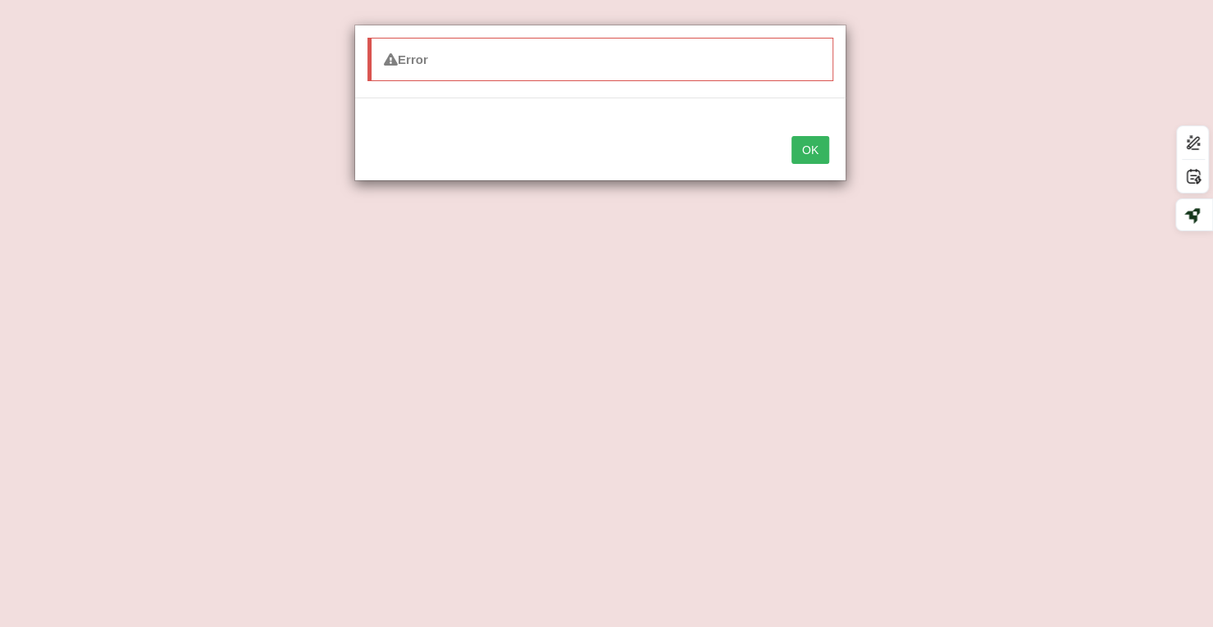
drag, startPoint x: 923, startPoint y: 152, endPoint x: 909, endPoint y: 140, distance: 18.1
click at [917, 148] on div "Error OK" at bounding box center [606, 313] width 1213 height 627
click at [807, 140] on button "OK" at bounding box center [810, 150] width 38 height 28
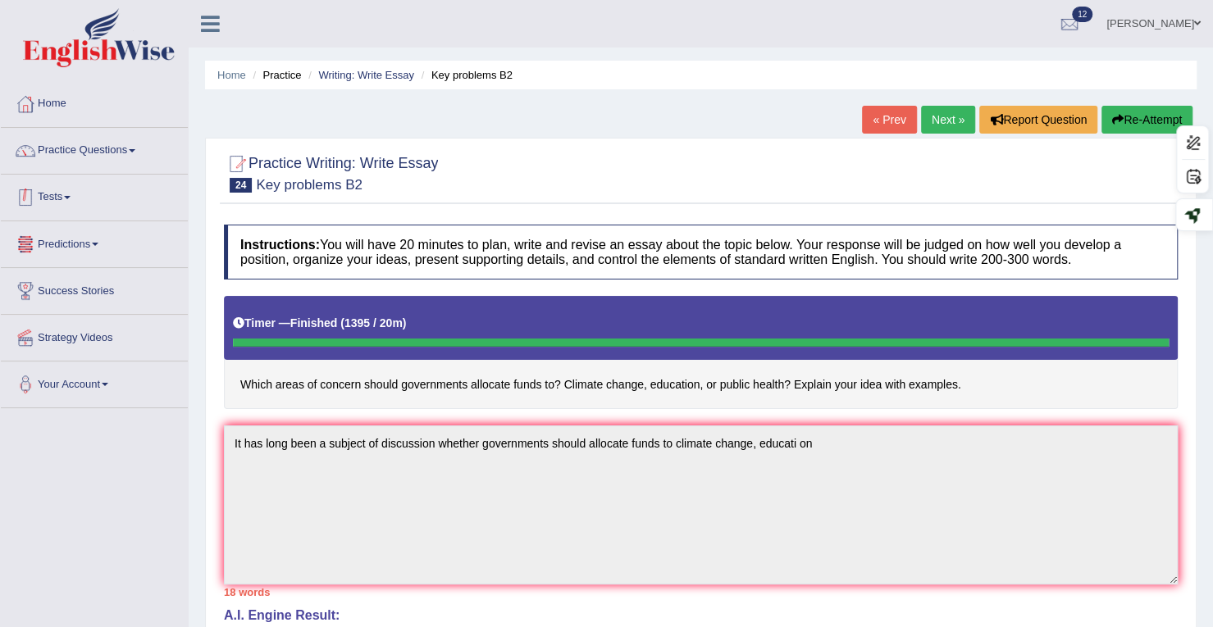
click at [63, 201] on link "Tests" at bounding box center [94, 195] width 187 height 41
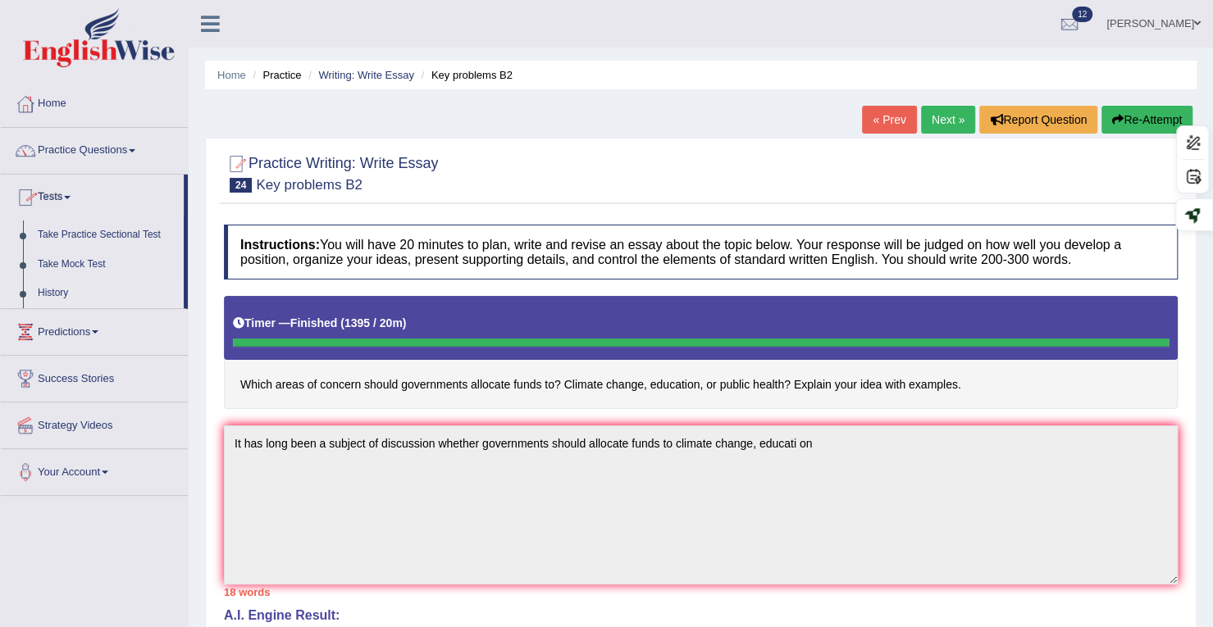
click at [57, 289] on link "History" at bounding box center [106, 294] width 153 height 30
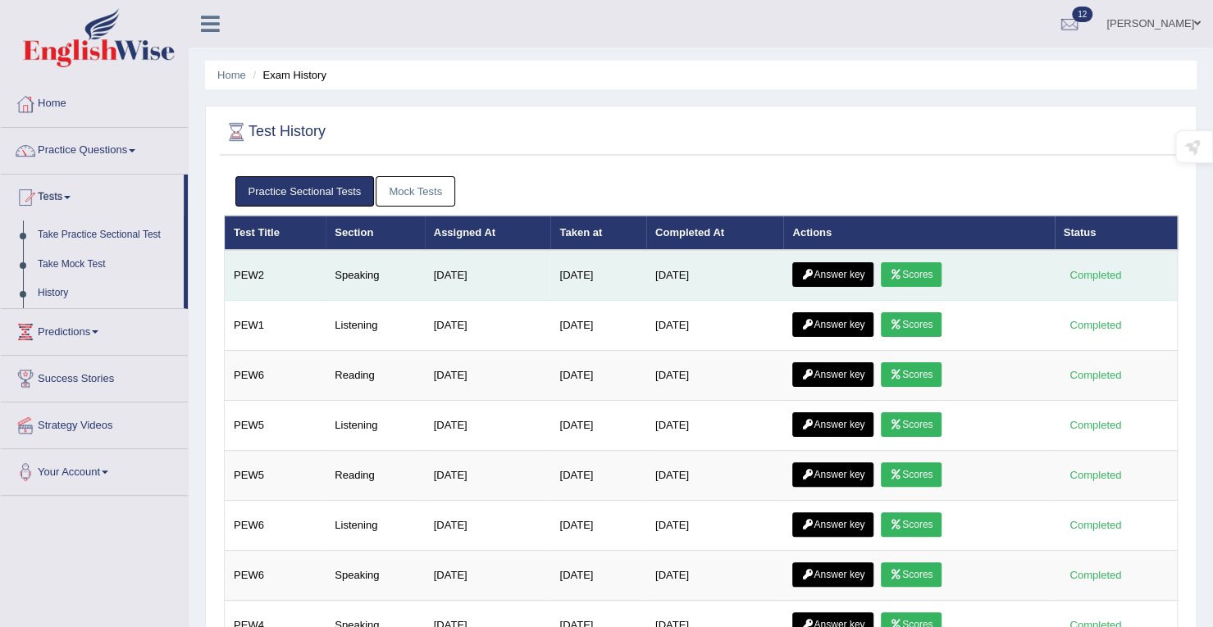
click at [902, 271] on icon at bounding box center [896, 275] width 12 height 10
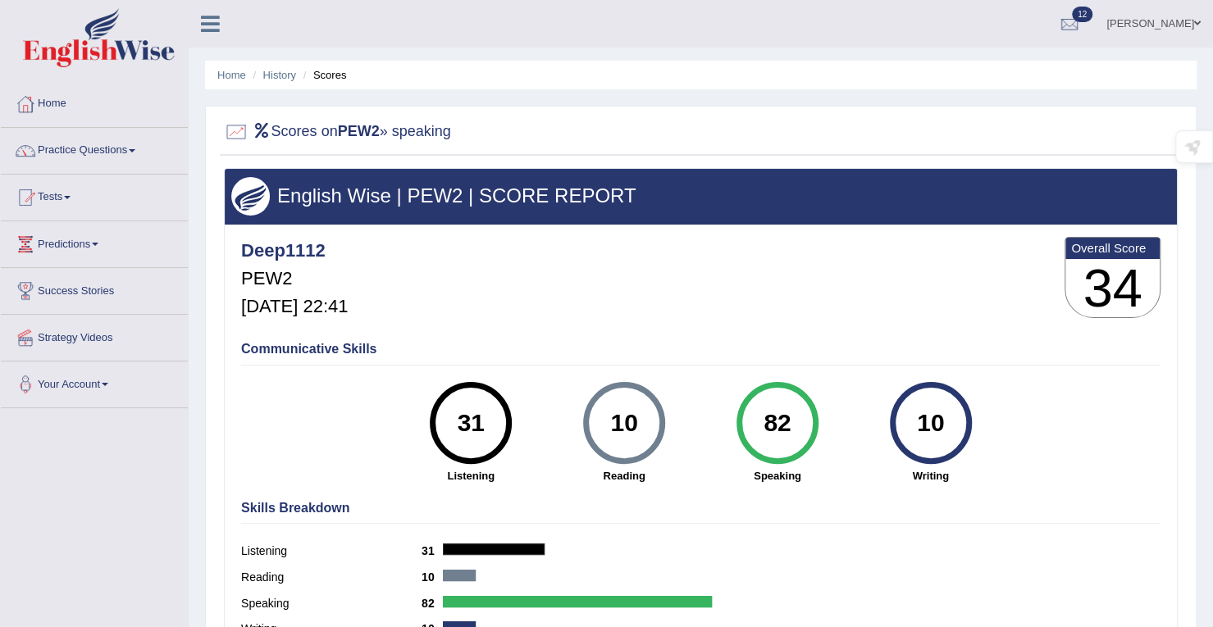
click at [64, 191] on link "Tests" at bounding box center [94, 195] width 187 height 41
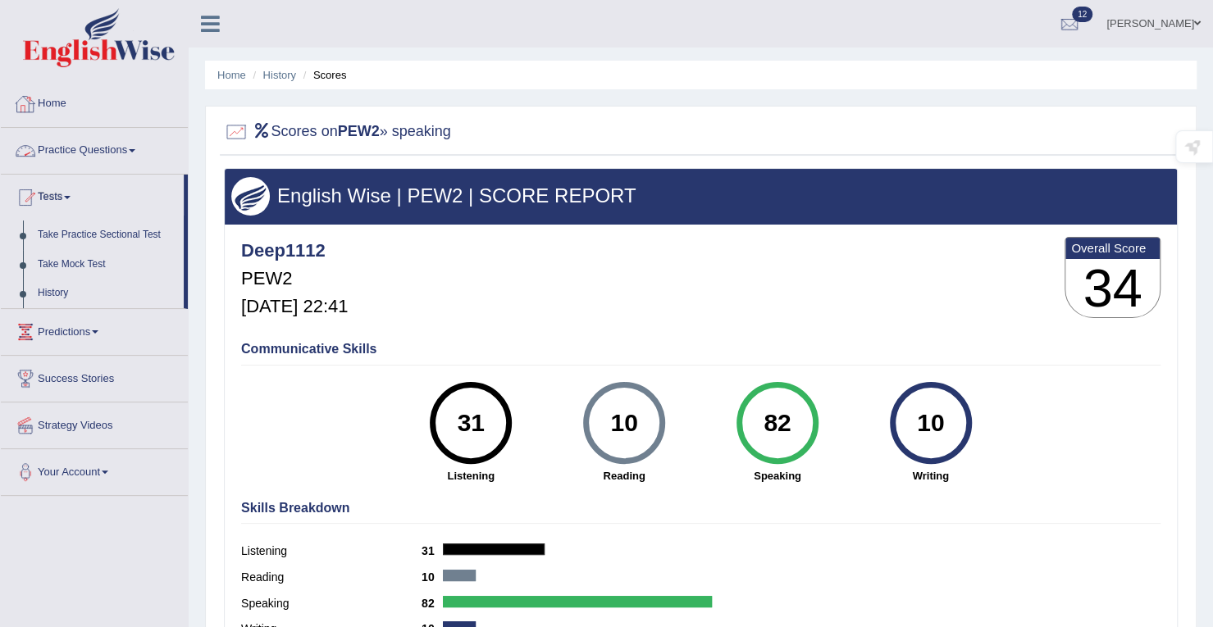
click at [100, 150] on link "Practice Questions" at bounding box center [94, 148] width 187 height 41
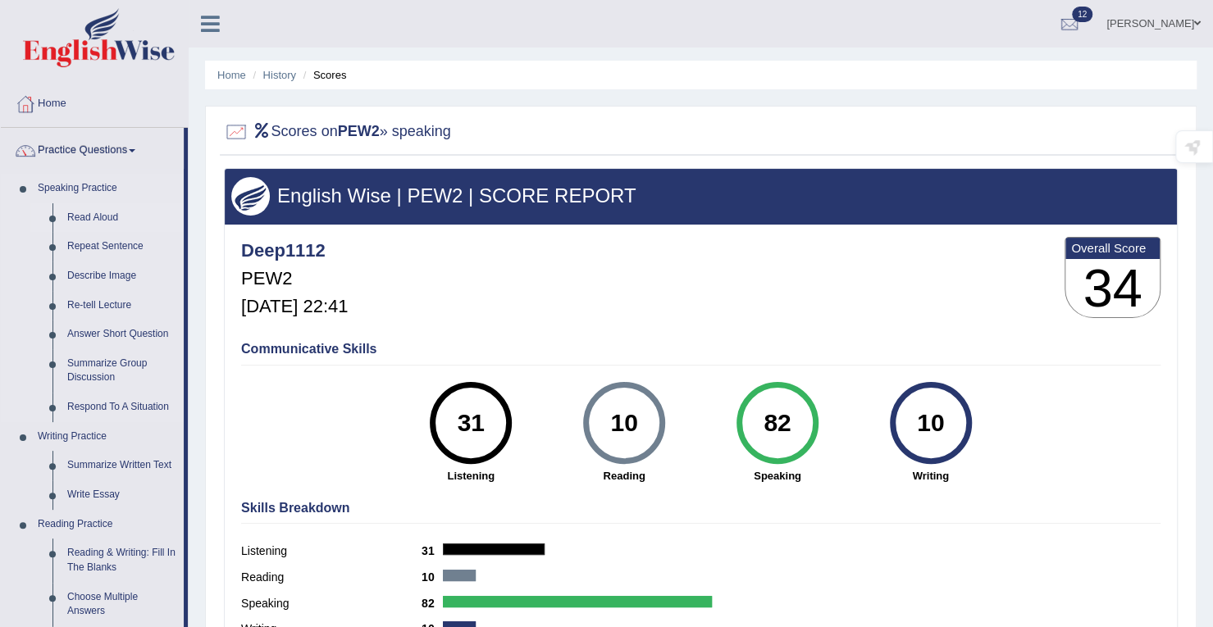
click at [108, 220] on link "Read Aloud" at bounding box center [122, 218] width 124 height 30
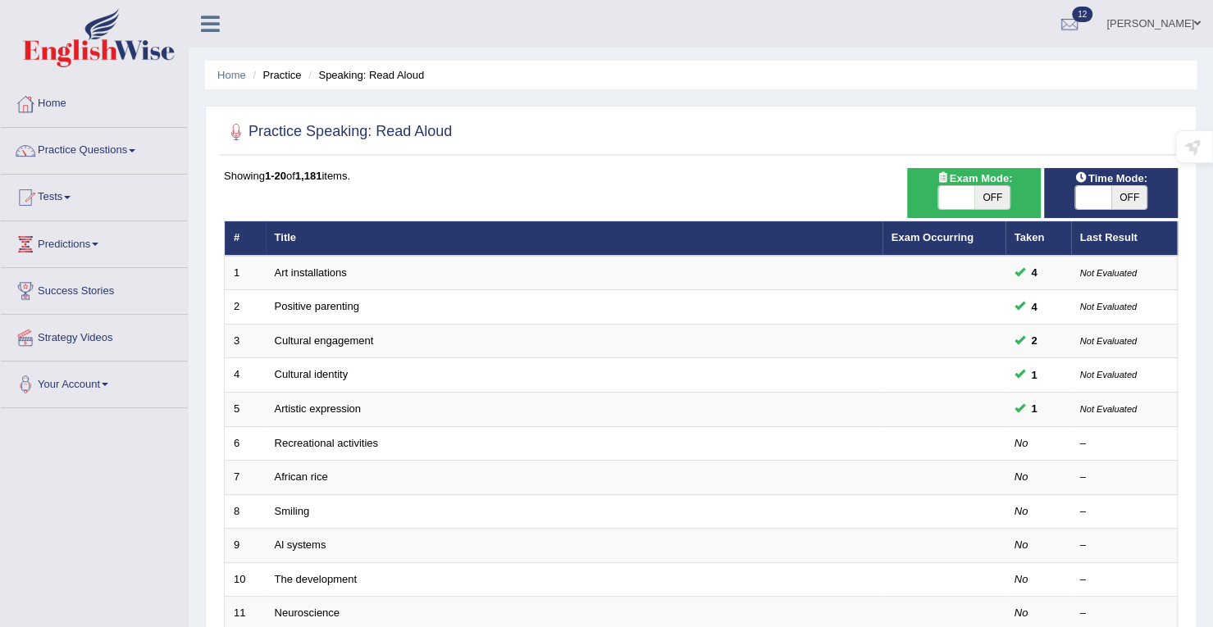
click at [999, 206] on span "OFF" at bounding box center [992, 197] width 36 height 23
checkbox input "true"
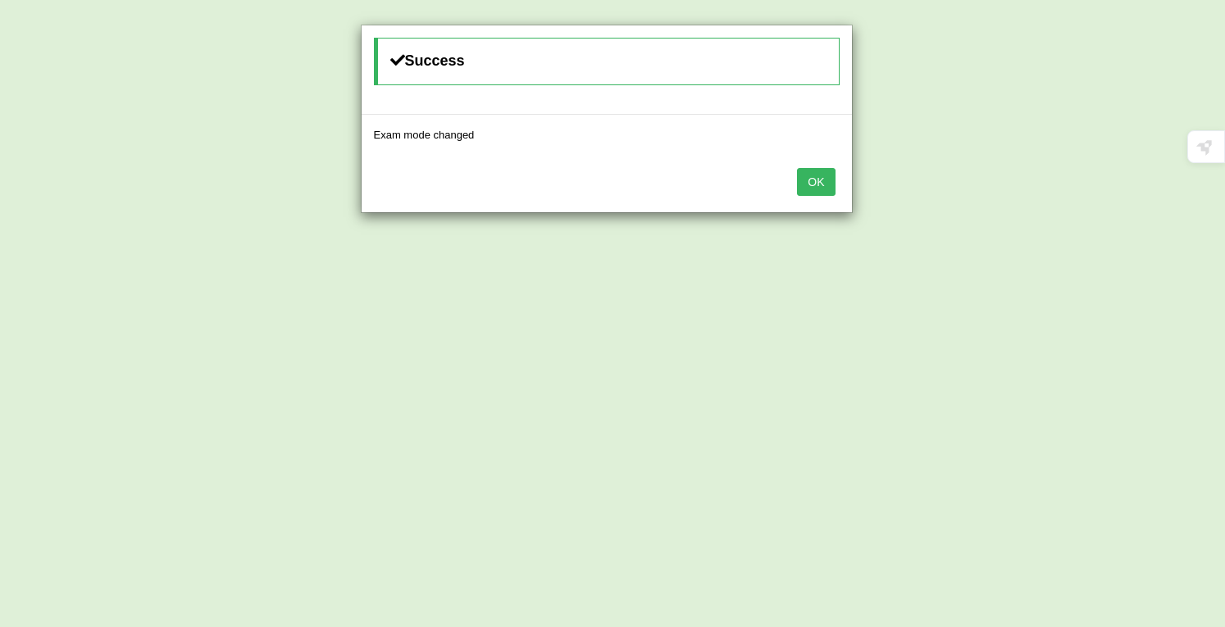
click at [809, 186] on button "OK" at bounding box center [816, 182] width 38 height 28
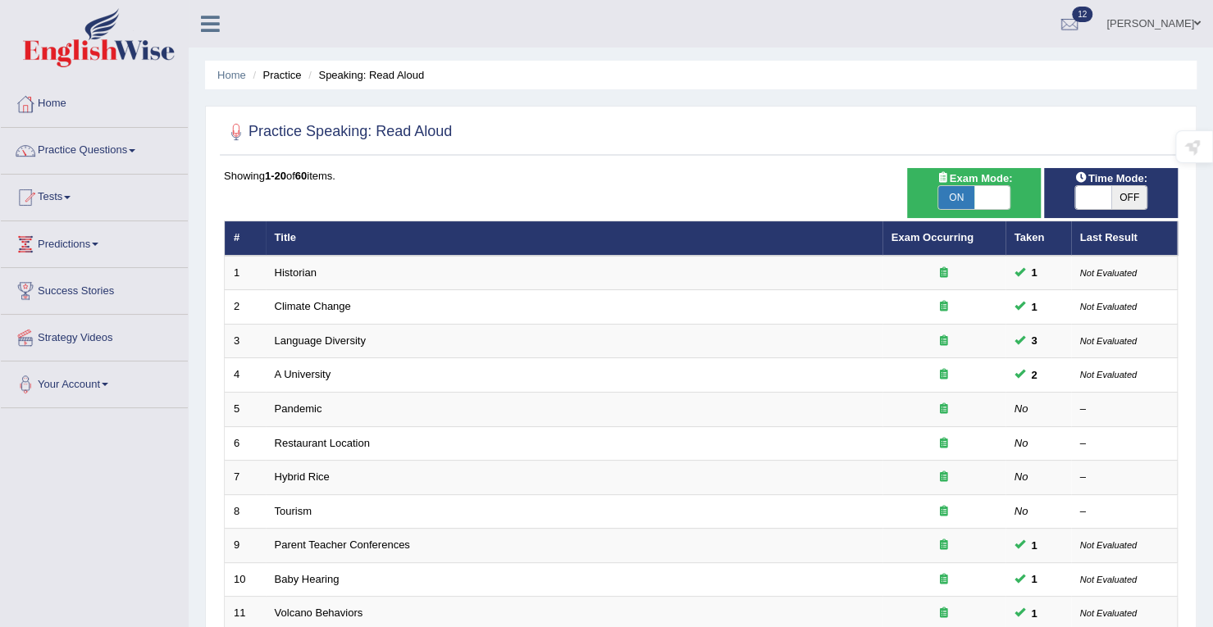
click at [1088, 202] on span at bounding box center [1093, 197] width 36 height 23
checkbox input "true"
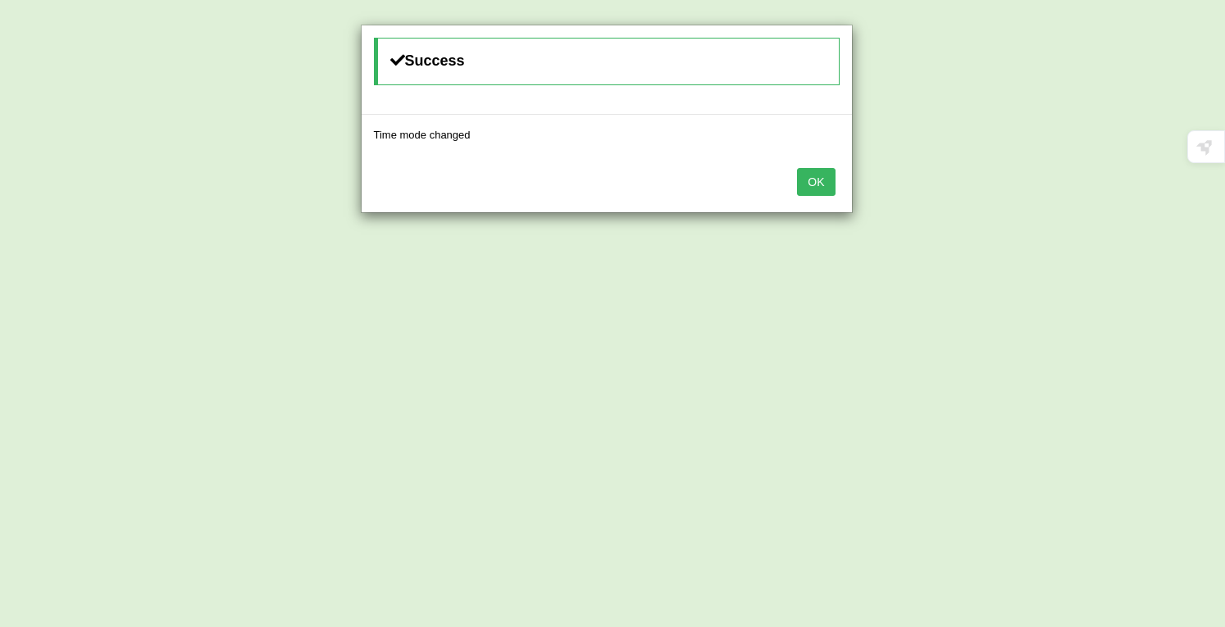
click at [814, 177] on button "OK" at bounding box center [816, 182] width 38 height 28
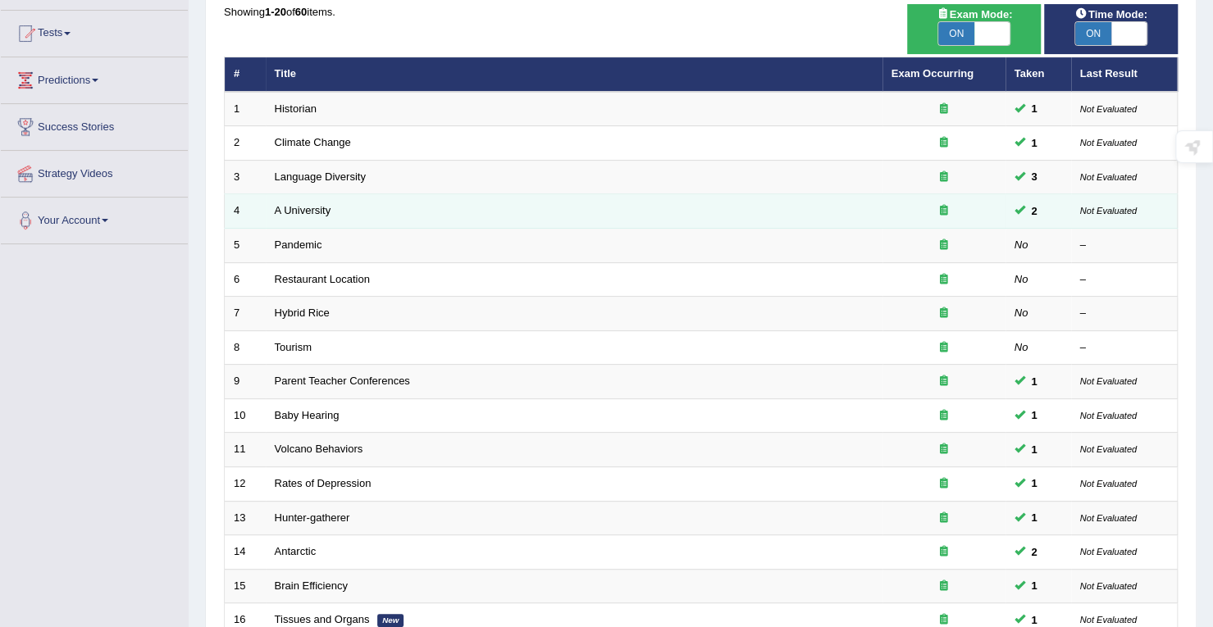
scroll to position [450, 0]
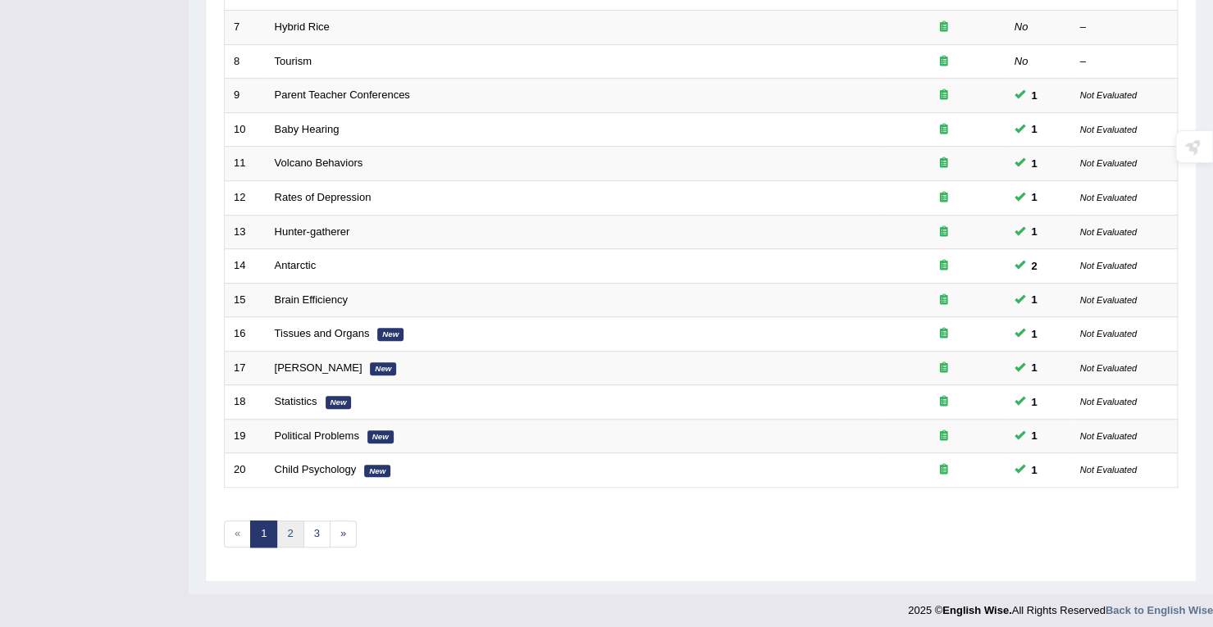
click at [294, 531] on link "2" at bounding box center [289, 534] width 27 height 27
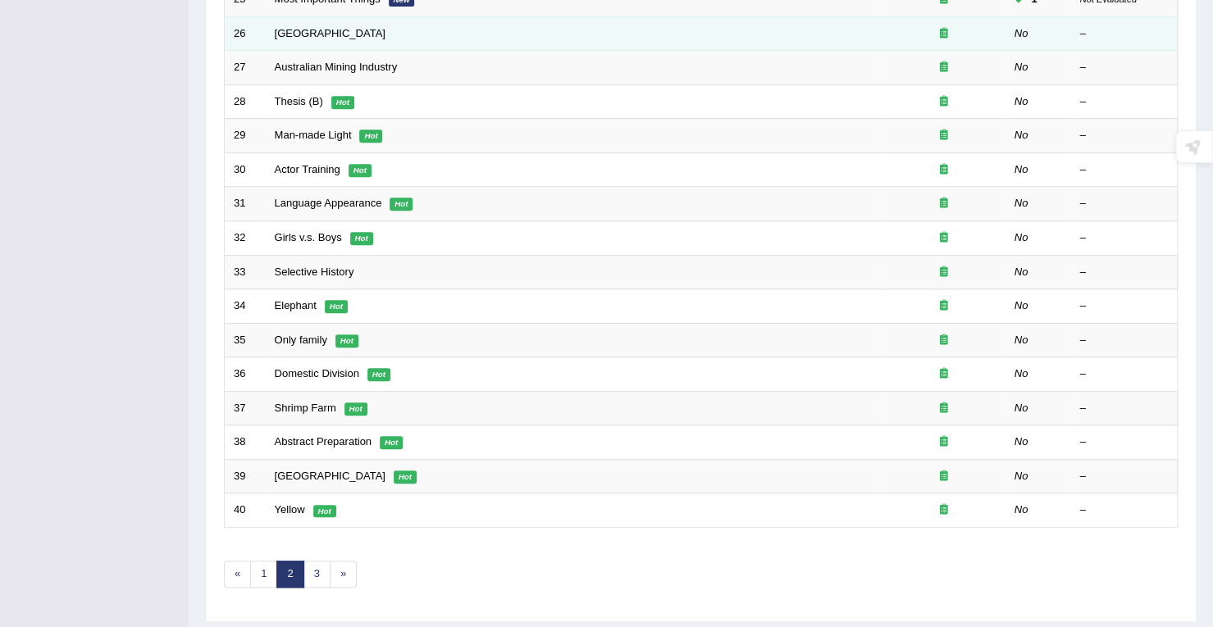
scroll to position [328, 0]
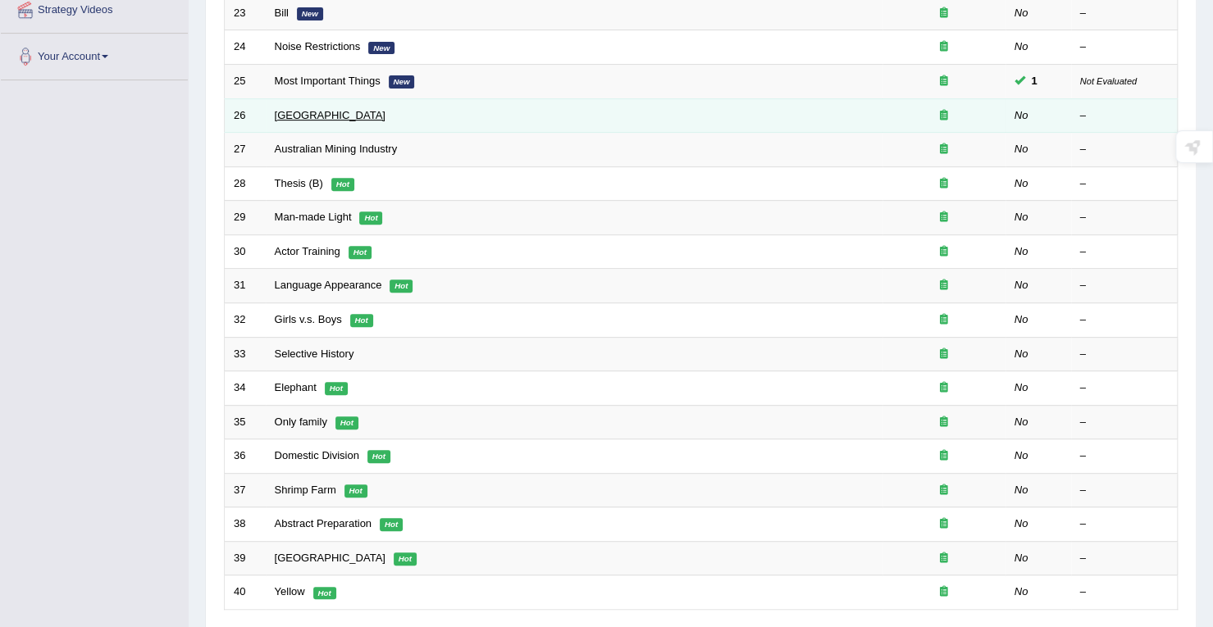
click at [313, 112] on link "[GEOGRAPHIC_DATA]" at bounding box center [330, 115] width 111 height 12
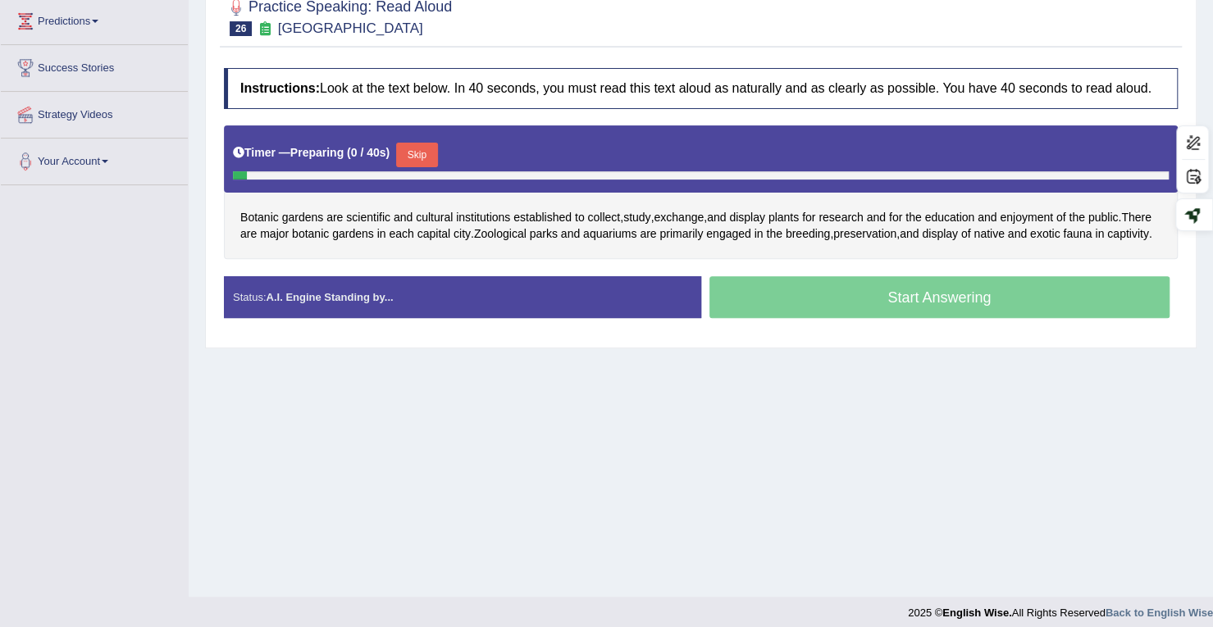
scroll to position [233, 0]
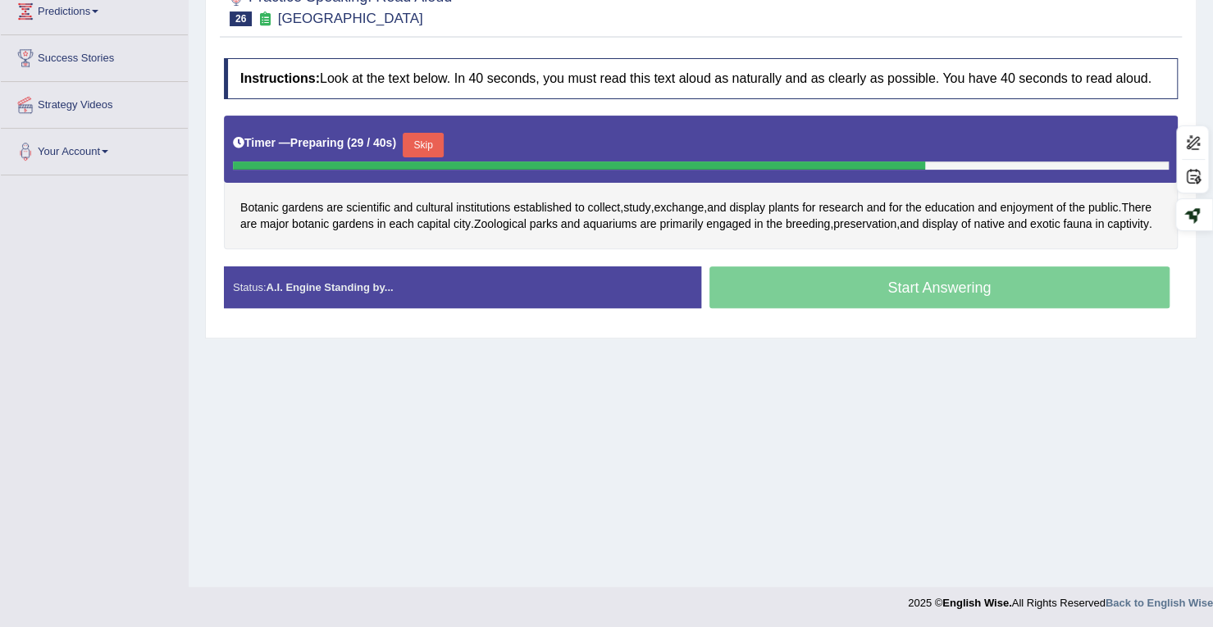
click at [416, 146] on button "Skip" at bounding box center [423, 145] width 41 height 25
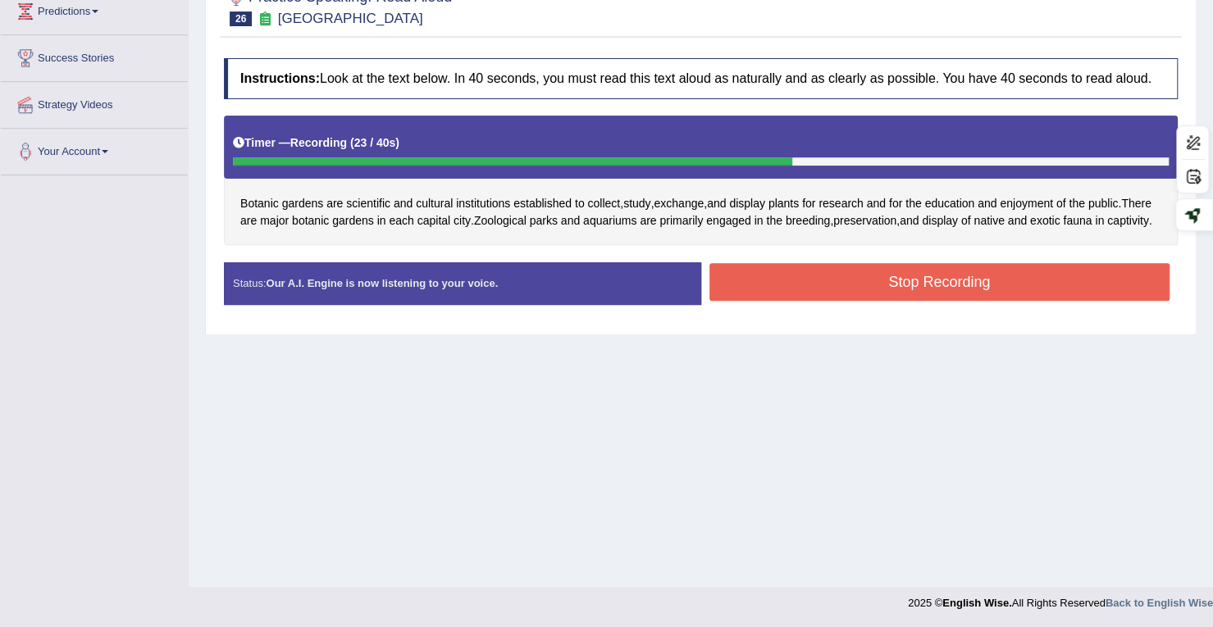
click at [742, 301] on button "Stop Recording" at bounding box center [939, 282] width 461 height 38
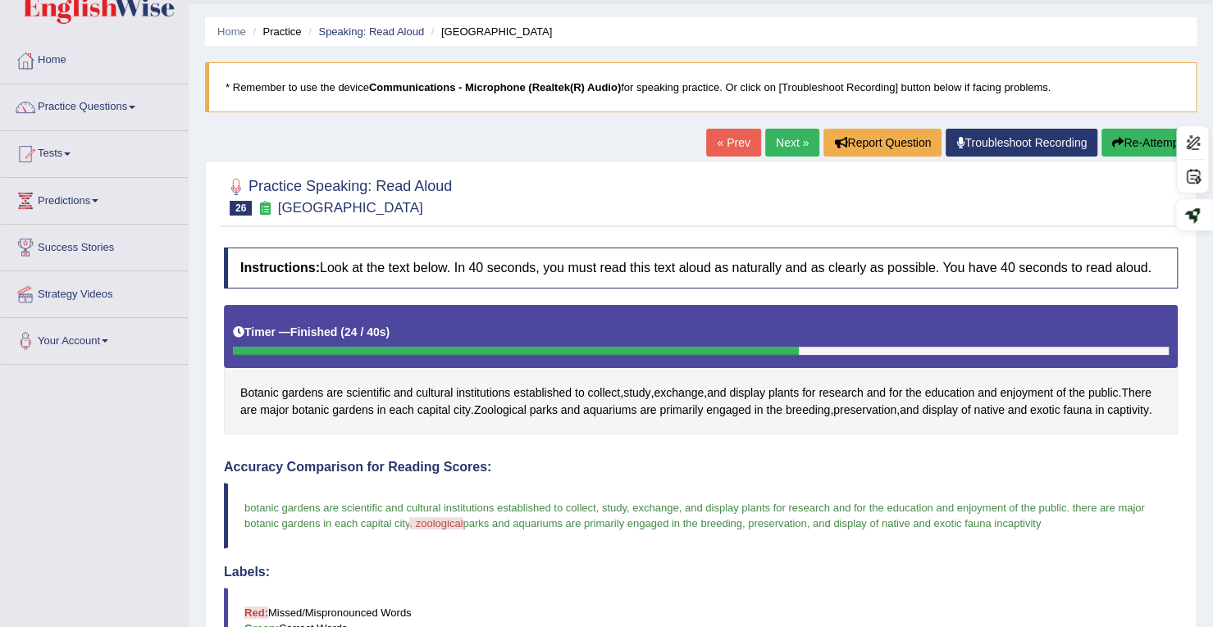
scroll to position [0, 0]
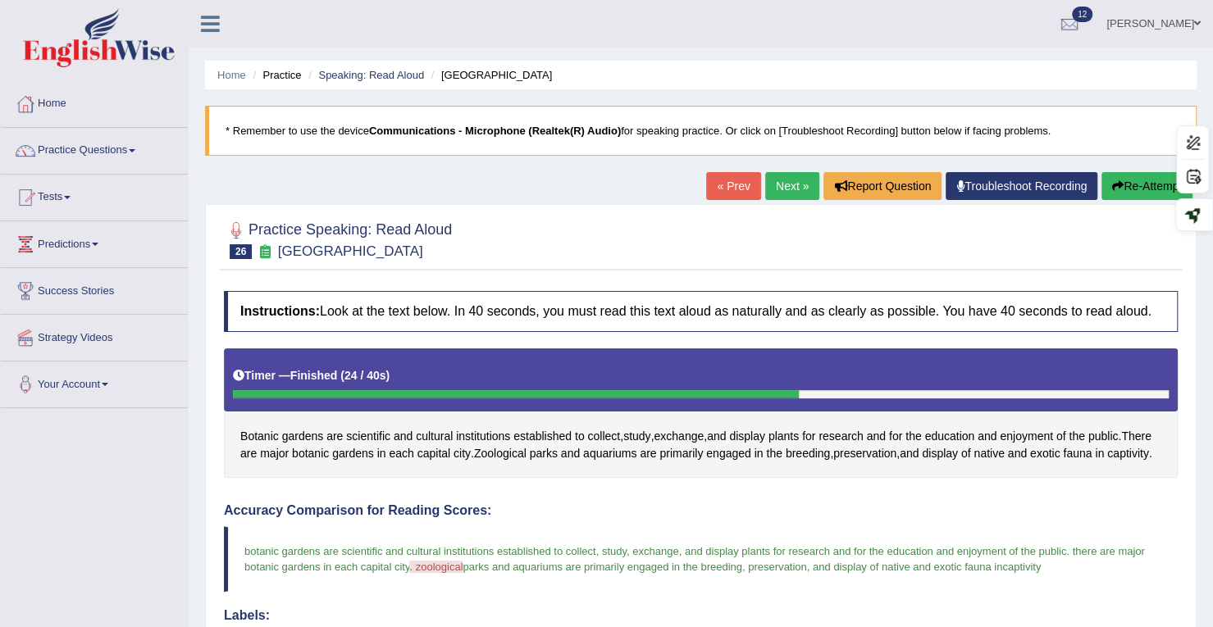
click at [790, 198] on link "Next »" at bounding box center [792, 186] width 54 height 28
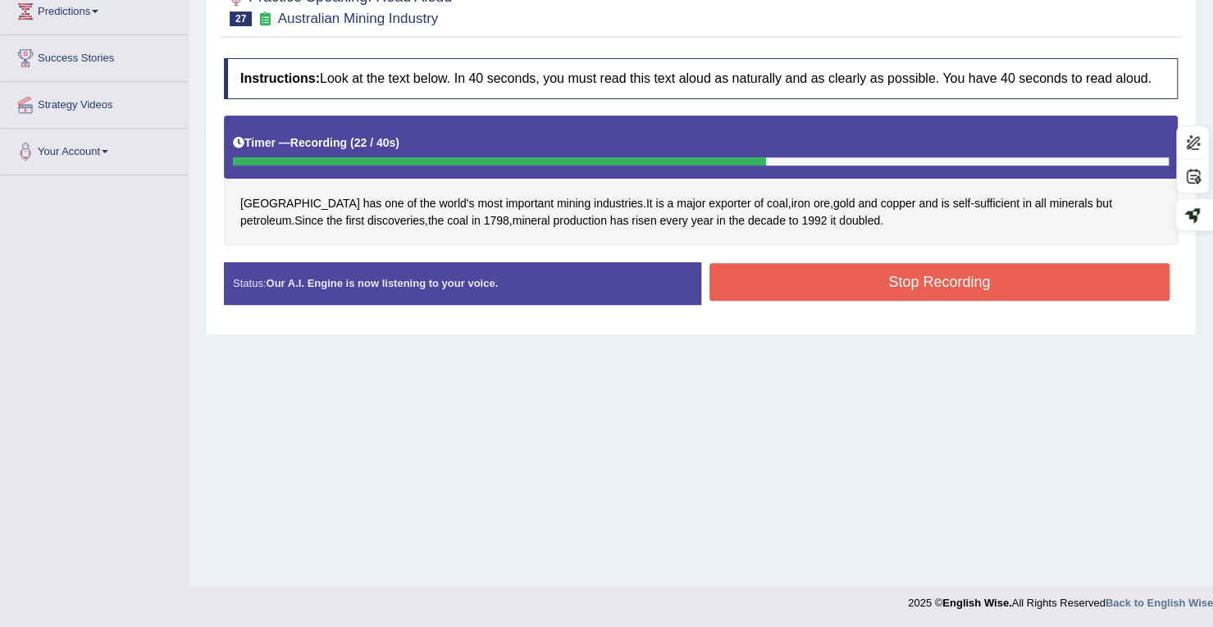
click at [785, 289] on button "Stop Recording" at bounding box center [939, 282] width 461 height 38
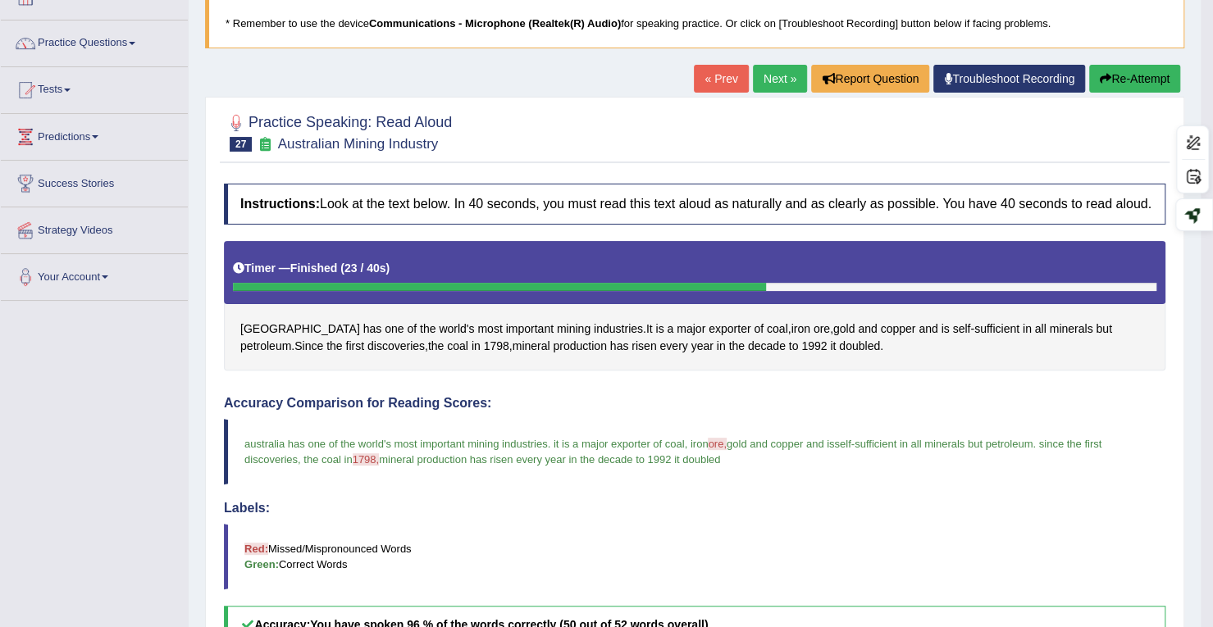
scroll to position [65, 0]
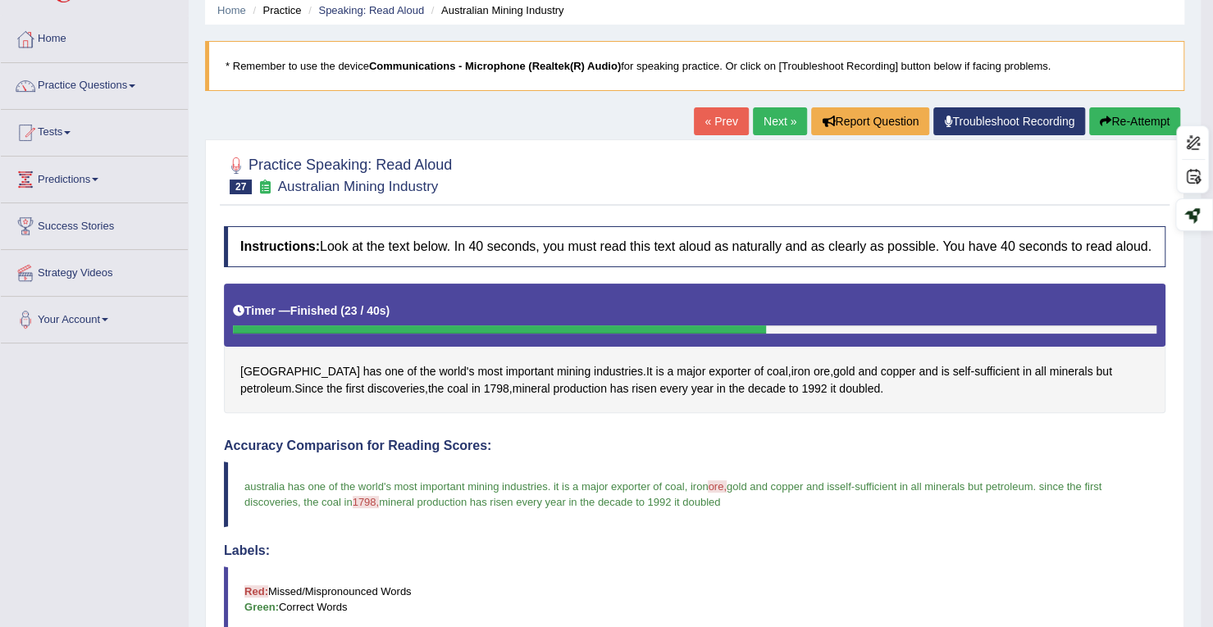
click at [769, 125] on link "Next »" at bounding box center [780, 121] width 54 height 28
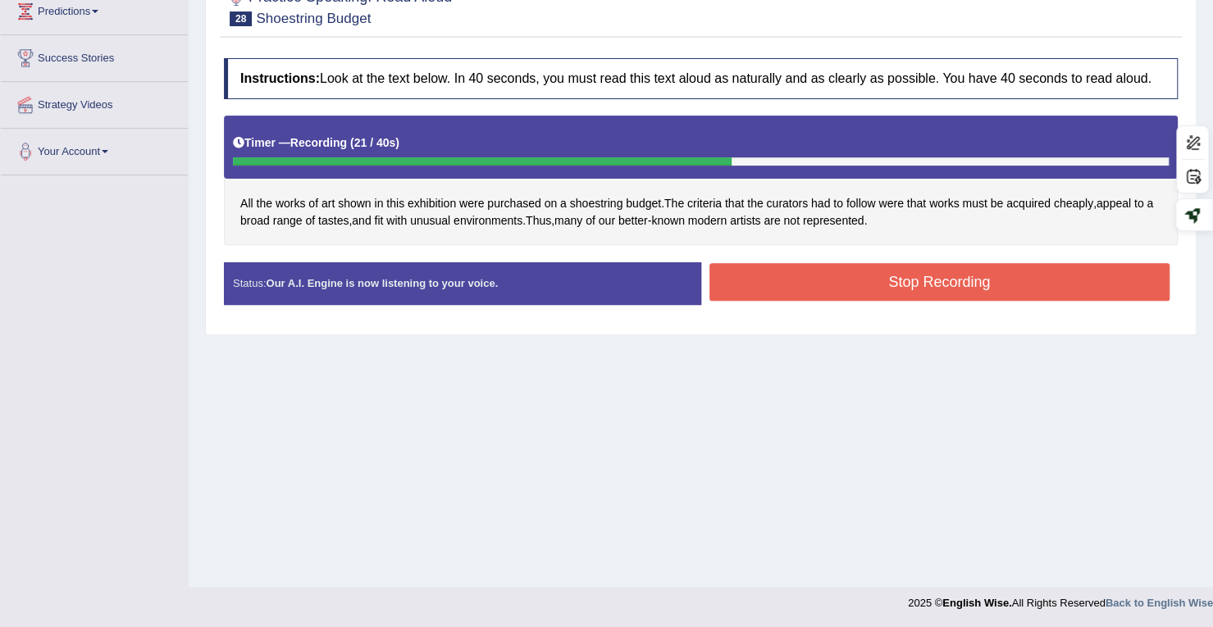
click at [866, 265] on button "Stop Recording" at bounding box center [939, 282] width 461 height 38
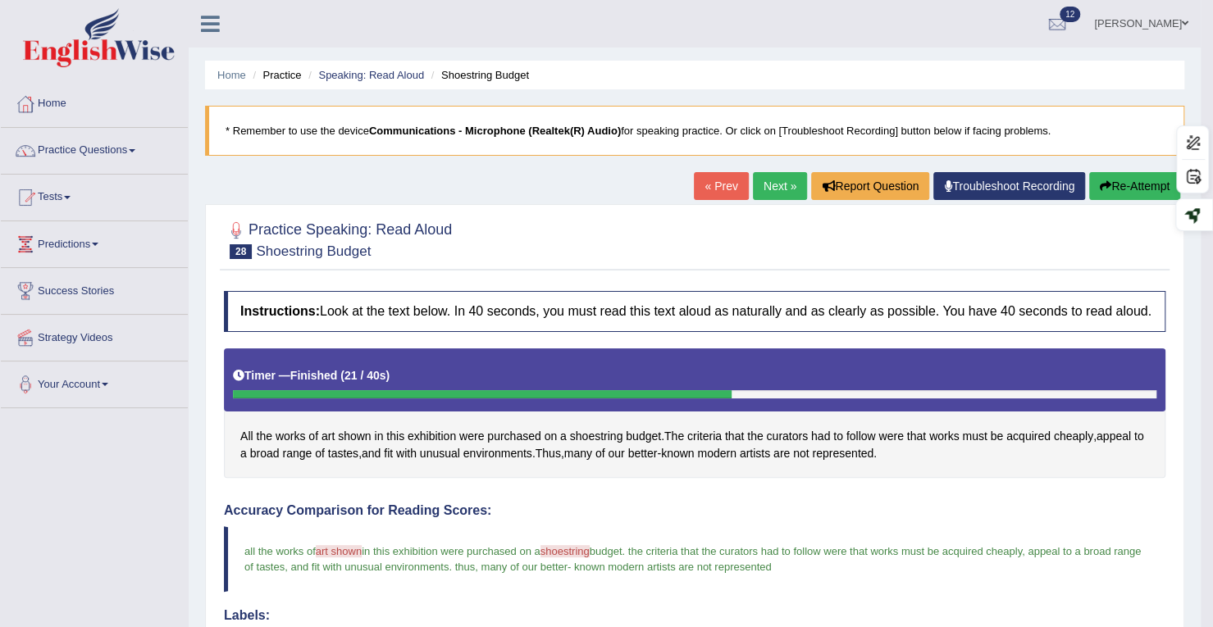
click at [758, 192] on link "Next »" at bounding box center [780, 186] width 54 height 28
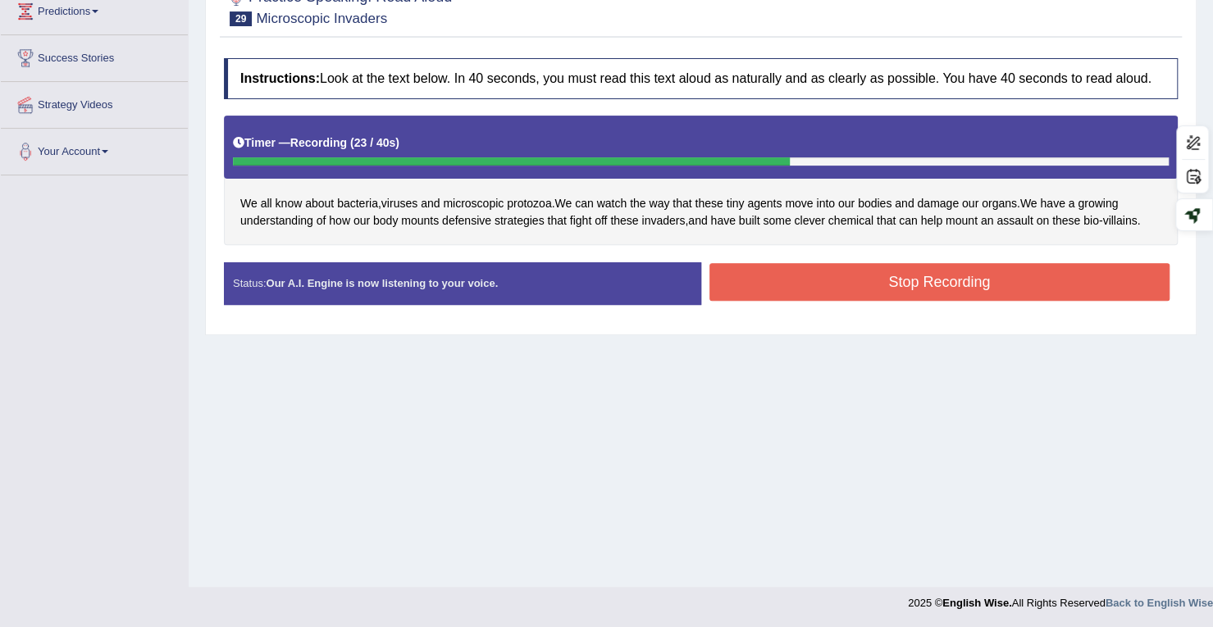
click at [1047, 263] on button "Stop Recording" at bounding box center [939, 282] width 461 height 38
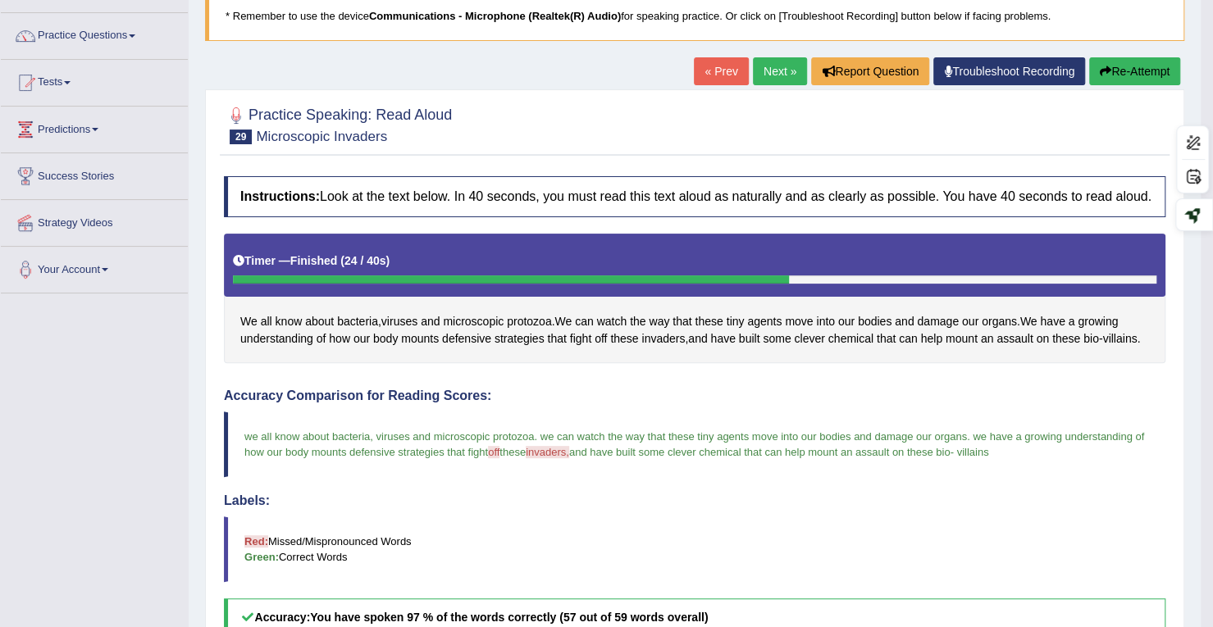
scroll to position [65, 0]
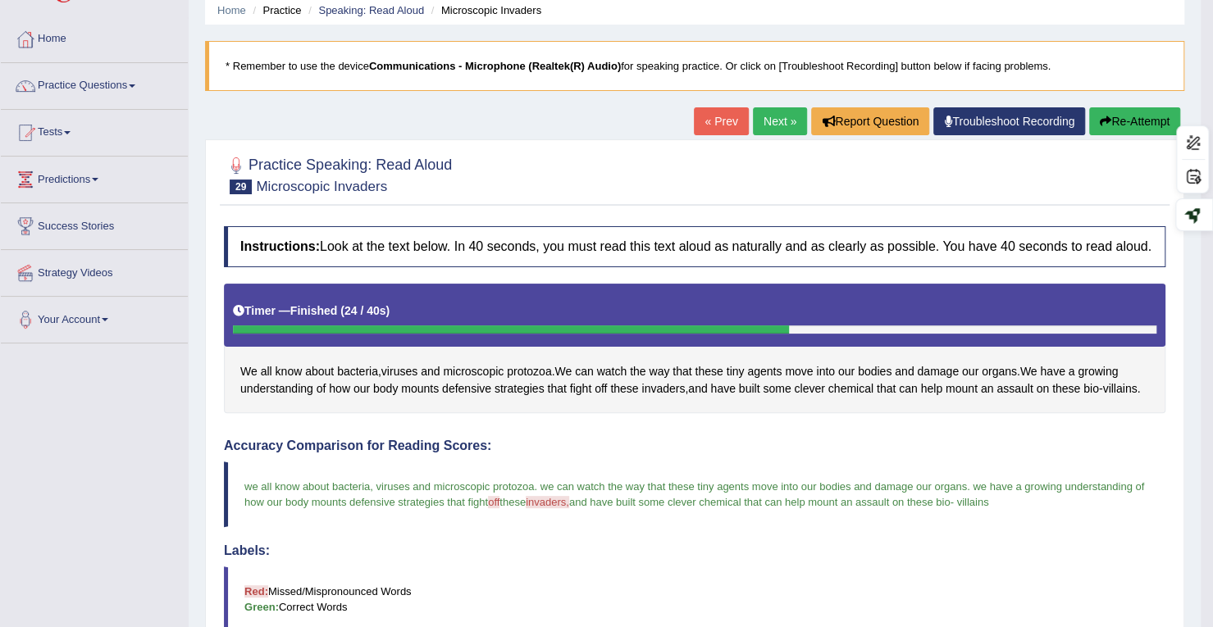
click at [779, 126] on link "Next »" at bounding box center [780, 121] width 54 height 28
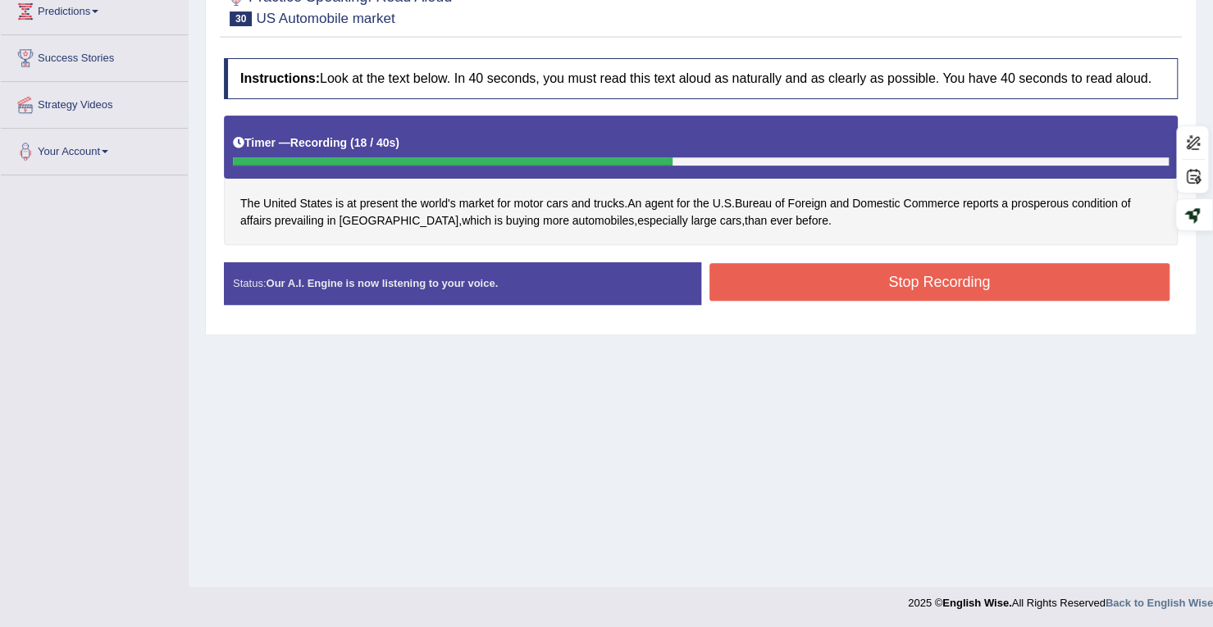
click at [819, 288] on button "Stop Recording" at bounding box center [939, 282] width 461 height 38
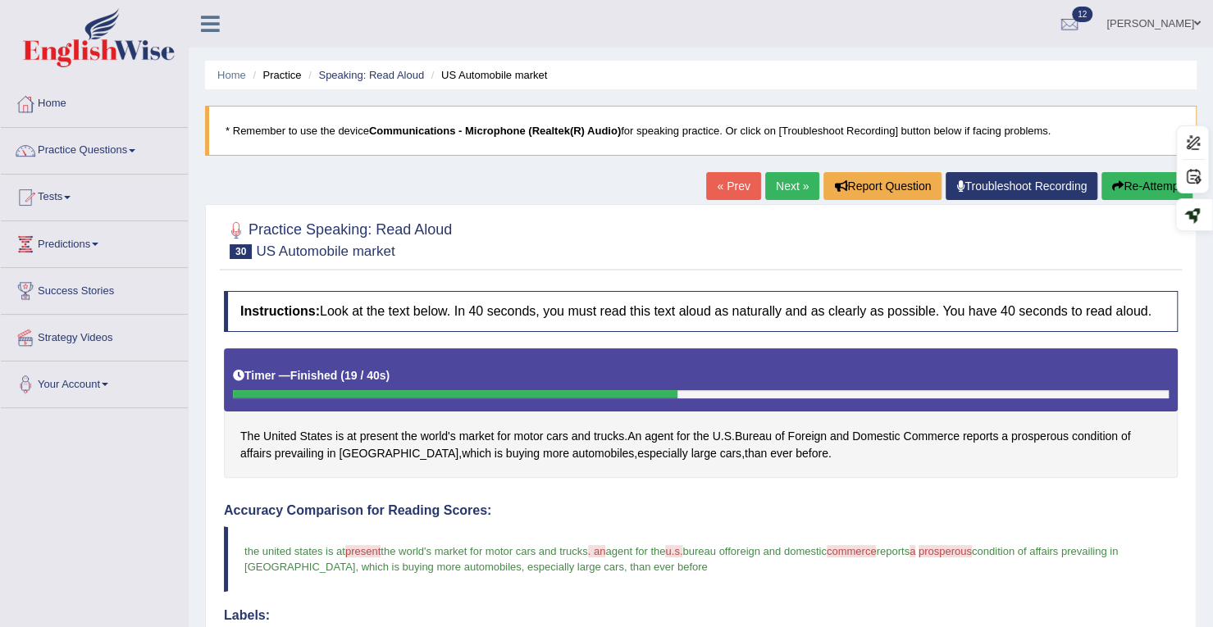
click at [784, 179] on link "Next »" at bounding box center [792, 186] width 54 height 28
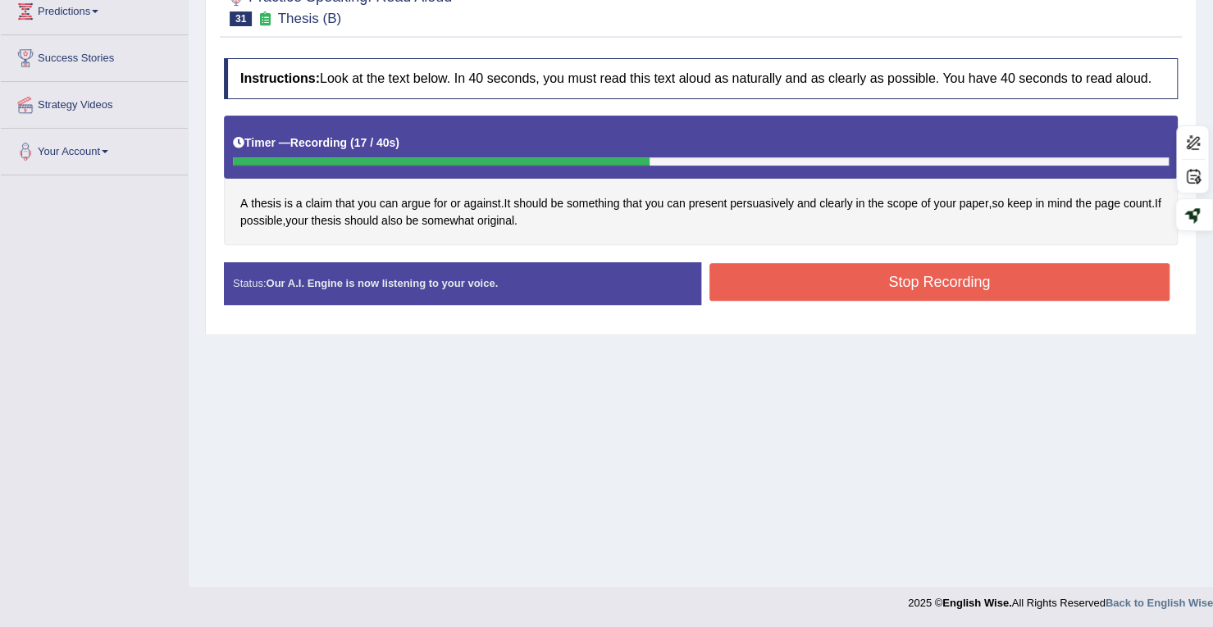
click at [754, 285] on button "Stop Recording" at bounding box center [939, 282] width 461 height 38
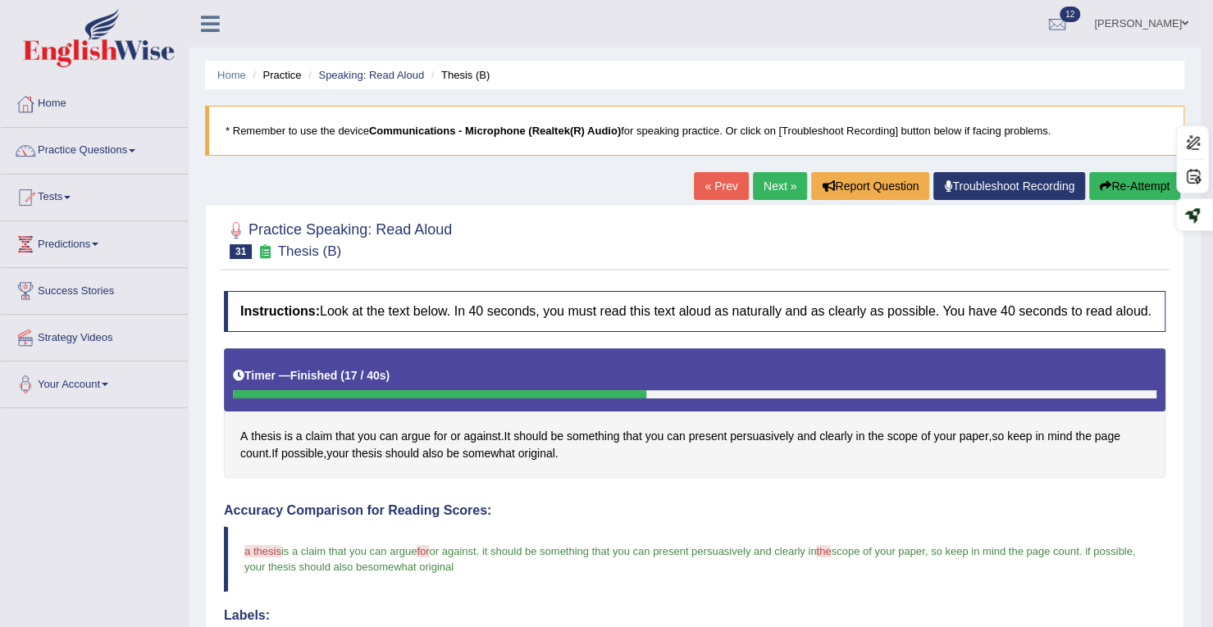
click at [1138, 195] on button "Re-Attempt" at bounding box center [1134, 186] width 91 height 28
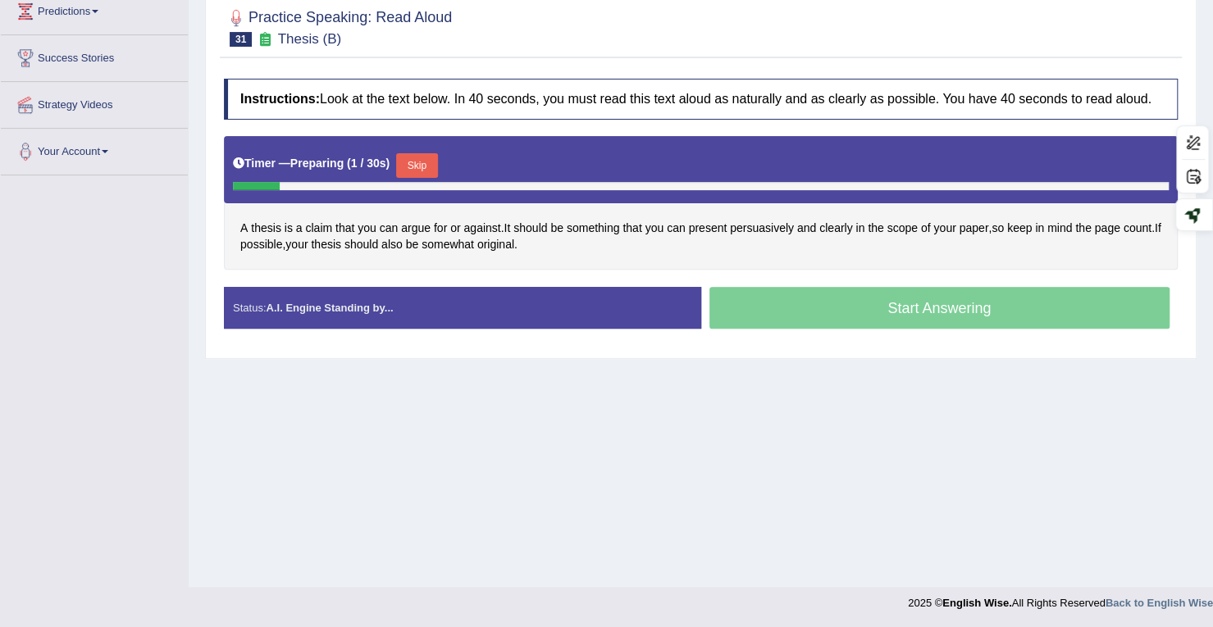
drag, startPoint x: 0, startPoint y: 0, endPoint x: 421, endPoint y: 161, distance: 450.4
click at [421, 161] on button "Skip" at bounding box center [416, 165] width 41 height 25
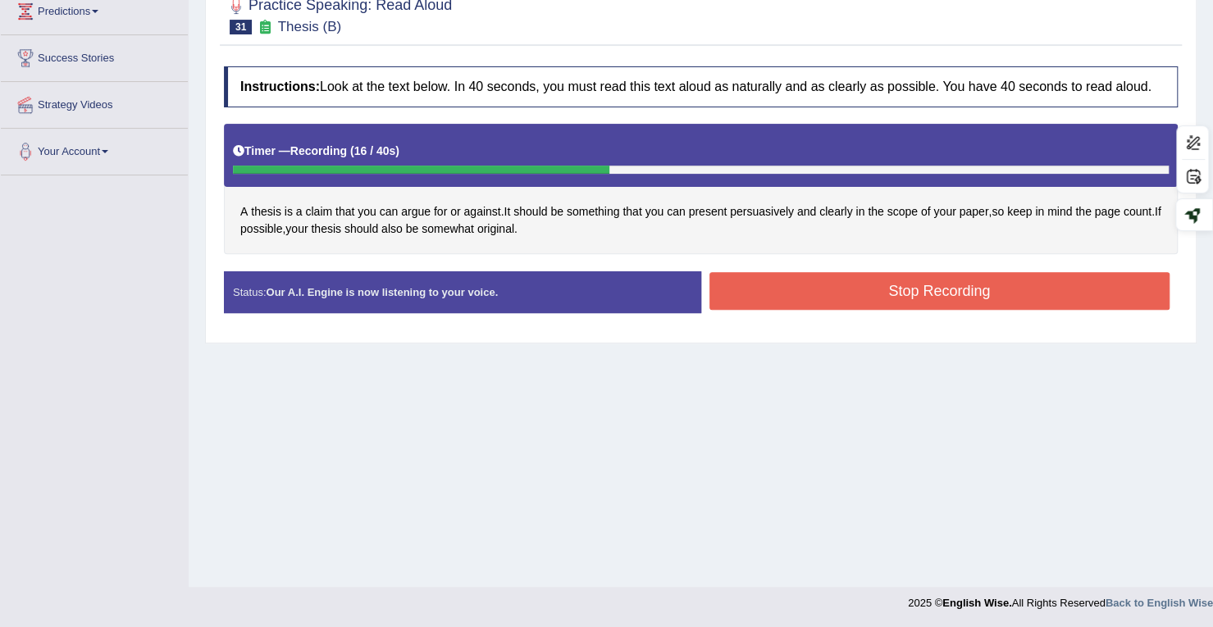
drag, startPoint x: 779, startPoint y: 288, endPoint x: 771, endPoint y: 276, distance: 14.1
click at [779, 288] on button "Stop Recording" at bounding box center [939, 291] width 461 height 38
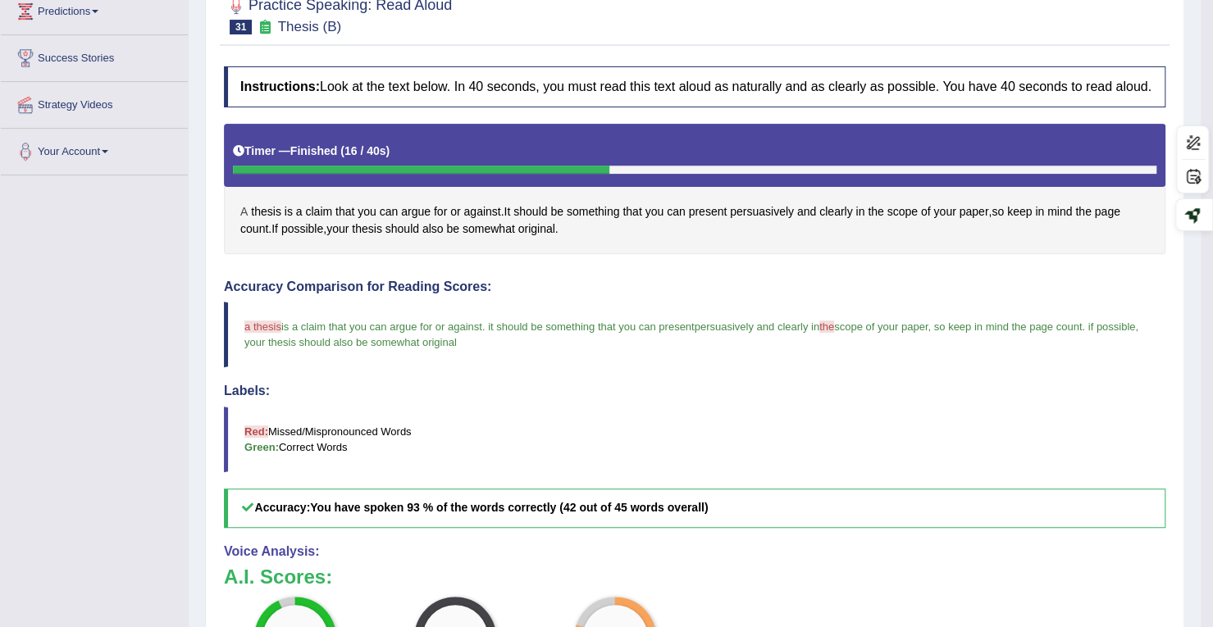
click at [242, 221] on span "A" at bounding box center [243, 211] width 7 height 17
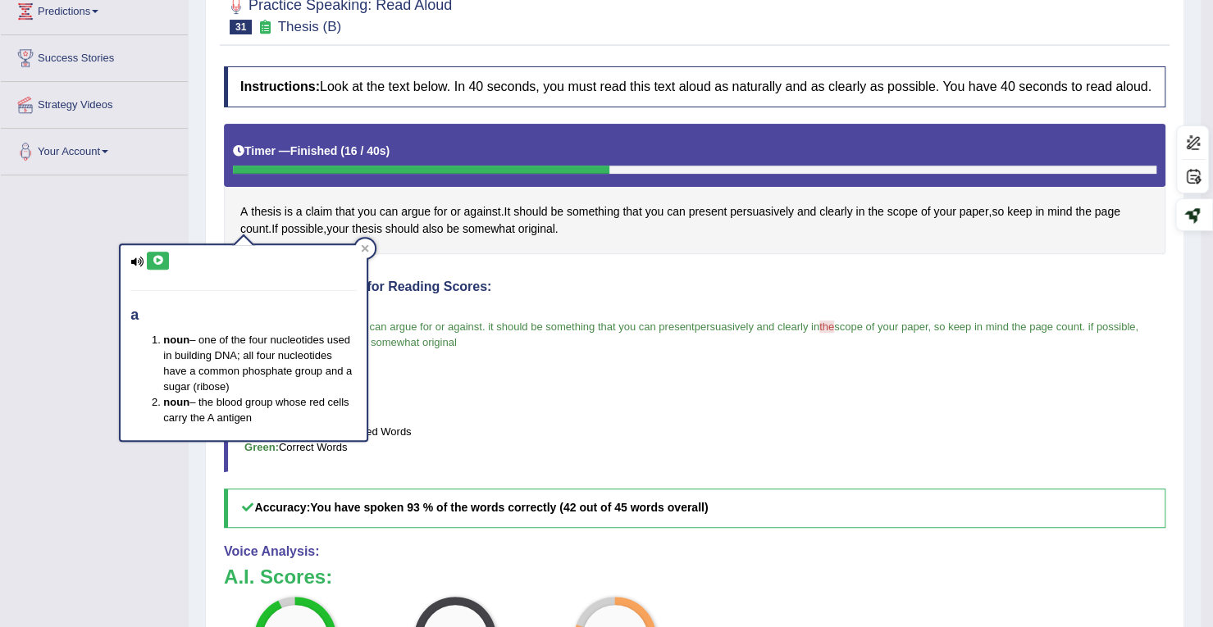
click at [157, 257] on icon at bounding box center [158, 261] width 12 height 10
click at [565, 367] on blockquote "a thesis rtc is a claim that you can argue for or against . it should be someth…" at bounding box center [695, 335] width 942 height 66
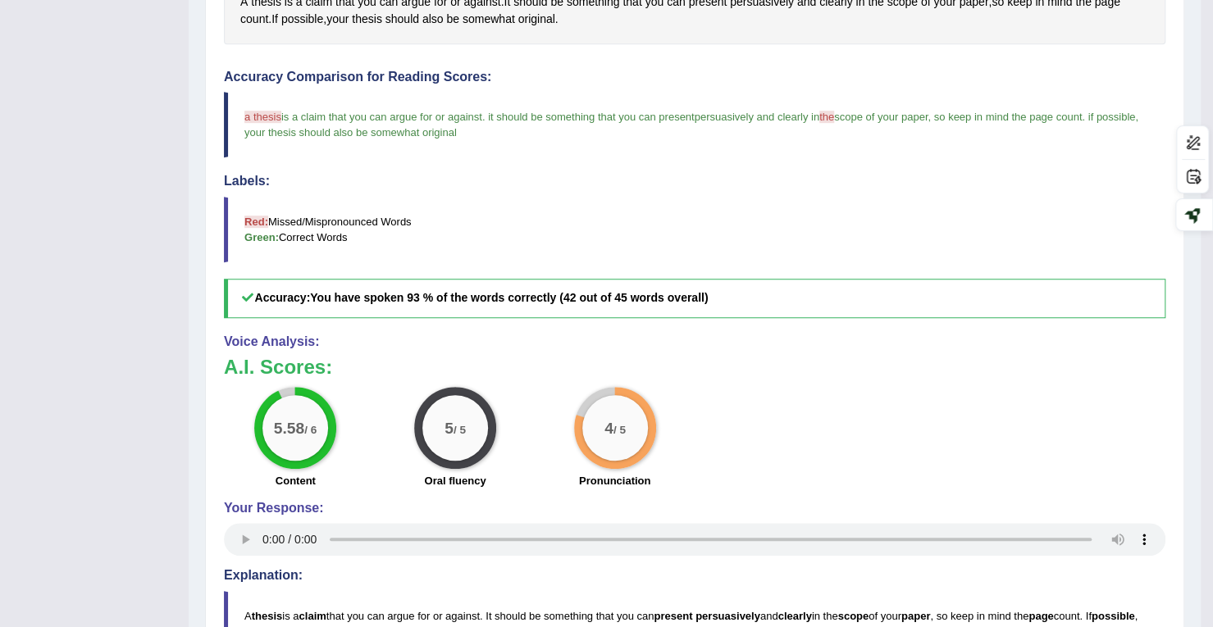
scroll to position [155, 0]
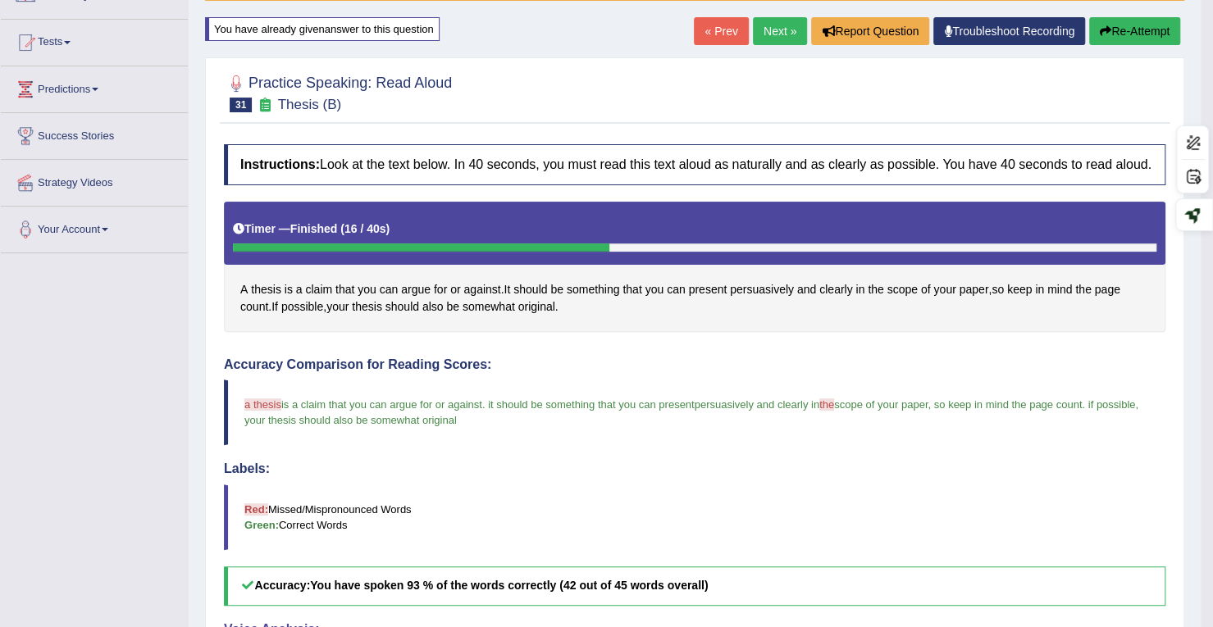
click at [1125, 38] on button "Re-Attempt" at bounding box center [1134, 31] width 91 height 28
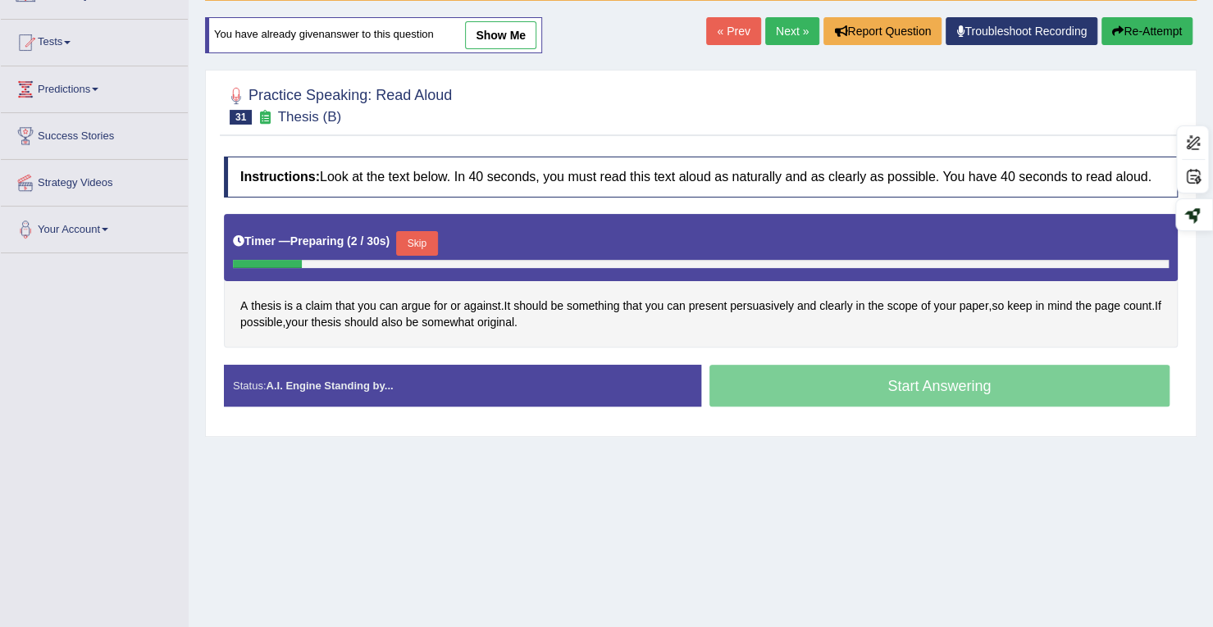
click at [426, 240] on button "Skip" at bounding box center [416, 243] width 41 height 25
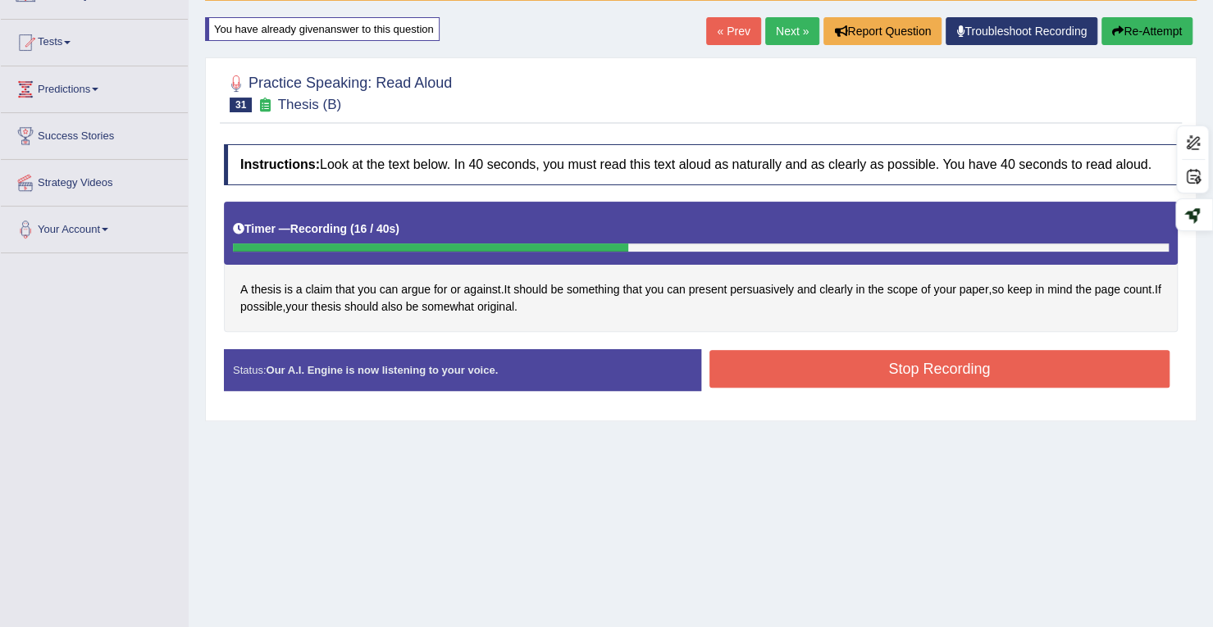
click at [755, 368] on button "Stop Recording" at bounding box center [939, 369] width 461 height 38
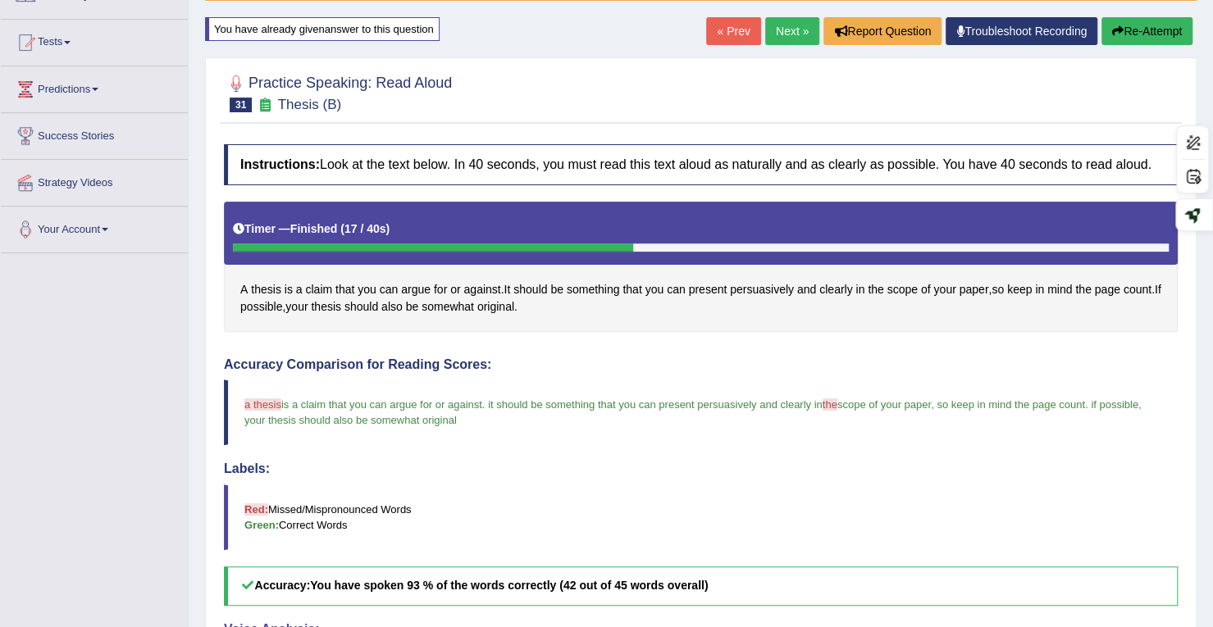
scroll to position [73, 0]
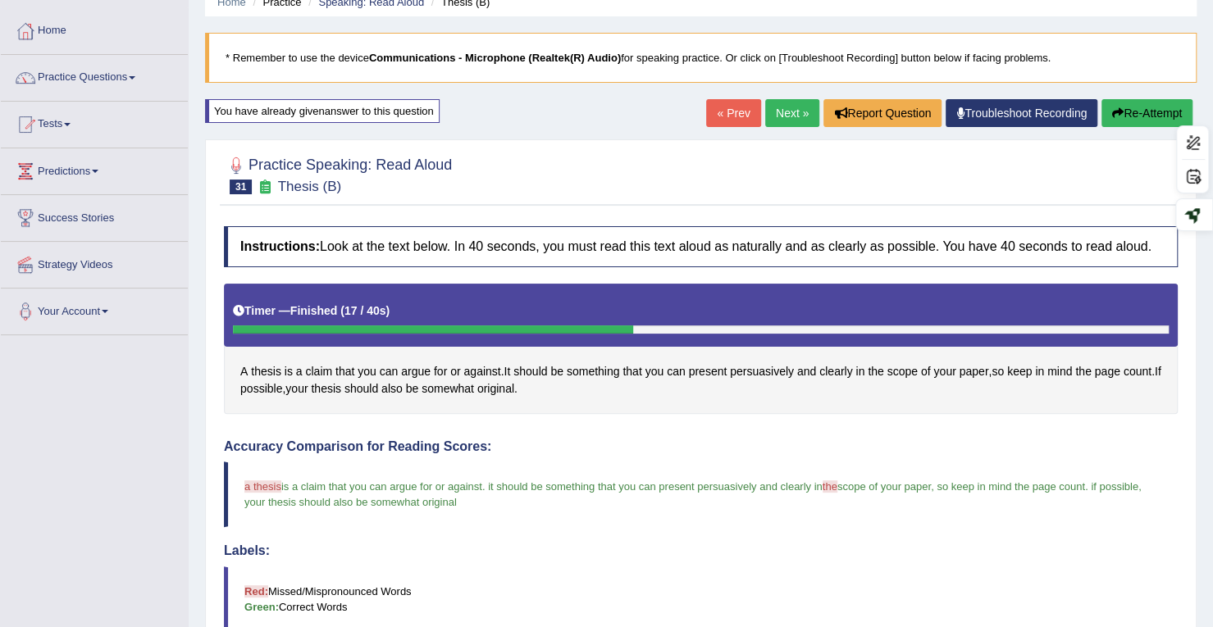
click at [1114, 116] on icon "button" at bounding box center [1117, 112] width 11 height 11
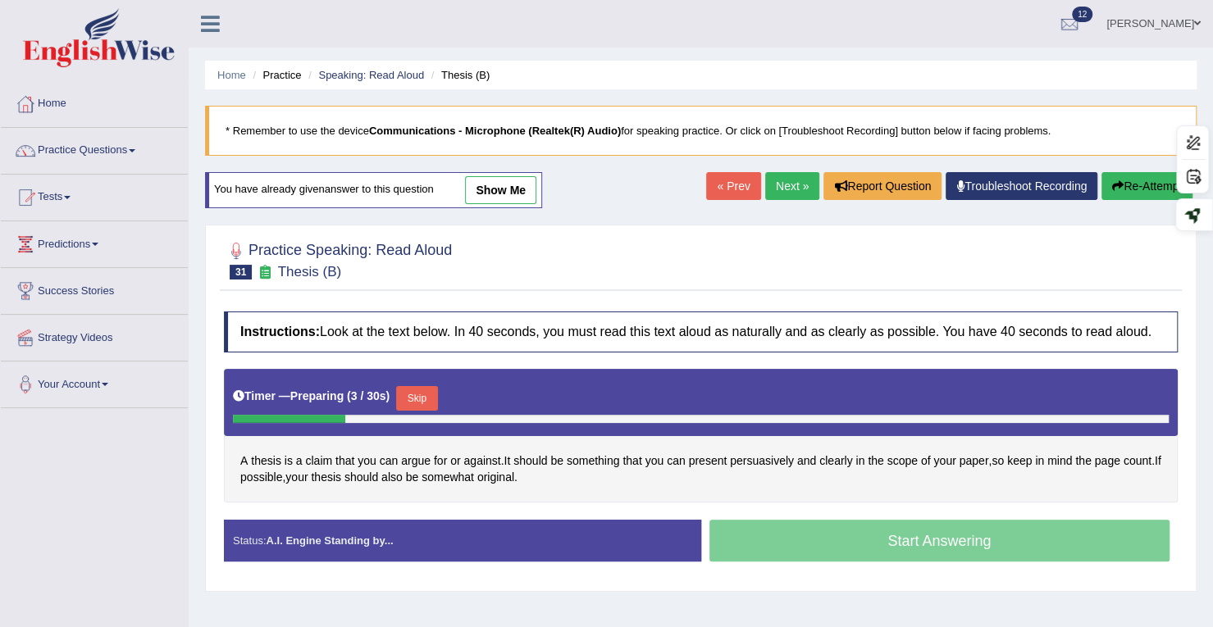
click at [802, 185] on link "Next »" at bounding box center [792, 186] width 54 height 28
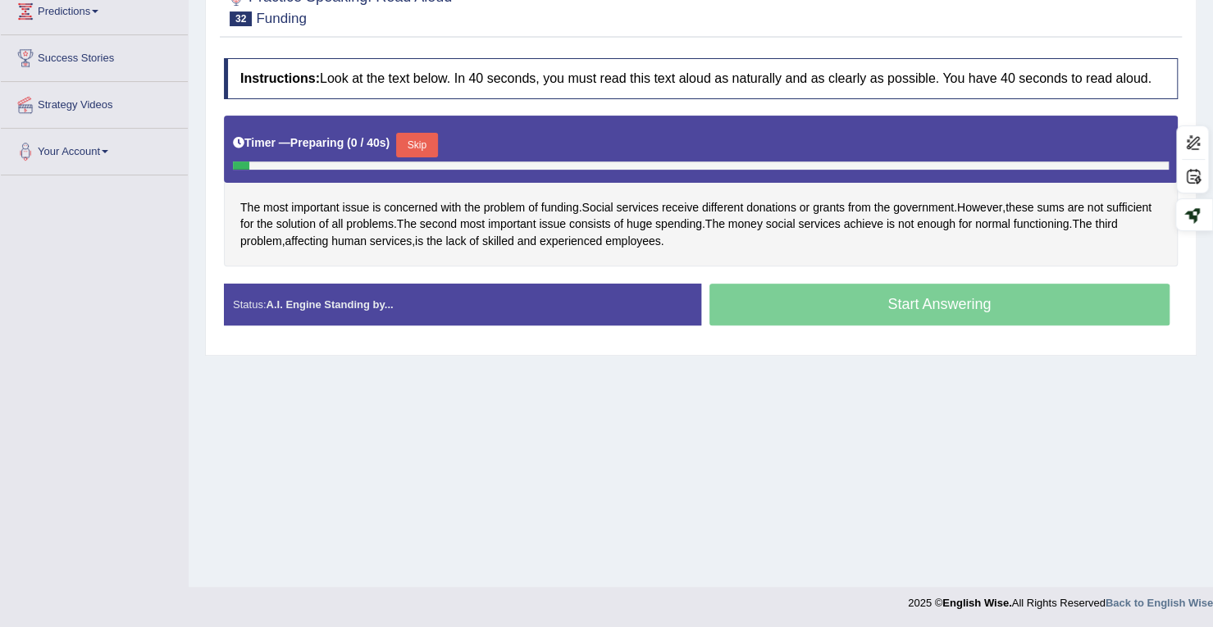
scroll to position [233, 0]
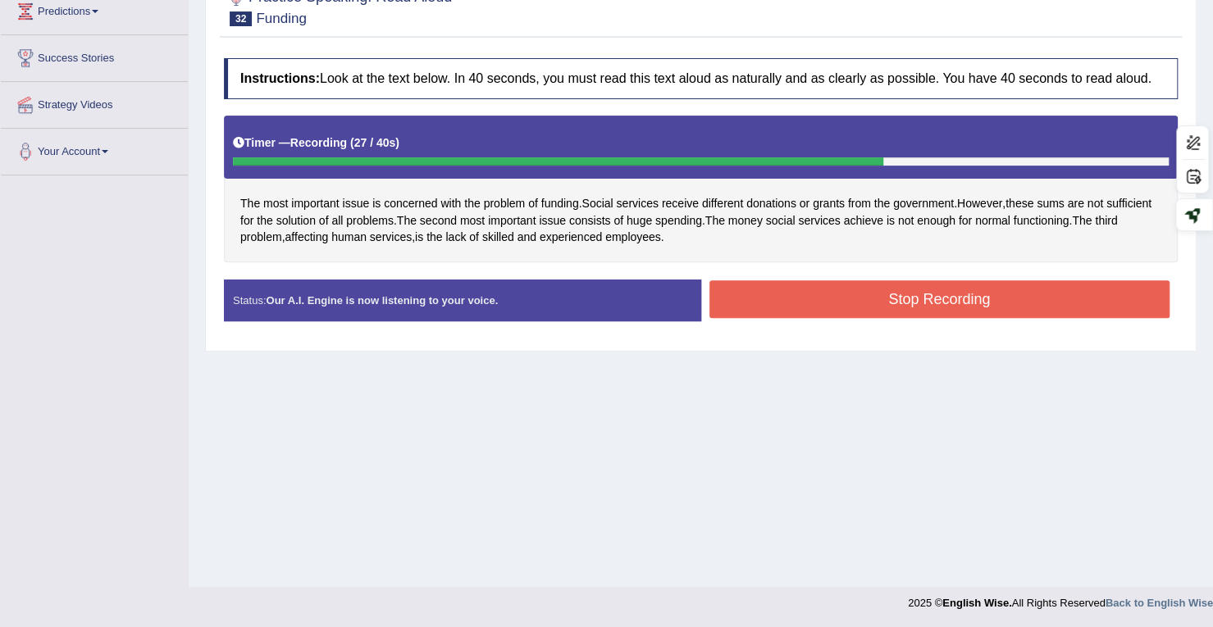
click at [793, 291] on button "Stop Recording" at bounding box center [939, 300] width 461 height 38
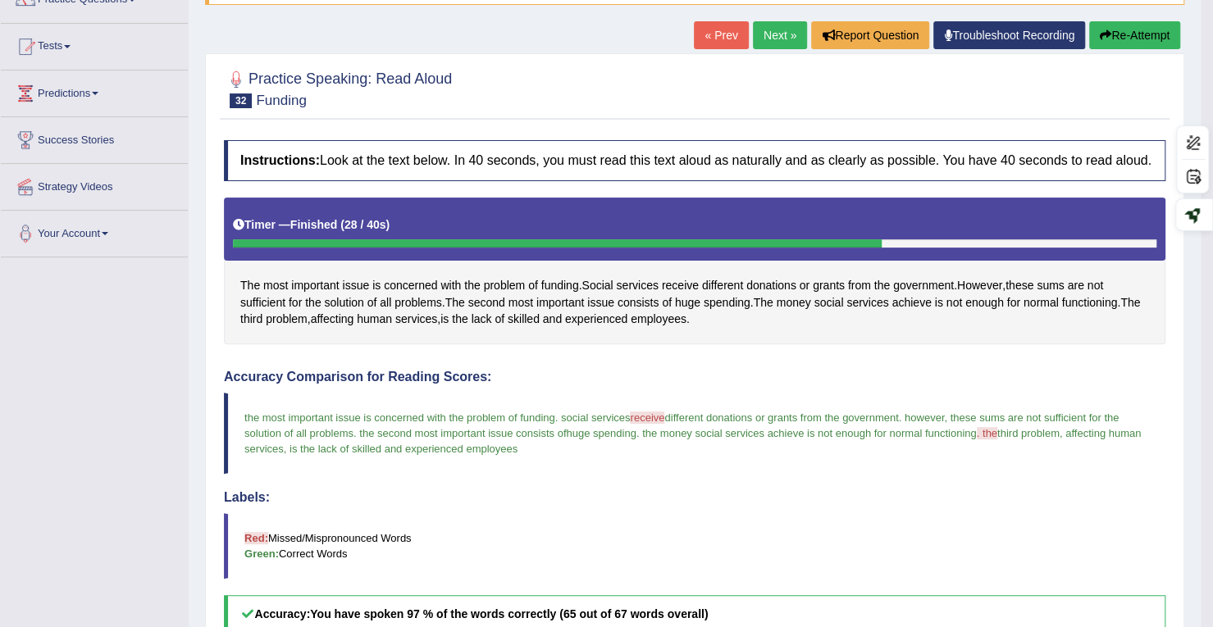
scroll to position [69, 0]
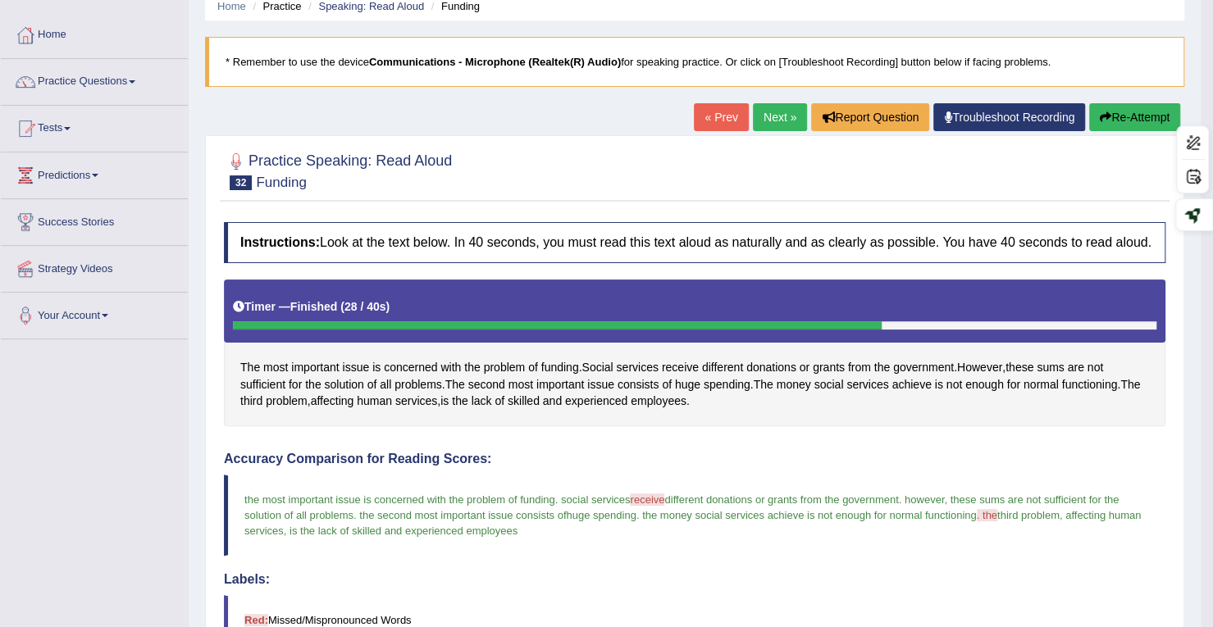
click at [1113, 118] on button "Re-Attempt" at bounding box center [1134, 117] width 91 height 28
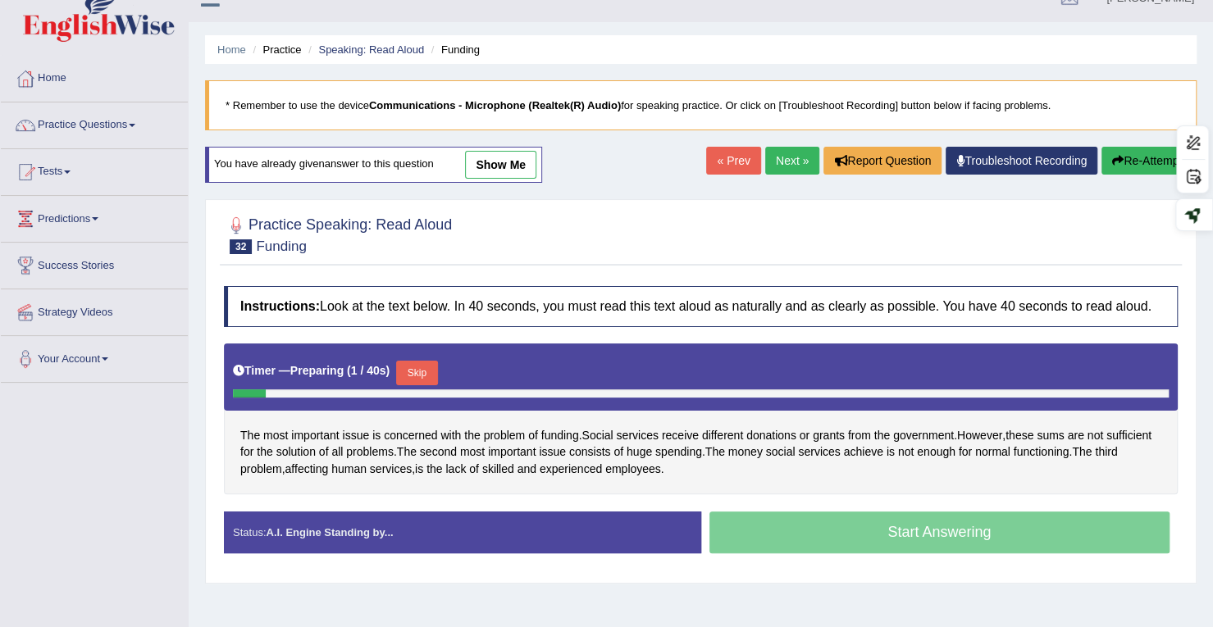
scroll to position [233, 0]
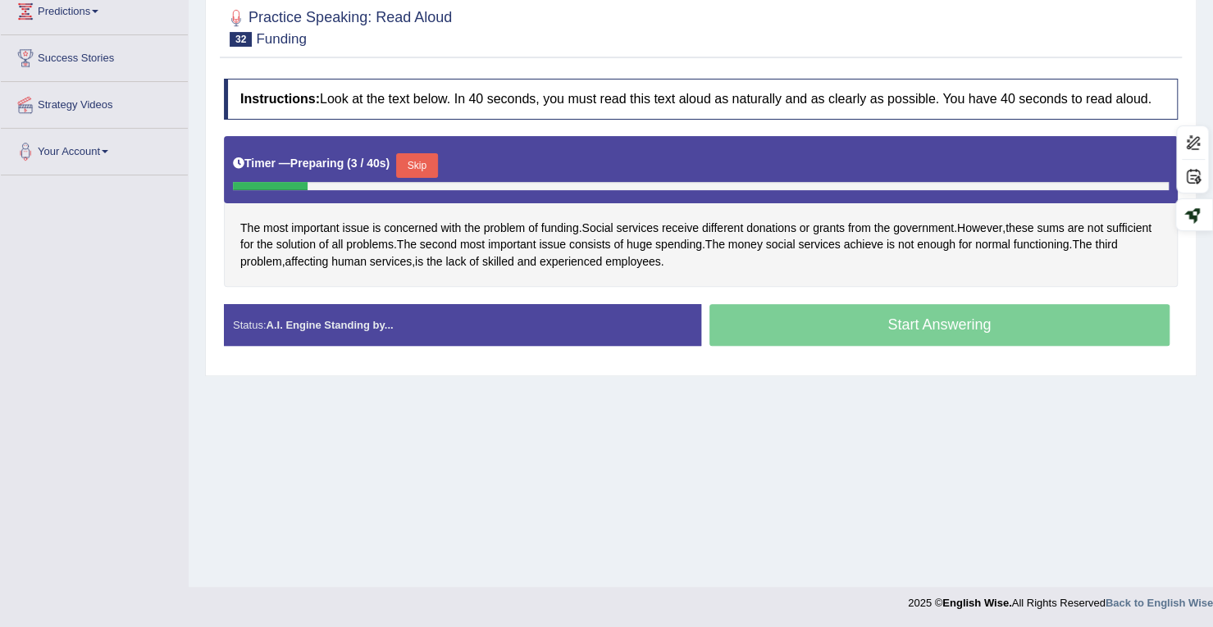
click at [415, 162] on button "Skip" at bounding box center [416, 165] width 41 height 25
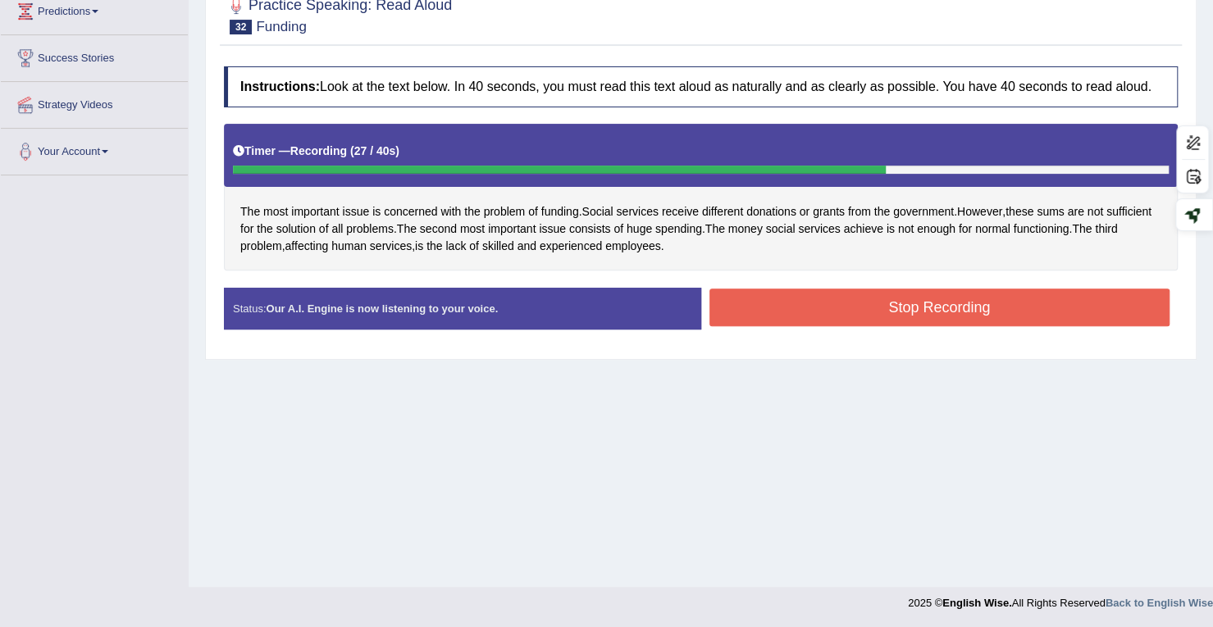
click at [862, 323] on div "Stop Recording" at bounding box center [939, 310] width 477 height 42
click at [866, 316] on button "Stop Recording" at bounding box center [939, 308] width 461 height 38
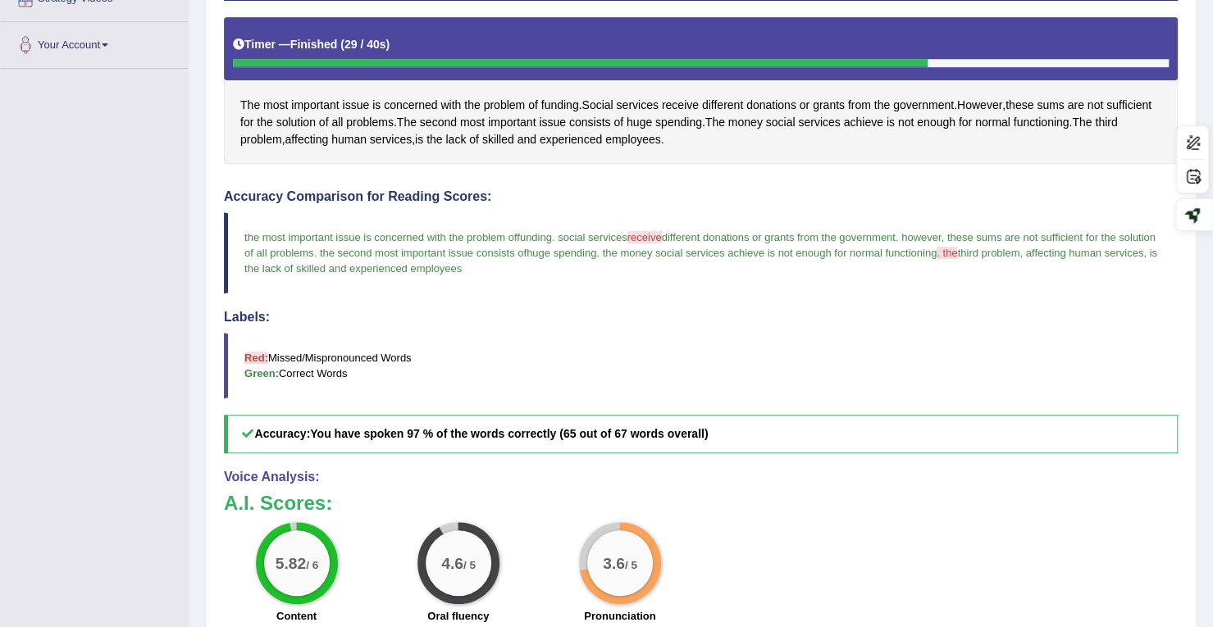
scroll to position [0, 0]
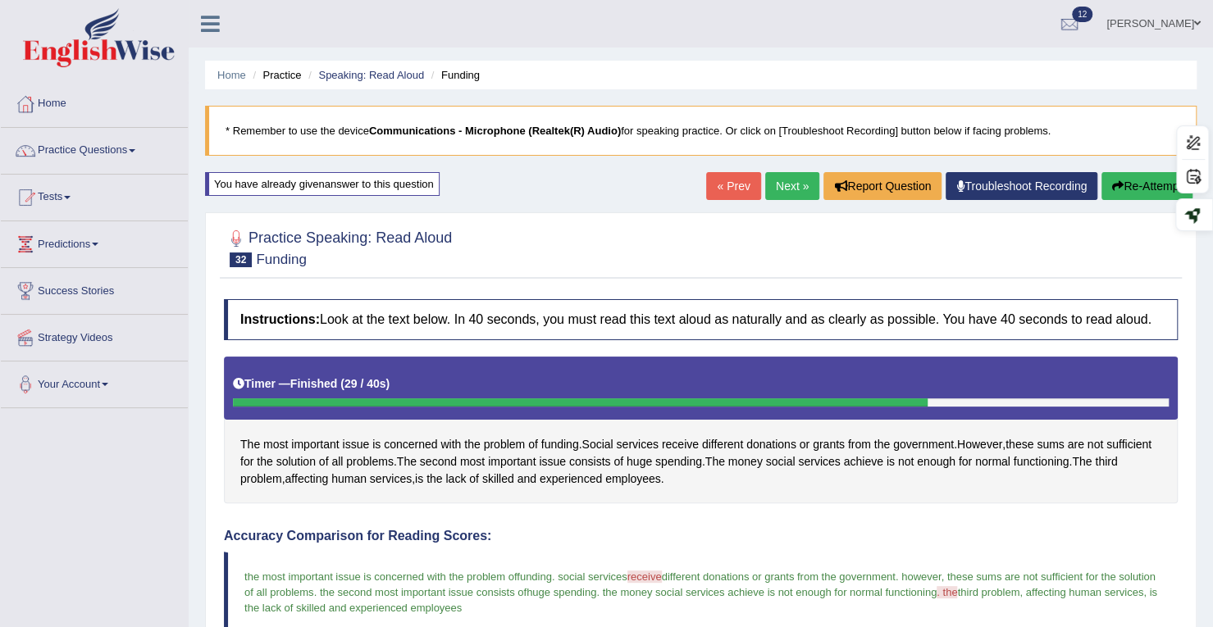
click at [805, 183] on link "Next »" at bounding box center [792, 186] width 54 height 28
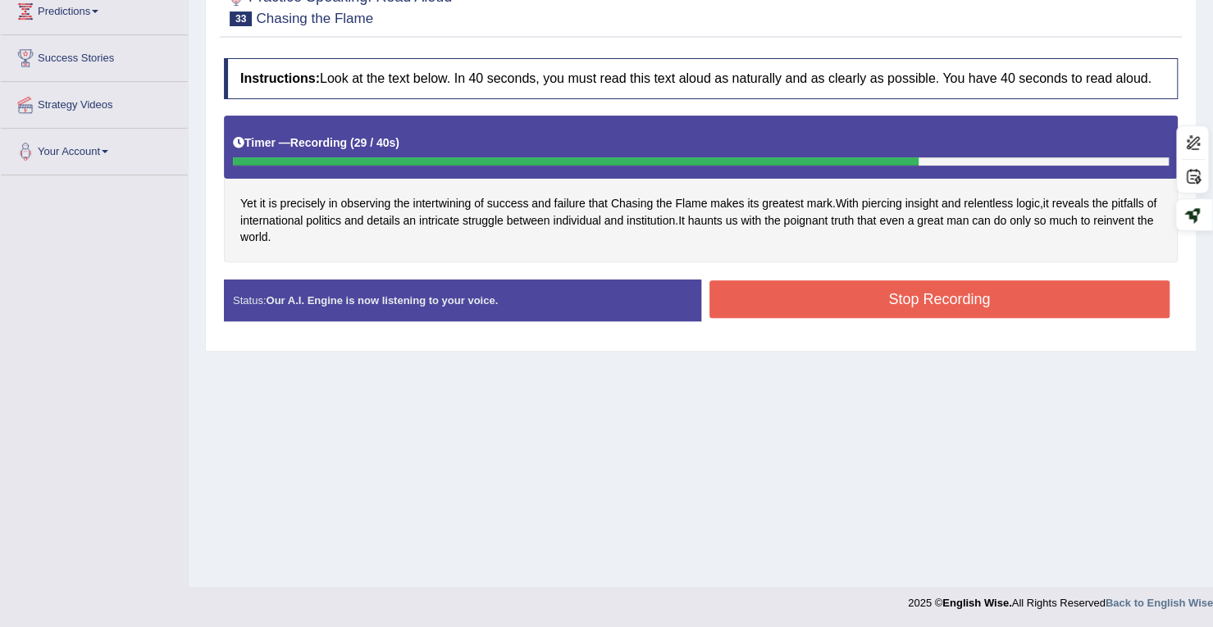
click at [772, 288] on button "Stop Recording" at bounding box center [939, 300] width 461 height 38
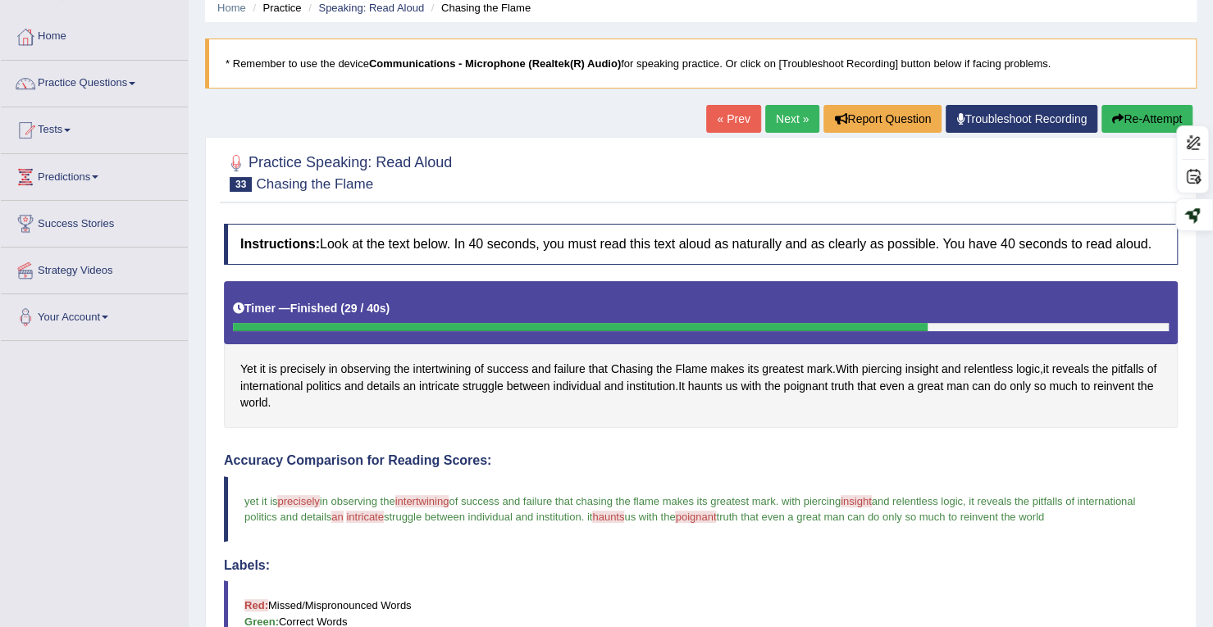
scroll to position [82, 0]
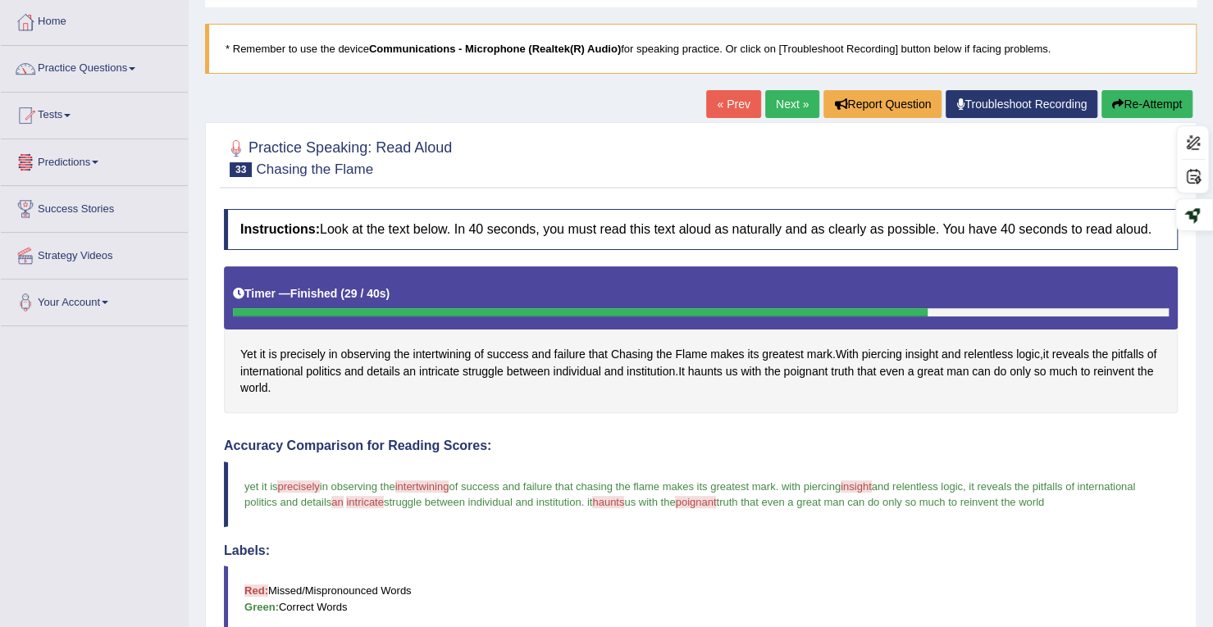
click at [1154, 106] on button "Re-Attempt" at bounding box center [1147, 104] width 91 height 28
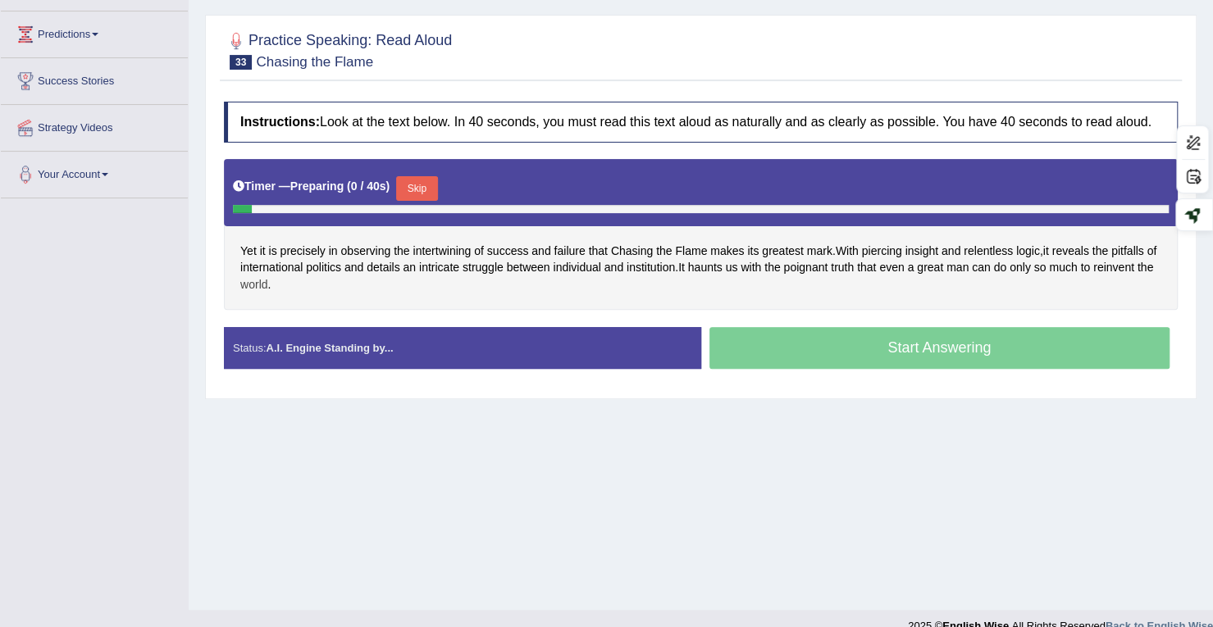
scroll to position [233, 0]
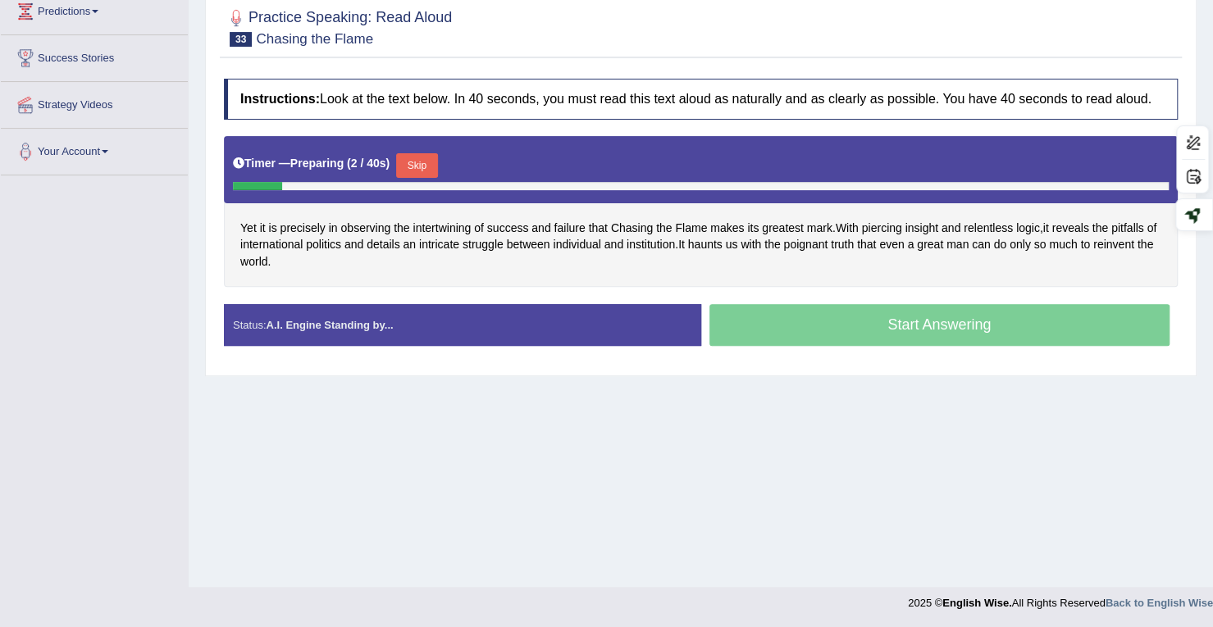
click at [437, 162] on button "Skip" at bounding box center [416, 165] width 41 height 25
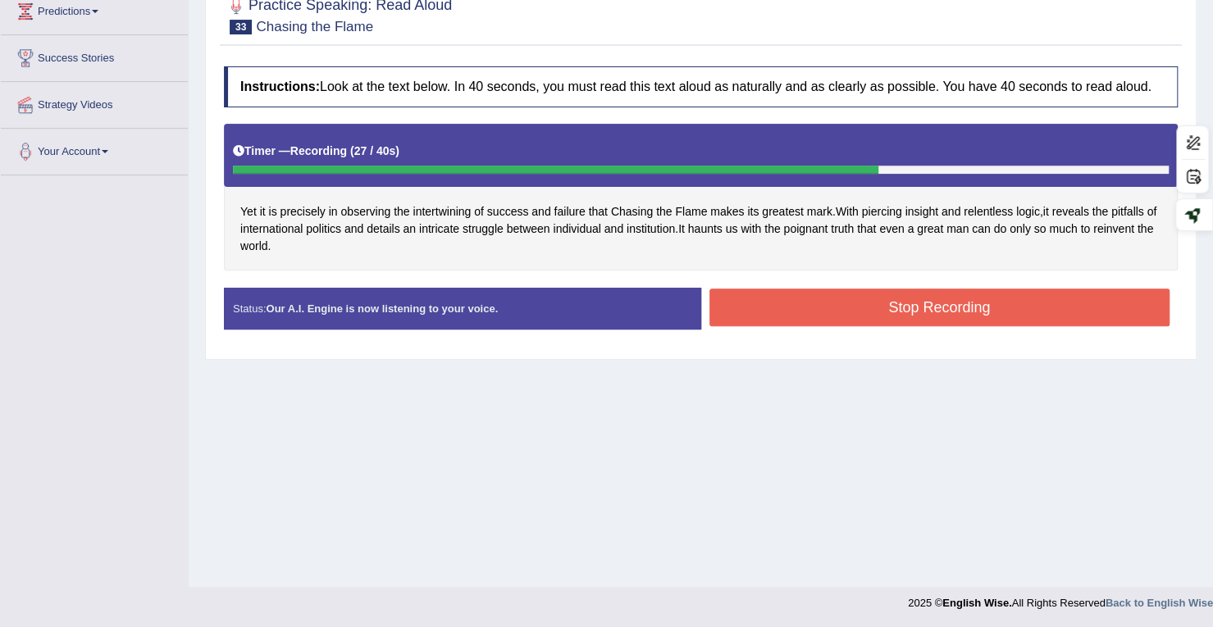
click at [788, 313] on button "Stop Recording" at bounding box center [939, 308] width 461 height 38
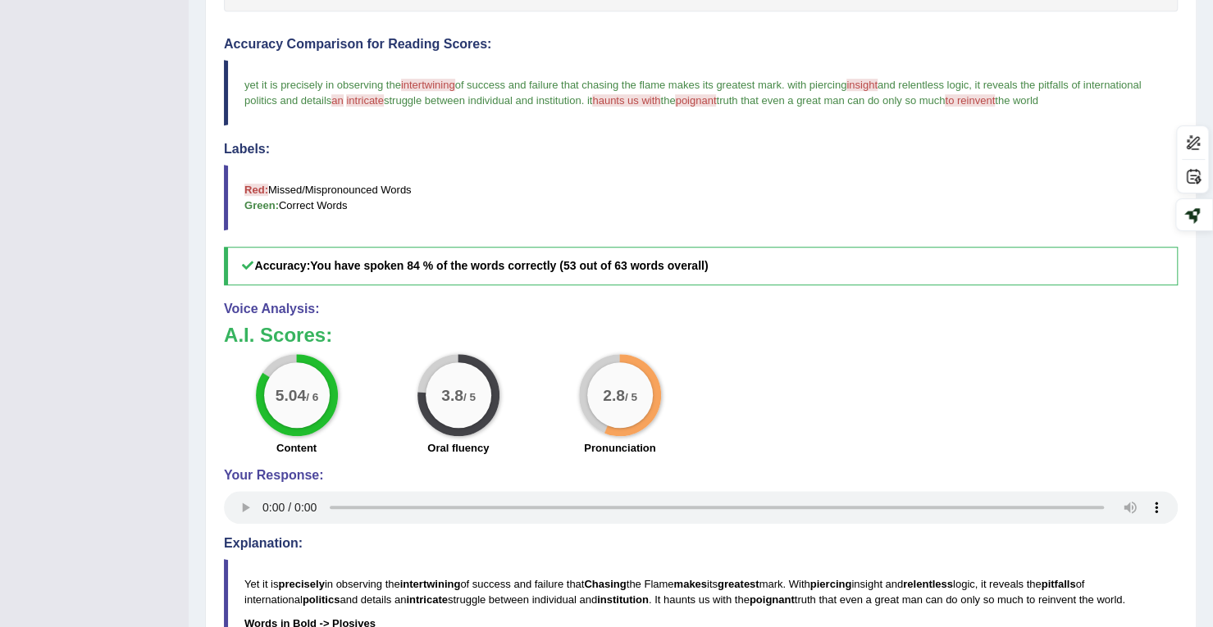
scroll to position [0, 0]
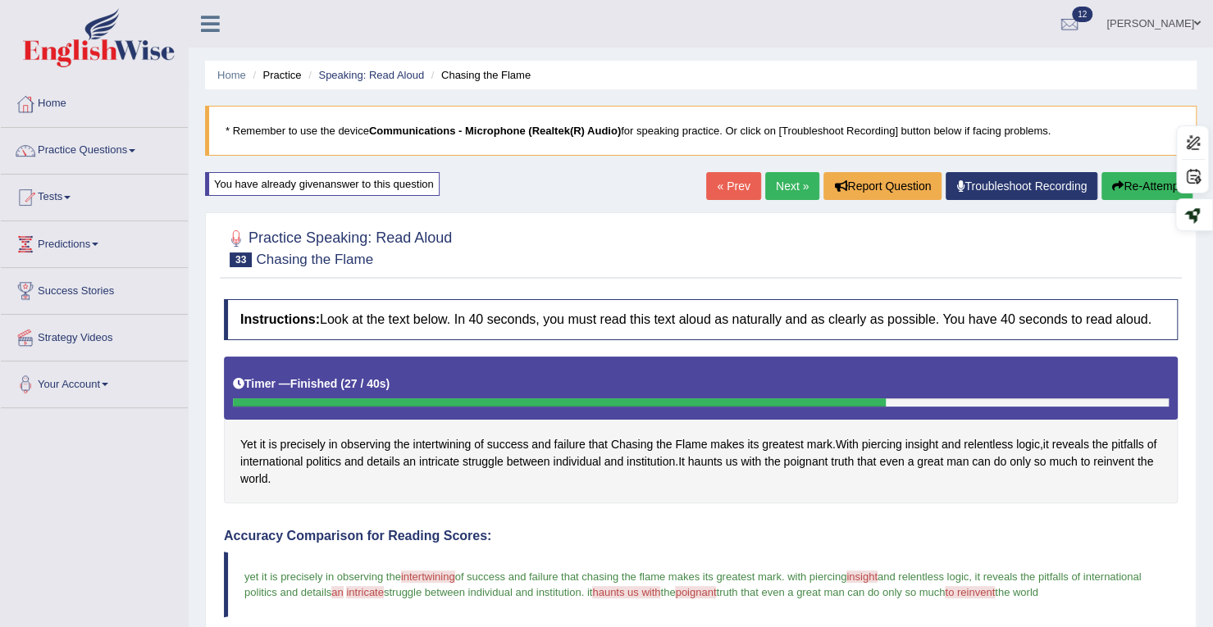
click at [782, 192] on link "Next »" at bounding box center [792, 186] width 54 height 28
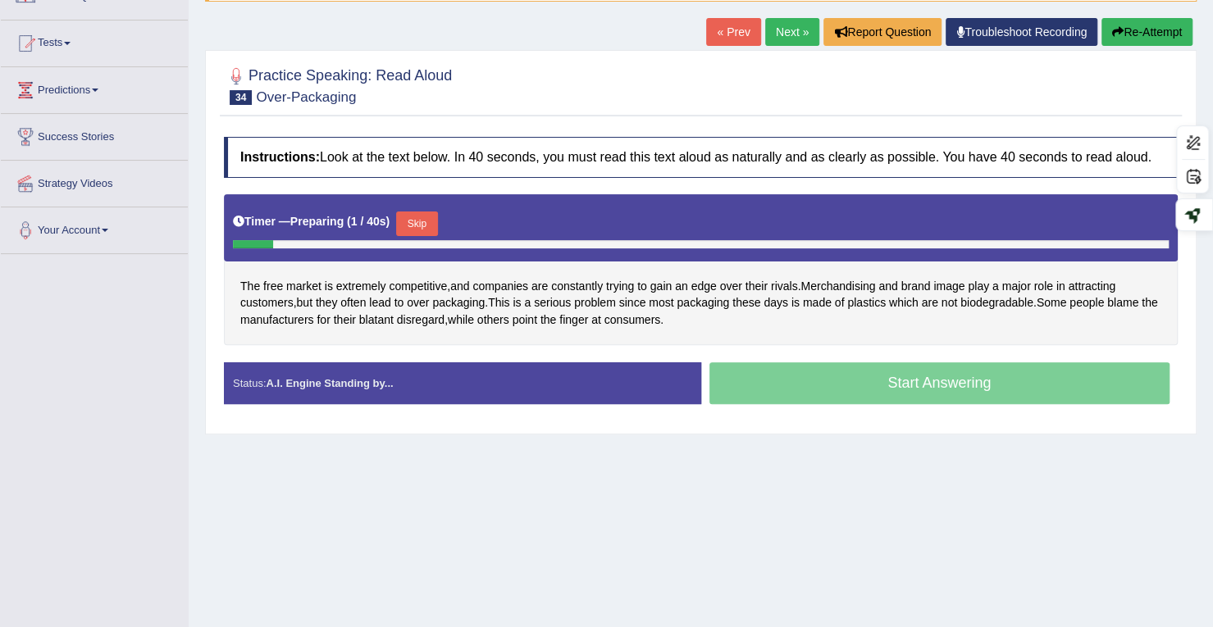
scroll to position [233, 0]
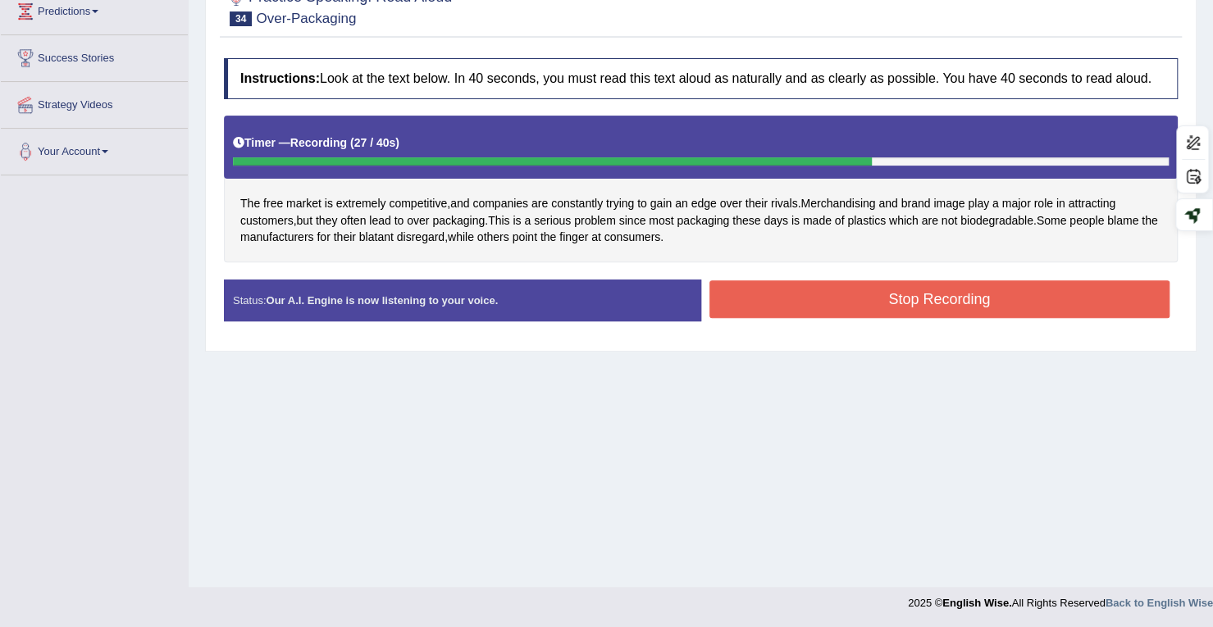
click at [888, 306] on button "Stop Recording" at bounding box center [939, 300] width 461 height 38
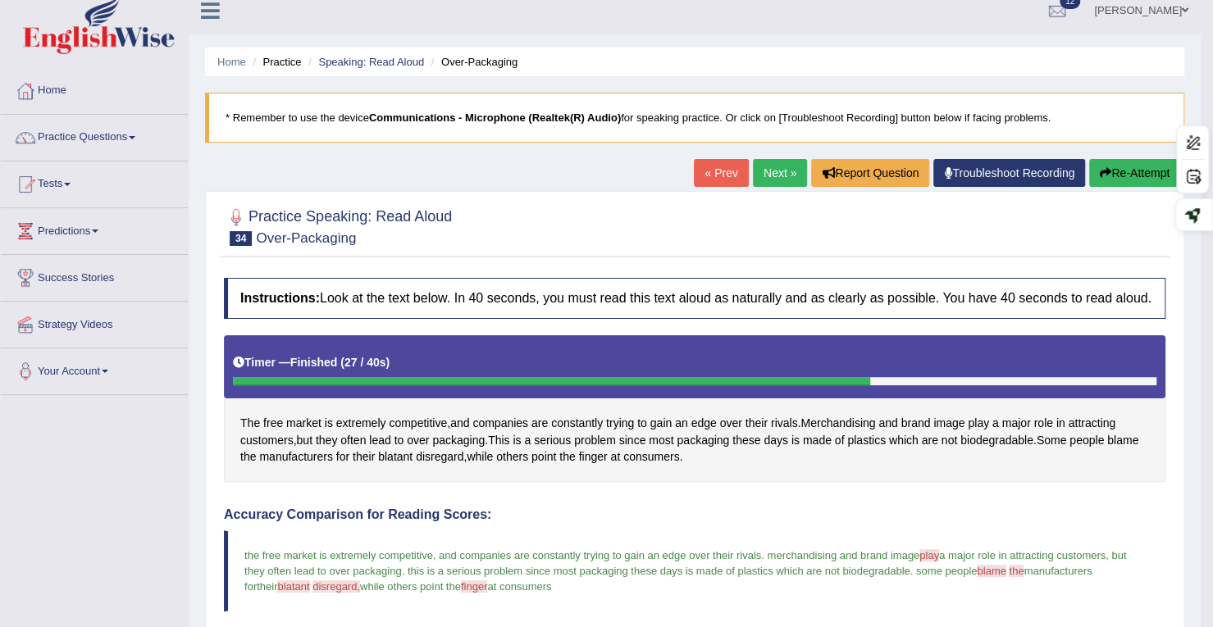
scroll to position [0, 0]
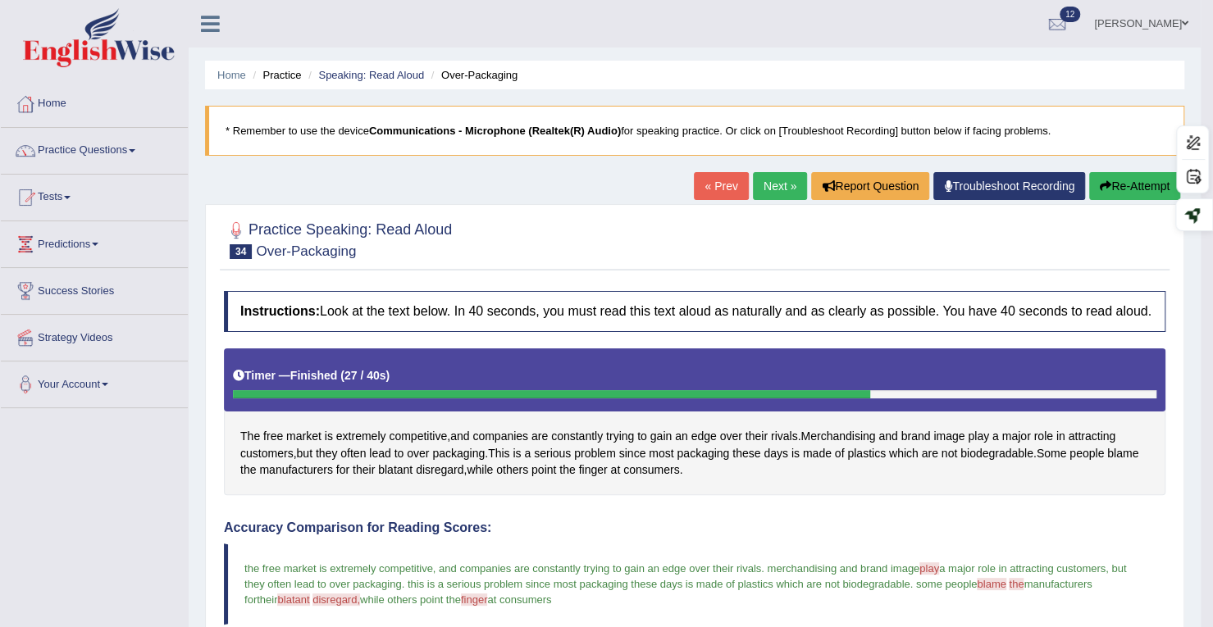
click at [769, 189] on link "Next »" at bounding box center [780, 186] width 54 height 28
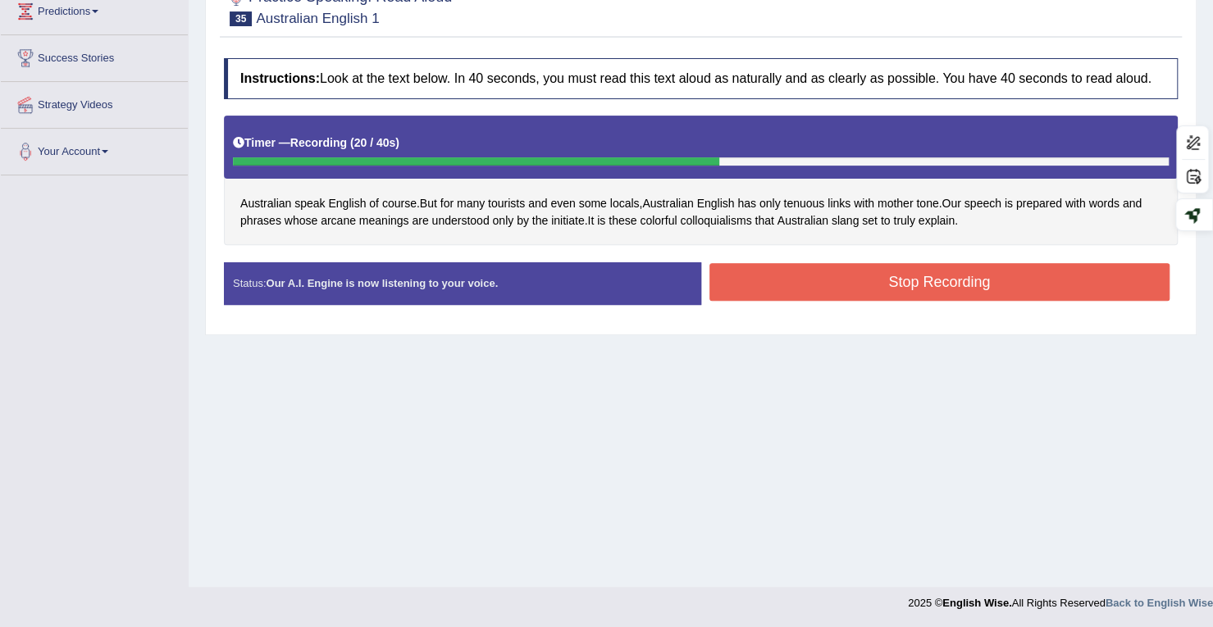
click at [798, 285] on button "Stop Recording" at bounding box center [939, 282] width 461 height 38
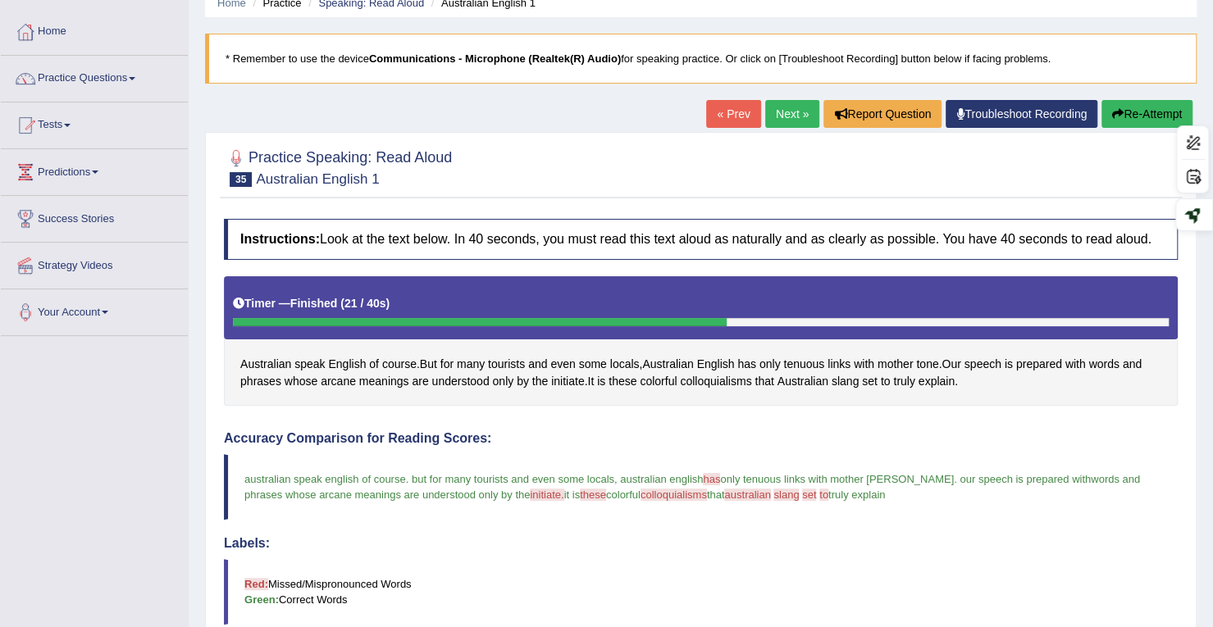
scroll to position [69, 0]
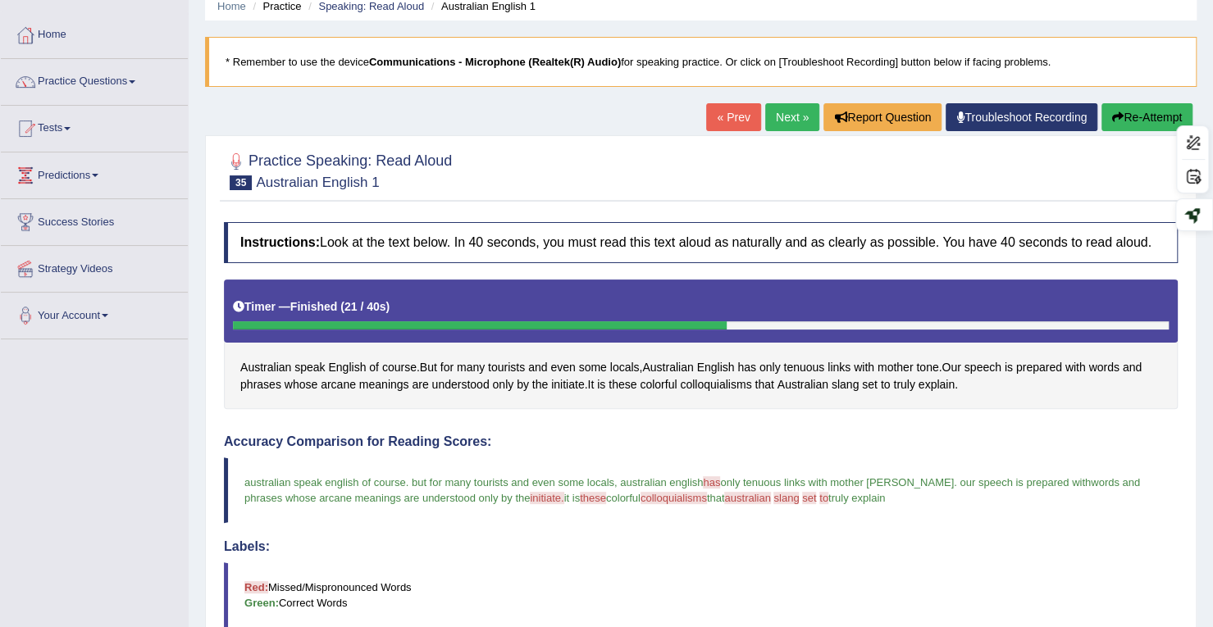
drag, startPoint x: 1126, startPoint y: 116, endPoint x: 773, endPoint y: 181, distance: 359.5
click at [1126, 116] on button "Re-Attempt" at bounding box center [1147, 117] width 91 height 28
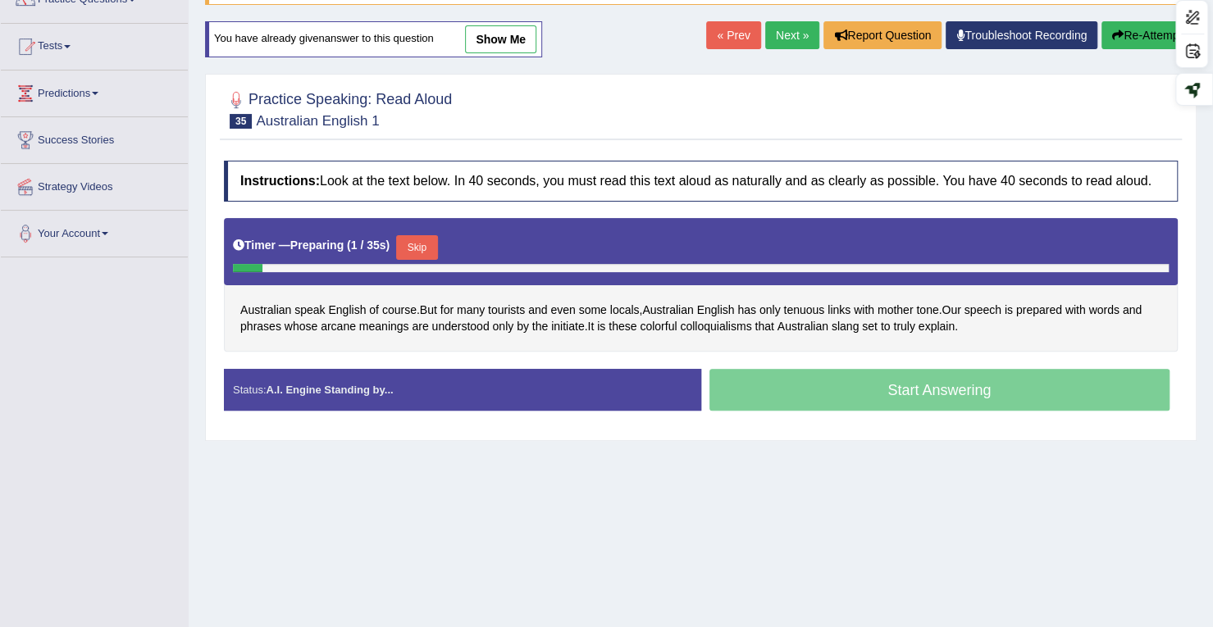
click at [429, 249] on button "Skip" at bounding box center [416, 247] width 41 height 25
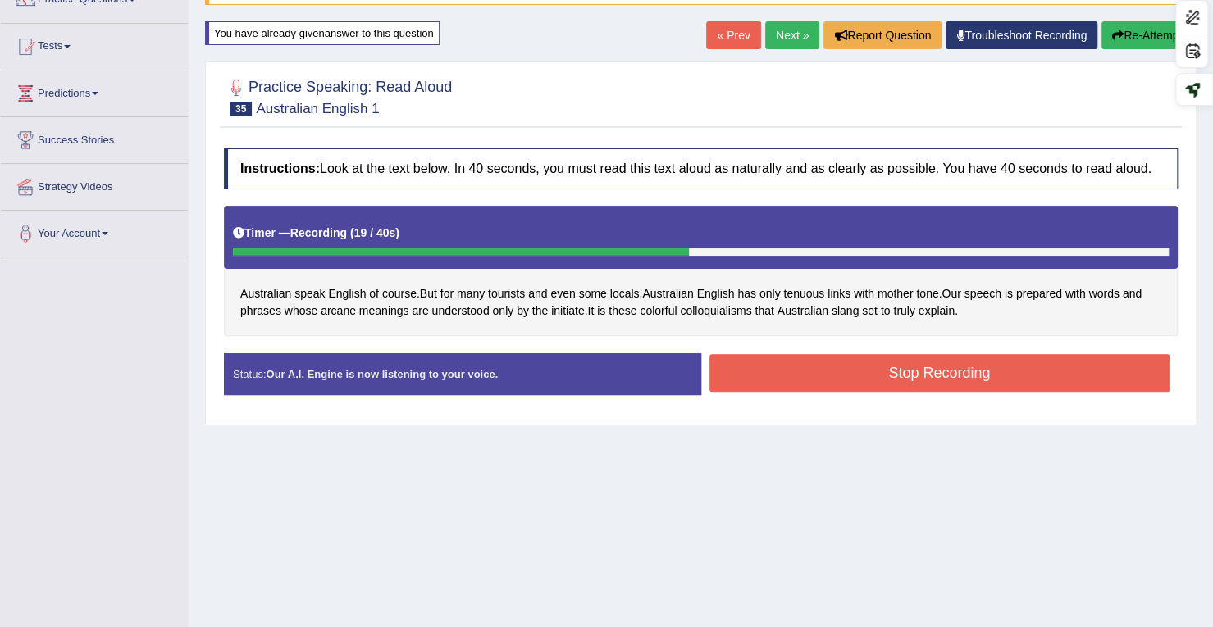
click at [781, 372] on button "Stop Recording" at bounding box center [939, 373] width 461 height 38
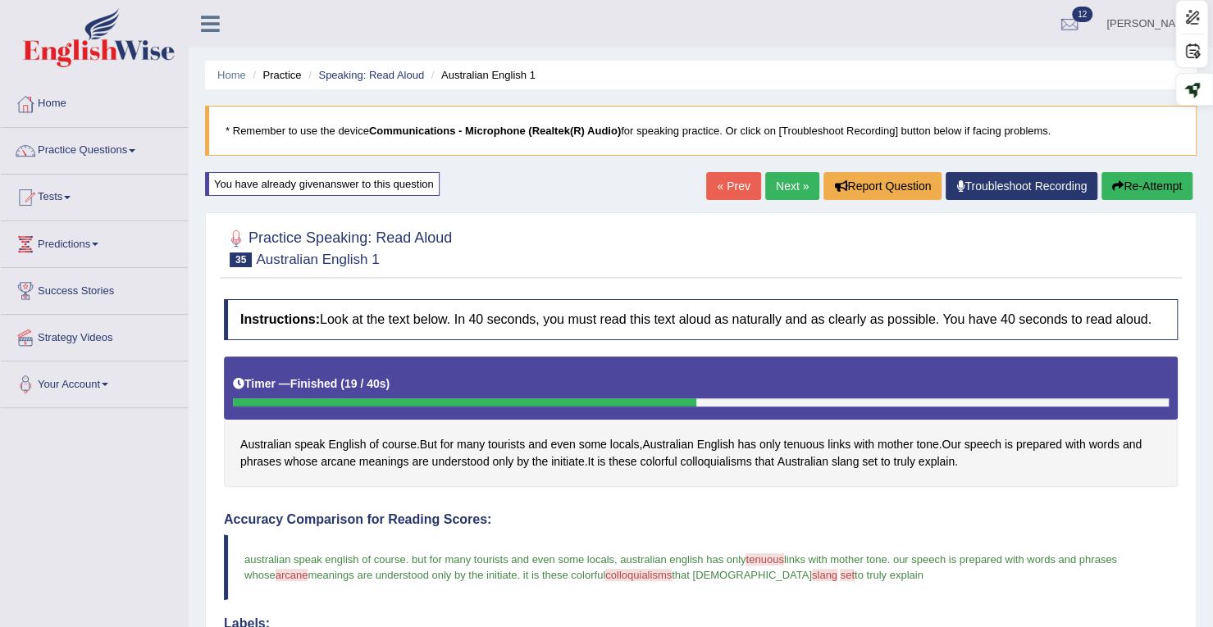
click at [766, 186] on link "Next »" at bounding box center [792, 186] width 54 height 28
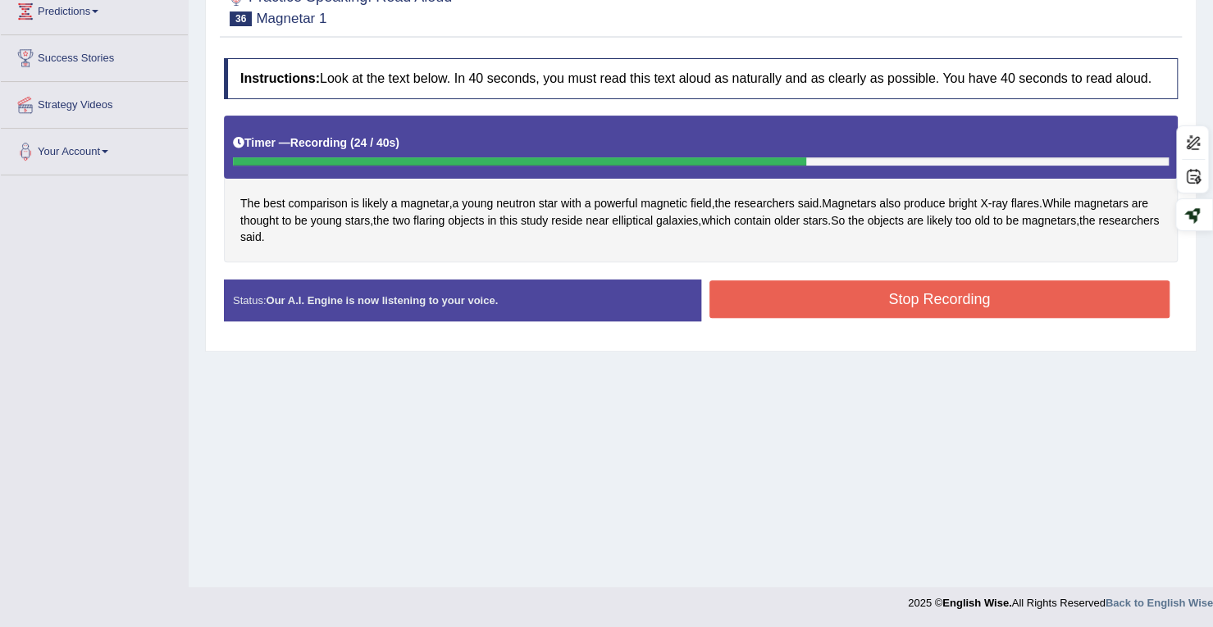
click at [776, 297] on button "Stop Recording" at bounding box center [939, 300] width 461 height 38
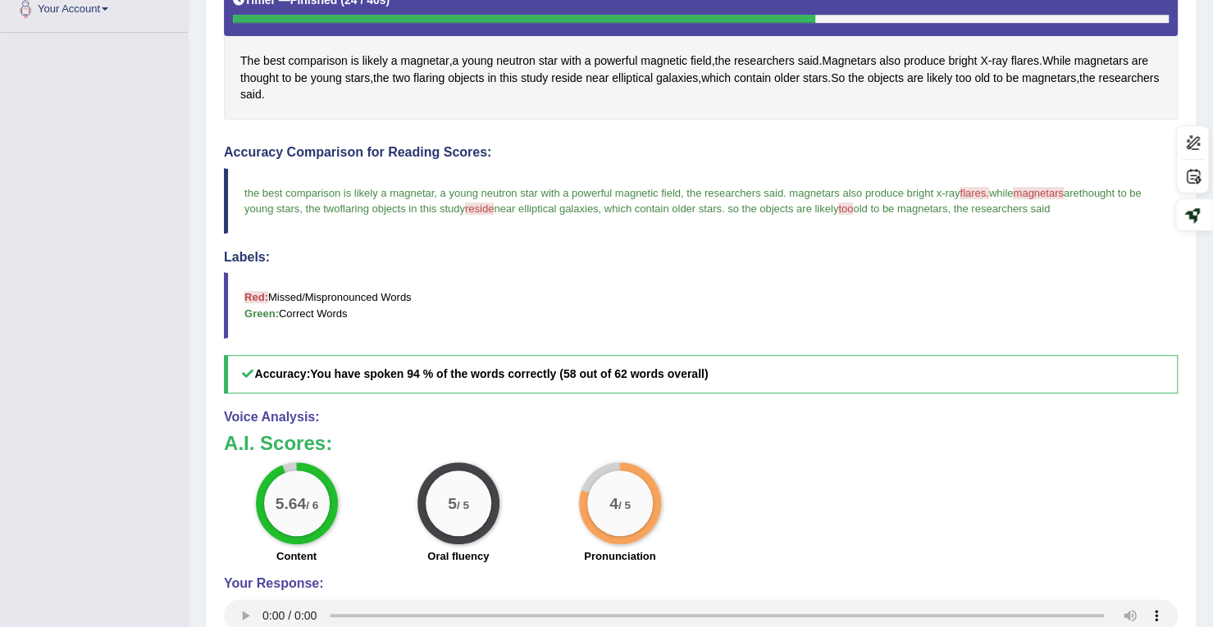
scroll to position [151, 0]
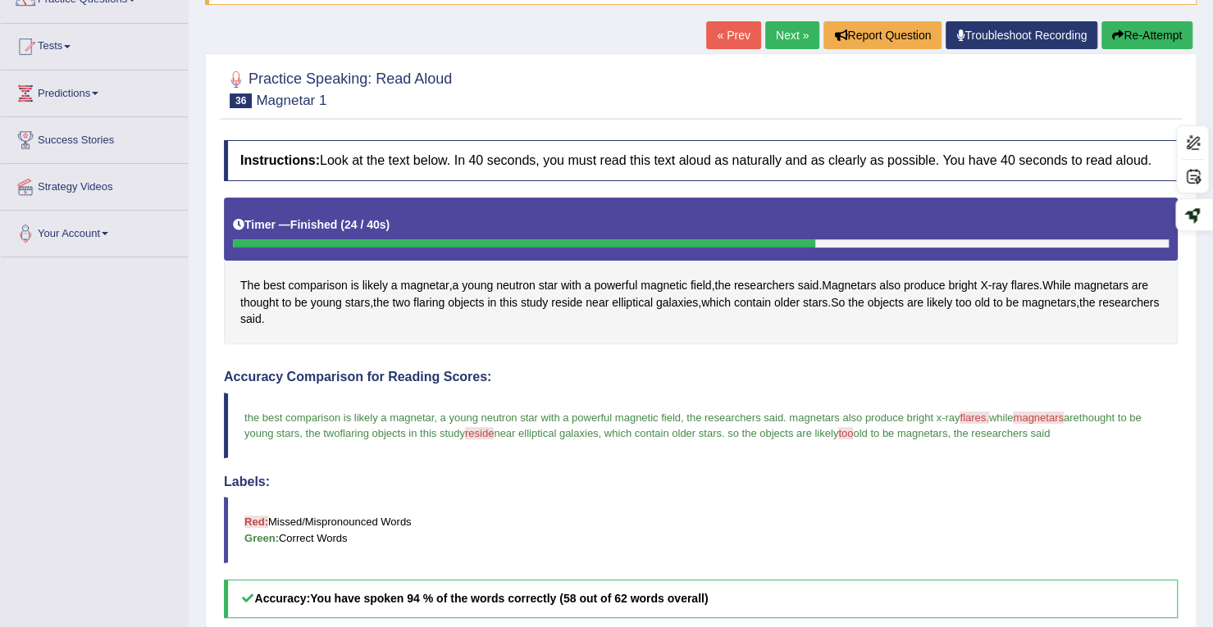
click at [767, 25] on link "Next »" at bounding box center [792, 35] width 54 height 28
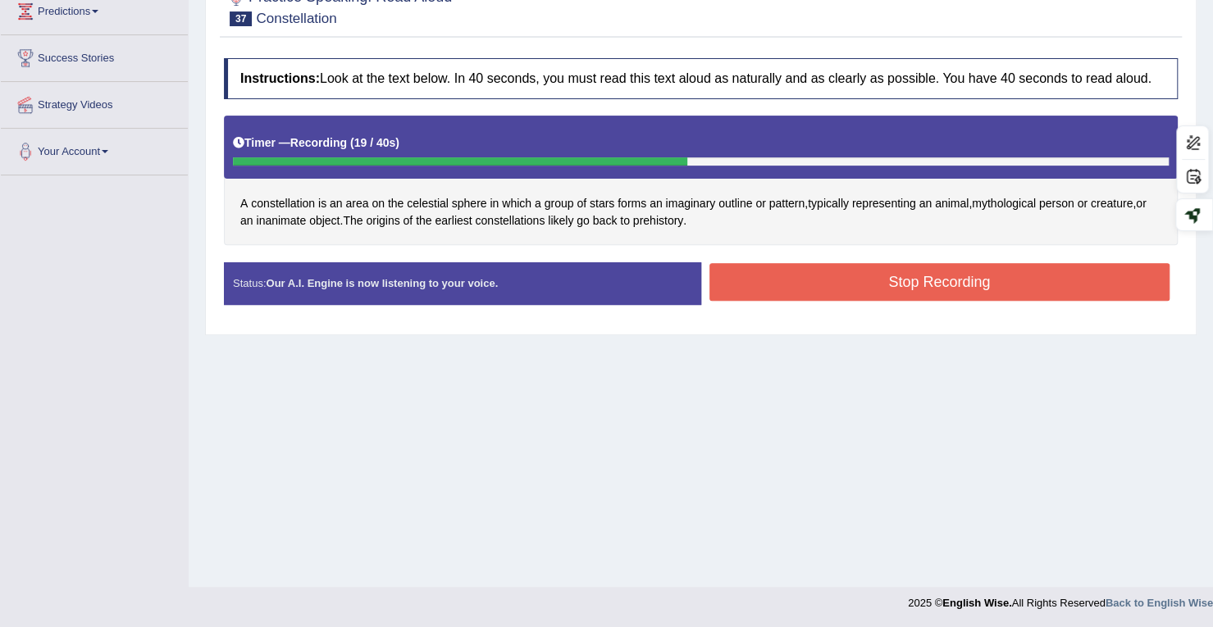
click at [823, 288] on button "Stop Recording" at bounding box center [939, 282] width 461 height 38
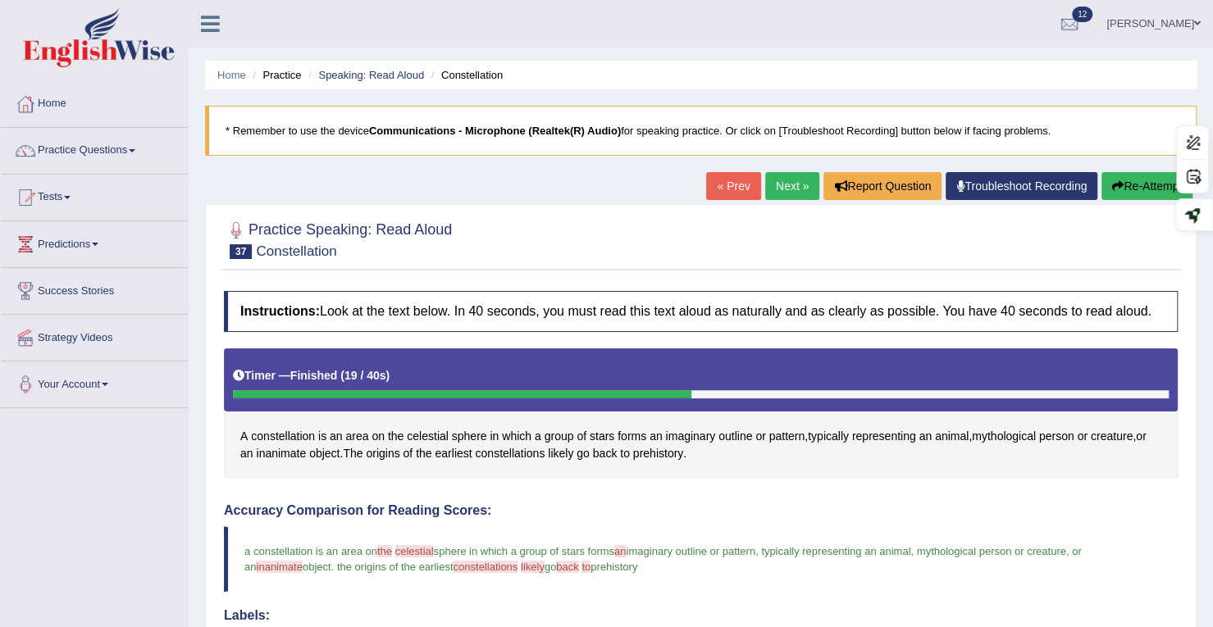
click at [1139, 176] on button "Re-Attempt" at bounding box center [1147, 186] width 91 height 28
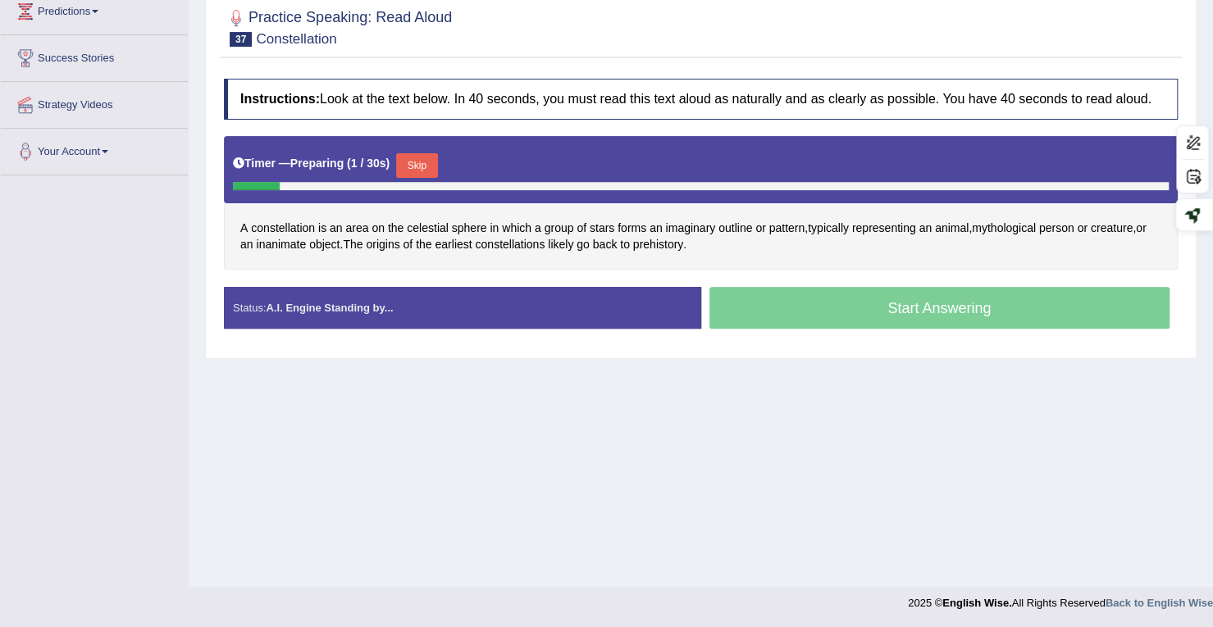
click at [420, 153] on button "Skip" at bounding box center [416, 165] width 41 height 25
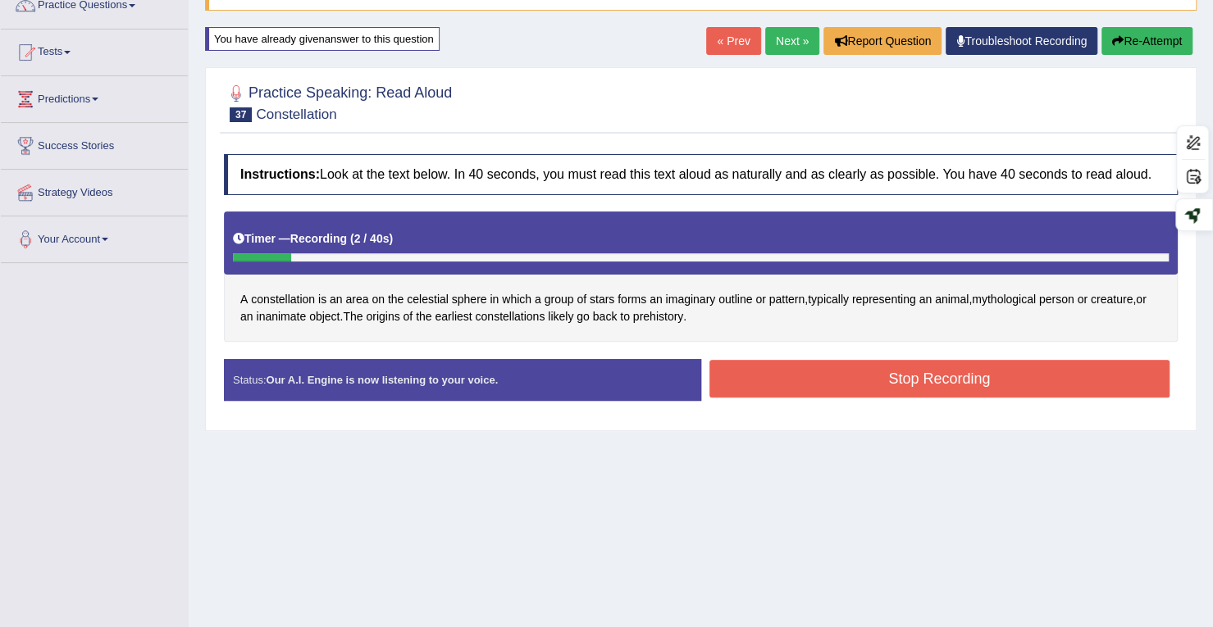
scroll to position [69, 0]
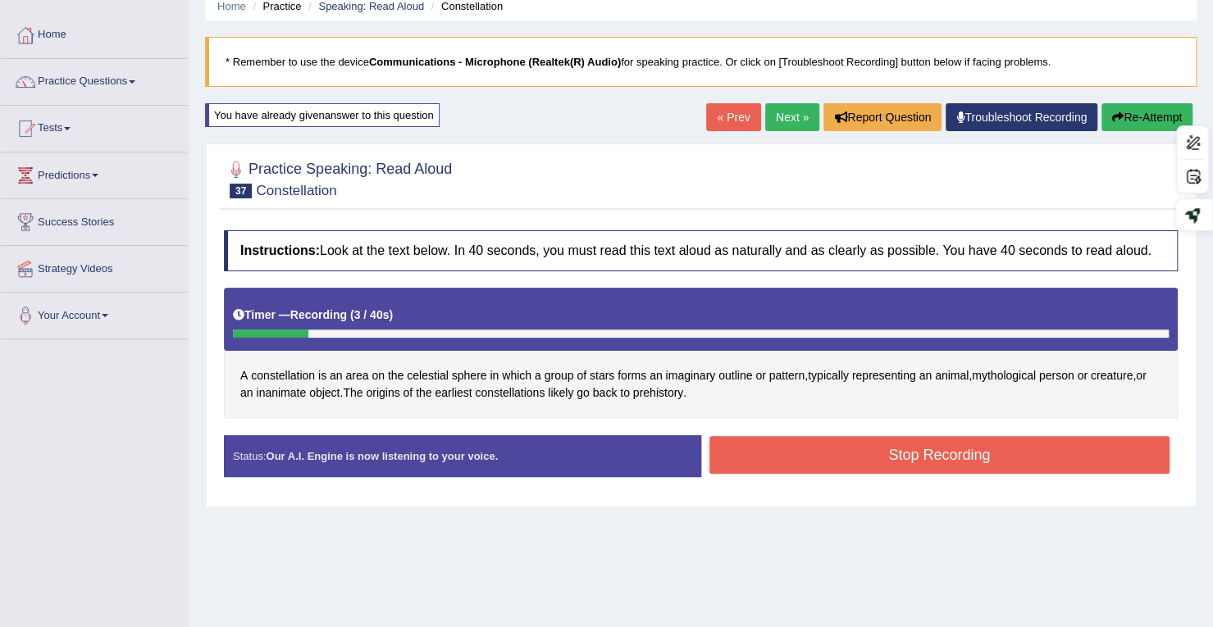
click at [1141, 113] on button "Re-Attempt" at bounding box center [1147, 117] width 91 height 28
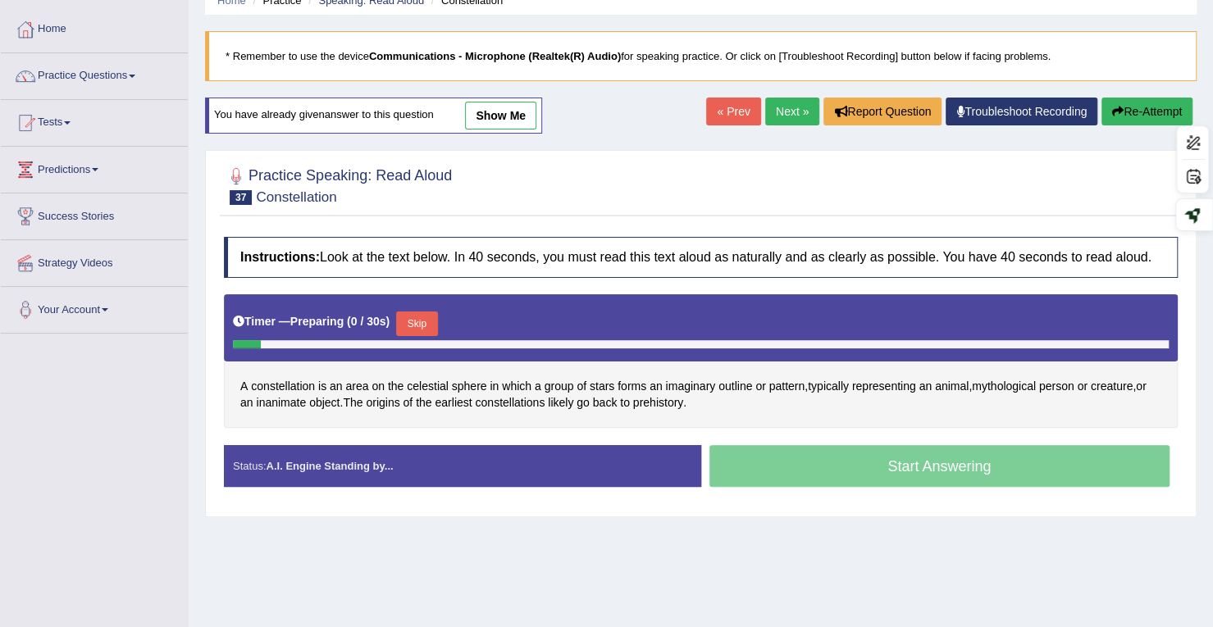
scroll to position [233, 0]
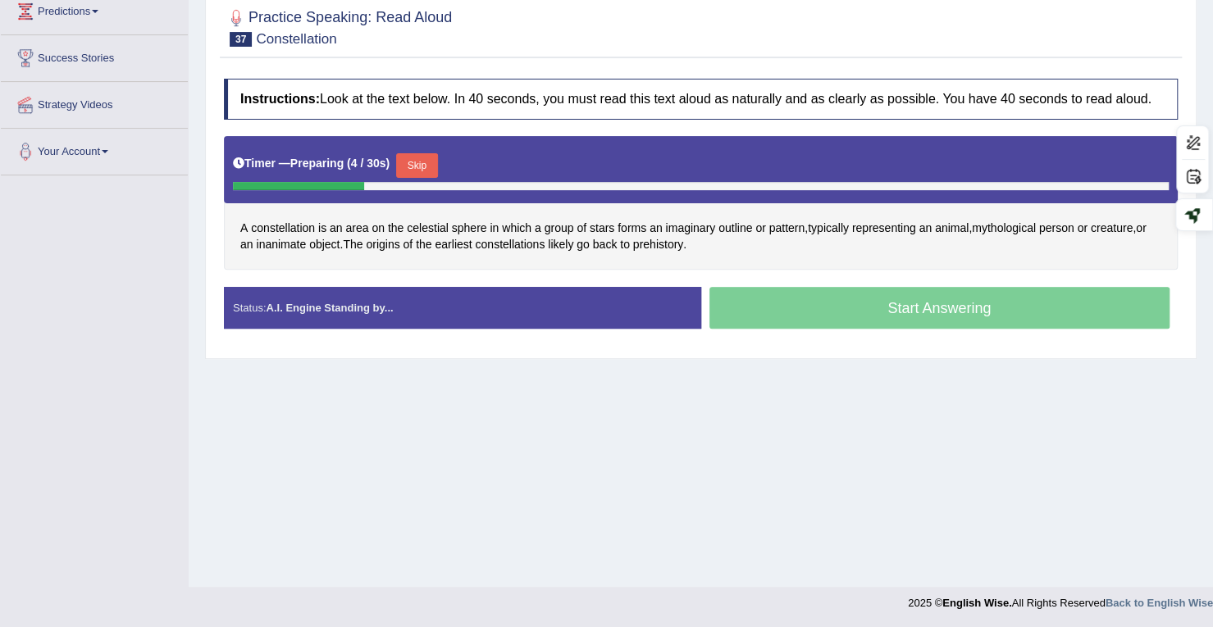
click at [413, 154] on button "Skip" at bounding box center [416, 165] width 41 height 25
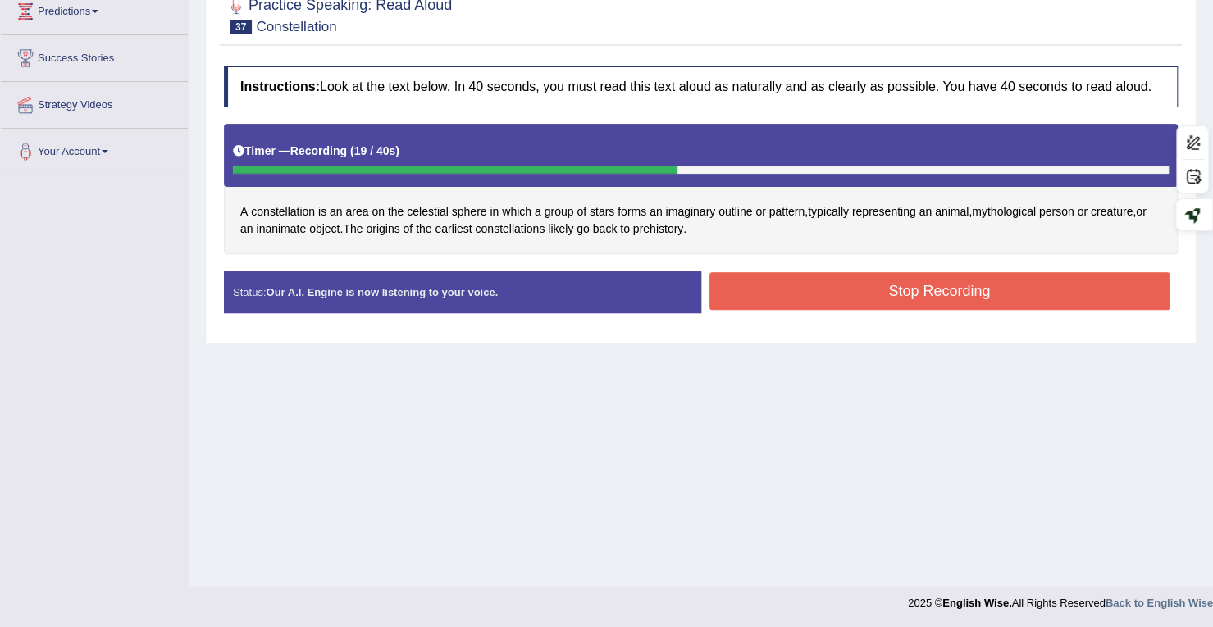
click at [842, 287] on button "Stop Recording" at bounding box center [939, 291] width 461 height 38
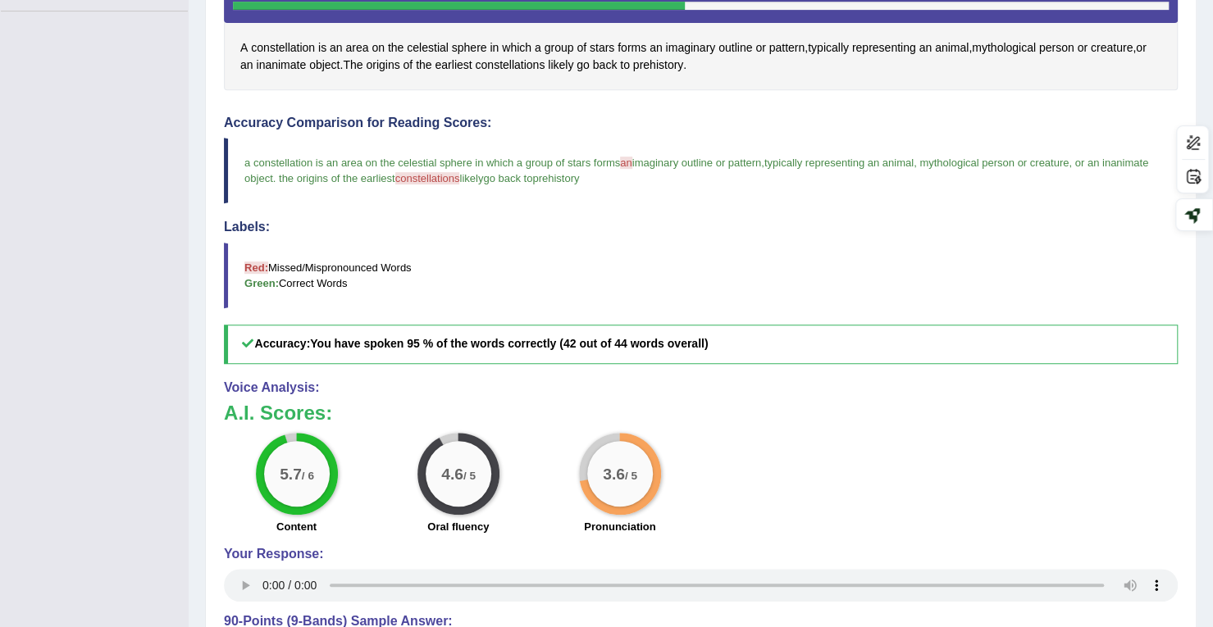
scroll to position [0, 0]
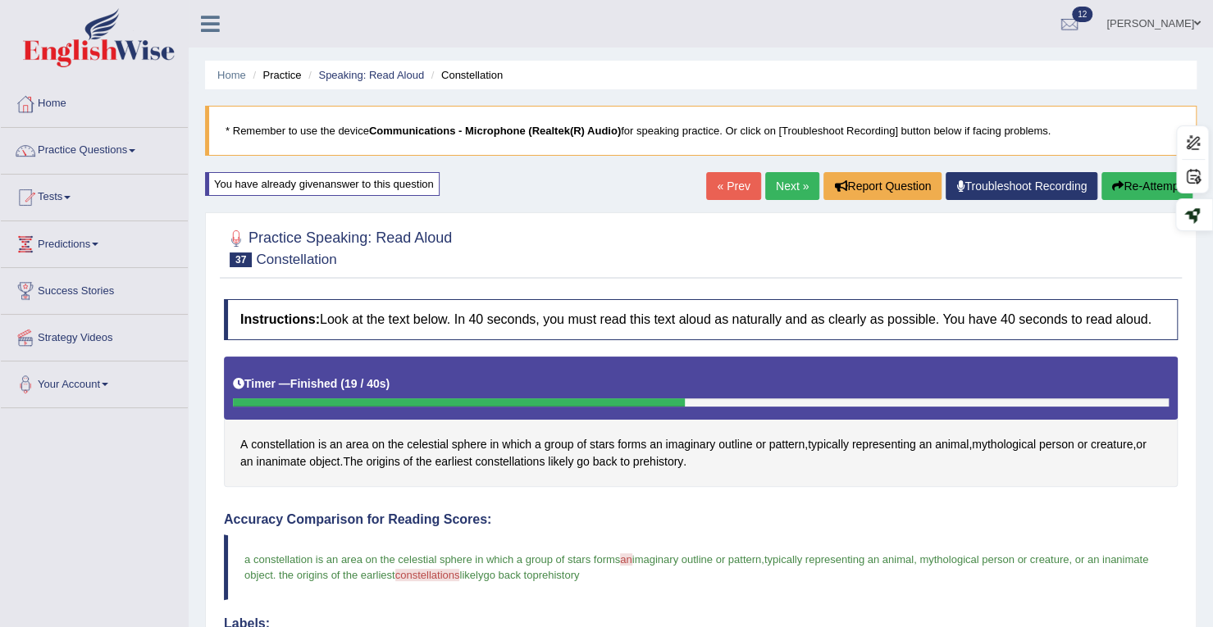
click at [782, 187] on link "Next »" at bounding box center [792, 186] width 54 height 28
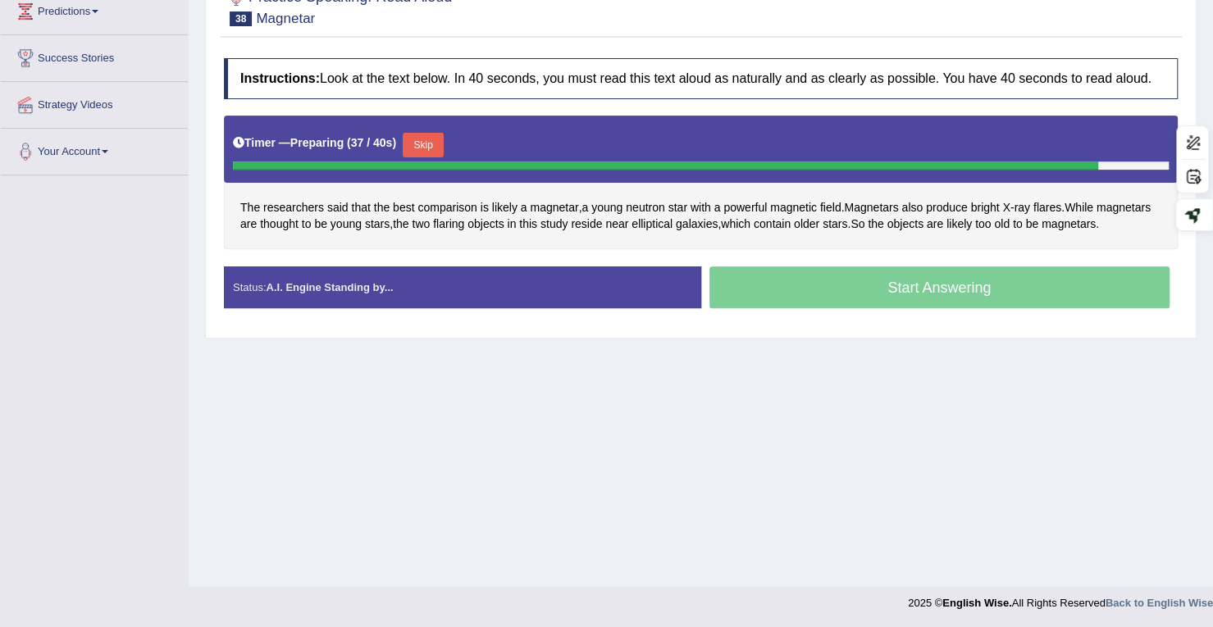
click at [433, 147] on button "Skip" at bounding box center [423, 145] width 41 height 25
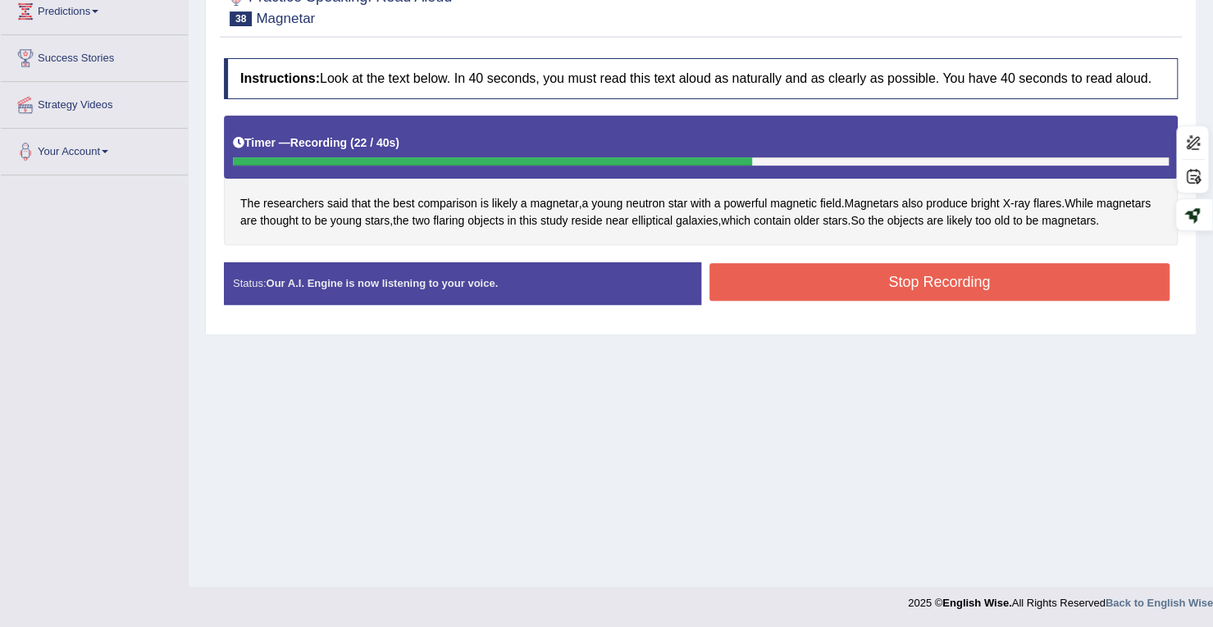
click at [743, 275] on button "Stop Recording" at bounding box center [939, 282] width 461 height 38
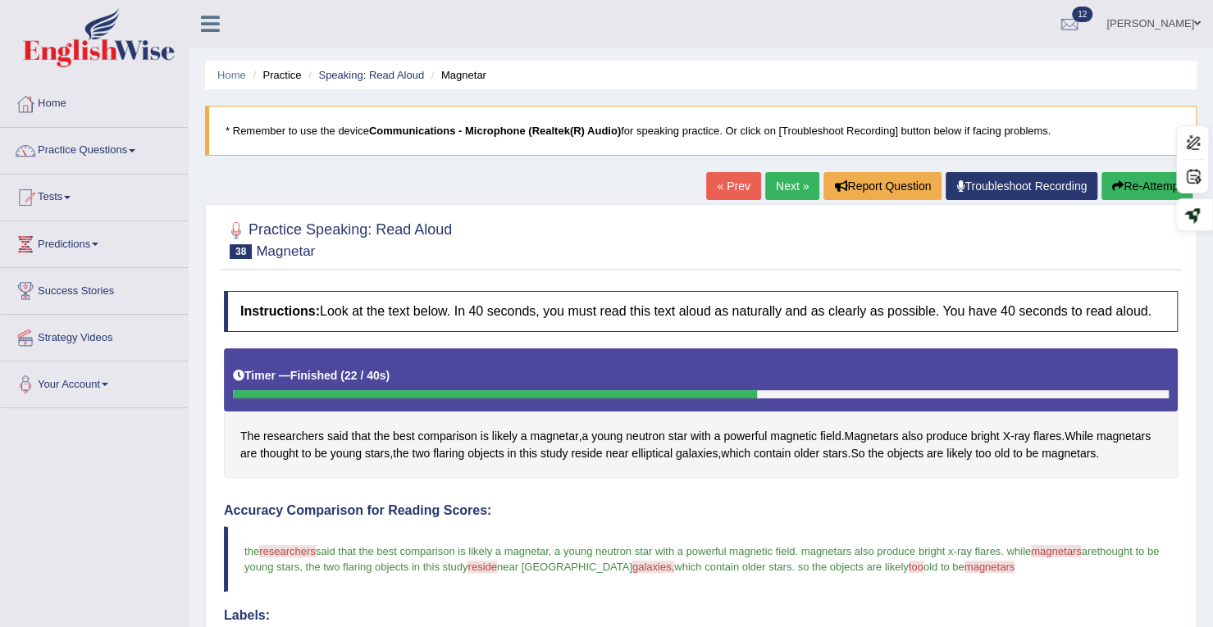
click at [772, 180] on link "Next »" at bounding box center [792, 186] width 54 height 28
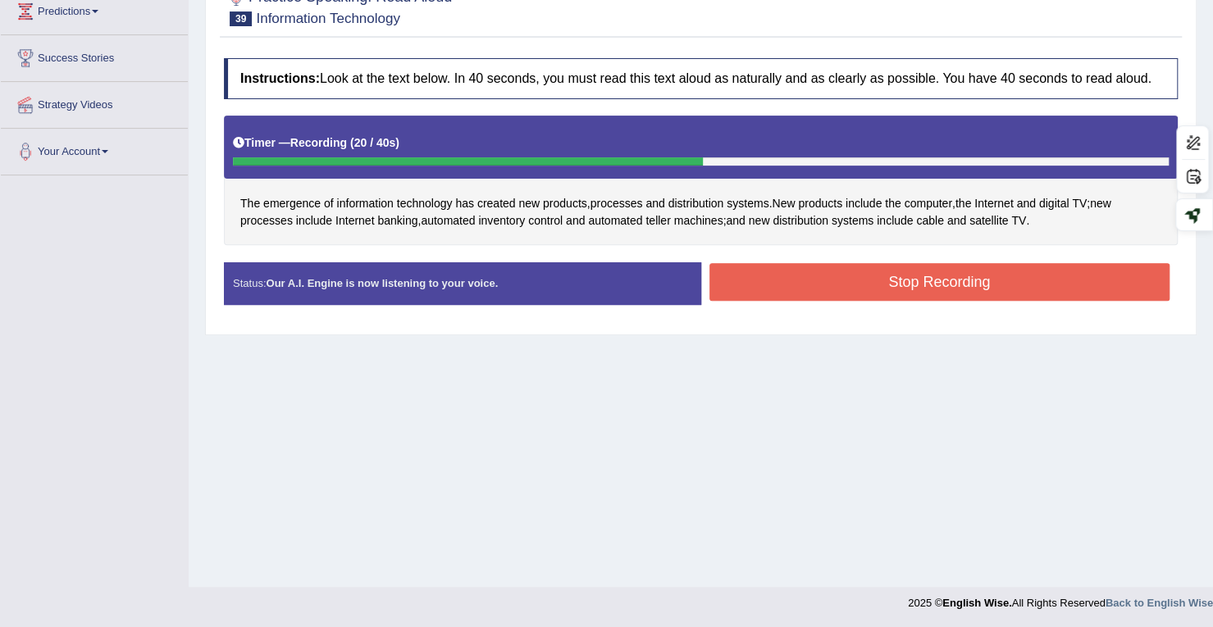
click at [942, 286] on button "Stop Recording" at bounding box center [939, 282] width 461 height 38
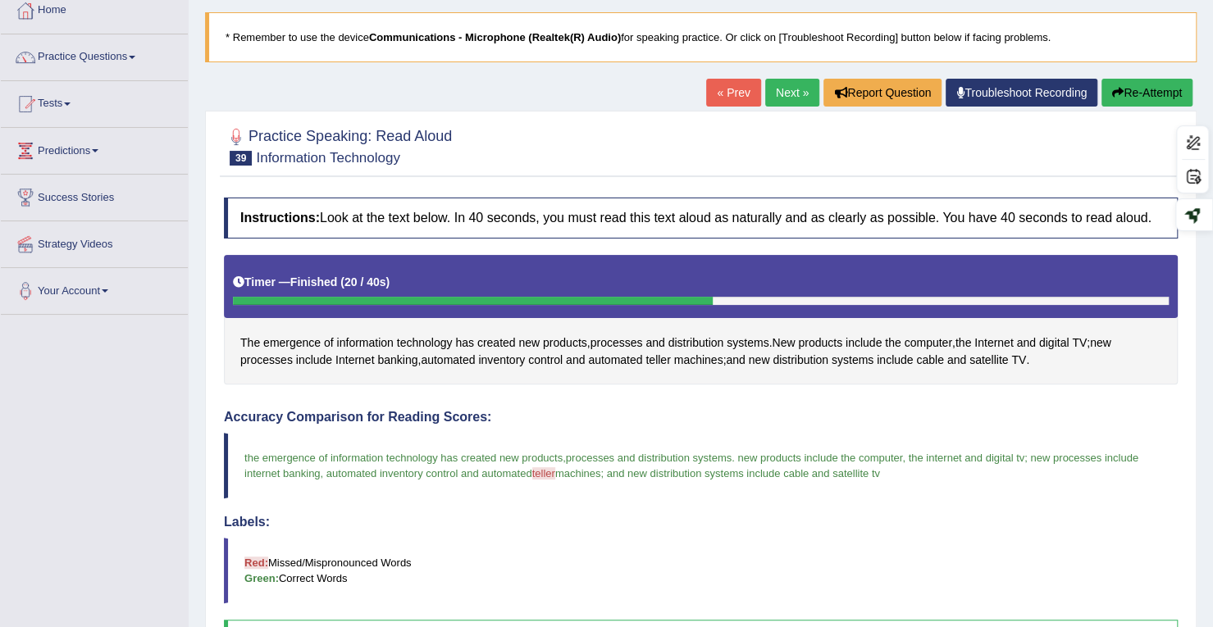
scroll to position [69, 0]
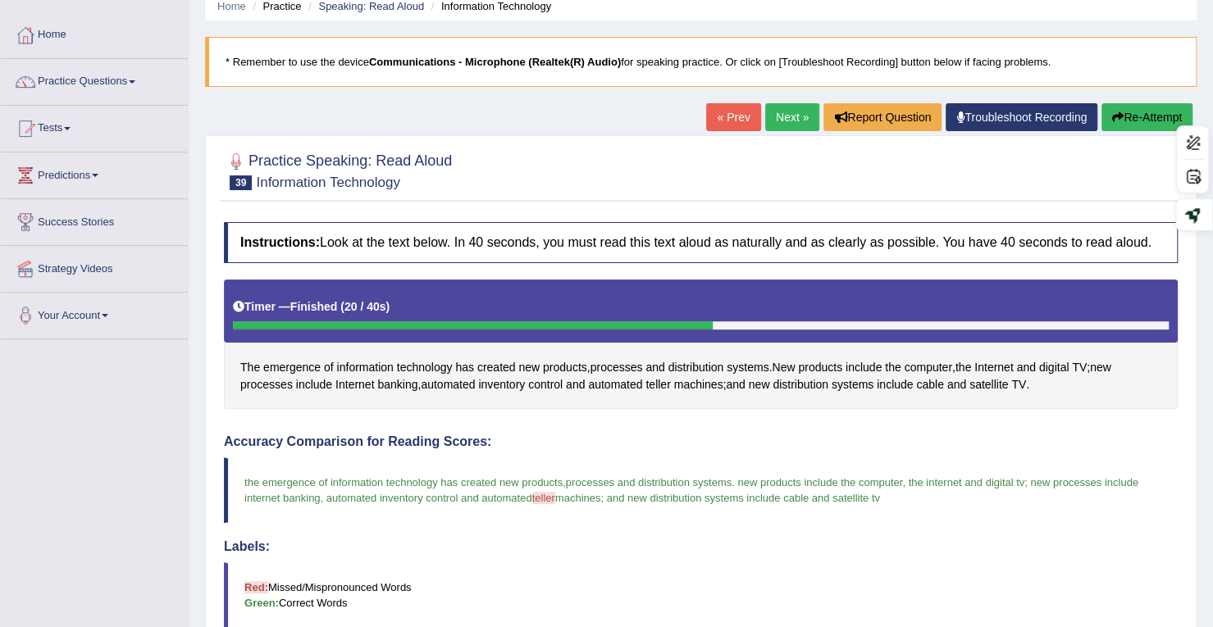
click at [782, 94] on div "Home Practice Speaking: Read Aloud Information Technology * Remember to use the…" at bounding box center [701, 573] width 1024 height 1284
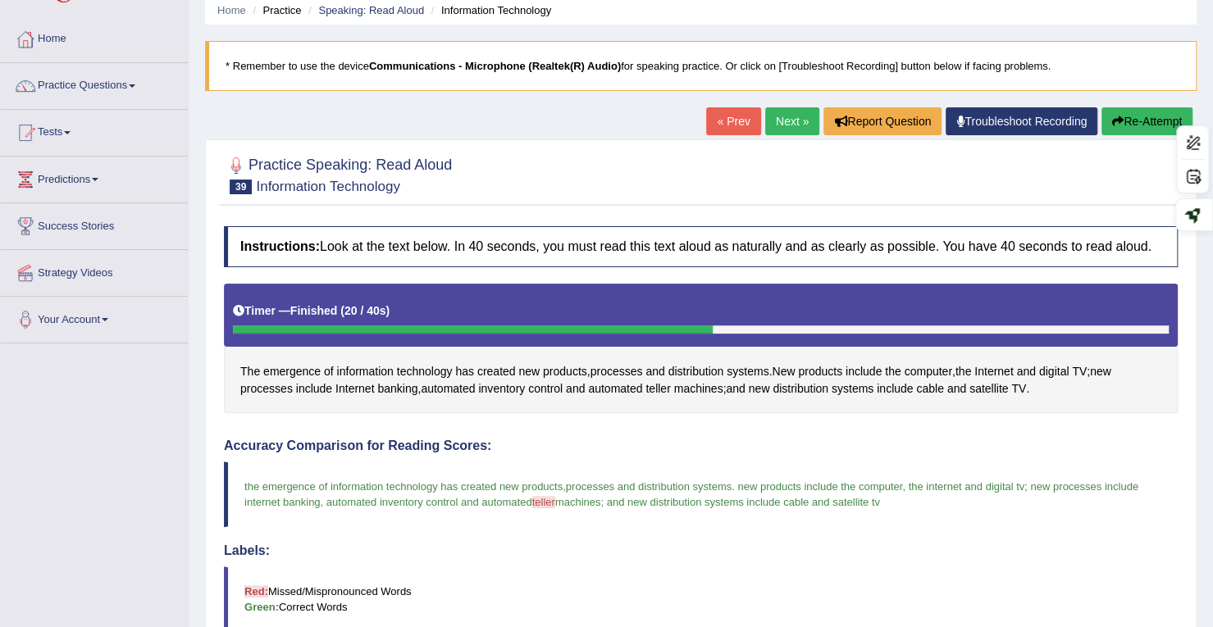
scroll to position [0, 0]
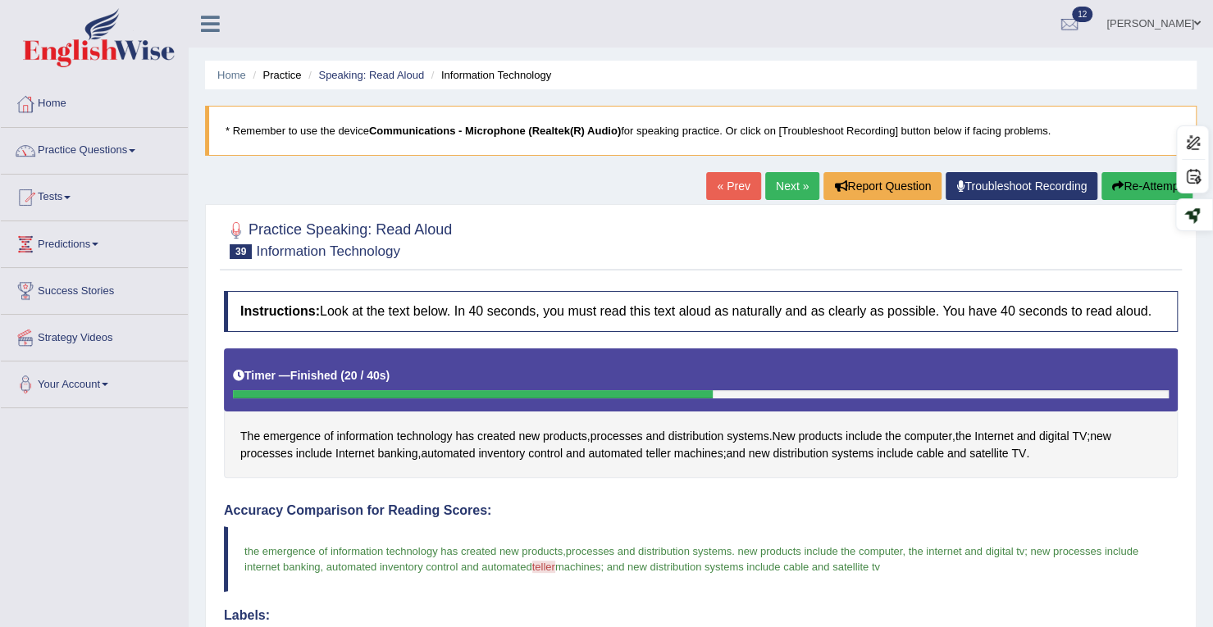
click at [771, 180] on link "Next »" at bounding box center [792, 186] width 54 height 28
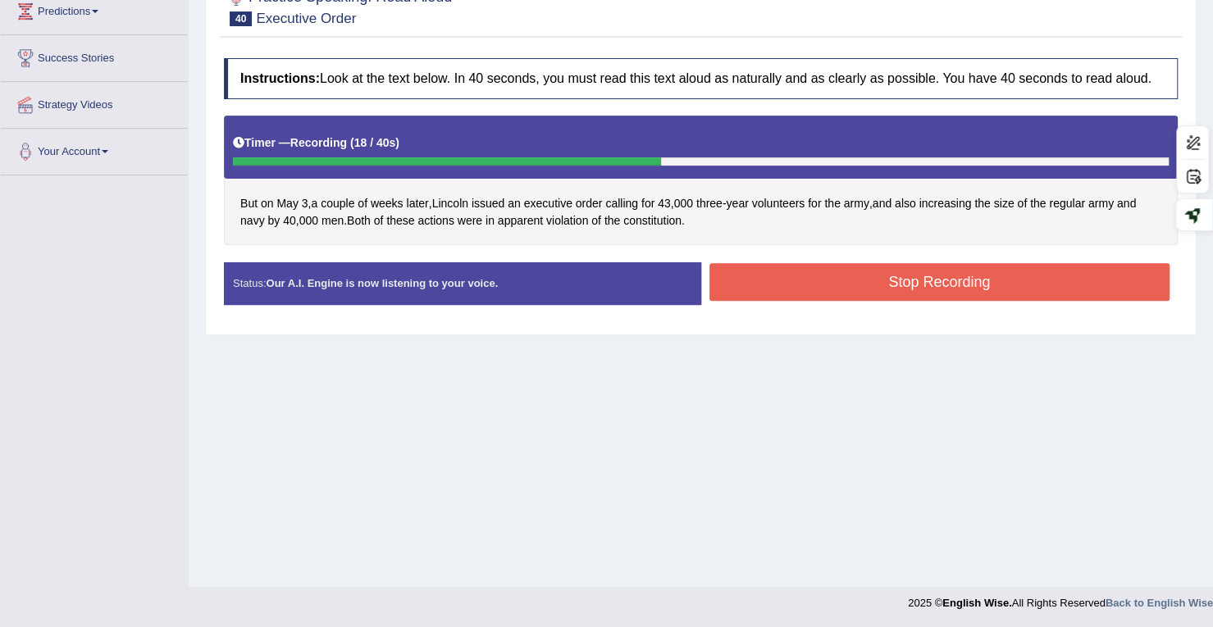
click at [920, 294] on button "Stop Recording" at bounding box center [939, 282] width 461 height 38
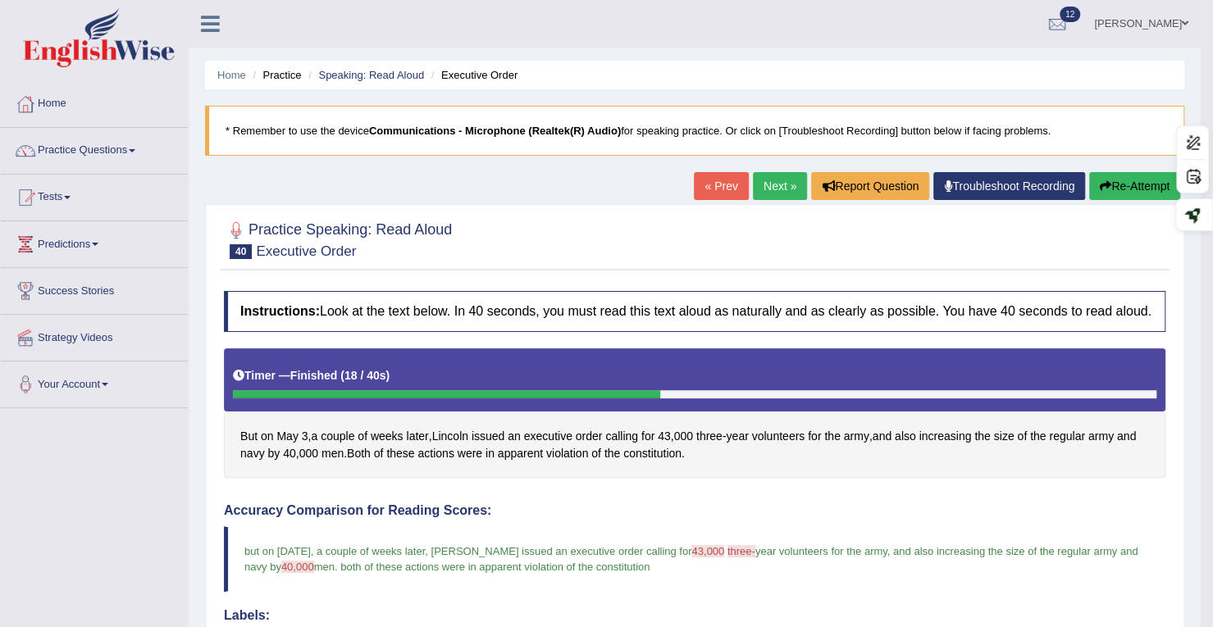
click at [1148, 190] on button "Re-Attempt" at bounding box center [1134, 186] width 91 height 28
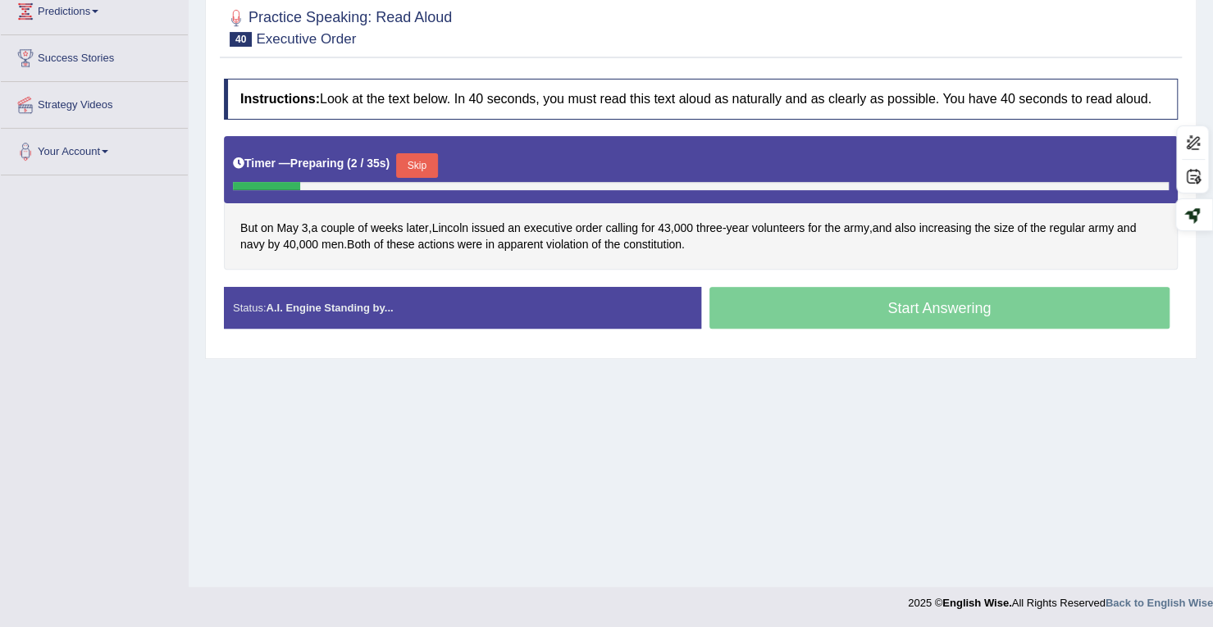
click at [437, 163] on button "Skip" at bounding box center [416, 165] width 41 height 25
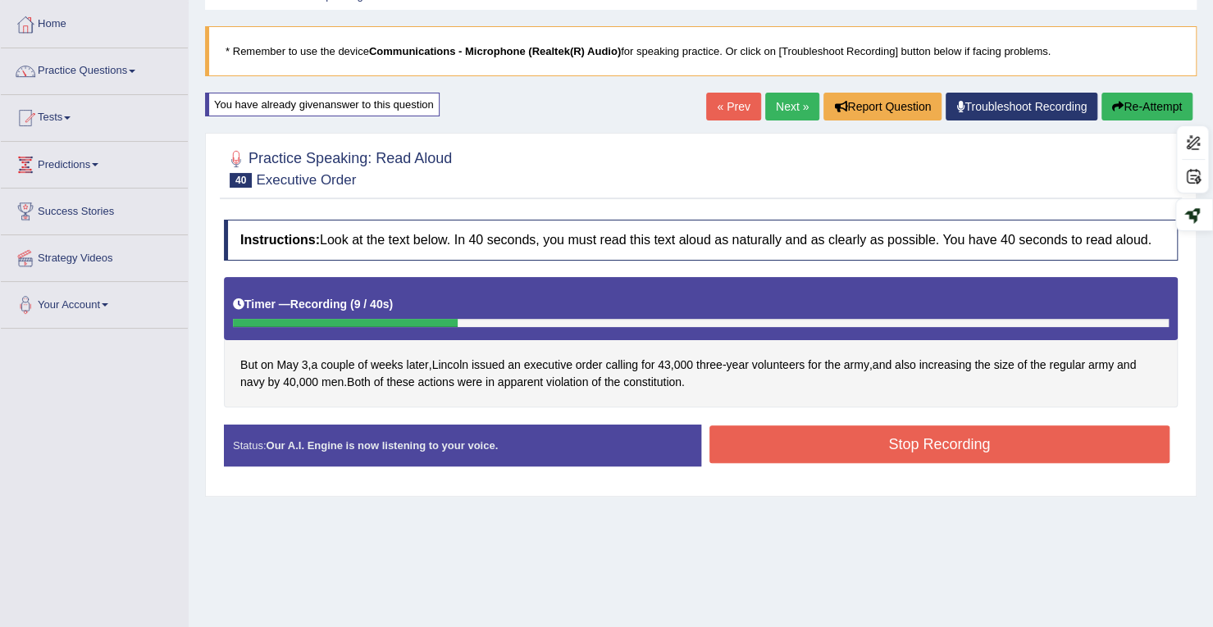
scroll to position [69, 0]
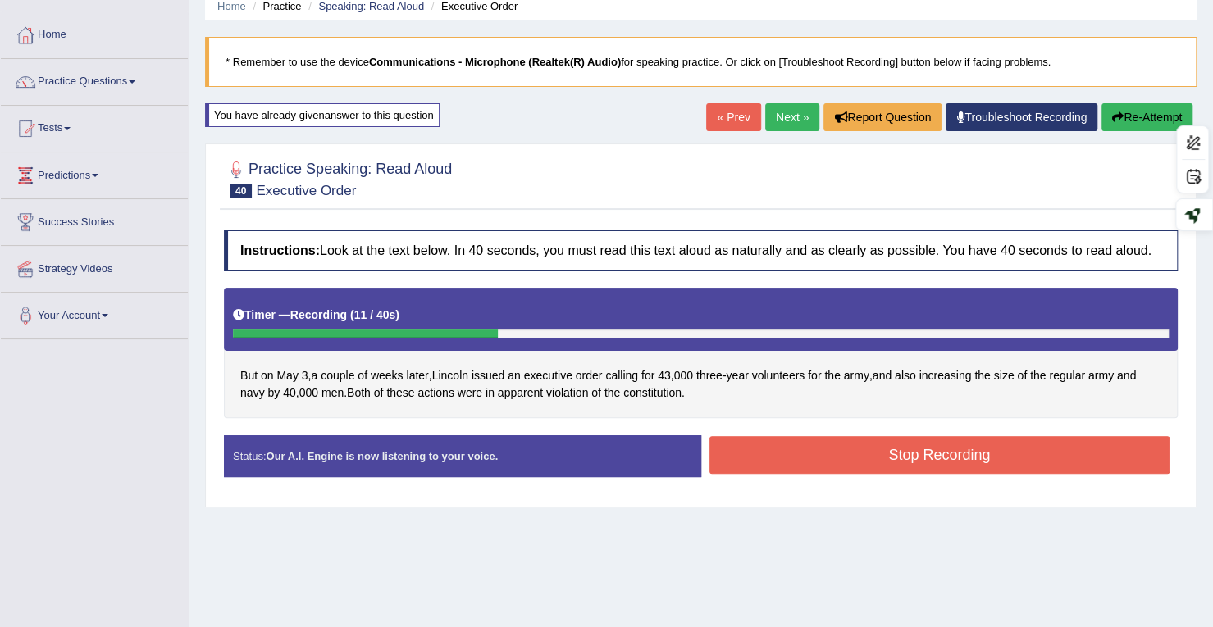
click at [1157, 119] on button "Re-Attempt" at bounding box center [1147, 117] width 91 height 28
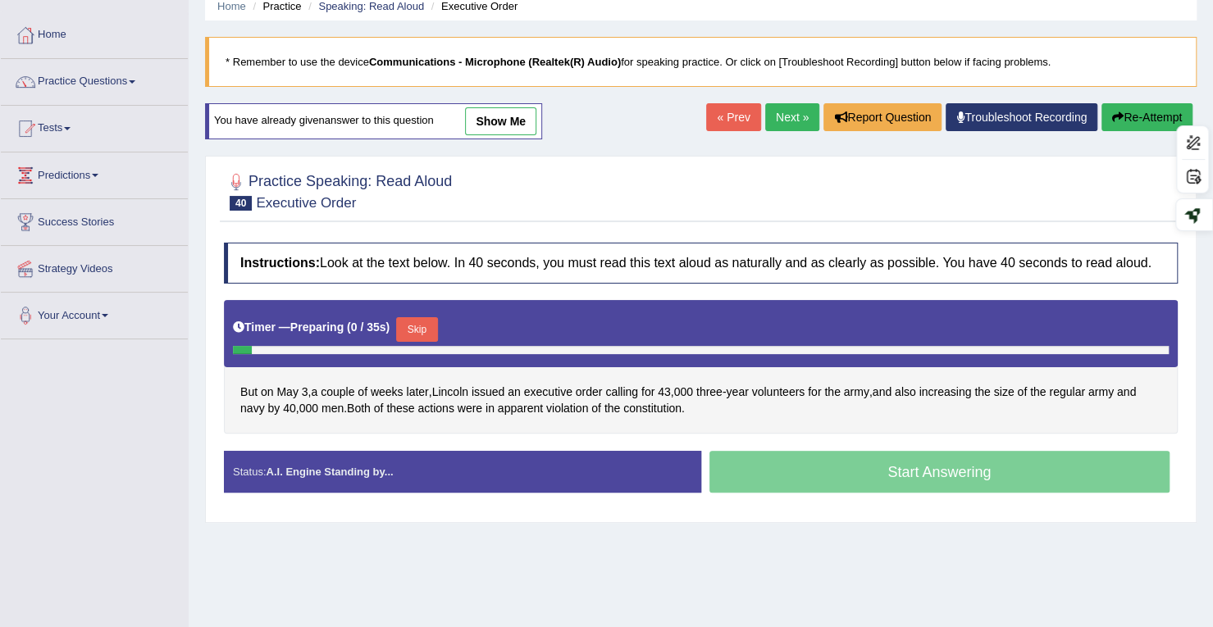
scroll to position [233, 0]
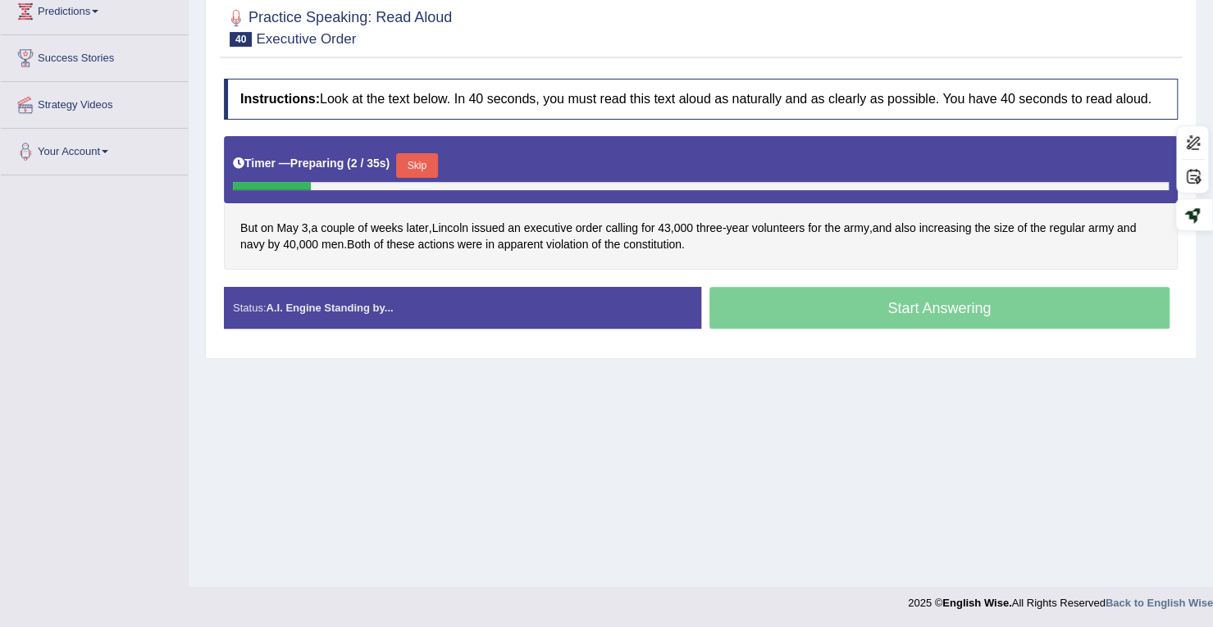
click at [431, 153] on button "Skip" at bounding box center [416, 165] width 41 height 25
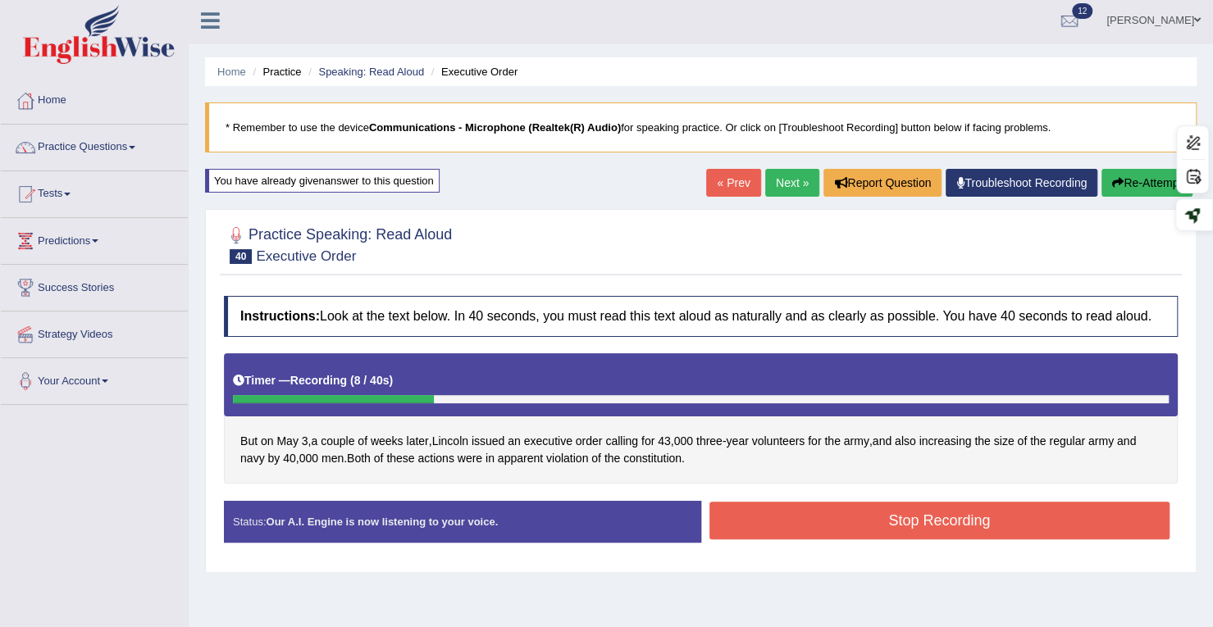
scroll to position [0, 0]
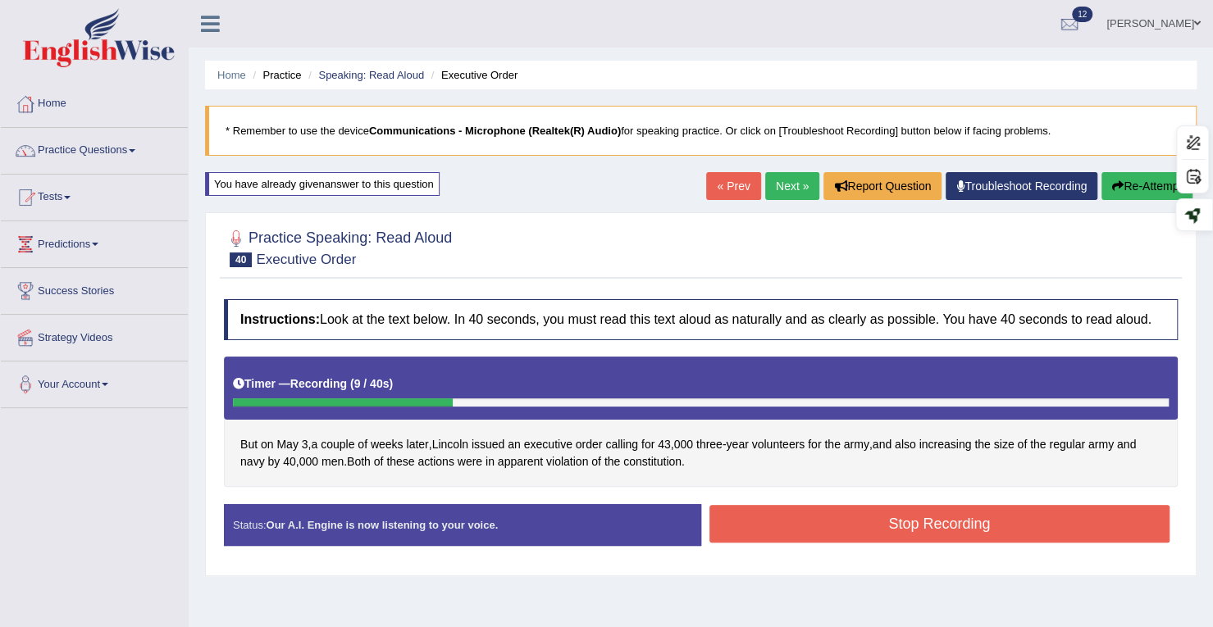
click at [1152, 181] on button "Re-Attempt" at bounding box center [1147, 186] width 91 height 28
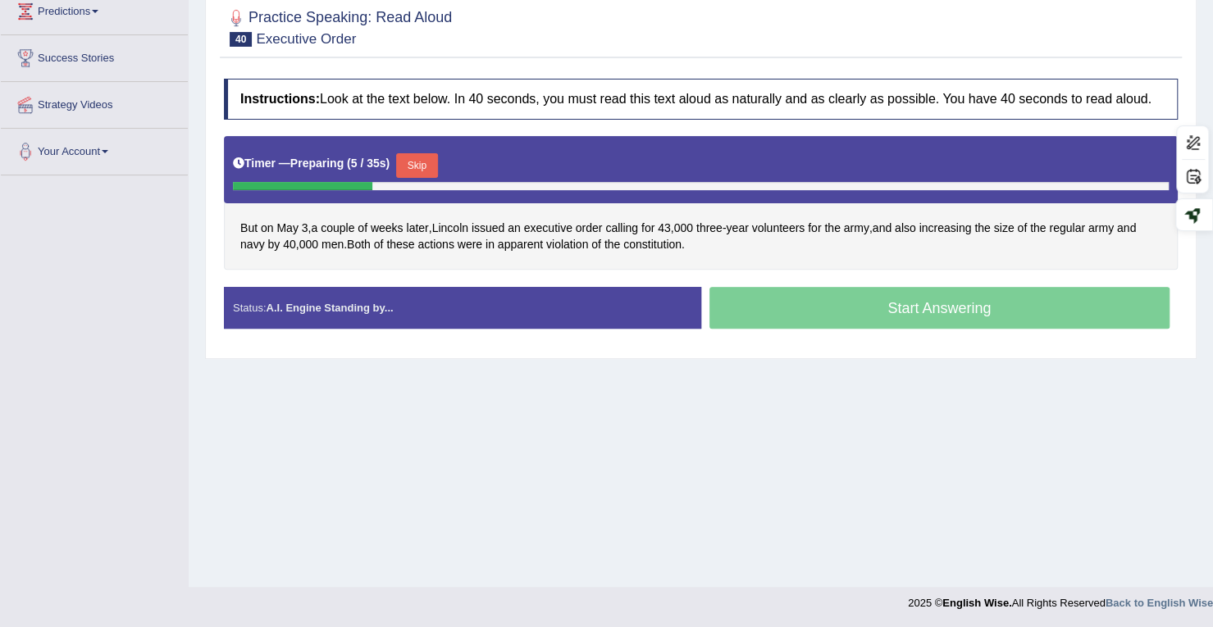
drag, startPoint x: 431, startPoint y: 165, endPoint x: 413, endPoint y: 156, distance: 19.4
click at [430, 165] on button "Skip" at bounding box center [416, 165] width 41 height 25
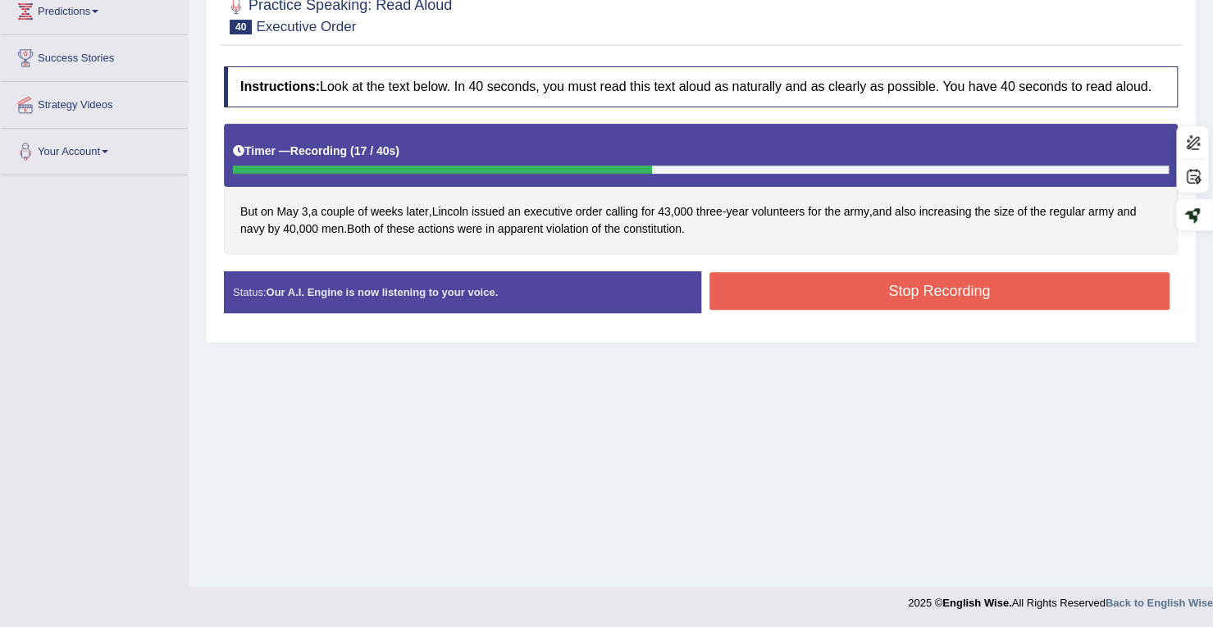
click at [750, 292] on button "Stop Recording" at bounding box center [939, 291] width 461 height 38
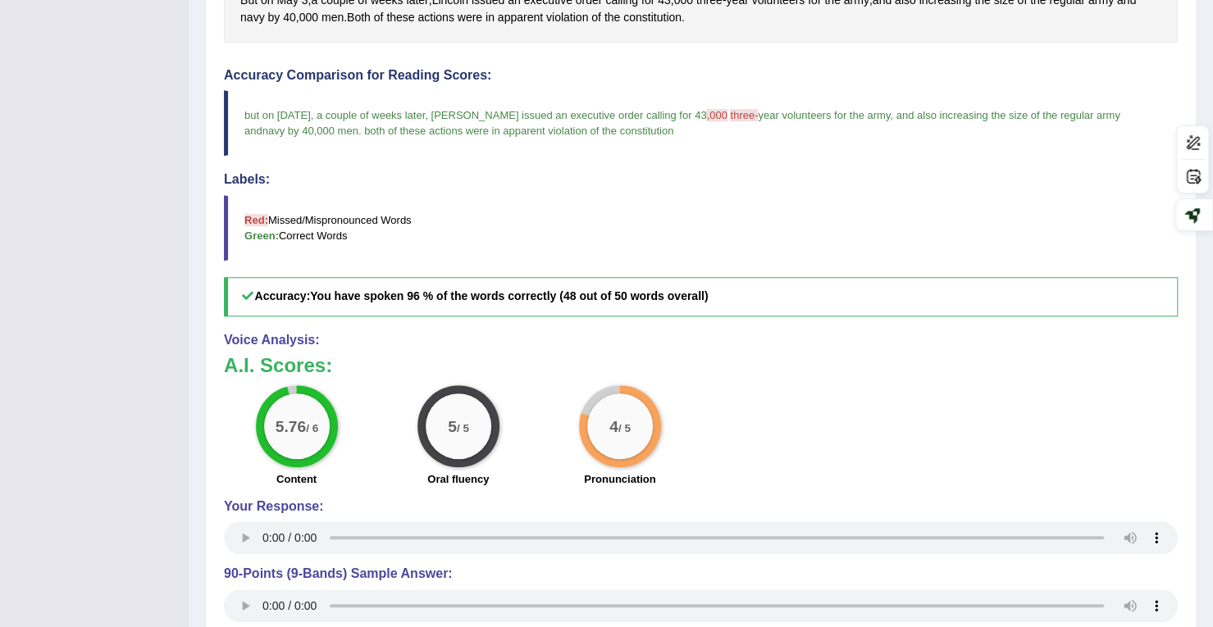
scroll to position [126, 0]
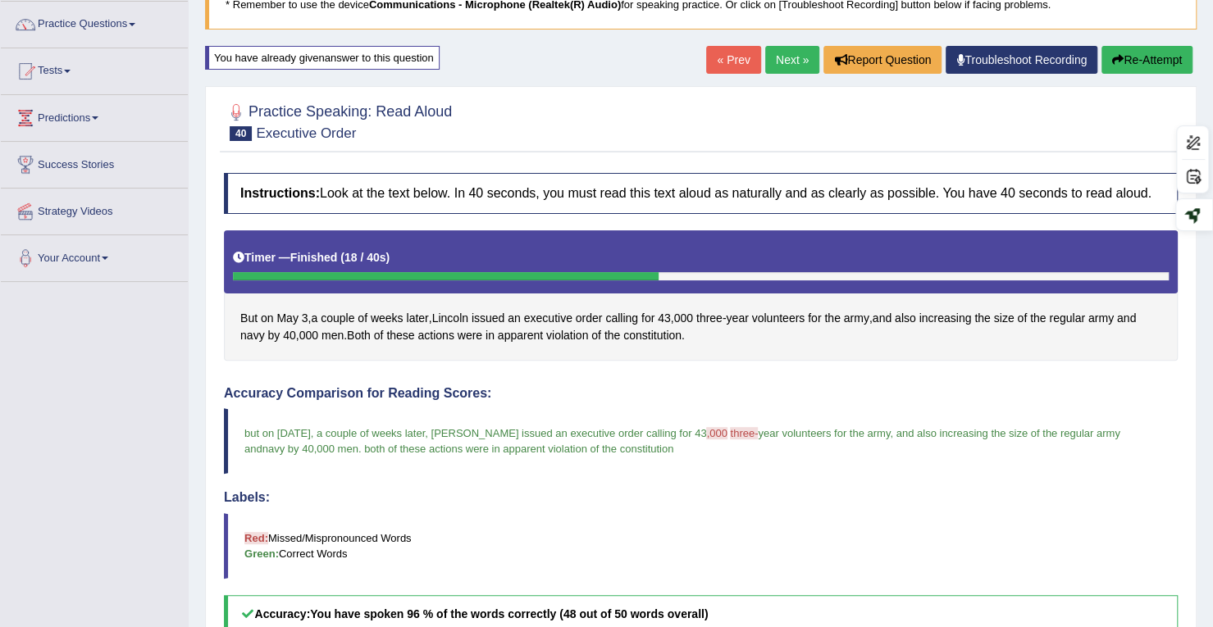
click at [768, 63] on link "Next »" at bounding box center [792, 60] width 54 height 28
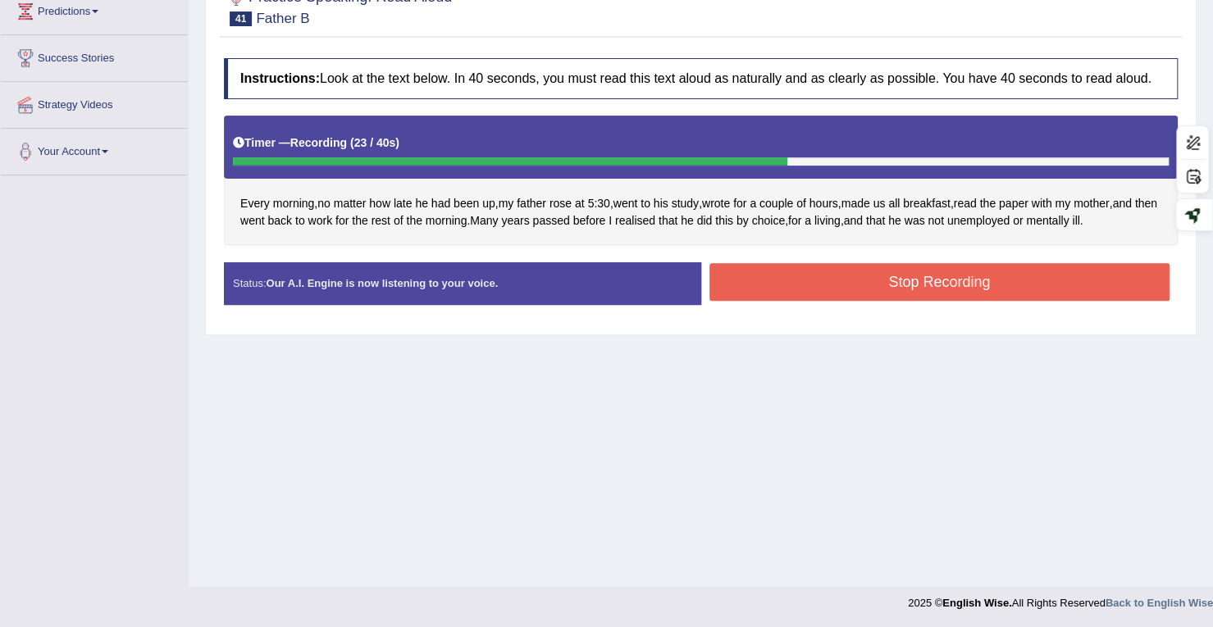
click at [930, 272] on button "Stop Recording" at bounding box center [939, 282] width 461 height 38
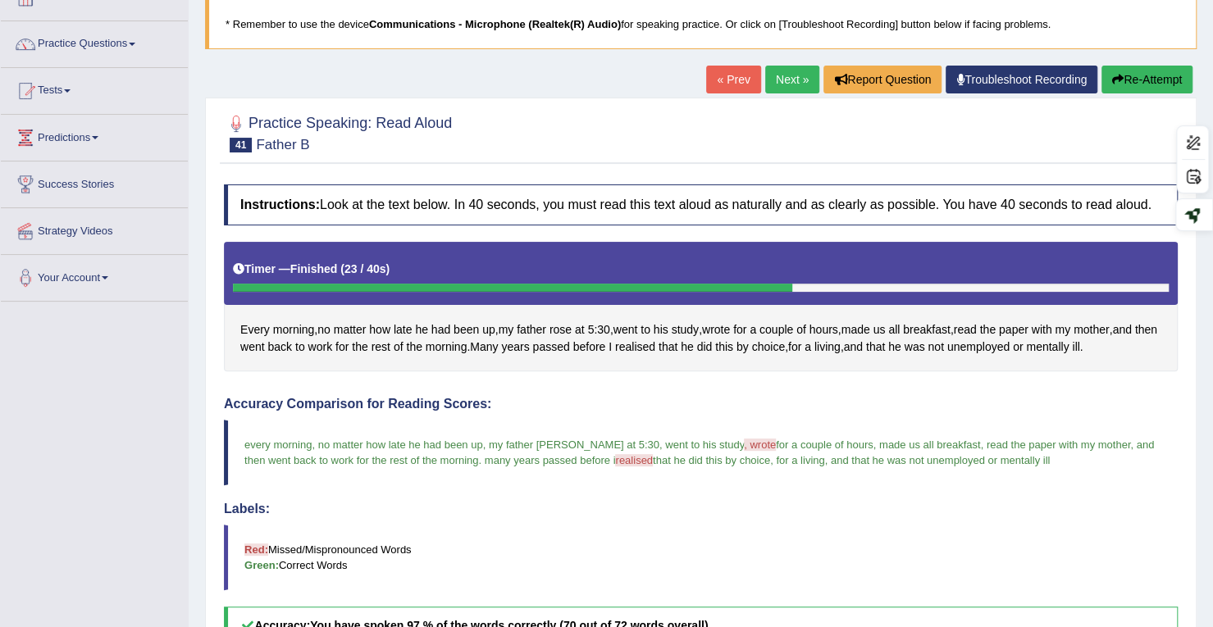
scroll to position [69, 0]
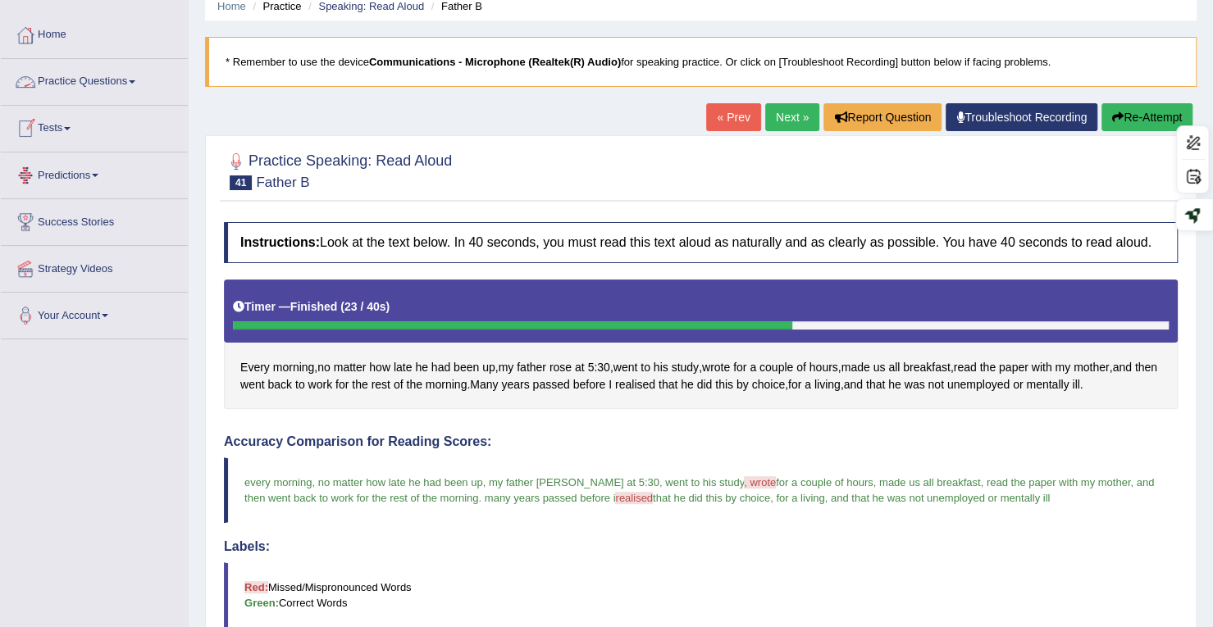
click at [51, 128] on link "Tests" at bounding box center [94, 126] width 187 height 41
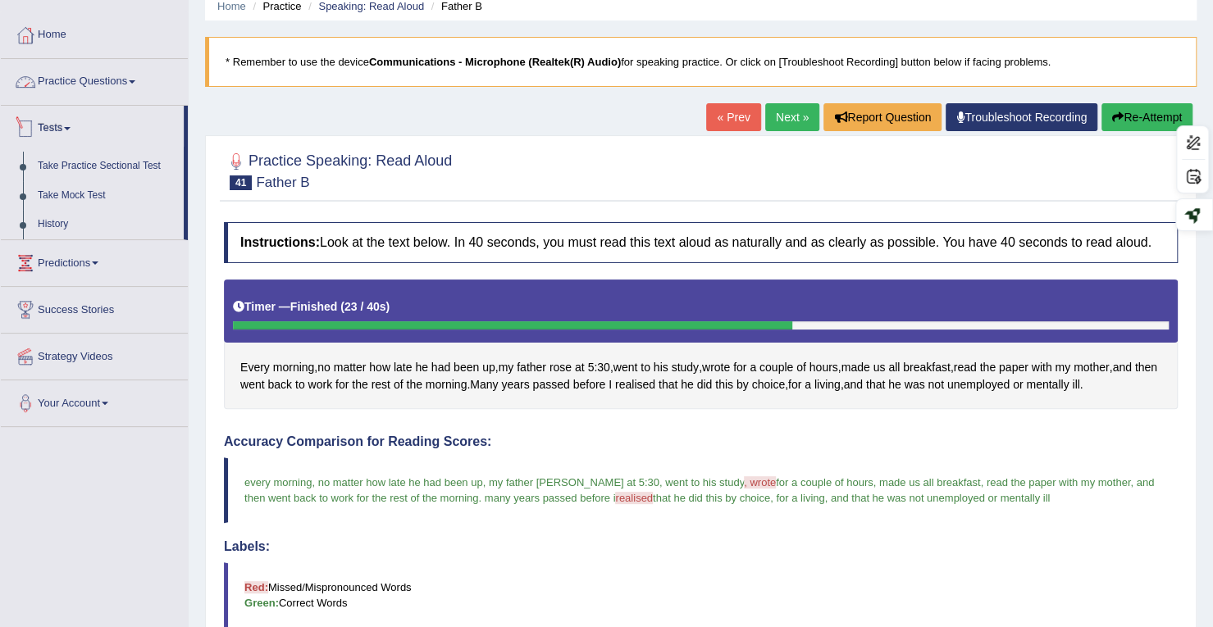
click at [64, 83] on link "Practice Questions" at bounding box center [94, 79] width 187 height 41
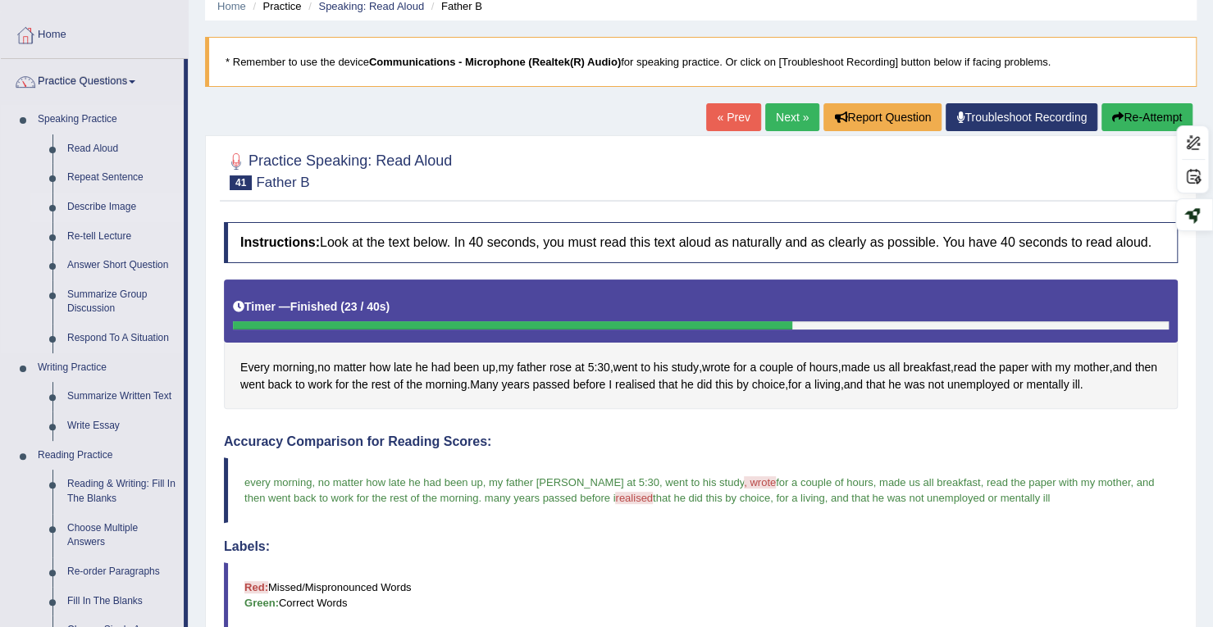
drag, startPoint x: 97, startPoint y: 206, endPoint x: 91, endPoint y: 193, distance: 14.3
click at [97, 206] on link "Describe Image" at bounding box center [122, 208] width 124 height 30
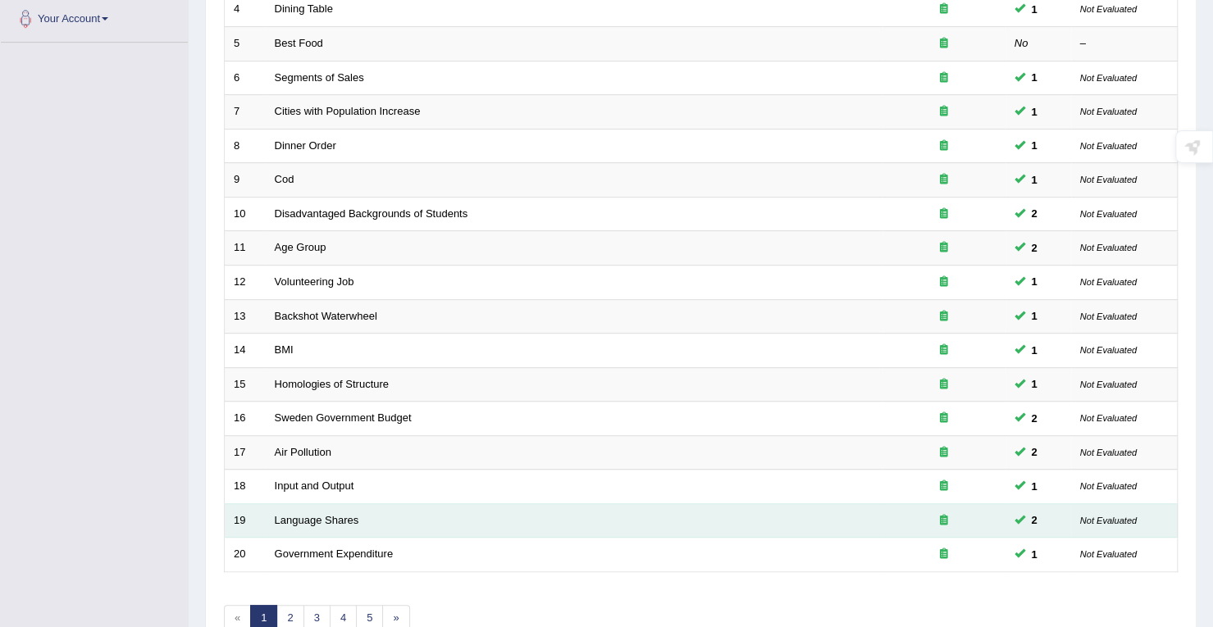
scroll to position [450, 0]
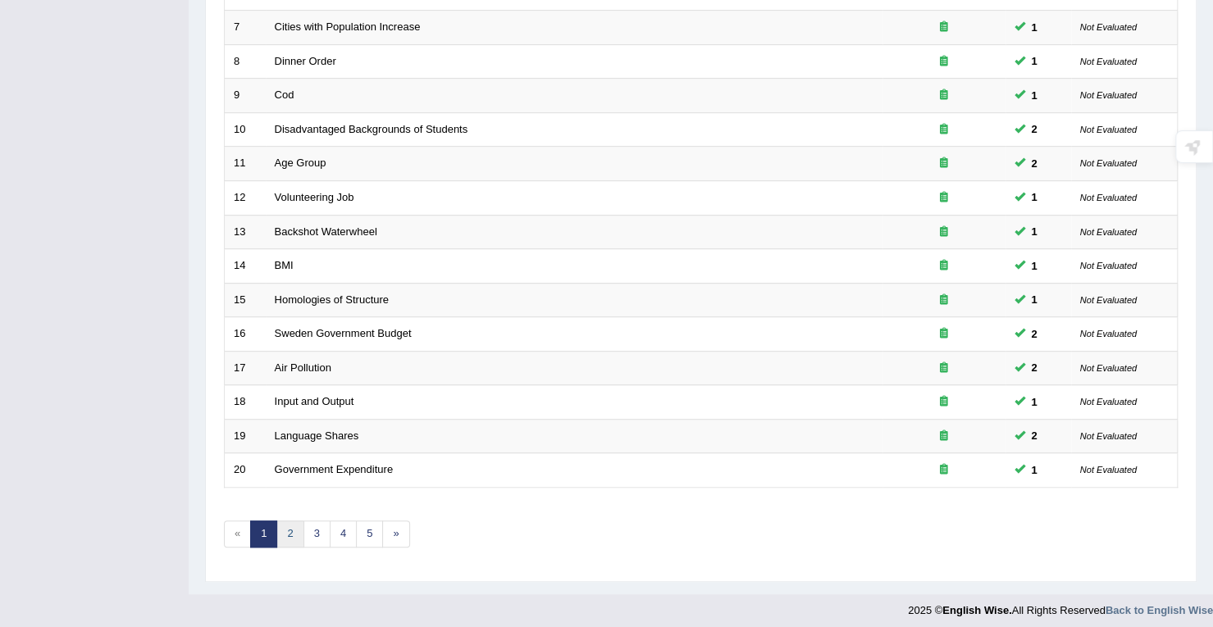
click at [285, 536] on link "2" at bounding box center [289, 534] width 27 height 27
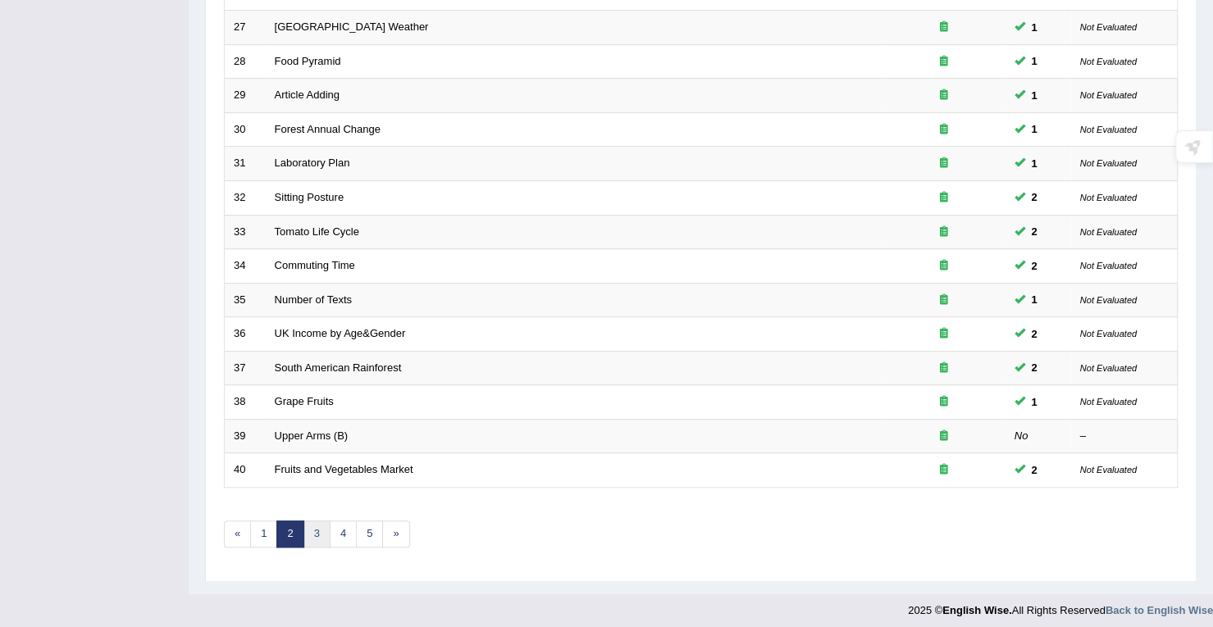
click at [321, 529] on link "3" at bounding box center [316, 534] width 27 height 27
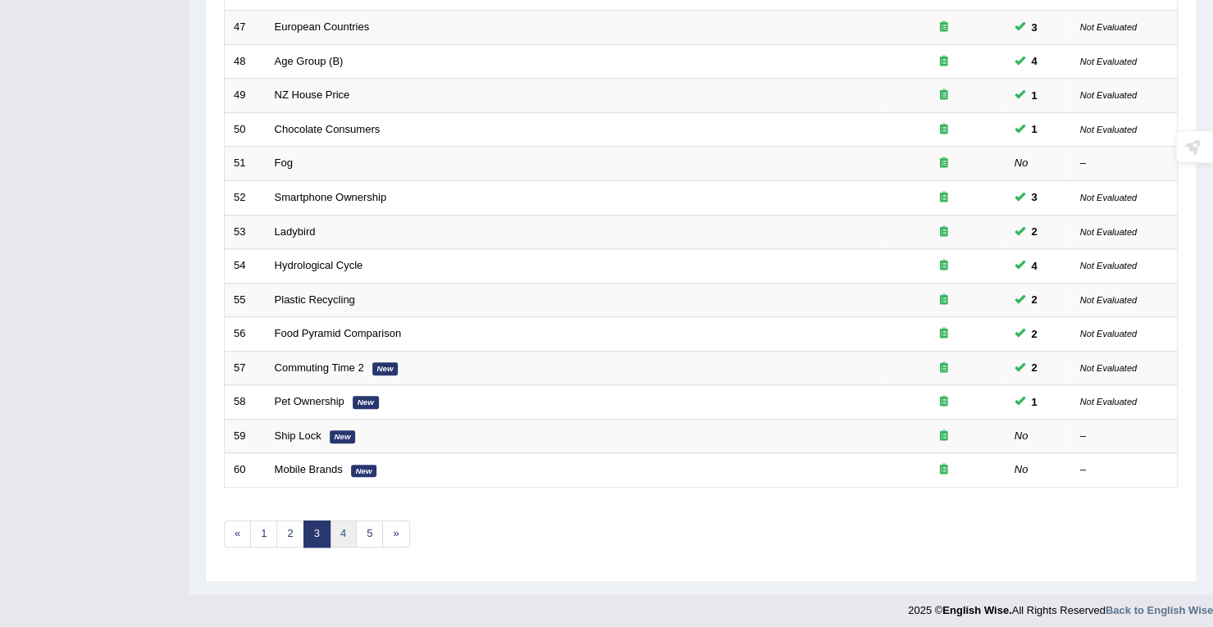
click at [346, 532] on link "4" at bounding box center [343, 534] width 27 height 27
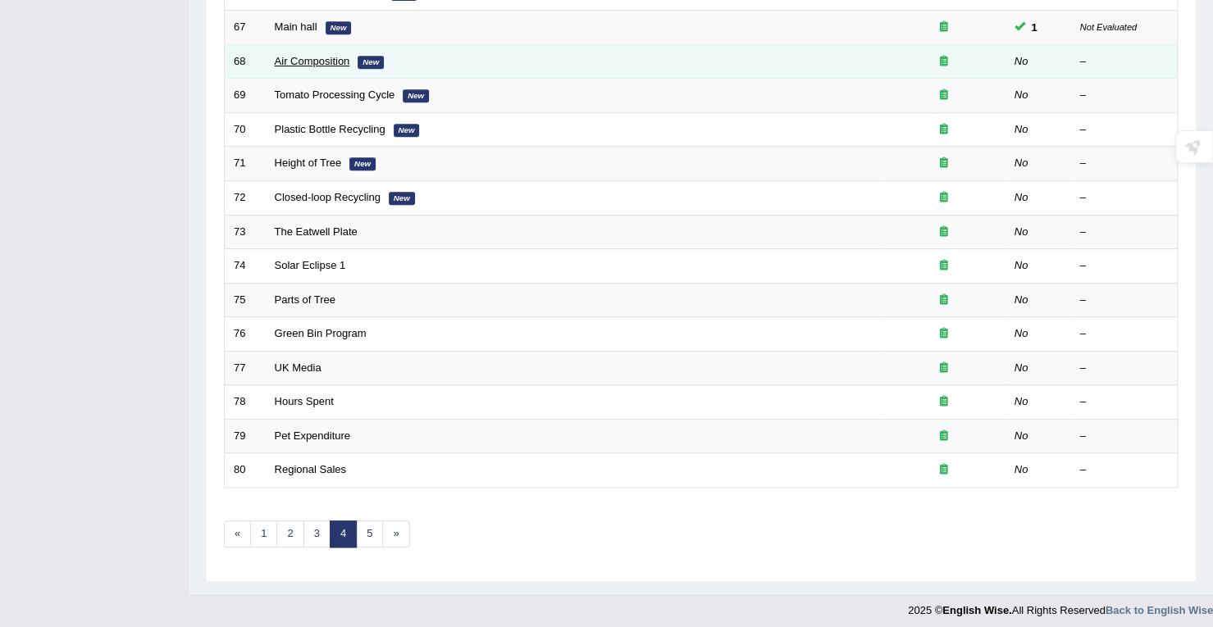
click at [285, 63] on link "Air Composition" at bounding box center [312, 61] width 75 height 12
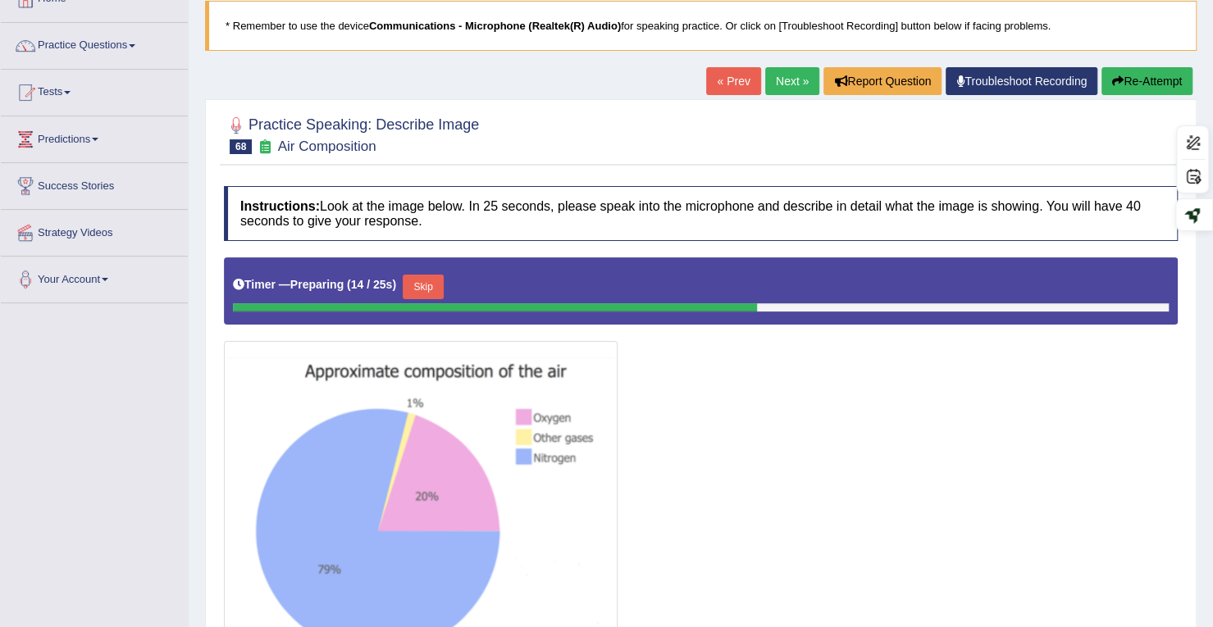
scroll to position [104, 0]
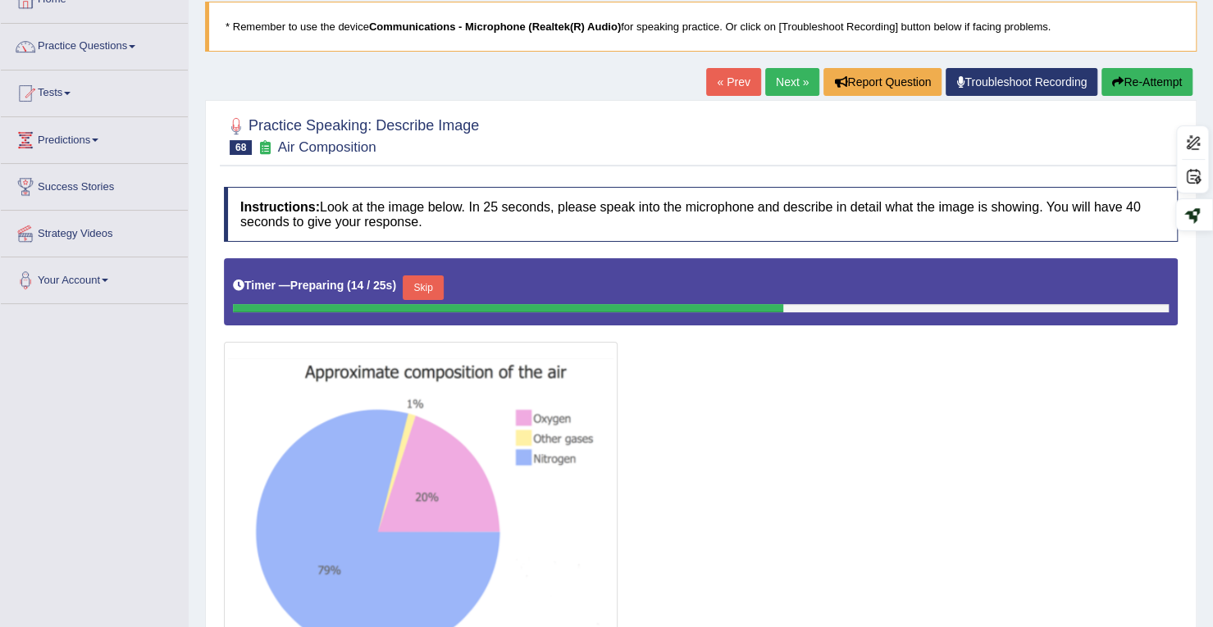
drag, startPoint x: 1132, startPoint y: 80, endPoint x: 1137, endPoint y: 92, distance: 13.3
click at [1136, 92] on button "Re-Attempt" at bounding box center [1147, 82] width 91 height 28
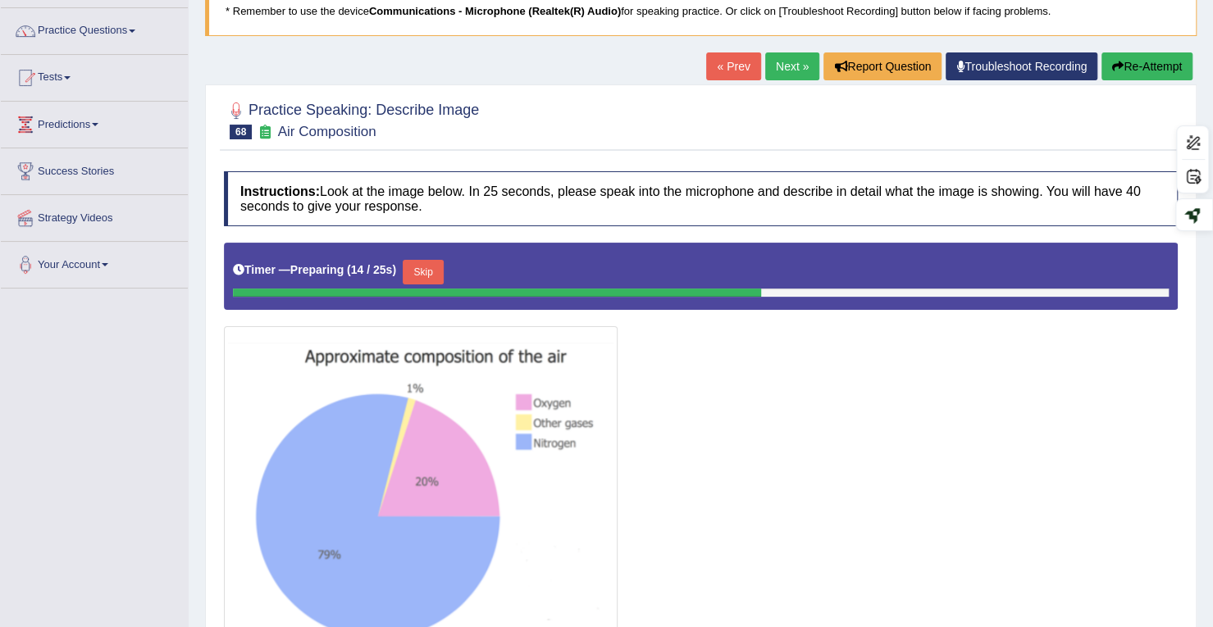
scroll to position [104, 0]
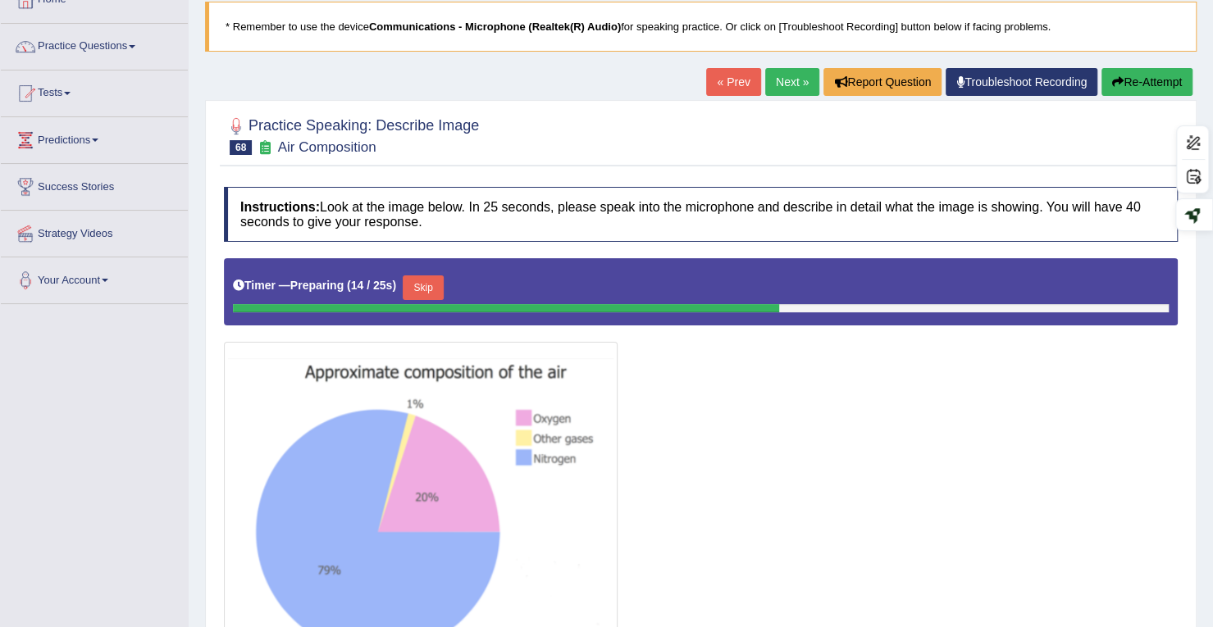
click at [1107, 70] on button "Re-Attempt" at bounding box center [1147, 82] width 91 height 28
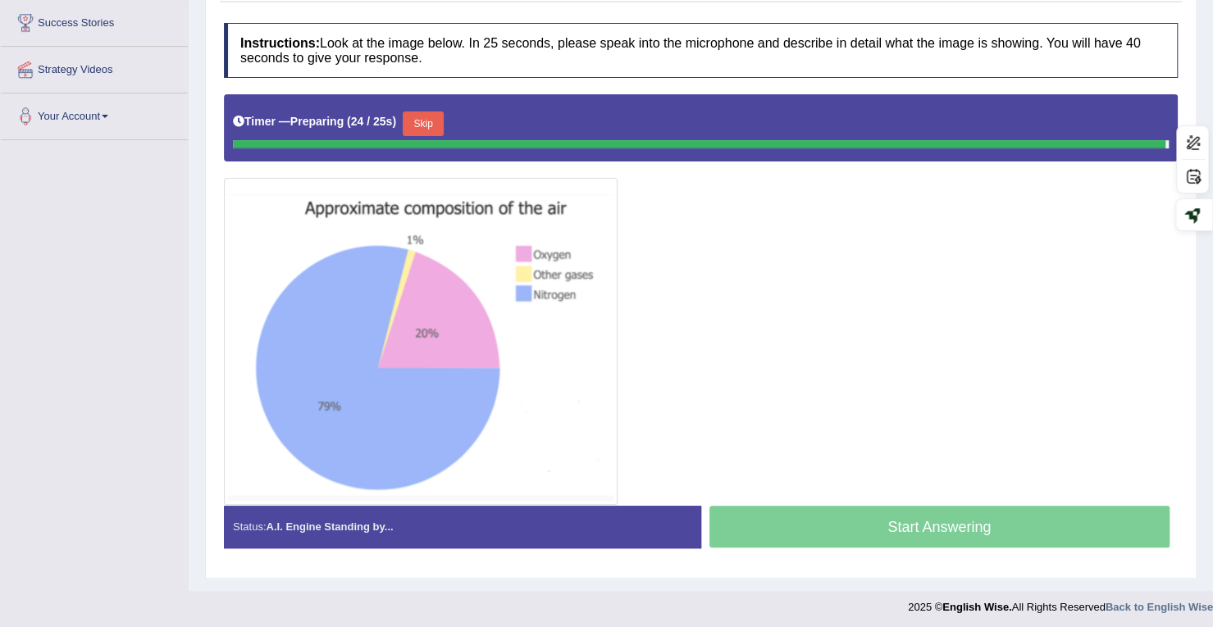
scroll to position [265, 0]
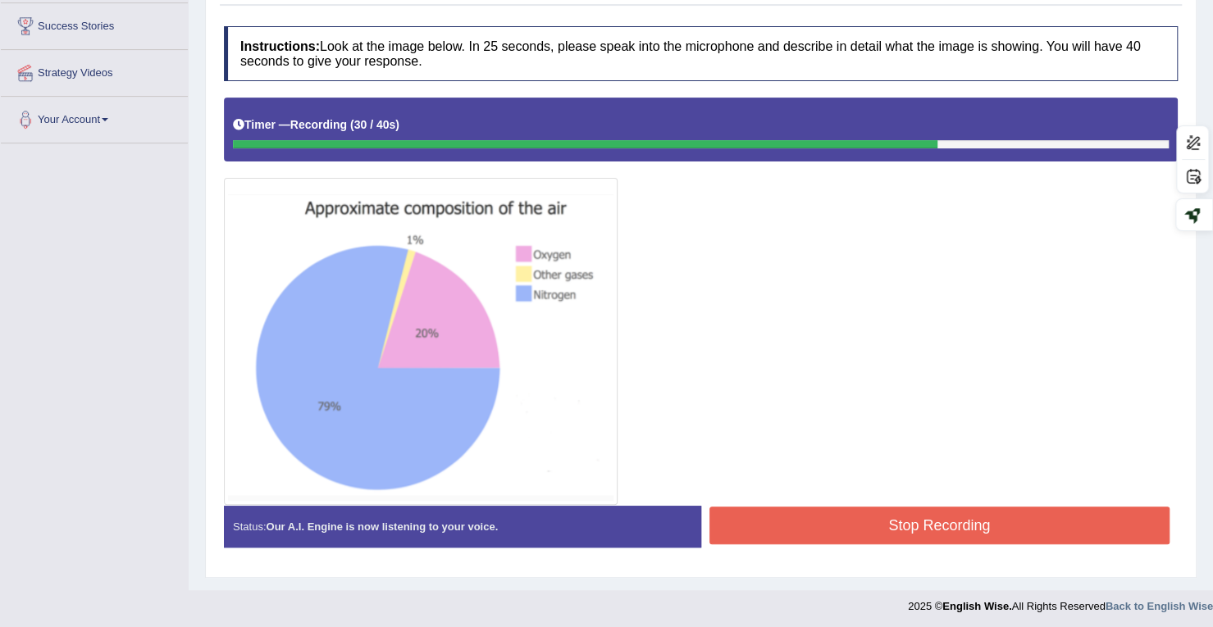
click at [871, 527] on button "Stop Recording" at bounding box center [939, 526] width 461 height 38
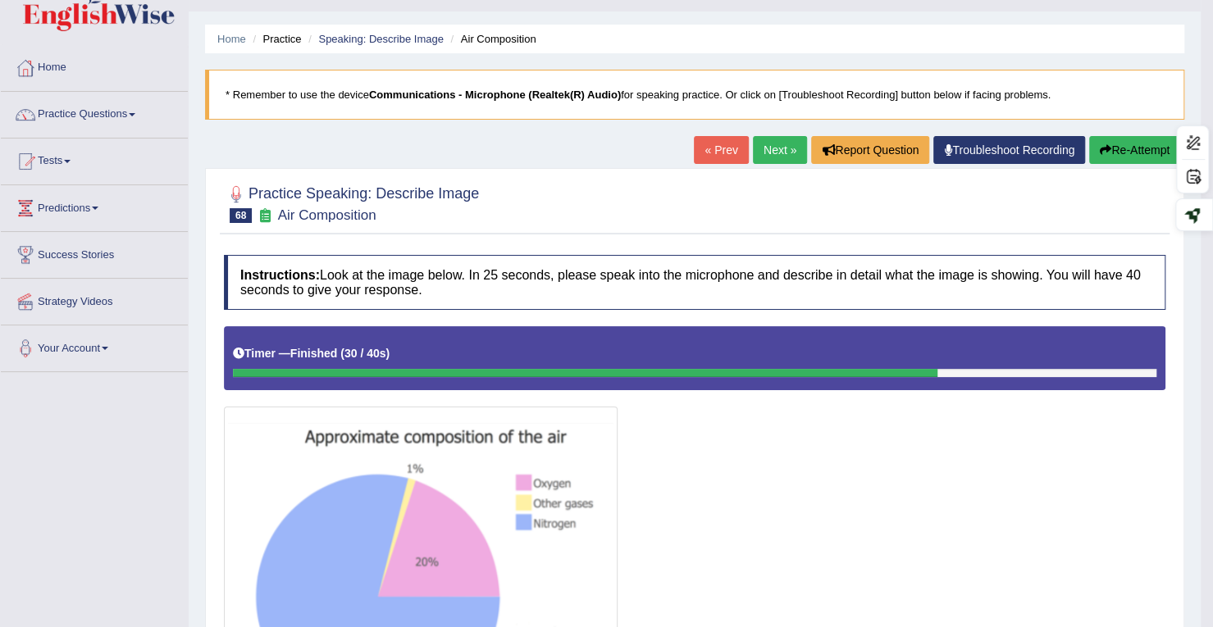
scroll to position [0, 0]
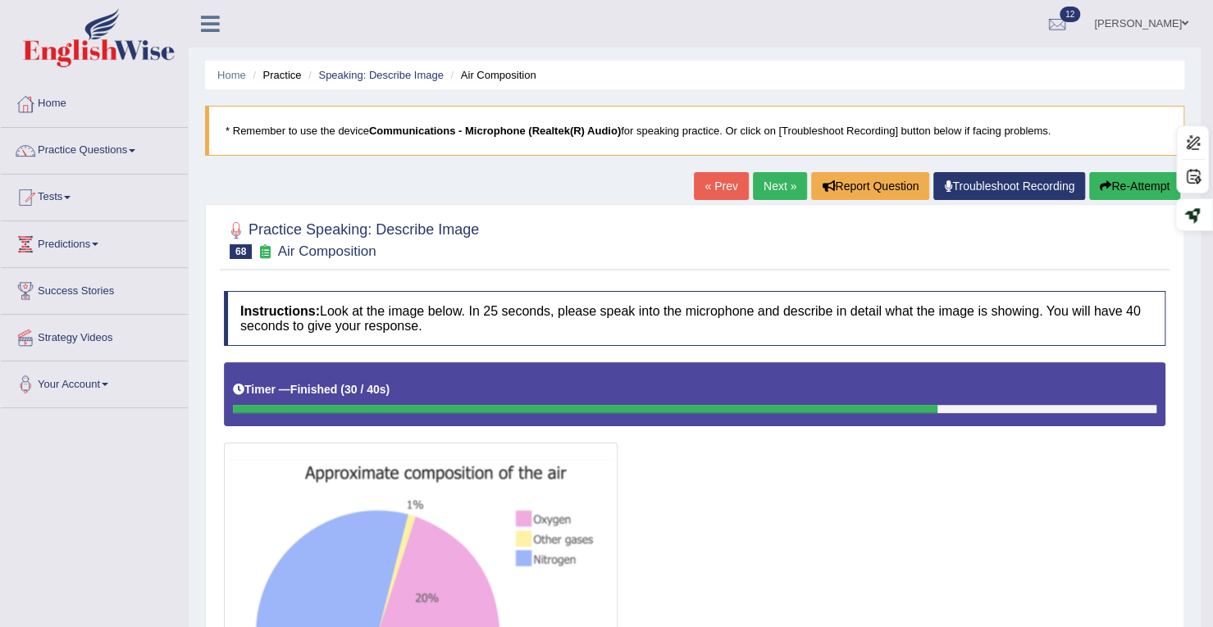
click at [757, 174] on link "Next »" at bounding box center [780, 186] width 54 height 28
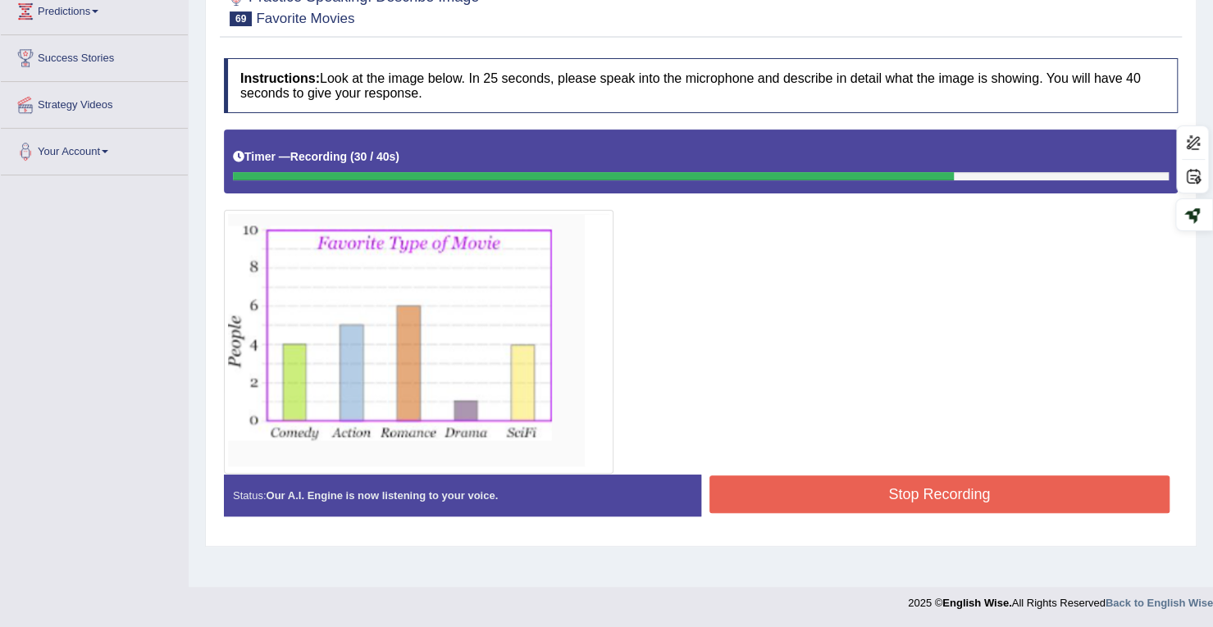
click at [886, 490] on button "Stop Recording" at bounding box center [939, 495] width 461 height 38
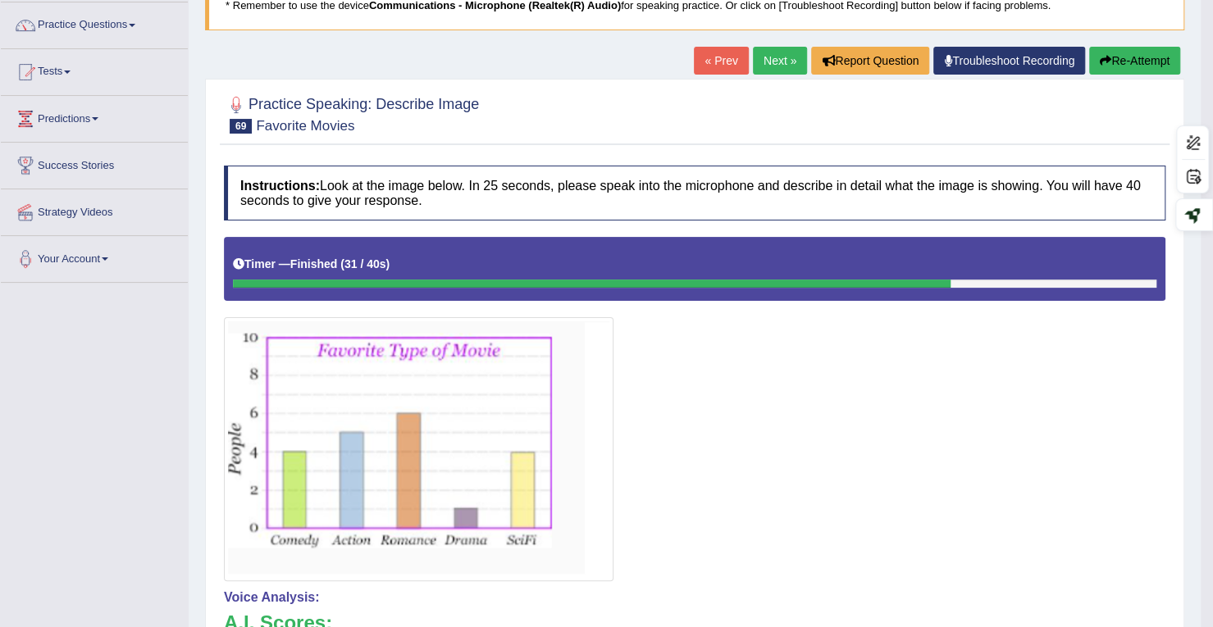
scroll to position [120, 0]
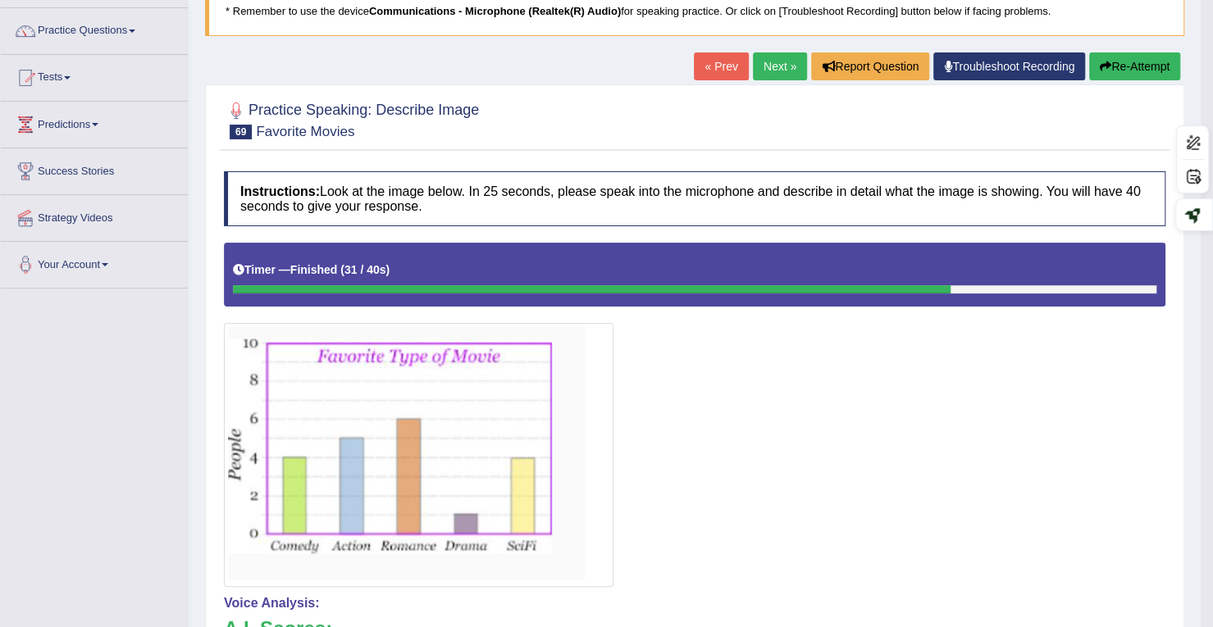
click at [763, 54] on link "Next »" at bounding box center [780, 66] width 54 height 28
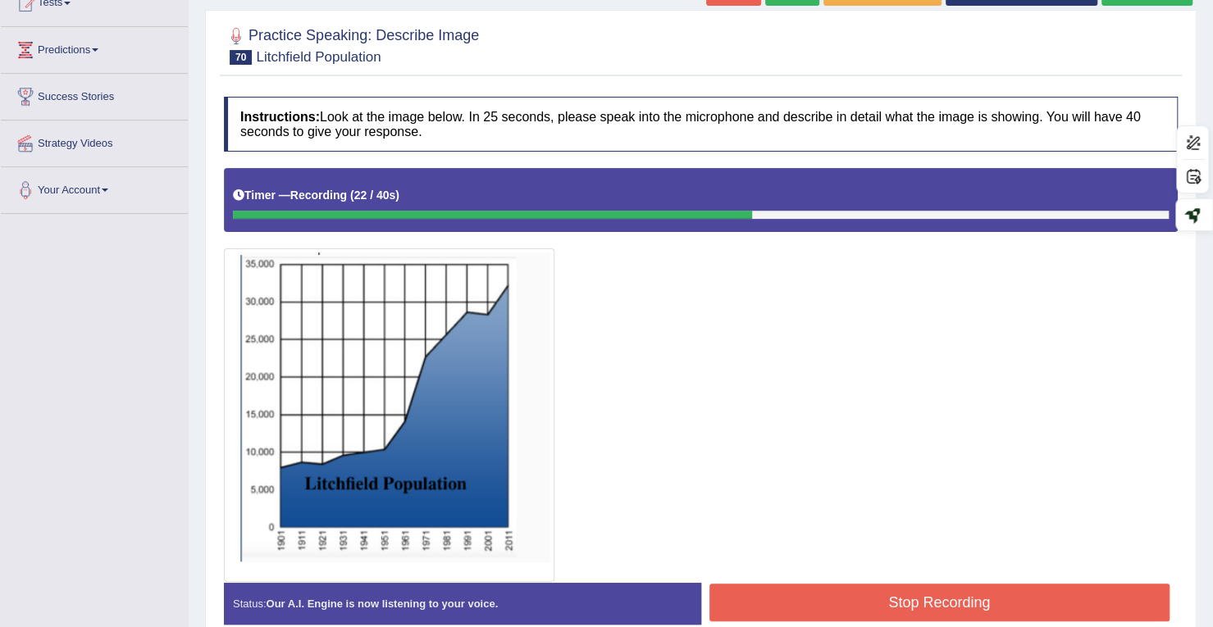
scroll to position [107, 0]
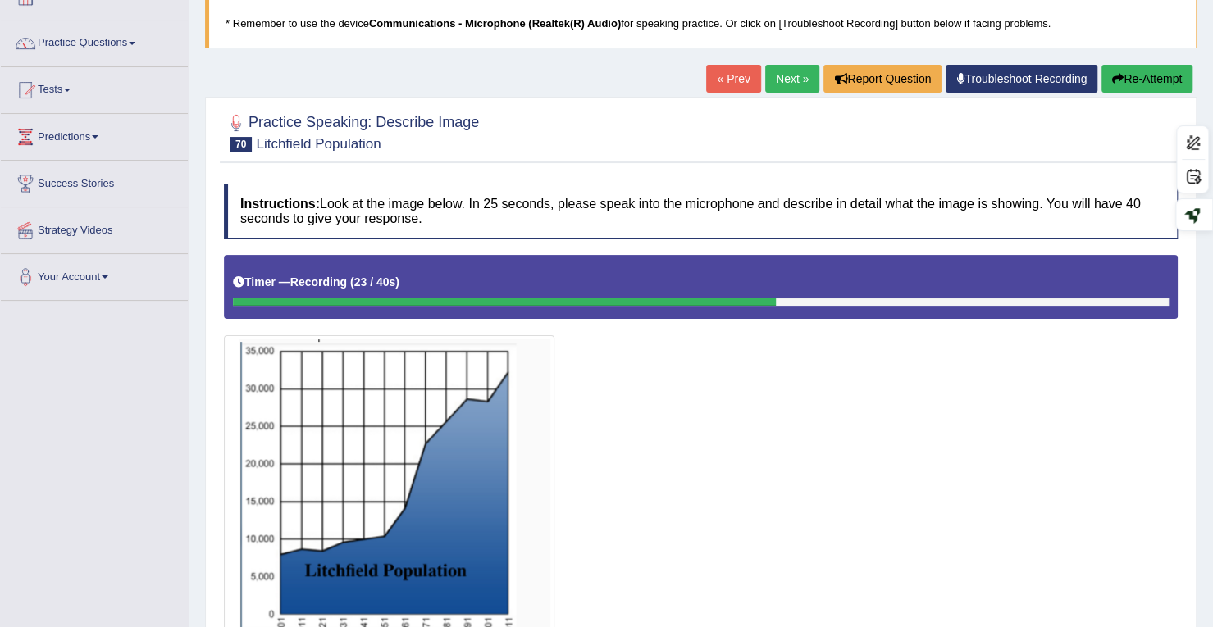
click at [1112, 73] on icon "button" at bounding box center [1117, 78] width 11 height 11
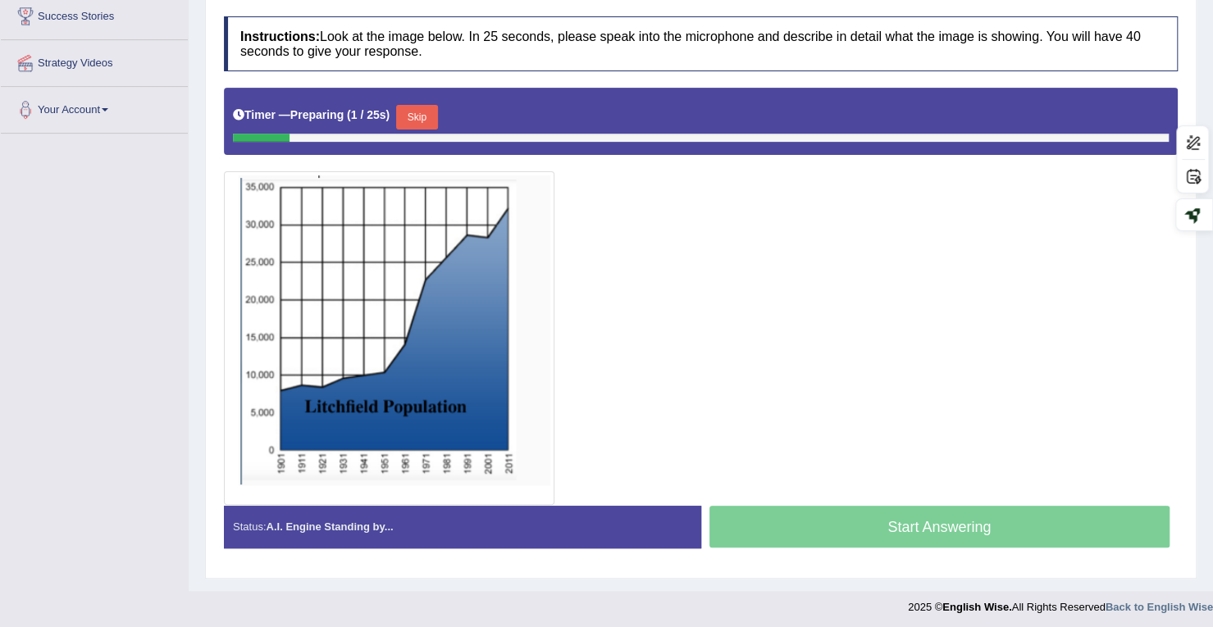
click at [418, 116] on button "Skip" at bounding box center [416, 117] width 41 height 25
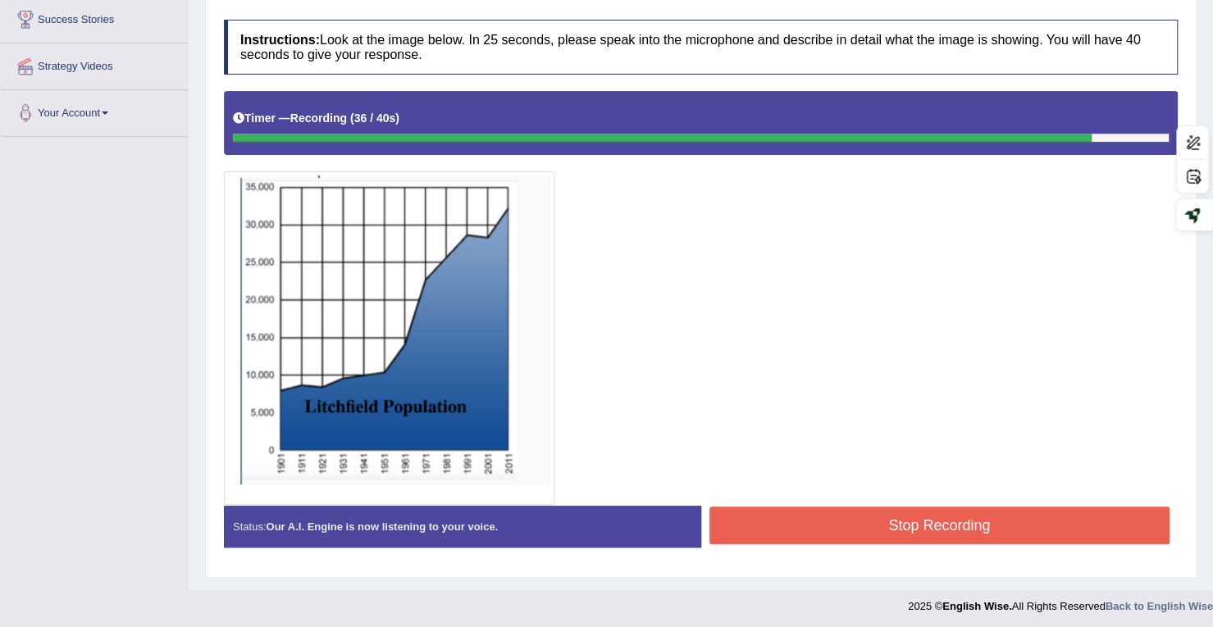
click at [840, 521] on button "Stop Recording" at bounding box center [939, 526] width 461 height 38
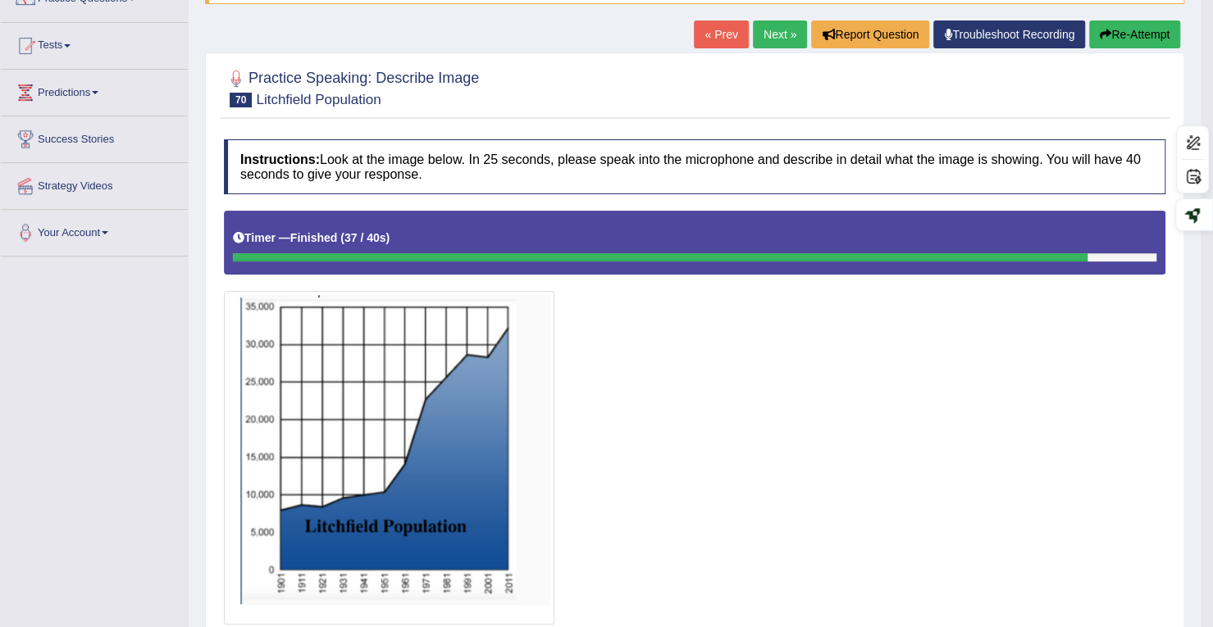
scroll to position [0, 0]
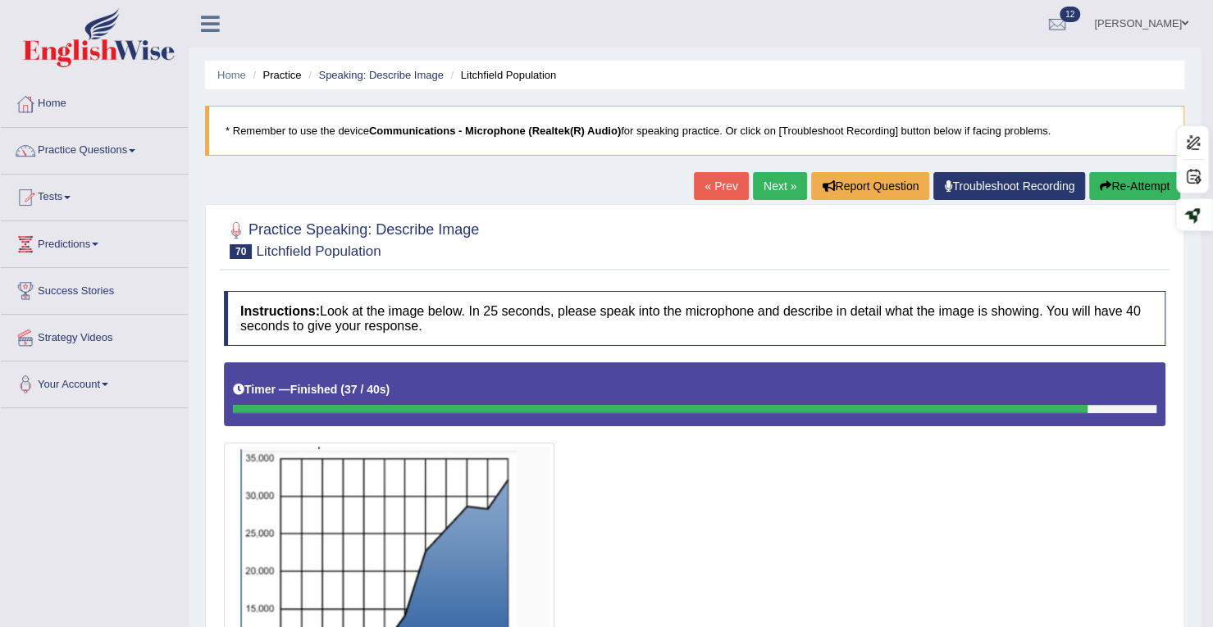
click at [72, 148] on link "Practice Questions" at bounding box center [94, 148] width 187 height 41
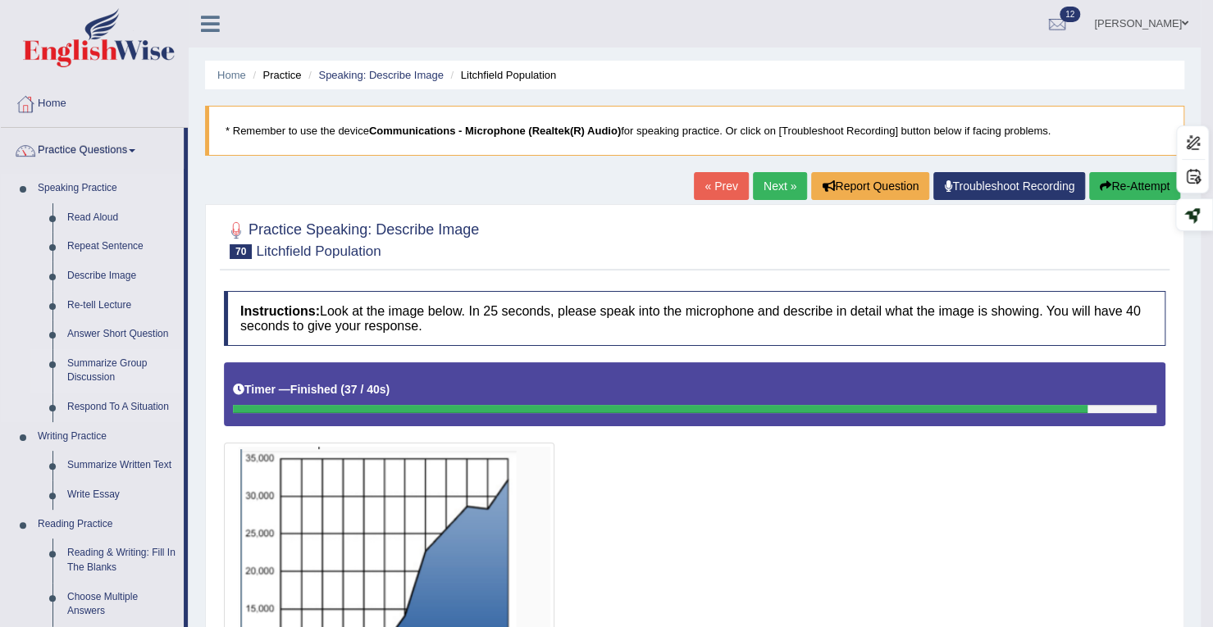
click at [98, 367] on link "Summarize Group Discussion" at bounding box center [122, 370] width 124 height 43
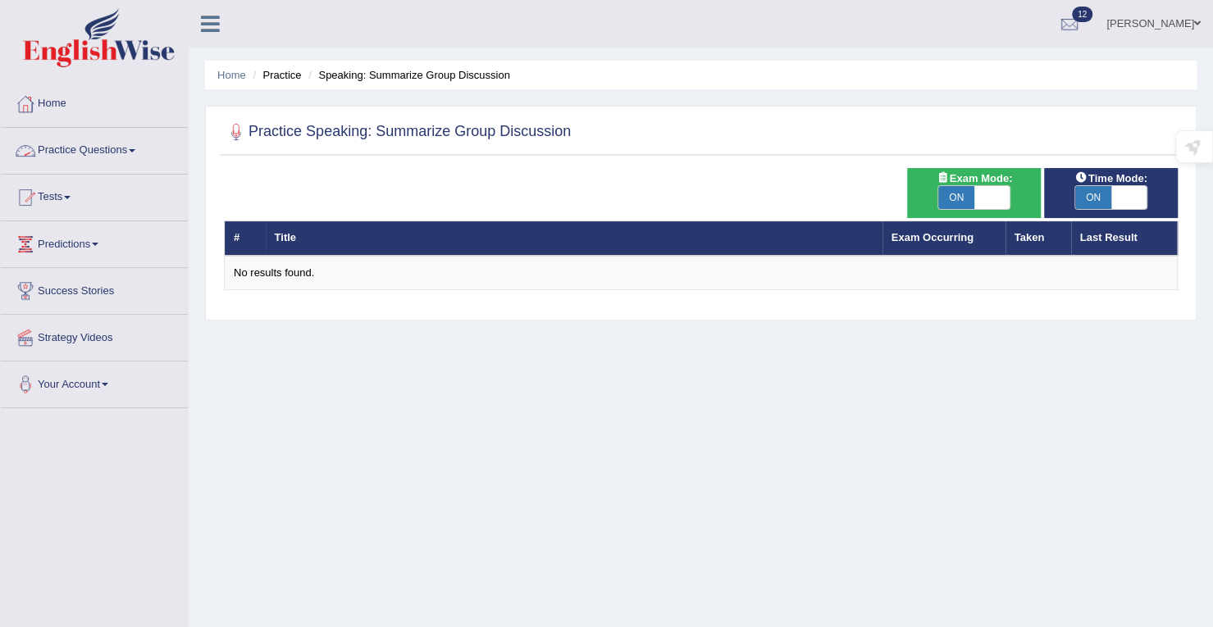
click at [66, 139] on link "Practice Questions" at bounding box center [94, 148] width 187 height 41
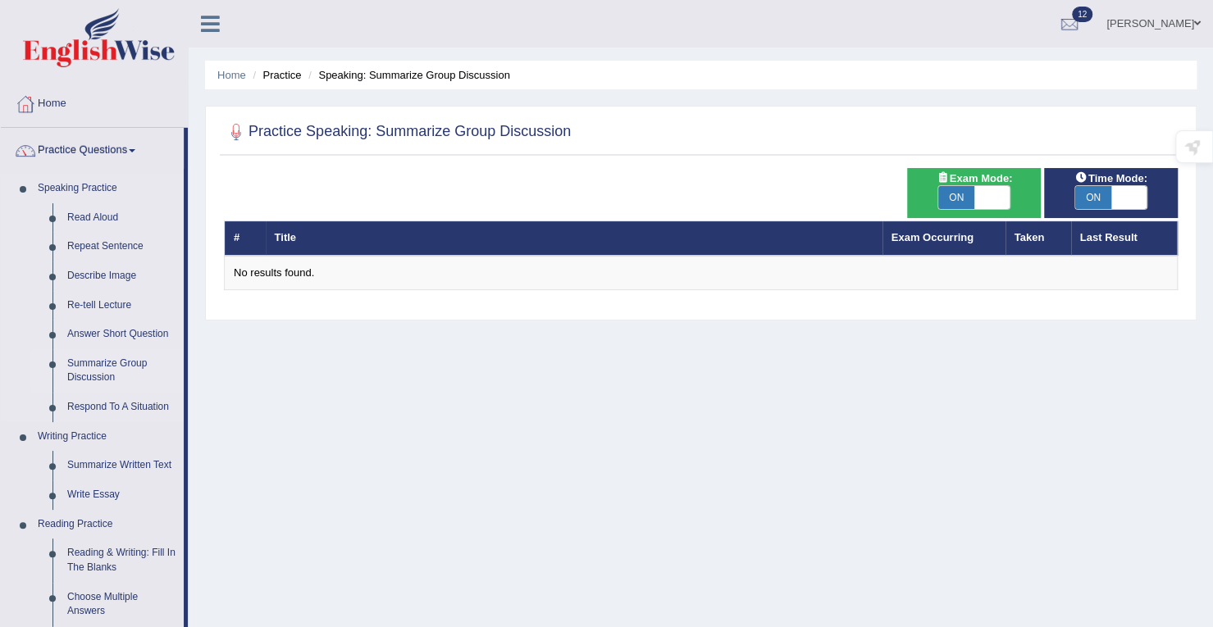
click at [95, 370] on link "Summarize Group Discussion" at bounding box center [122, 370] width 124 height 43
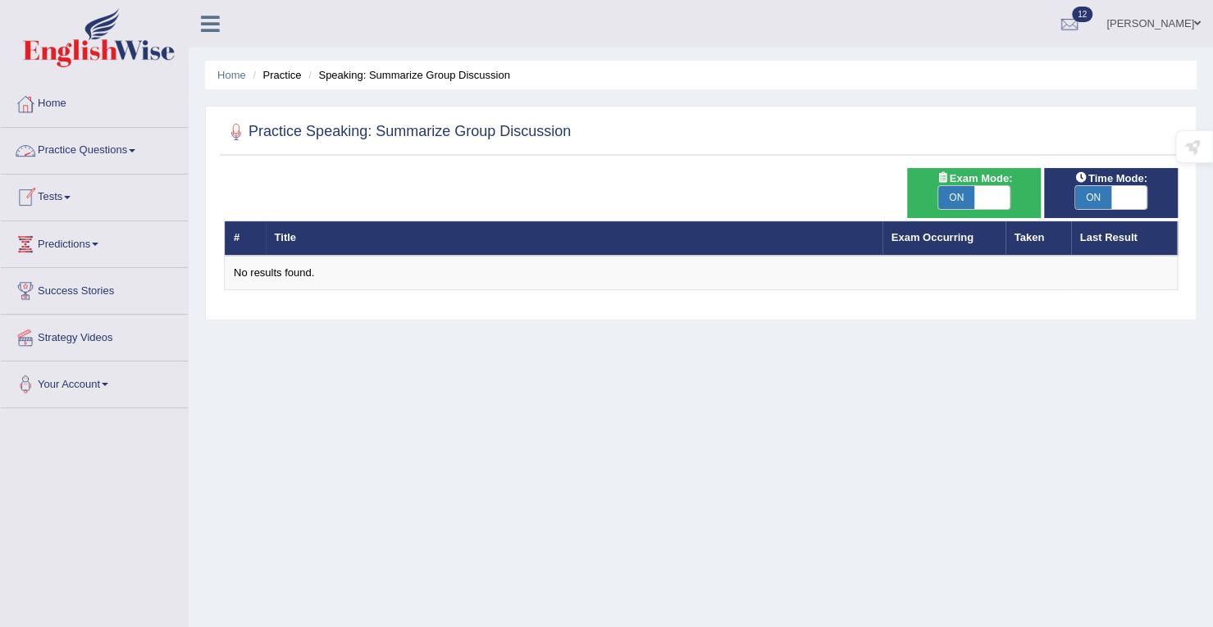
click at [107, 144] on link "Practice Questions" at bounding box center [94, 148] width 187 height 41
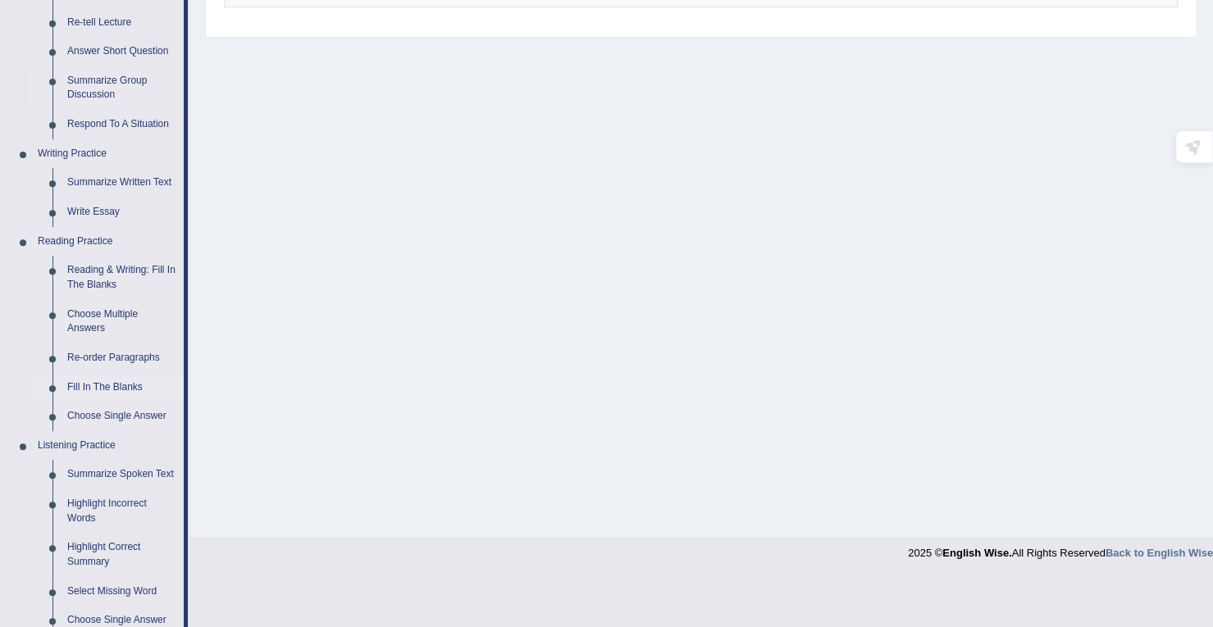
scroll to position [328, 0]
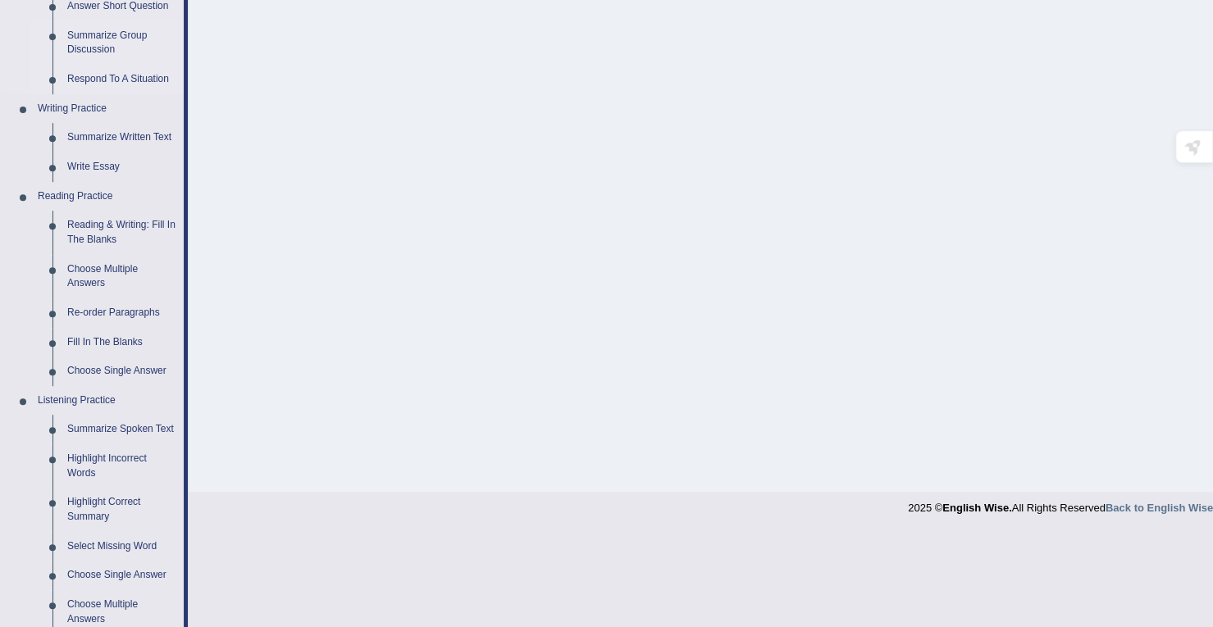
click at [108, 78] on link "Respond To A Situation" at bounding box center [122, 80] width 124 height 30
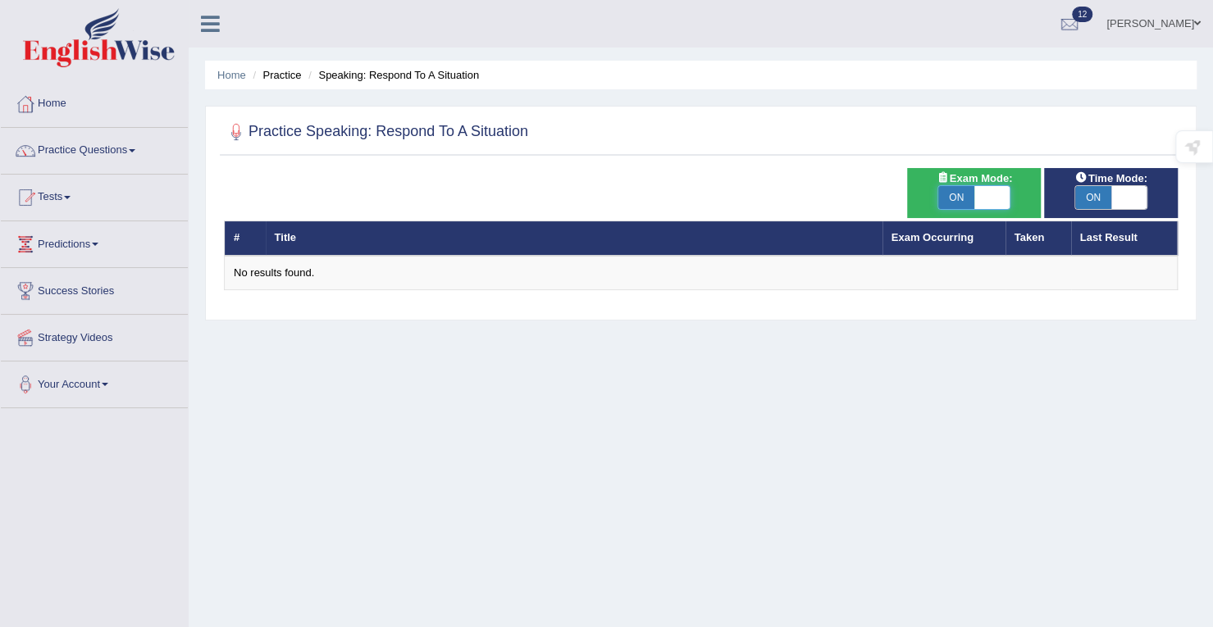
click at [981, 201] on span at bounding box center [992, 197] width 36 height 23
checkbox input "false"
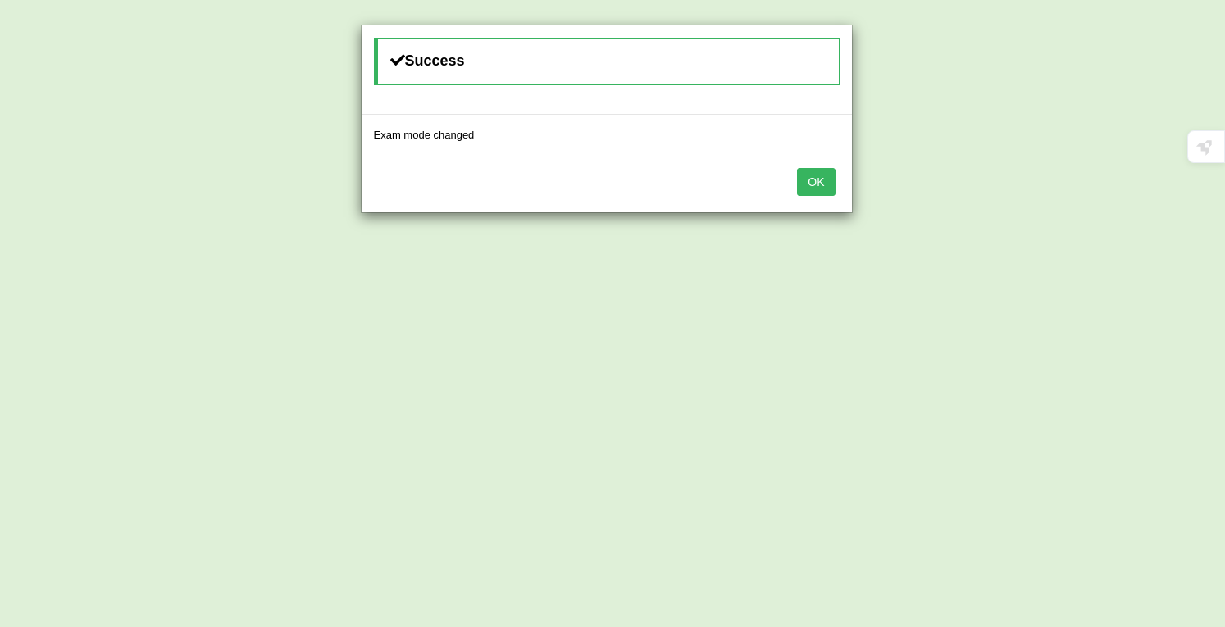
click at [796, 187] on div "OK" at bounding box center [607, 183] width 490 height 57
click at [812, 184] on button "OK" at bounding box center [816, 182] width 38 height 28
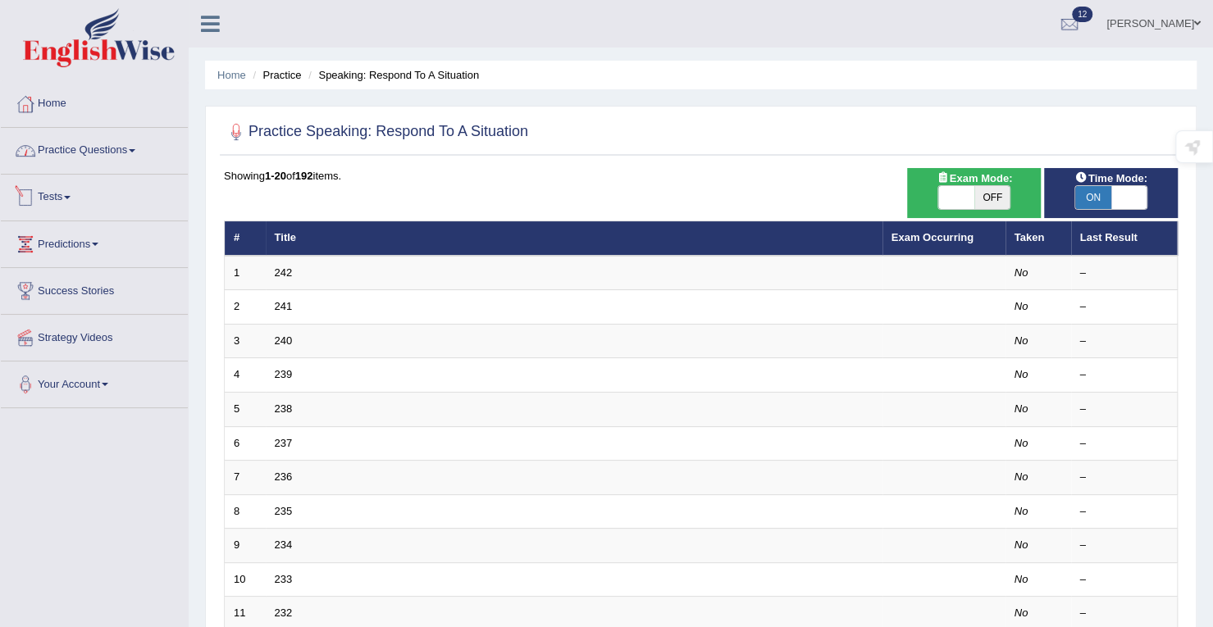
click at [103, 145] on link "Practice Questions" at bounding box center [94, 148] width 187 height 41
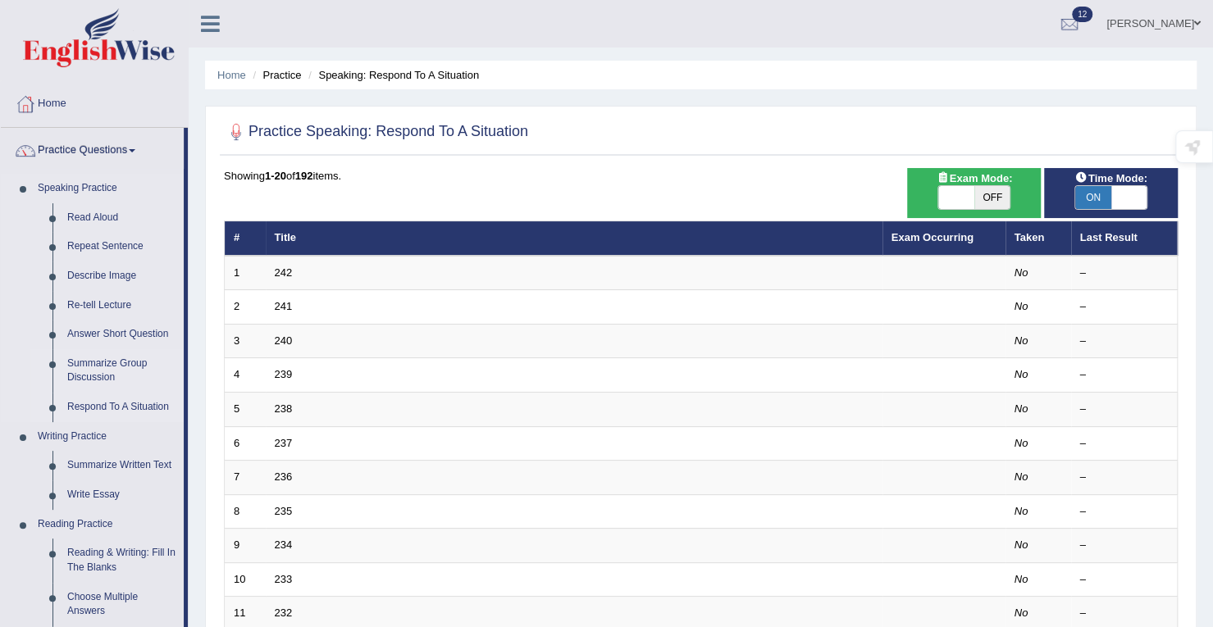
click at [98, 367] on link "Summarize Group Discussion" at bounding box center [122, 370] width 124 height 43
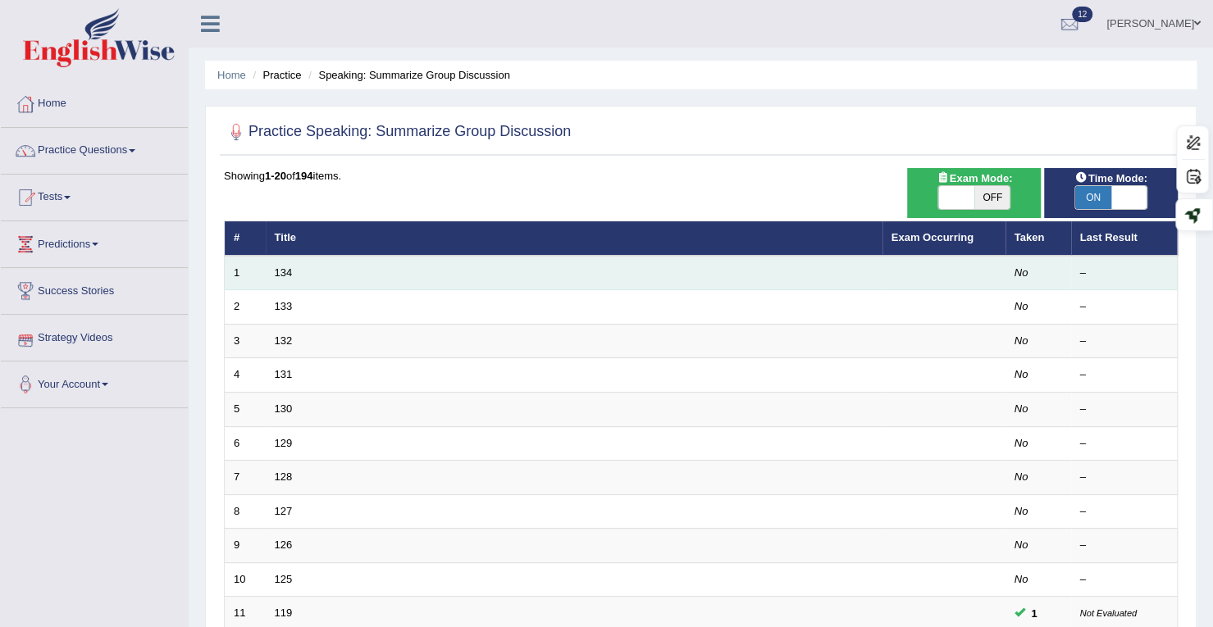
click at [269, 268] on td "134" at bounding box center [574, 273] width 617 height 34
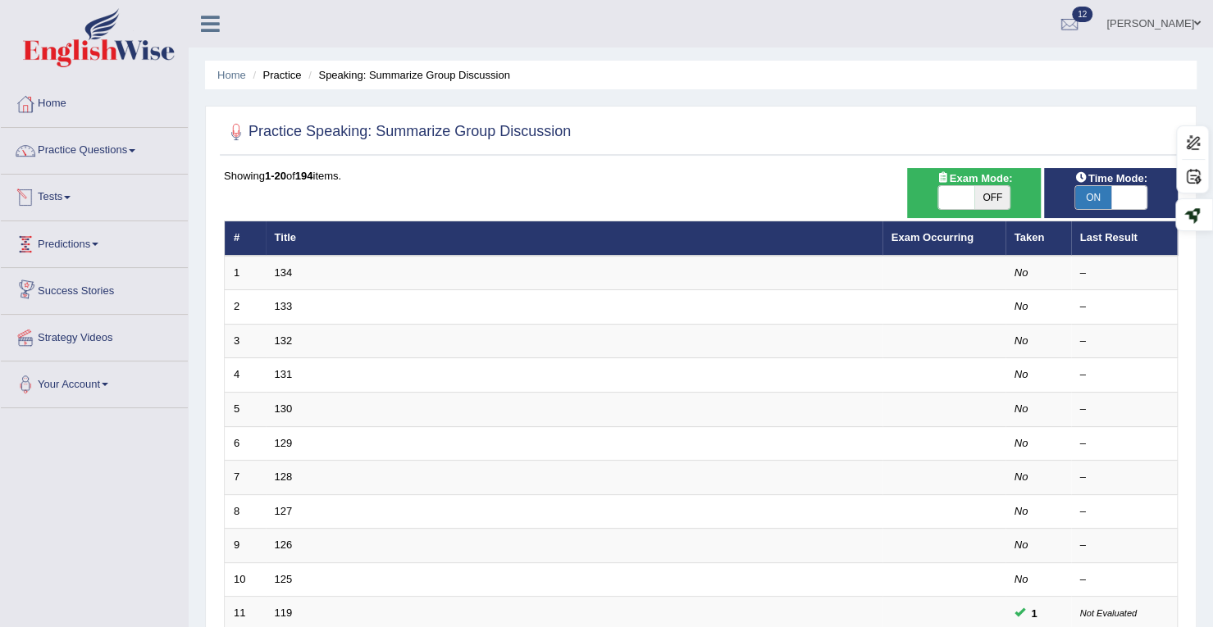
click at [60, 198] on link "Tests" at bounding box center [94, 195] width 187 height 41
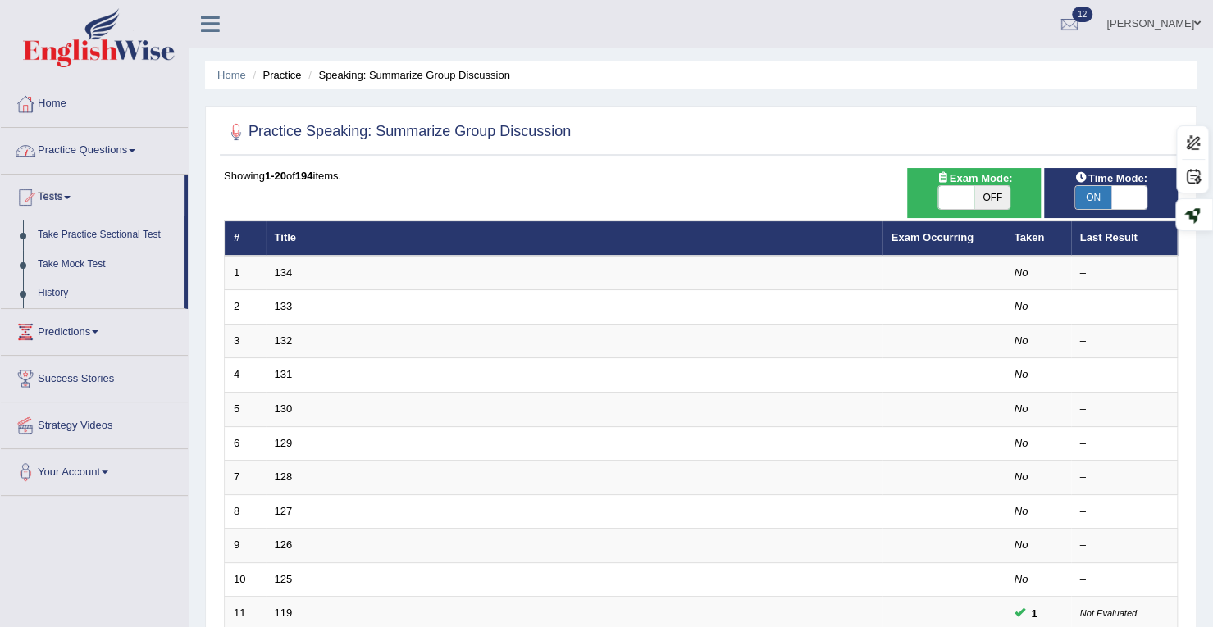
click at [107, 144] on link "Practice Questions" at bounding box center [94, 148] width 187 height 41
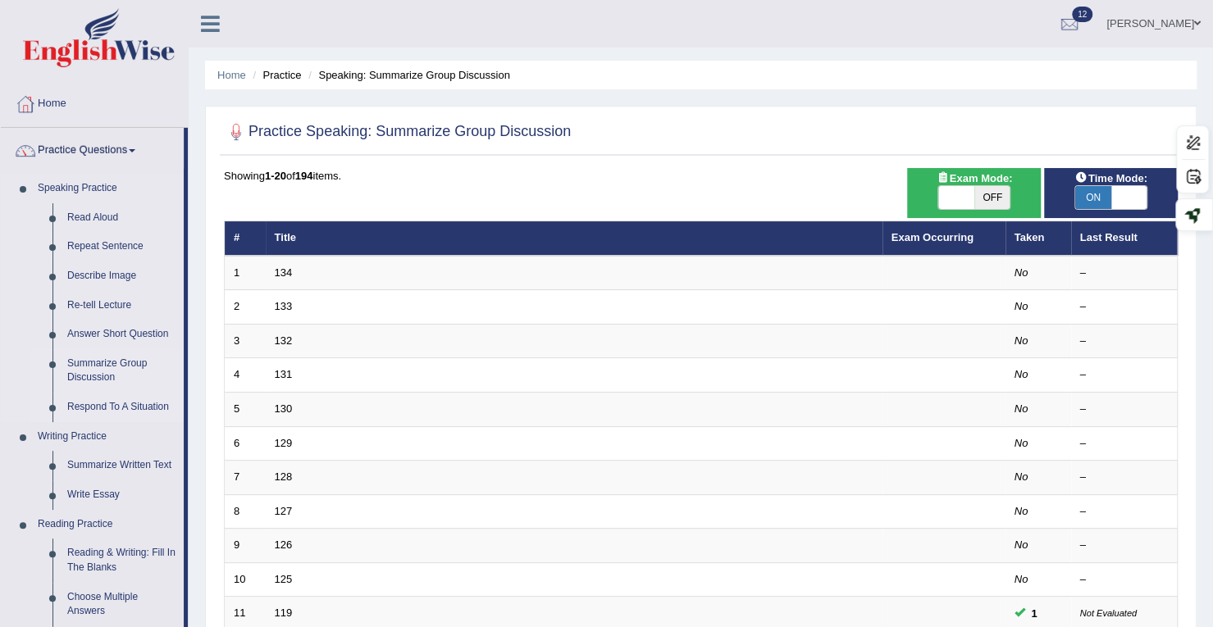
click at [86, 408] on link "Respond To A Situation" at bounding box center [122, 408] width 124 height 30
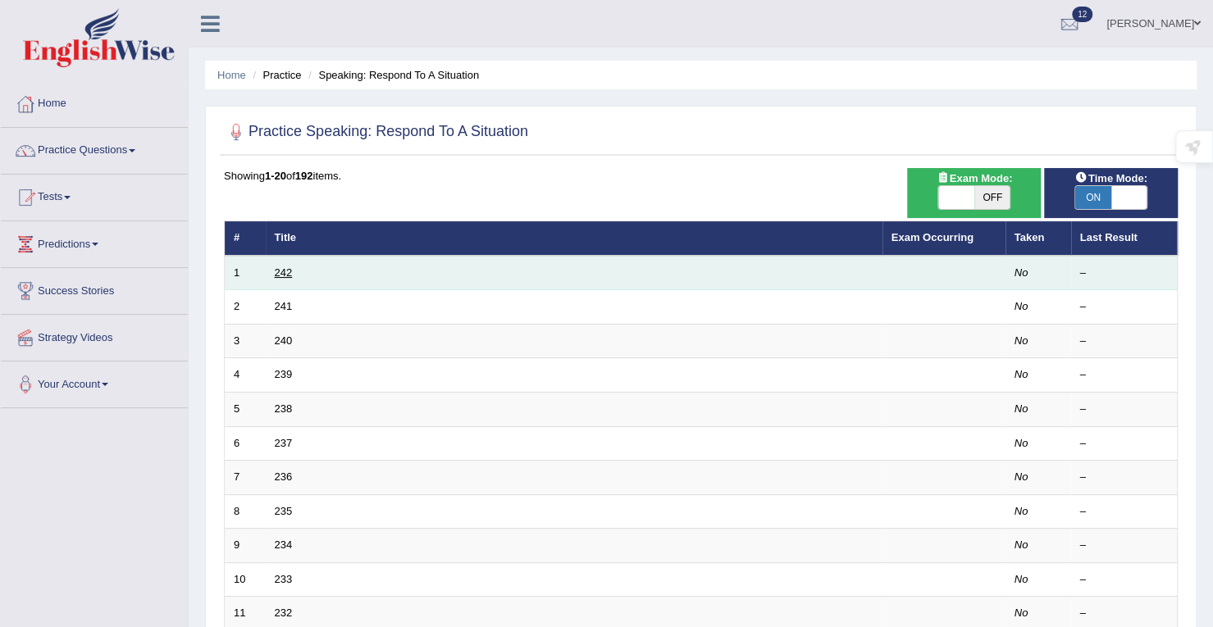
click at [285, 270] on link "242" at bounding box center [284, 273] width 18 height 12
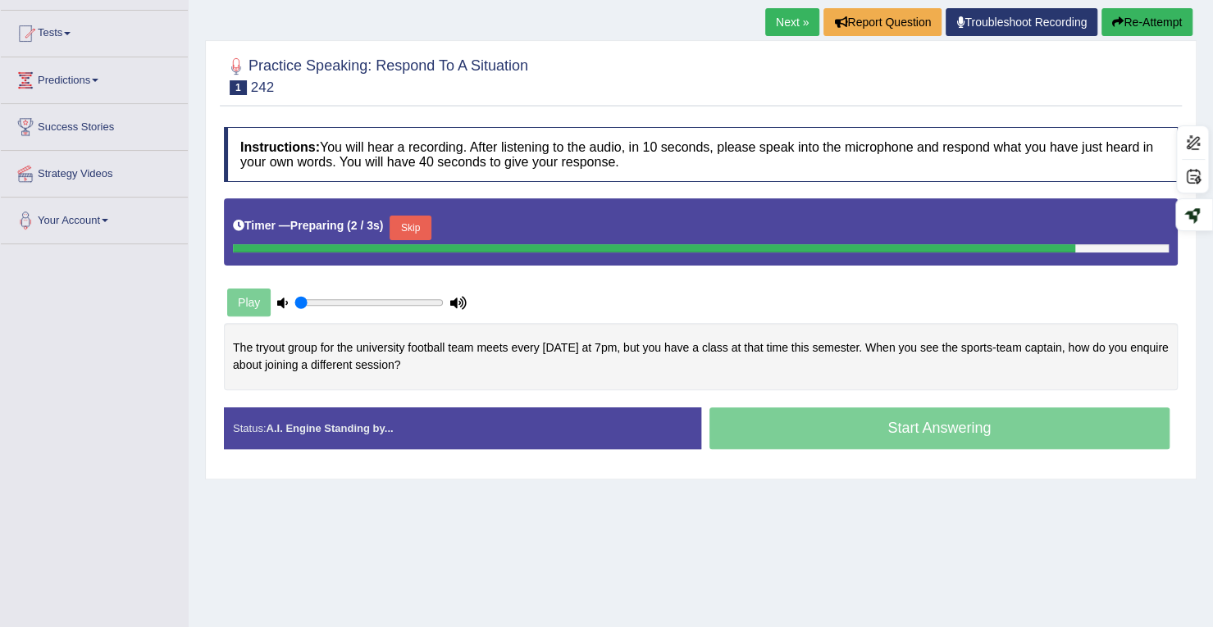
scroll to position [233, 0]
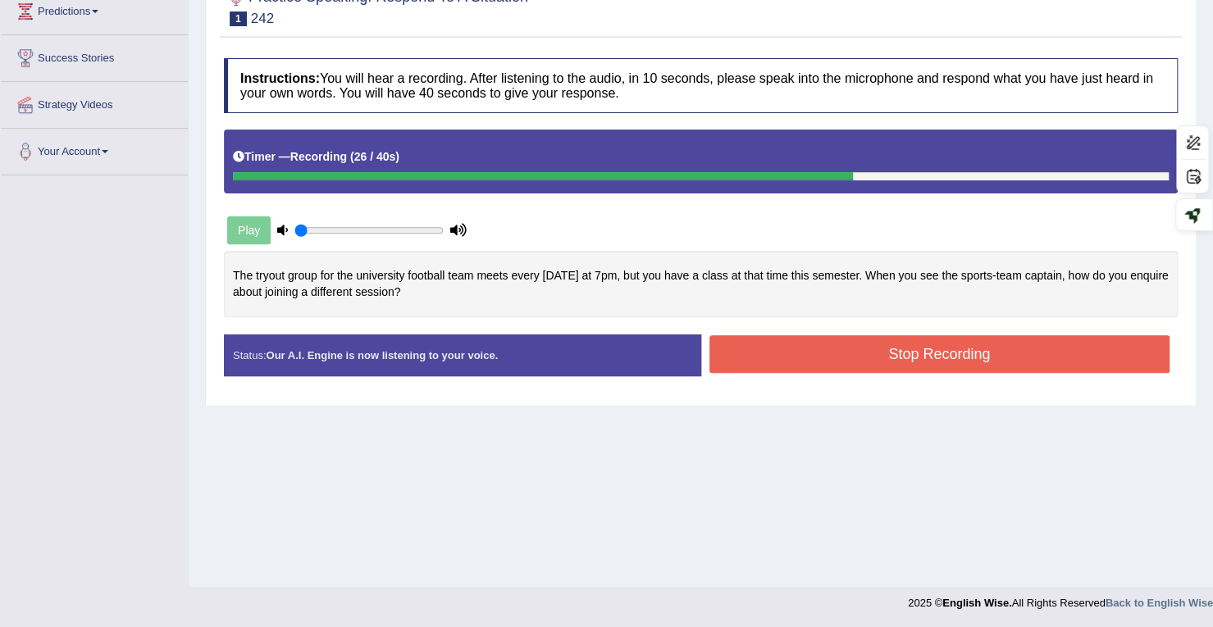
click at [935, 366] on button "Stop Recording" at bounding box center [939, 354] width 461 height 38
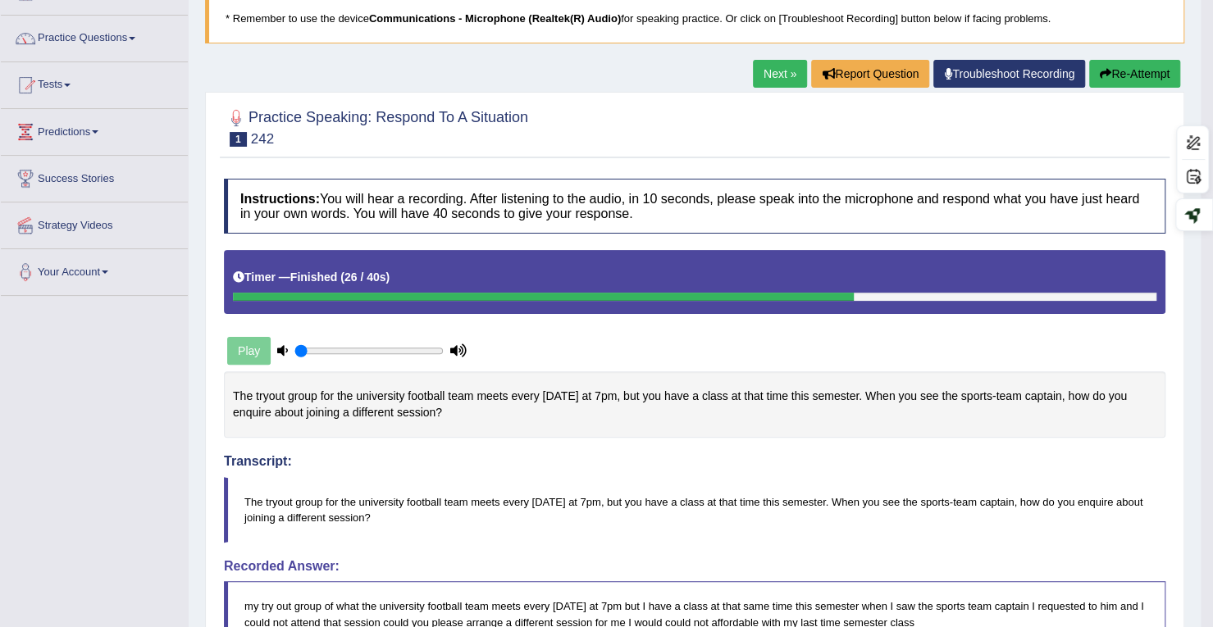
scroll to position [0, 0]
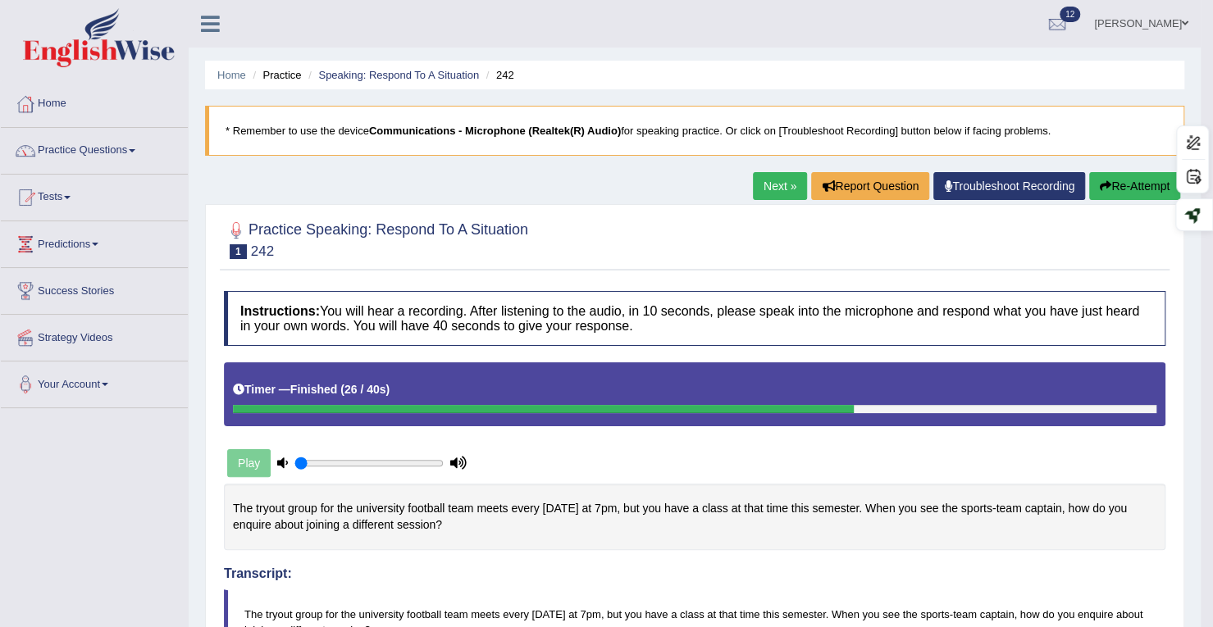
click at [753, 188] on link "Next »" at bounding box center [780, 186] width 54 height 28
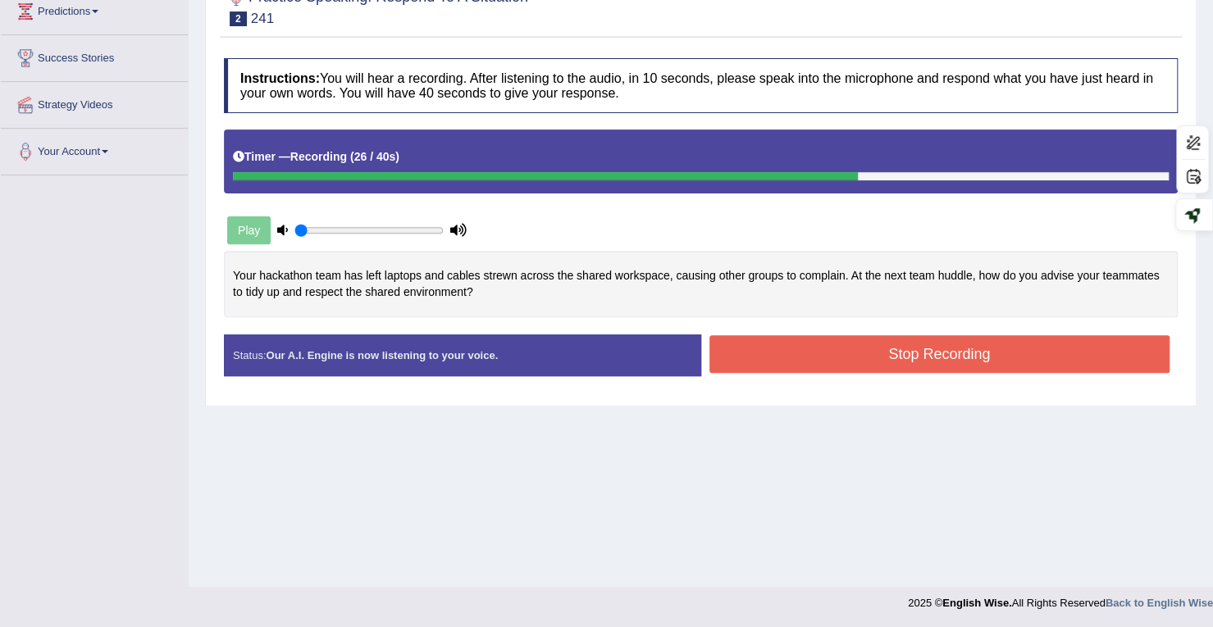
click at [937, 340] on button "Stop Recording" at bounding box center [939, 354] width 461 height 38
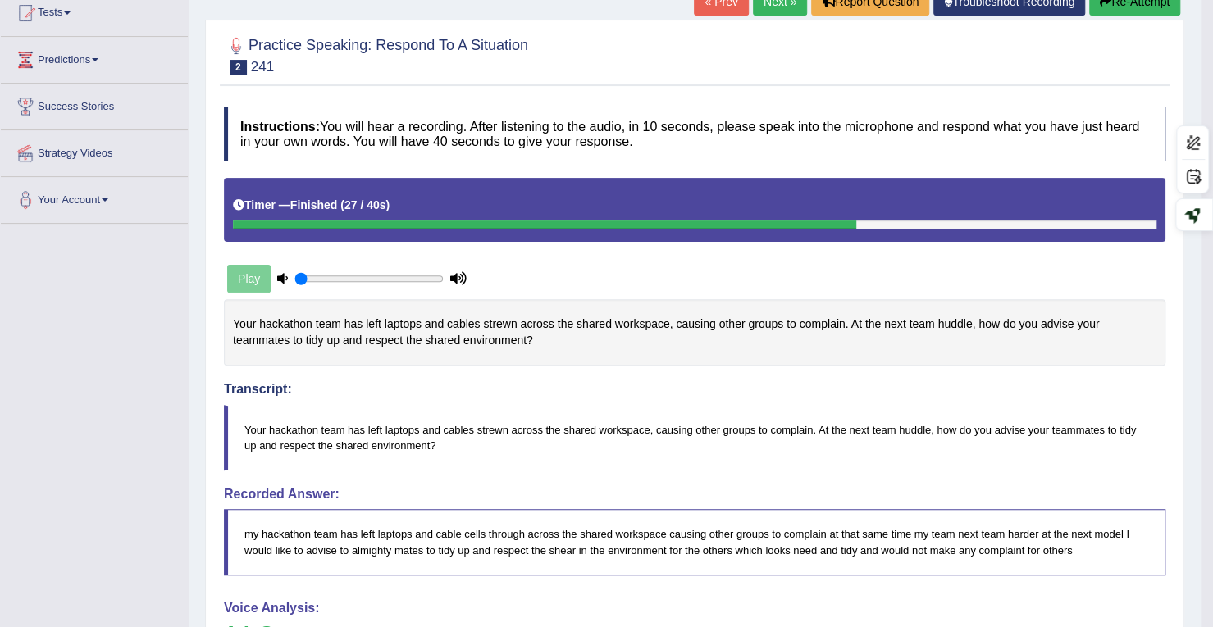
scroll to position [151, 0]
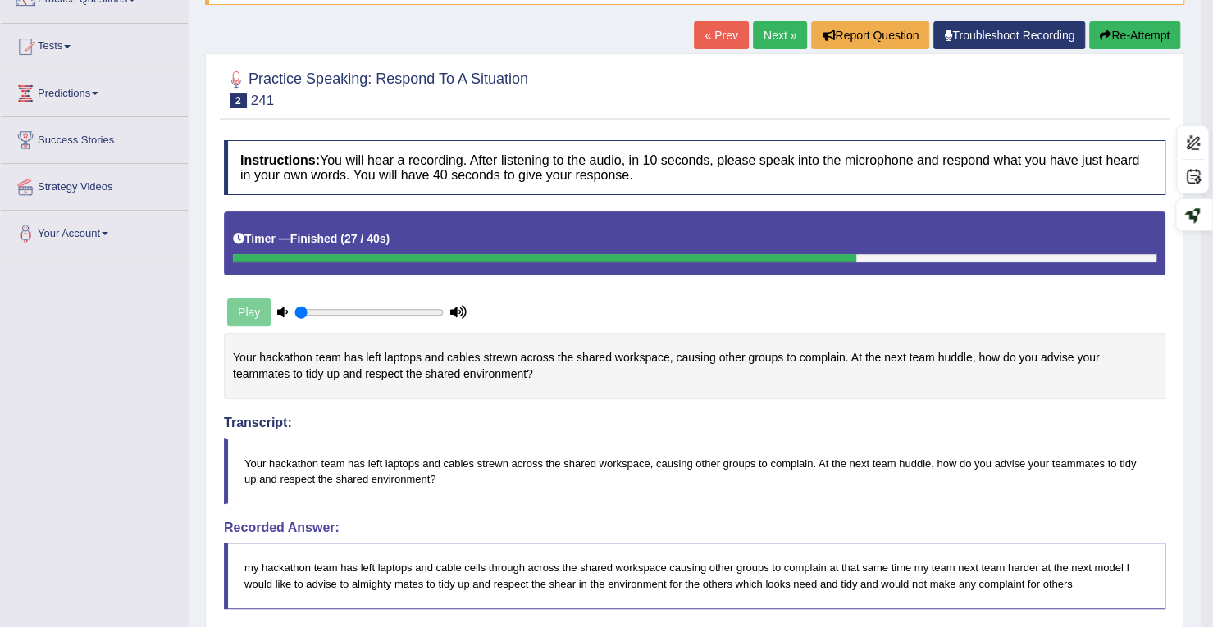
click at [776, 37] on link "Next »" at bounding box center [780, 35] width 54 height 28
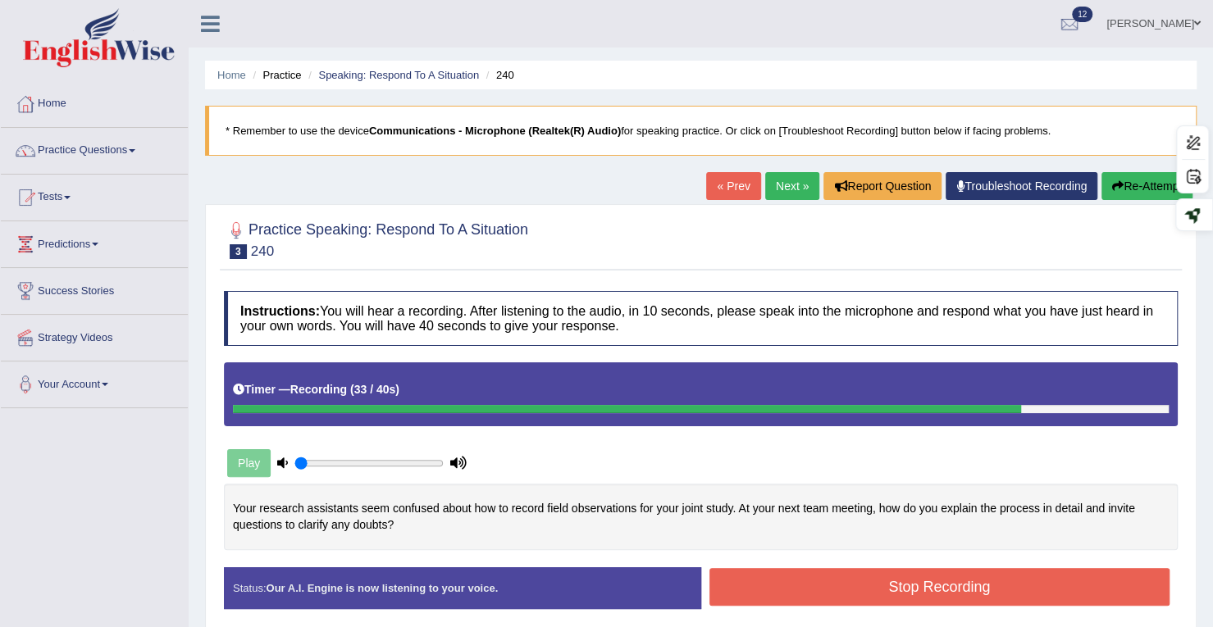
click at [1132, 183] on button "Re-Attempt" at bounding box center [1147, 186] width 91 height 28
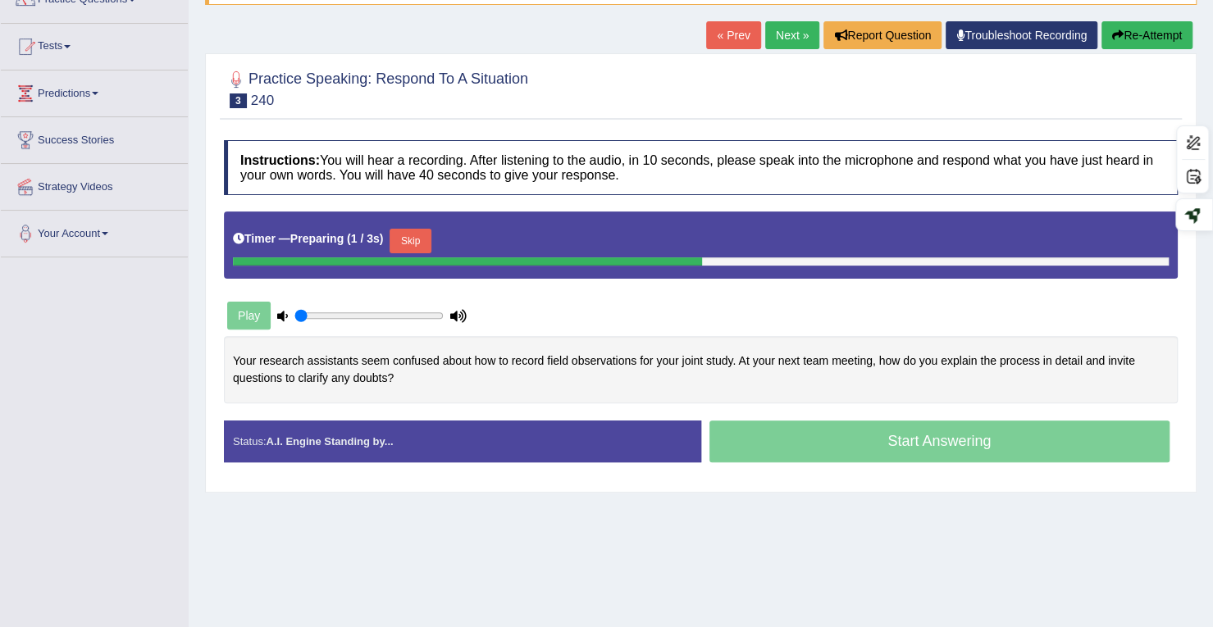
click at [427, 239] on button "Skip" at bounding box center [410, 241] width 41 height 25
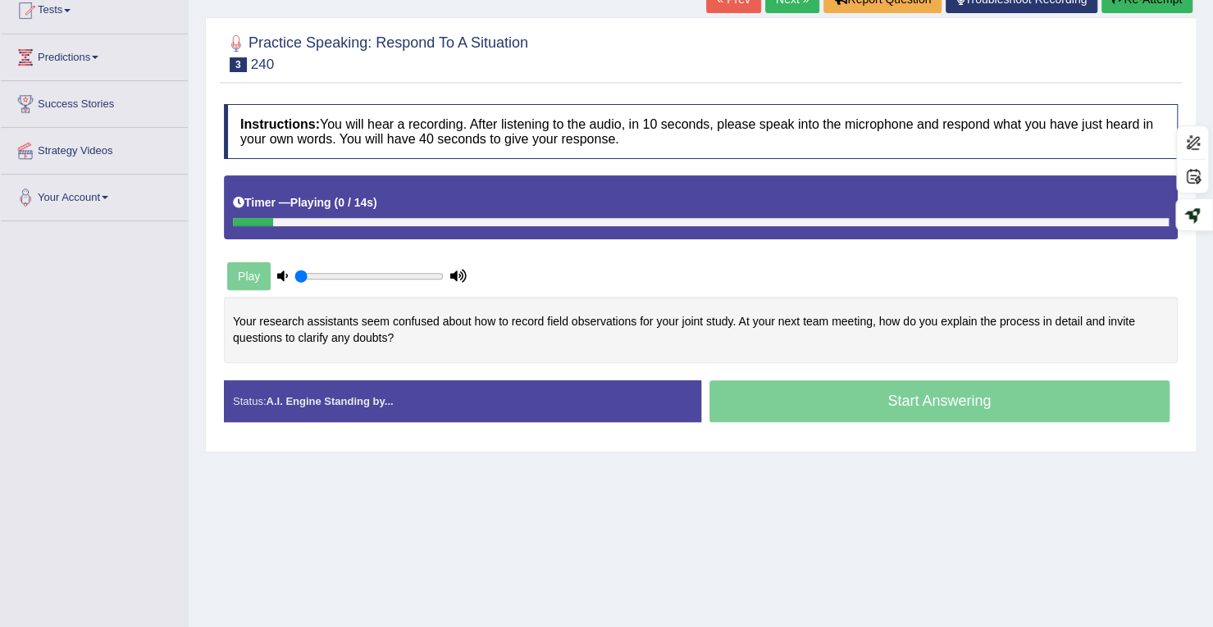
scroll to position [233, 0]
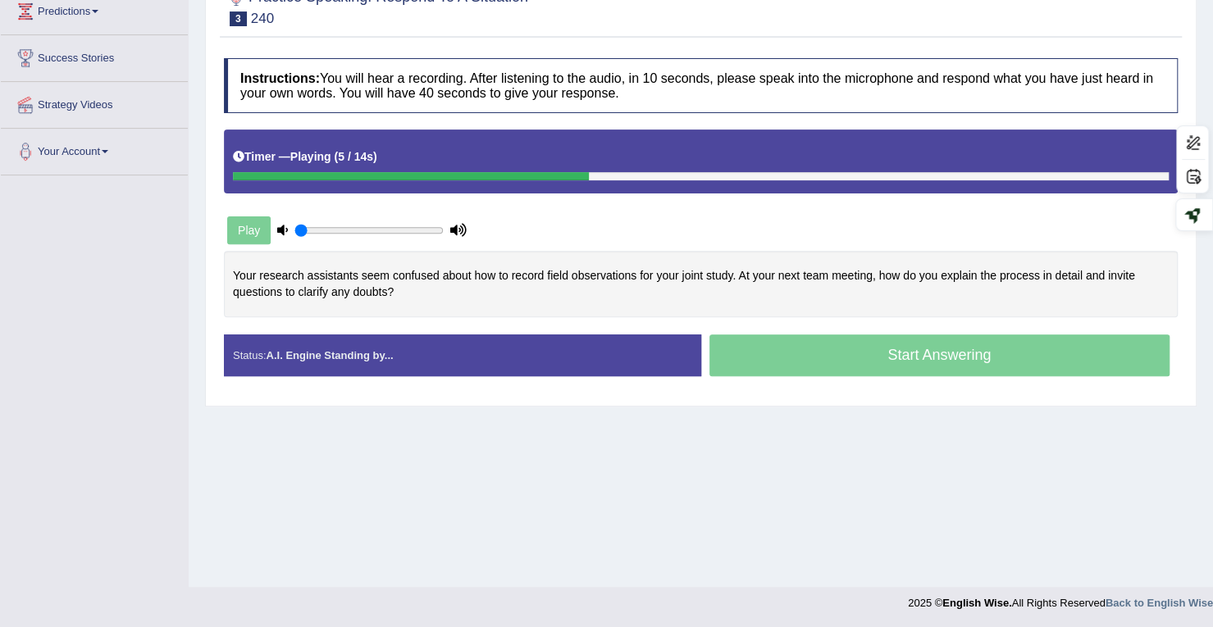
click at [1065, 167] on div "Timer — Playing ( 5 / 14s ) Skip" at bounding box center [701, 157] width 936 height 29
type input "0.45"
click at [359, 226] on input "range" at bounding box center [368, 230] width 149 height 13
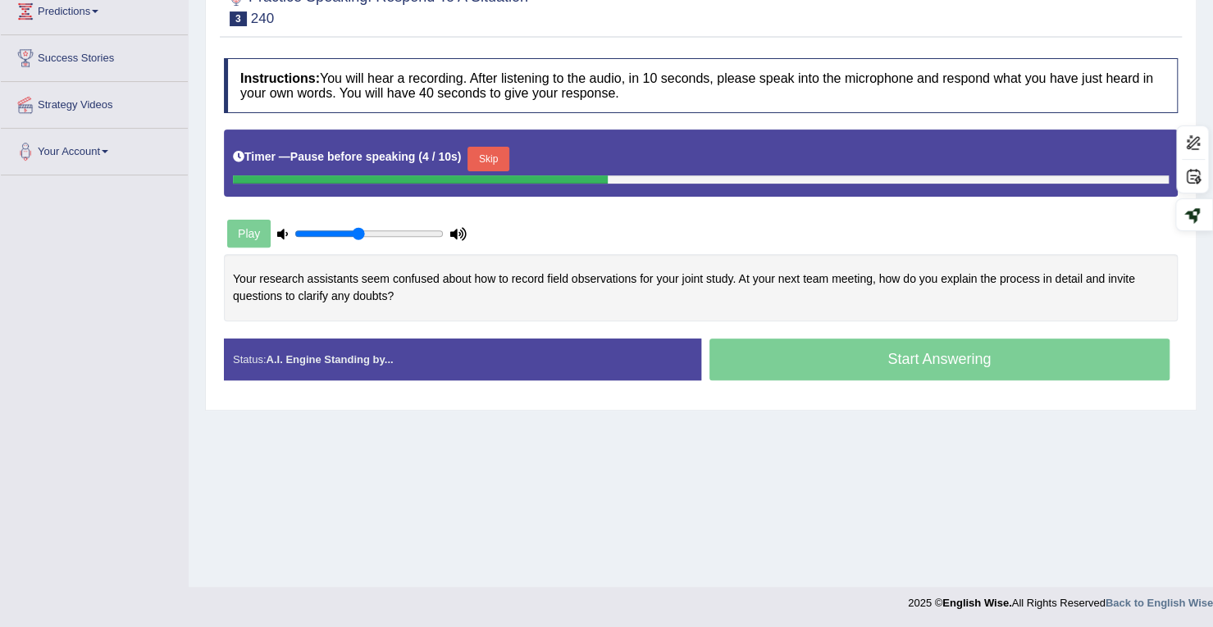
click at [481, 159] on button "Skip" at bounding box center [488, 159] width 41 height 25
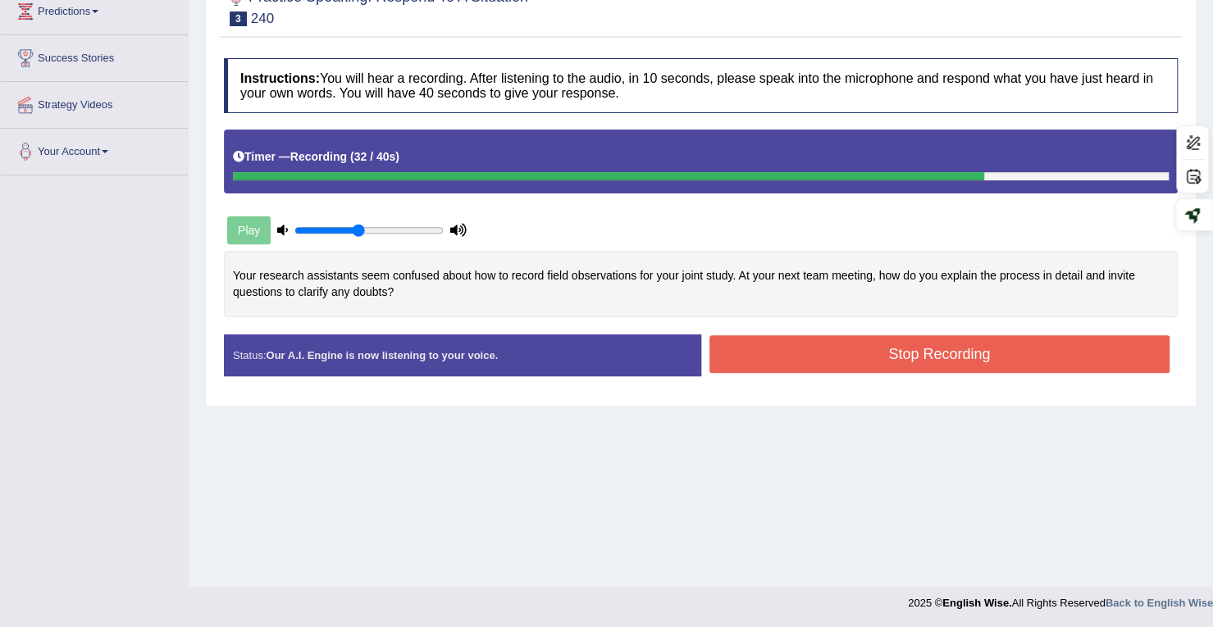
click at [755, 355] on button "Stop Recording" at bounding box center [939, 354] width 461 height 38
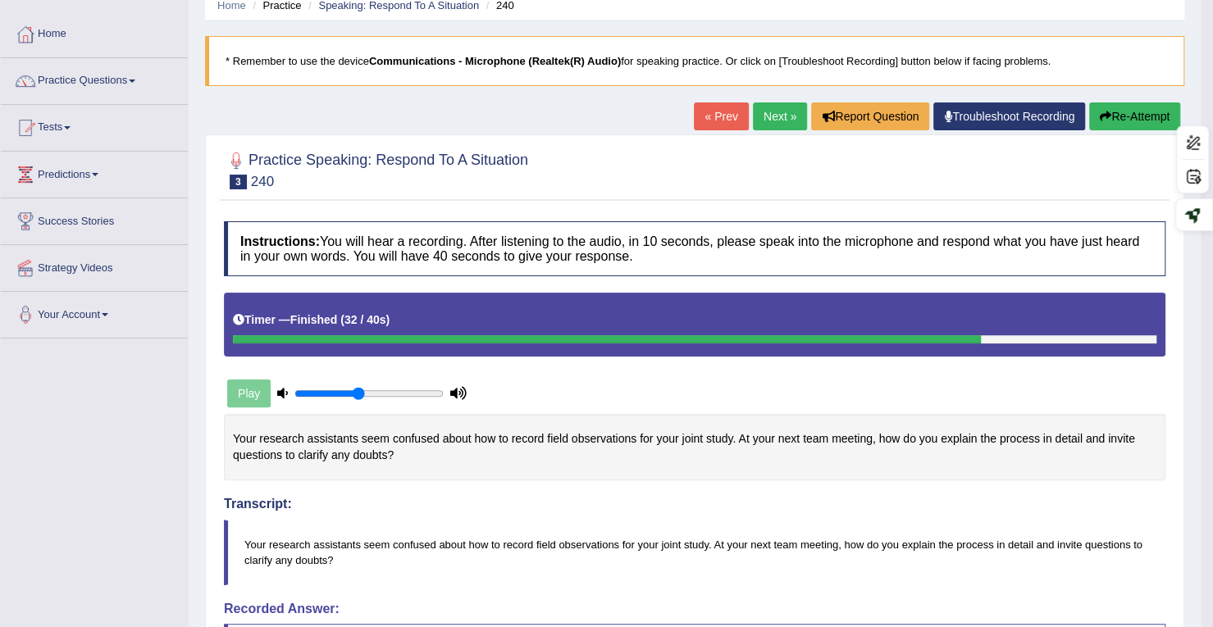
scroll to position [69, 0]
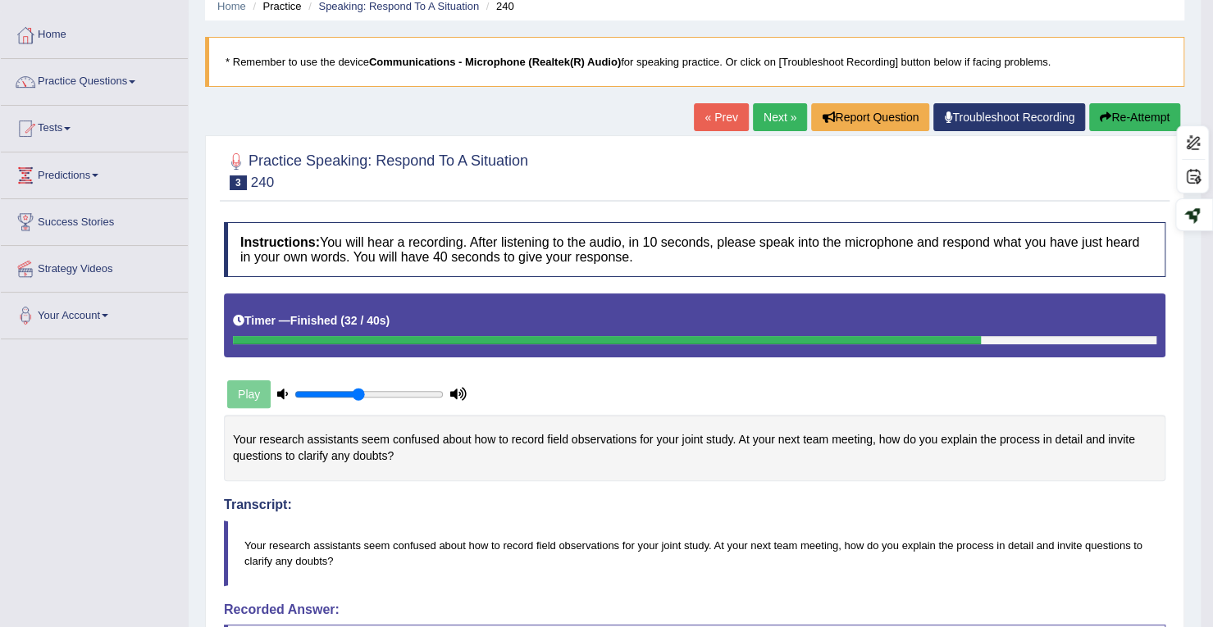
click at [773, 116] on link "Next »" at bounding box center [780, 117] width 54 height 28
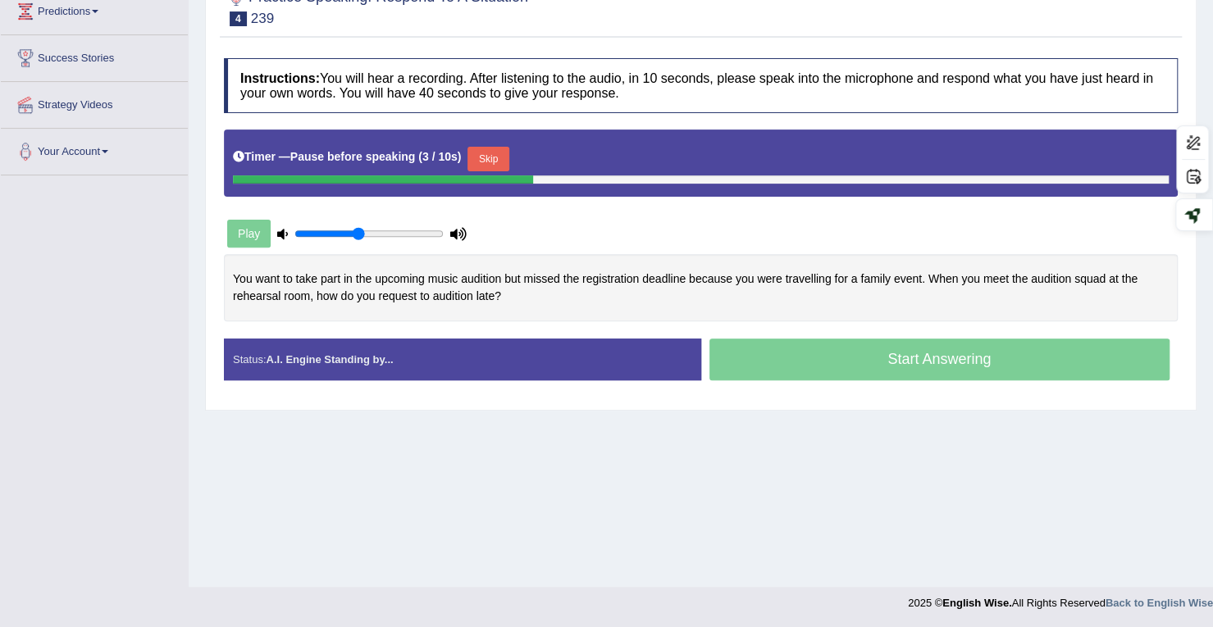
click at [499, 157] on button "Skip" at bounding box center [488, 159] width 41 height 25
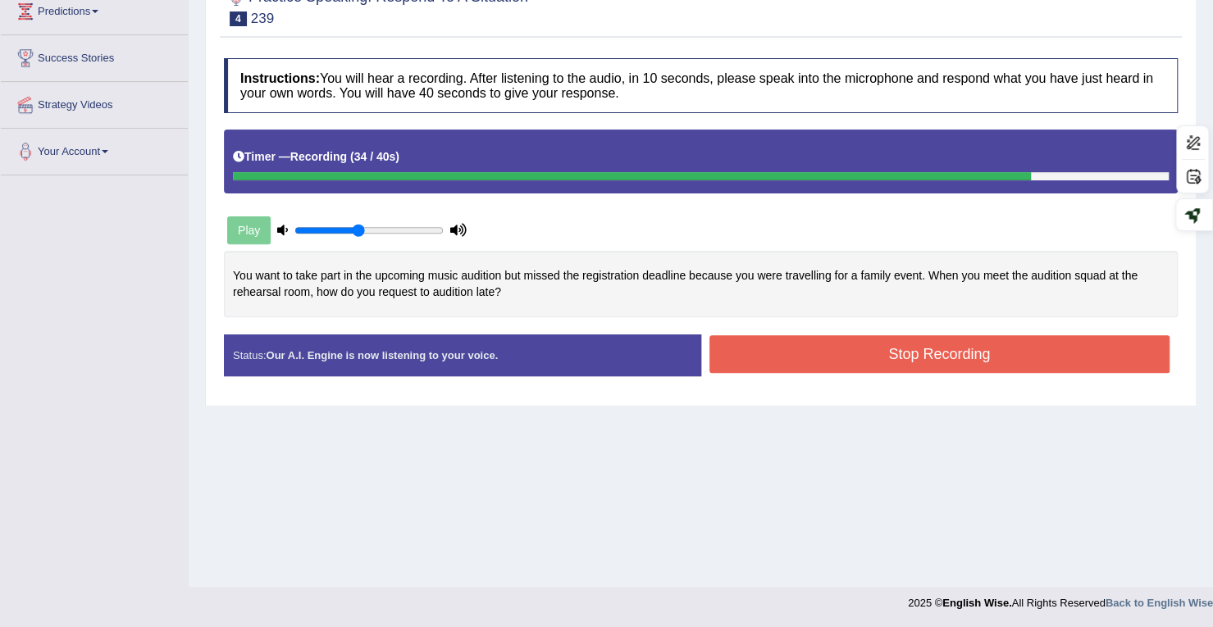
click at [758, 365] on button "Stop Recording" at bounding box center [939, 354] width 461 height 38
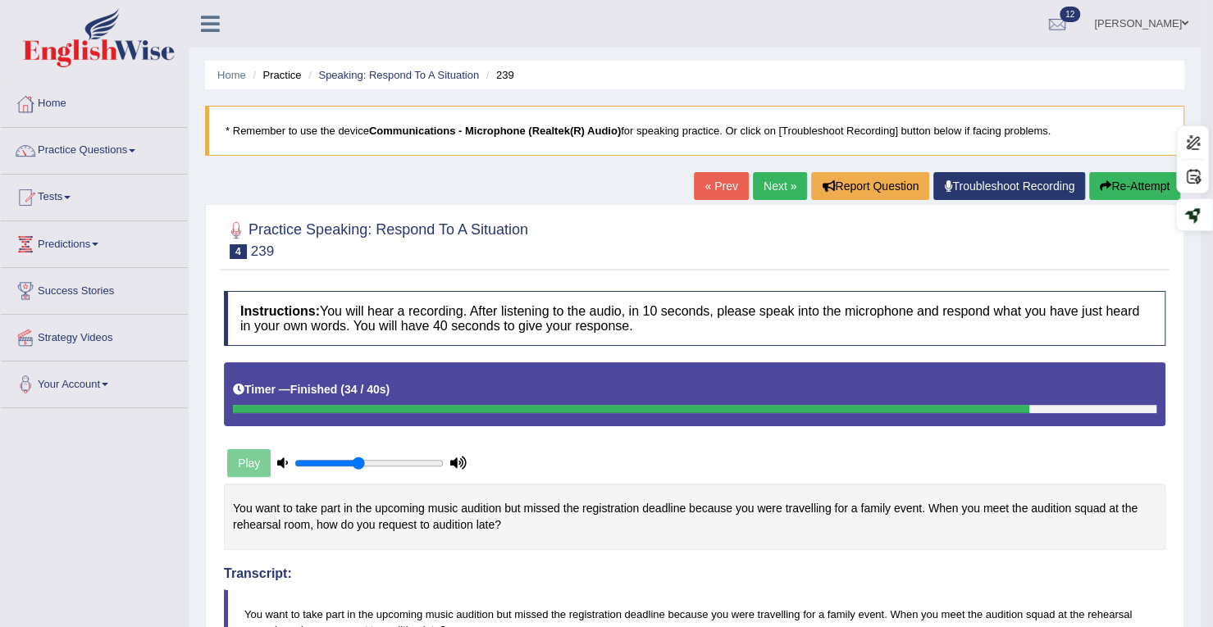
click at [1109, 183] on button "Re-Attempt" at bounding box center [1134, 186] width 91 height 28
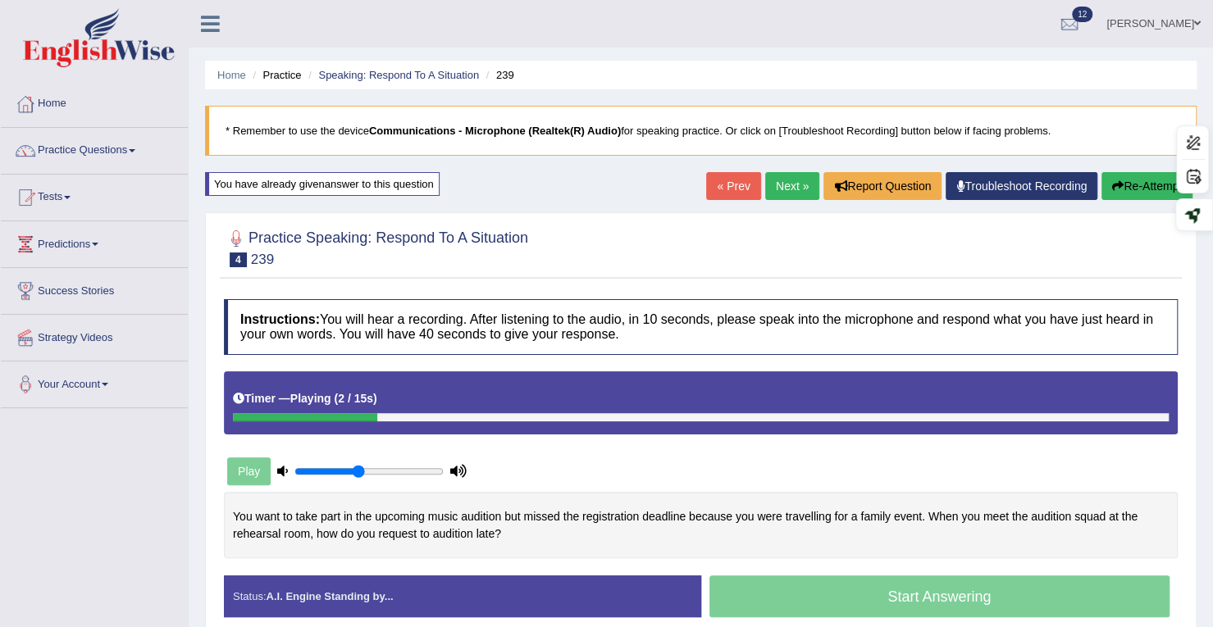
click at [796, 198] on link "Next »" at bounding box center [792, 186] width 54 height 28
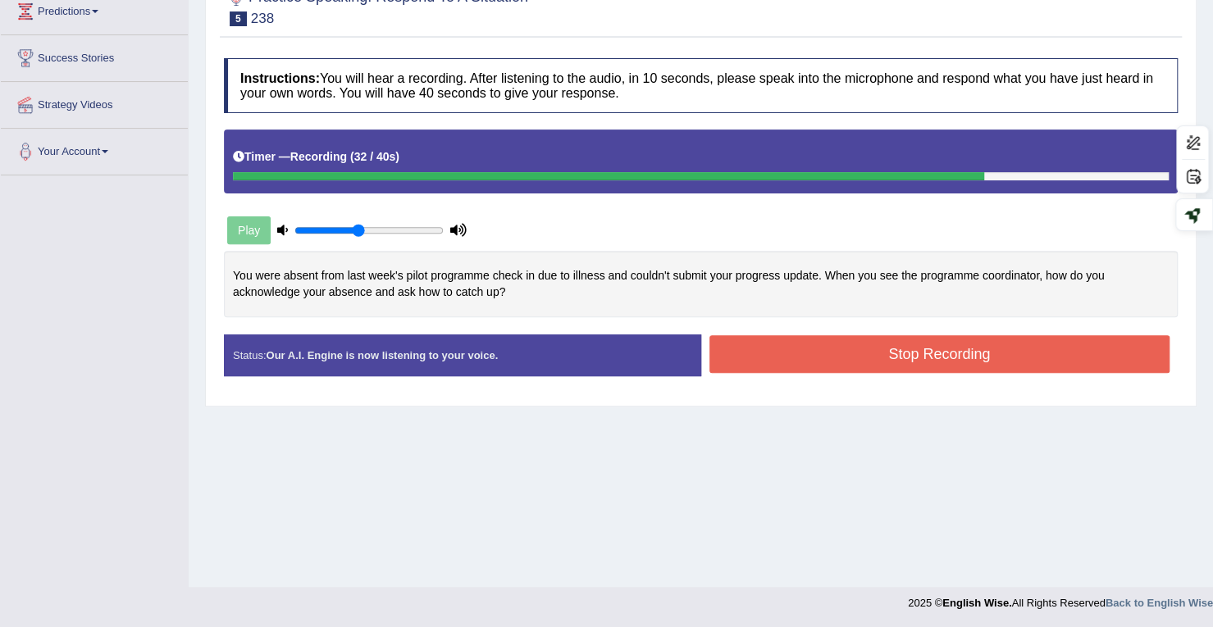
click at [887, 358] on button "Stop Recording" at bounding box center [939, 354] width 461 height 38
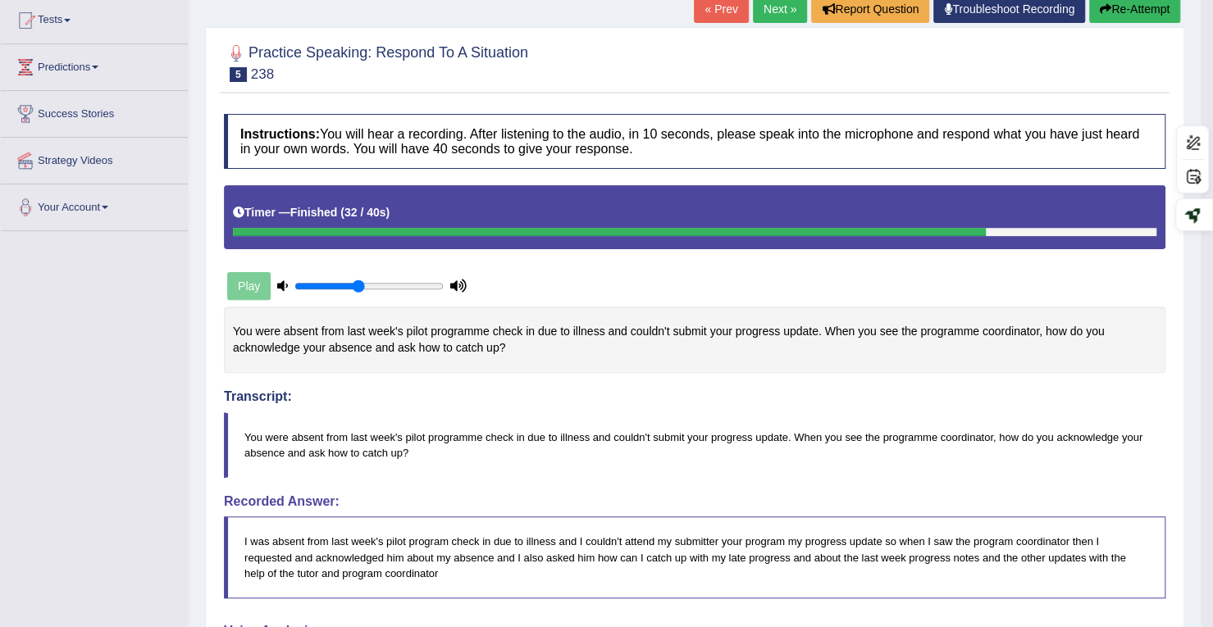
scroll to position [69, 0]
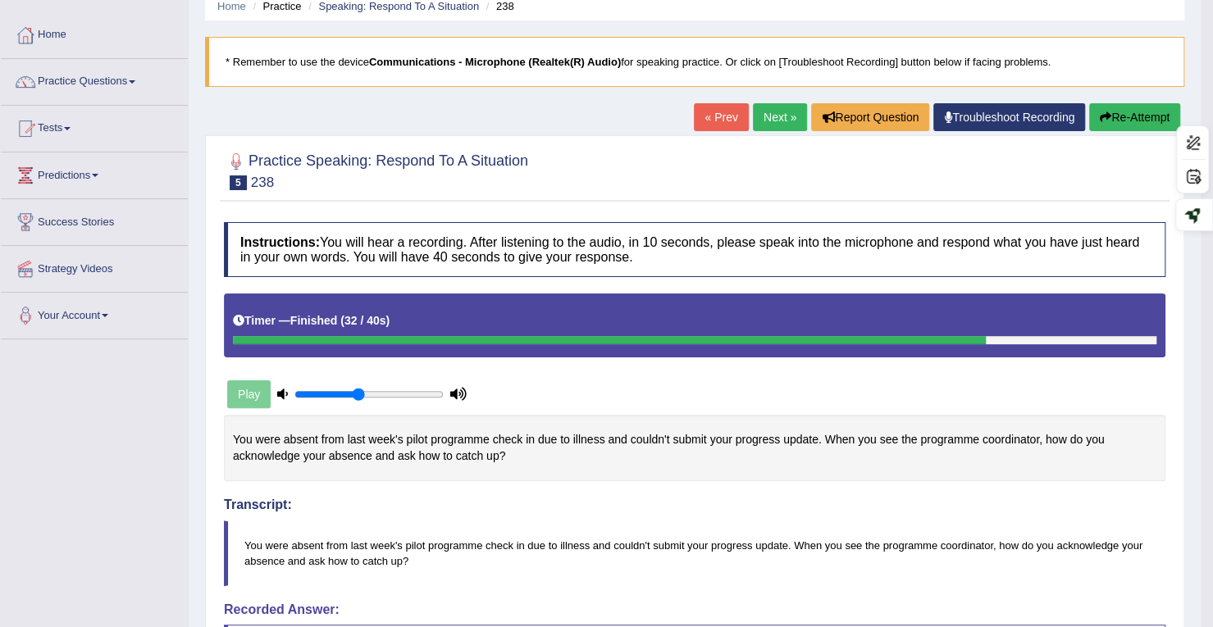
click at [1124, 119] on button "Re-Attempt" at bounding box center [1134, 117] width 91 height 28
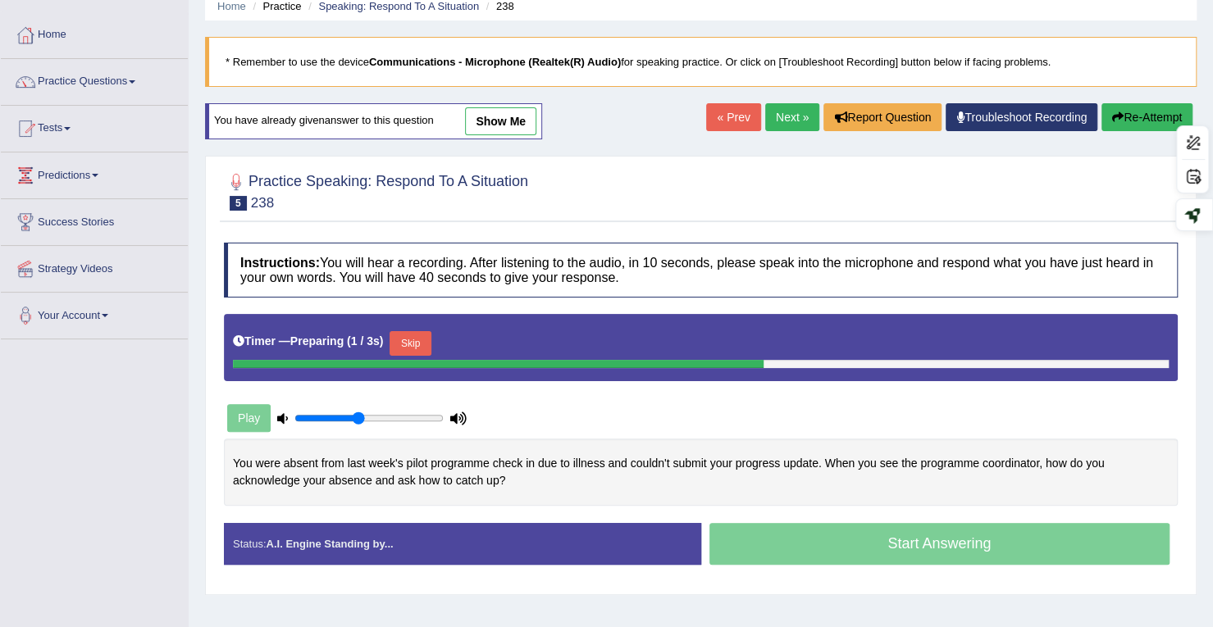
click at [410, 340] on button "Skip" at bounding box center [410, 343] width 41 height 25
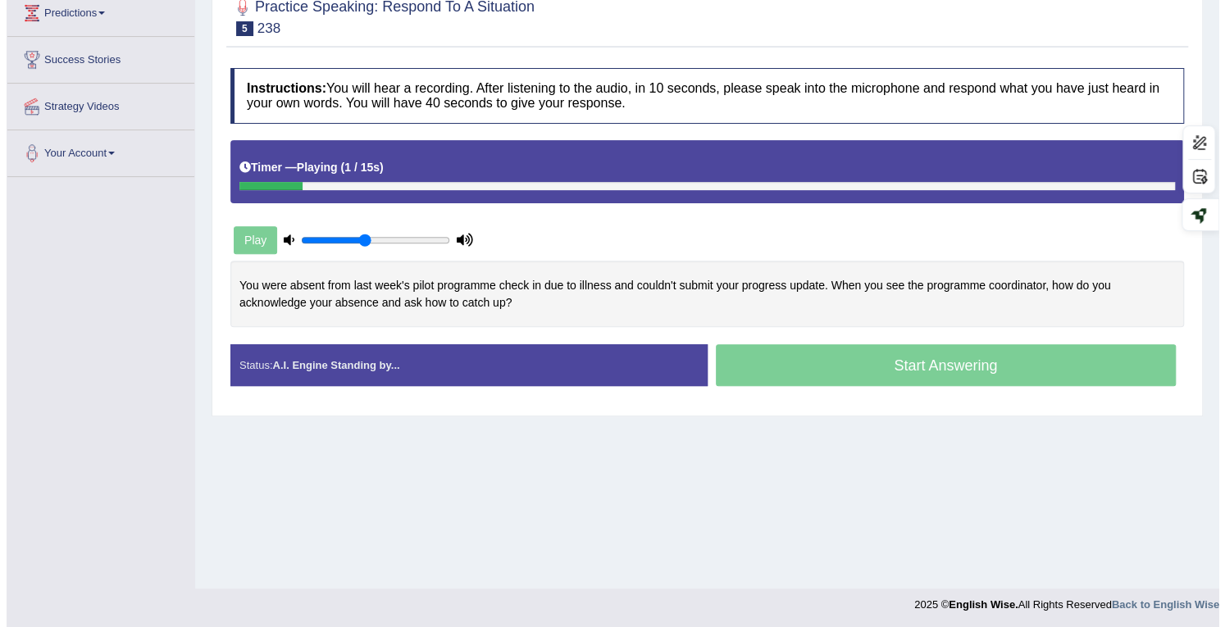
scroll to position [233, 0]
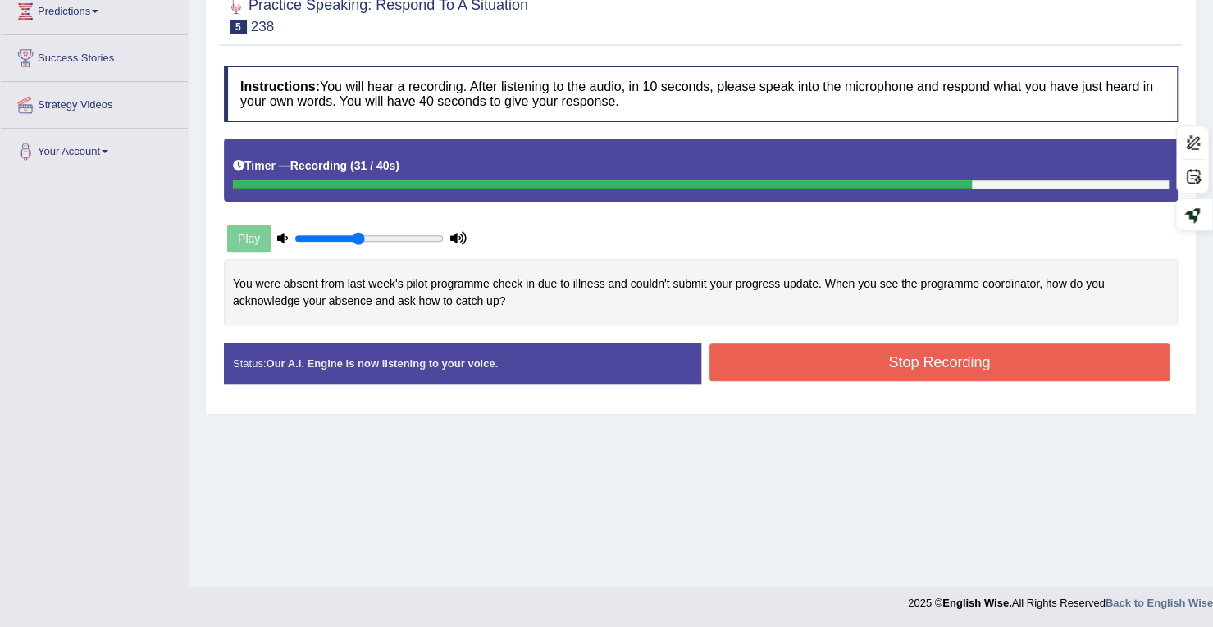
click at [957, 372] on button "Stop Recording" at bounding box center [939, 363] width 461 height 38
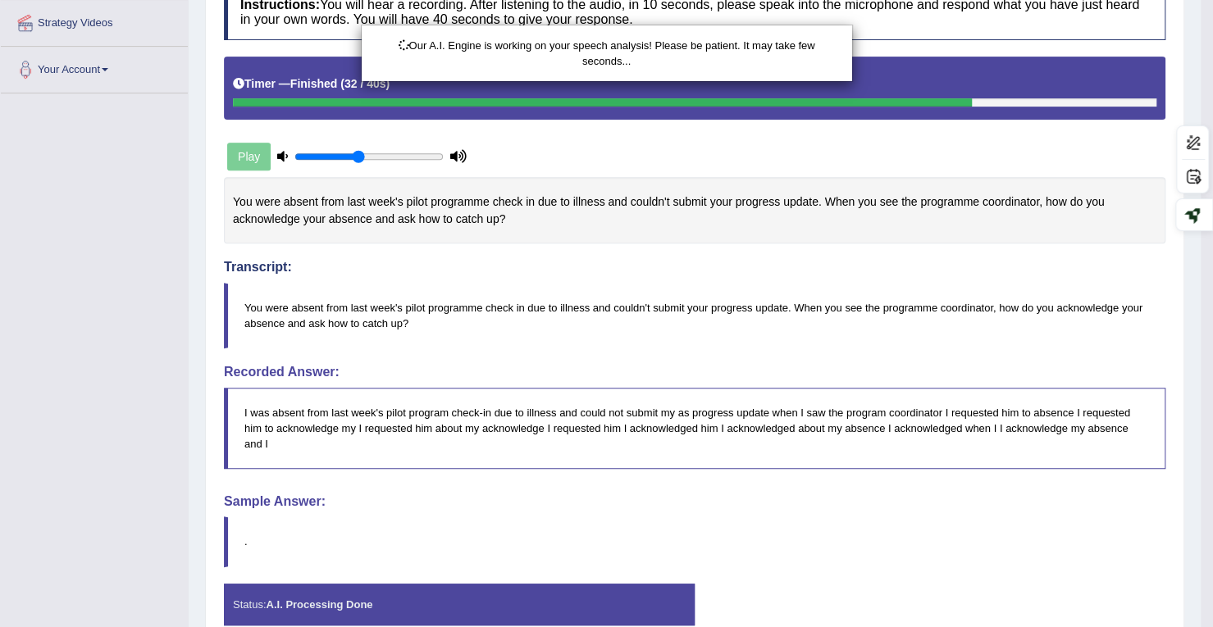
scroll to position [0, 0]
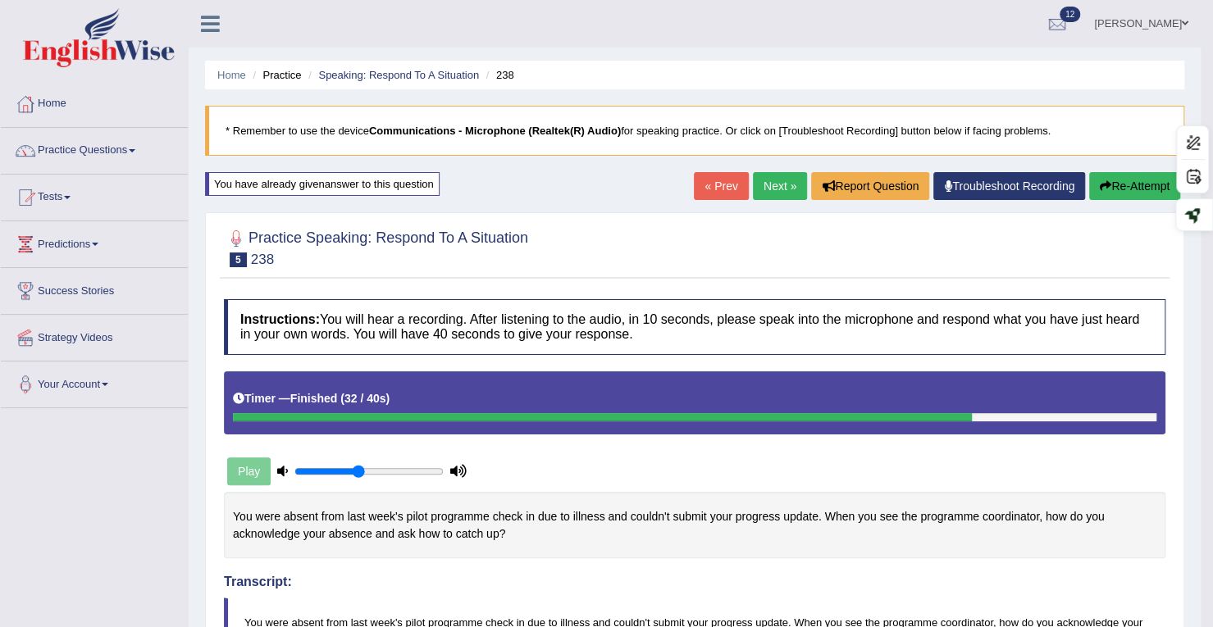
click at [1100, 188] on icon "button" at bounding box center [1105, 185] width 11 height 11
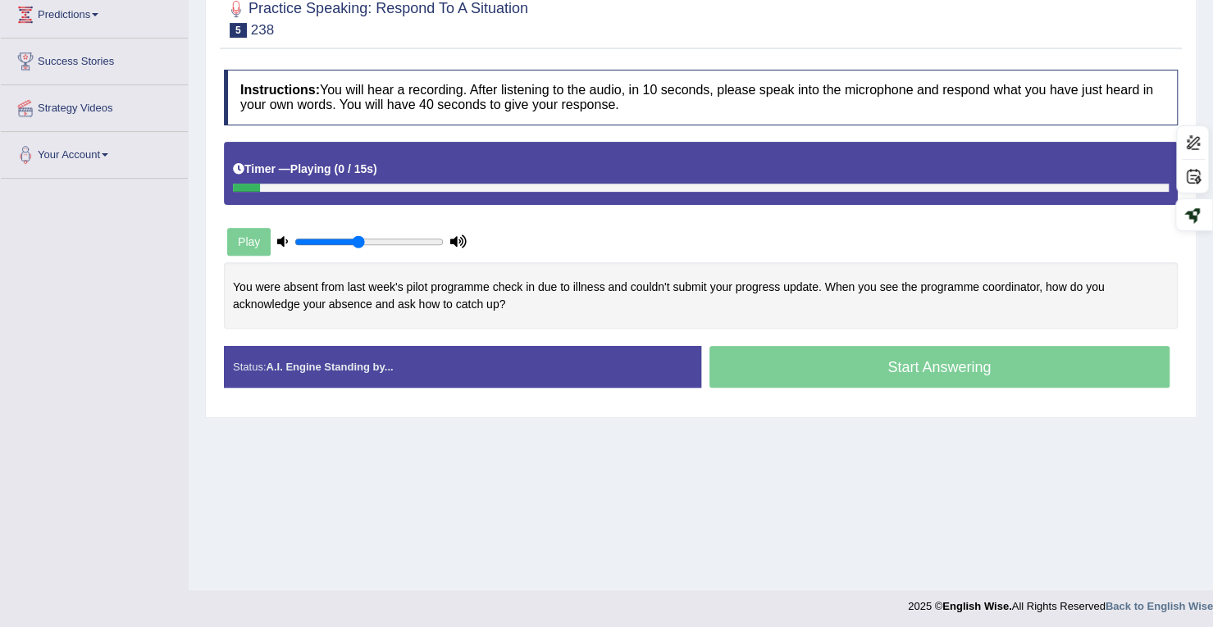
scroll to position [233, 0]
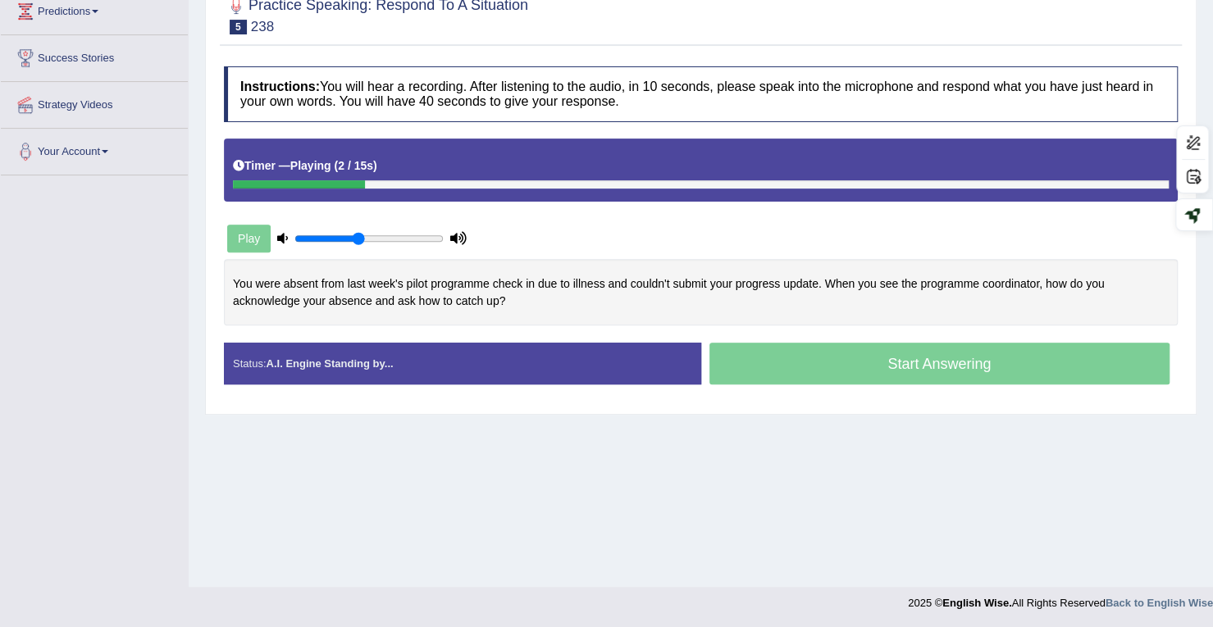
click at [1053, 180] on div at bounding box center [701, 184] width 936 height 8
click at [248, 225] on div "Play" at bounding box center [347, 238] width 246 height 41
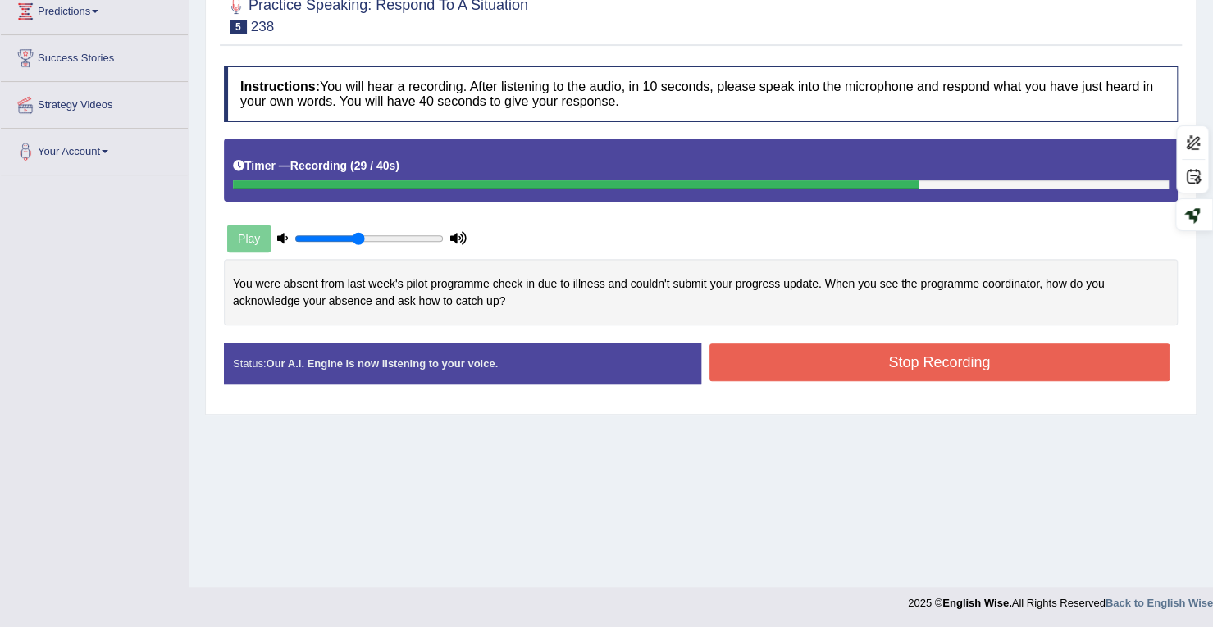
click at [793, 361] on button "Stop Recording" at bounding box center [939, 363] width 461 height 38
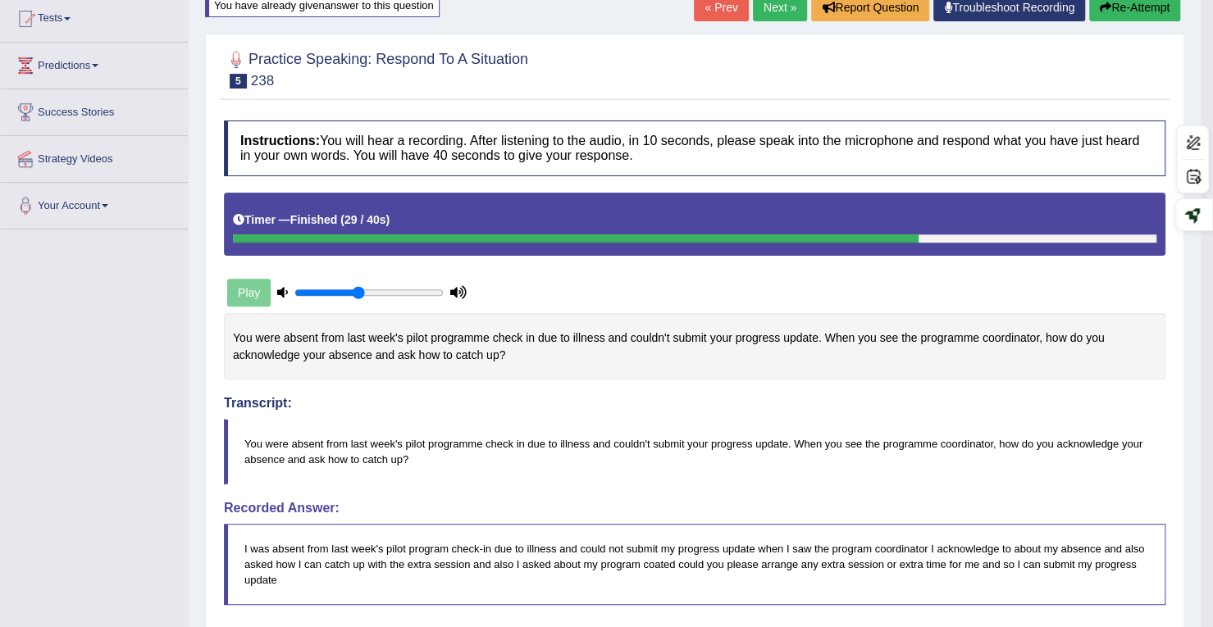
scroll to position [69, 0]
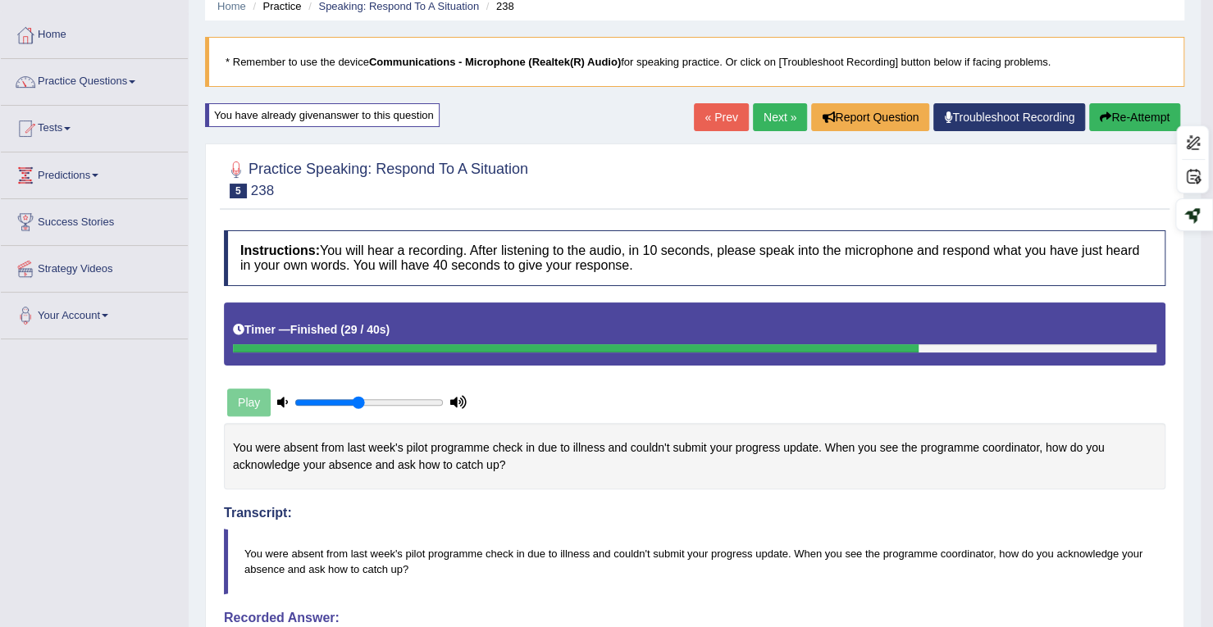
click at [758, 117] on link "Next »" at bounding box center [780, 117] width 54 height 28
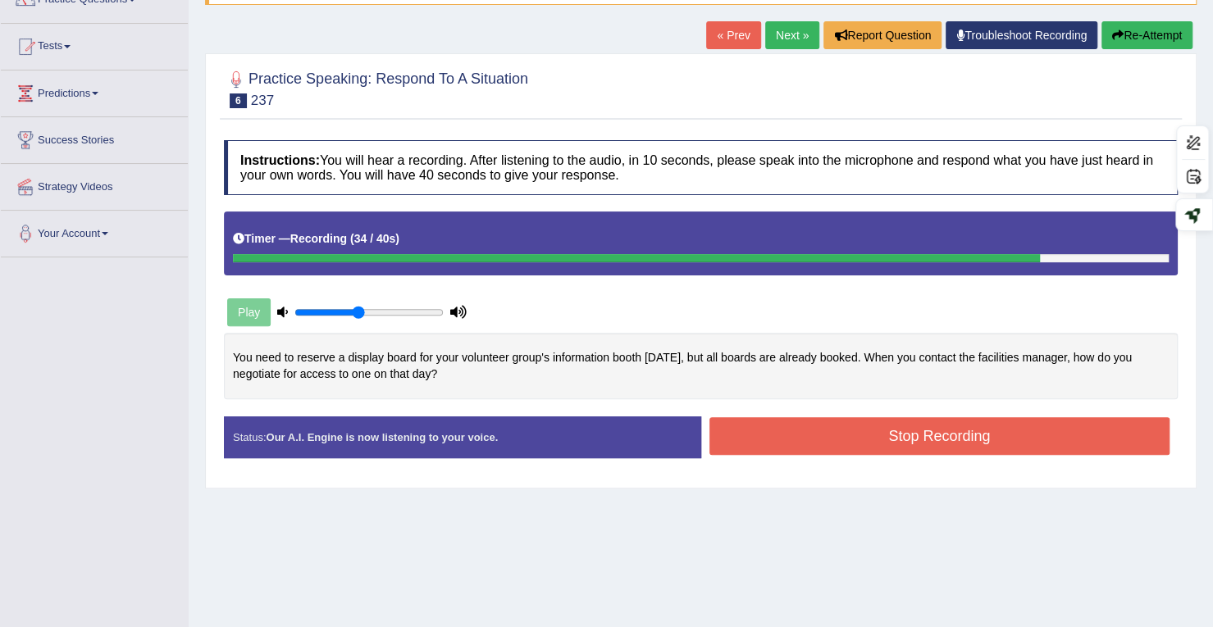
click at [884, 427] on button "Stop Recording" at bounding box center [939, 436] width 461 height 38
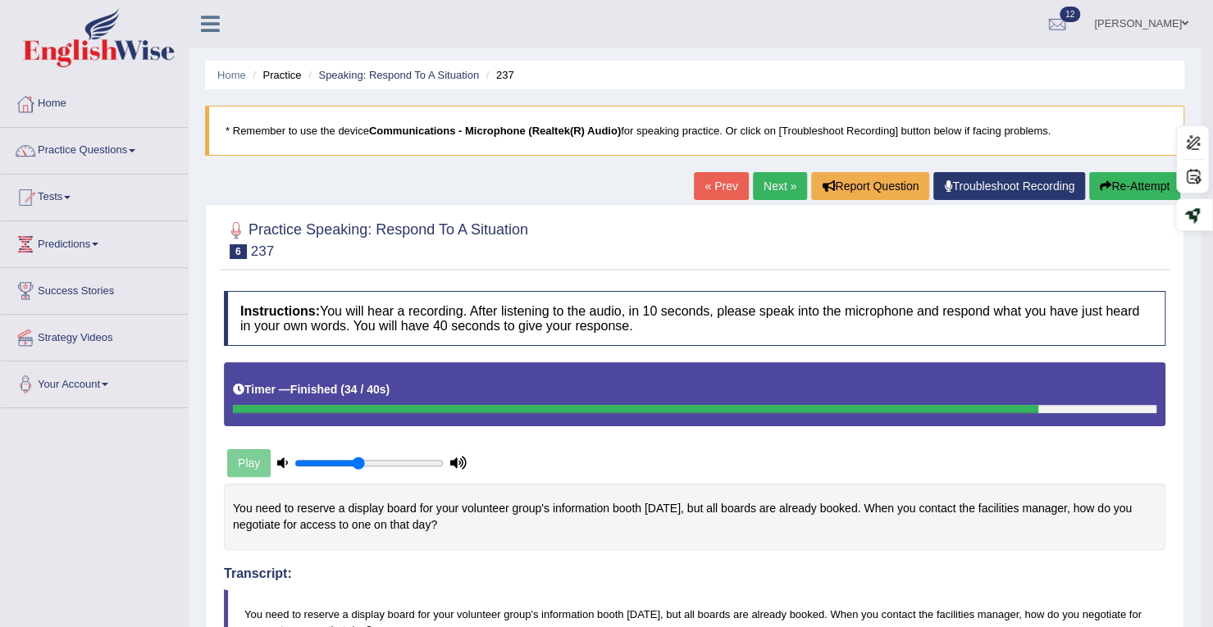
click at [774, 183] on link "Next »" at bounding box center [780, 186] width 54 height 28
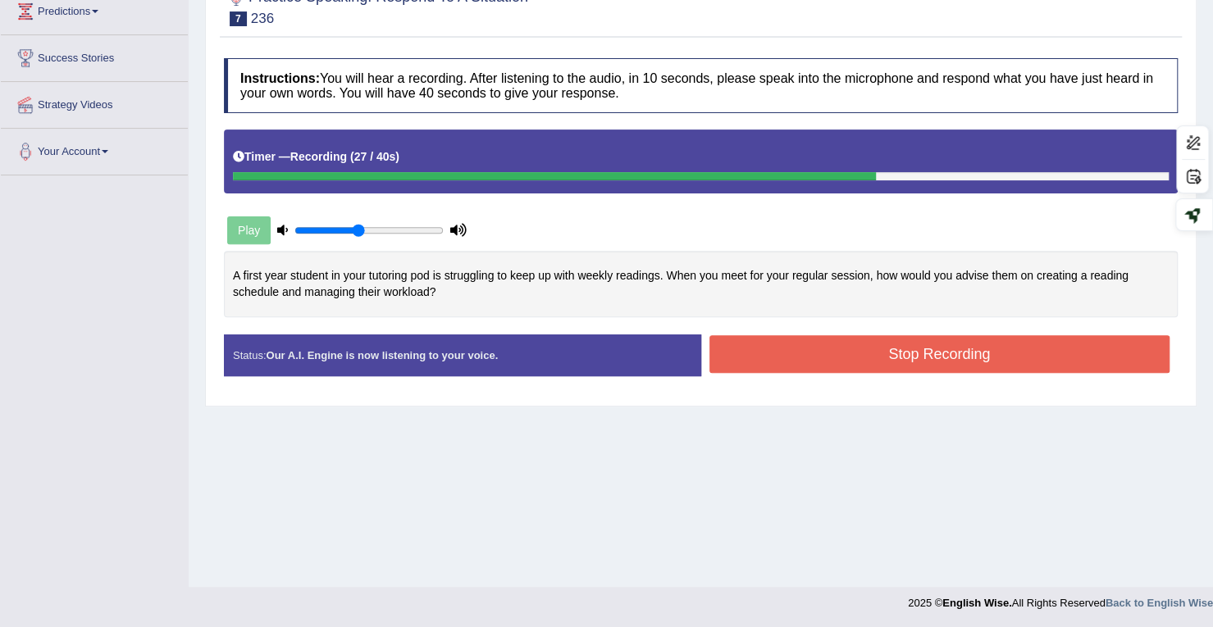
click at [798, 352] on button "Stop Recording" at bounding box center [939, 354] width 461 height 38
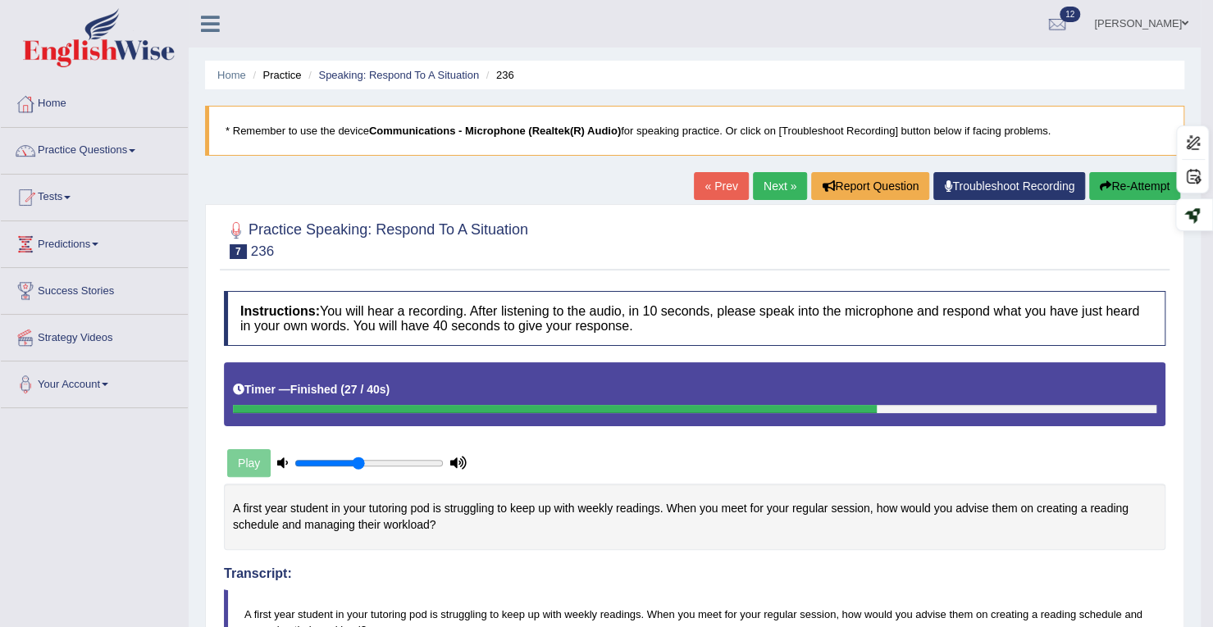
click at [756, 198] on link "Next »" at bounding box center [780, 186] width 54 height 28
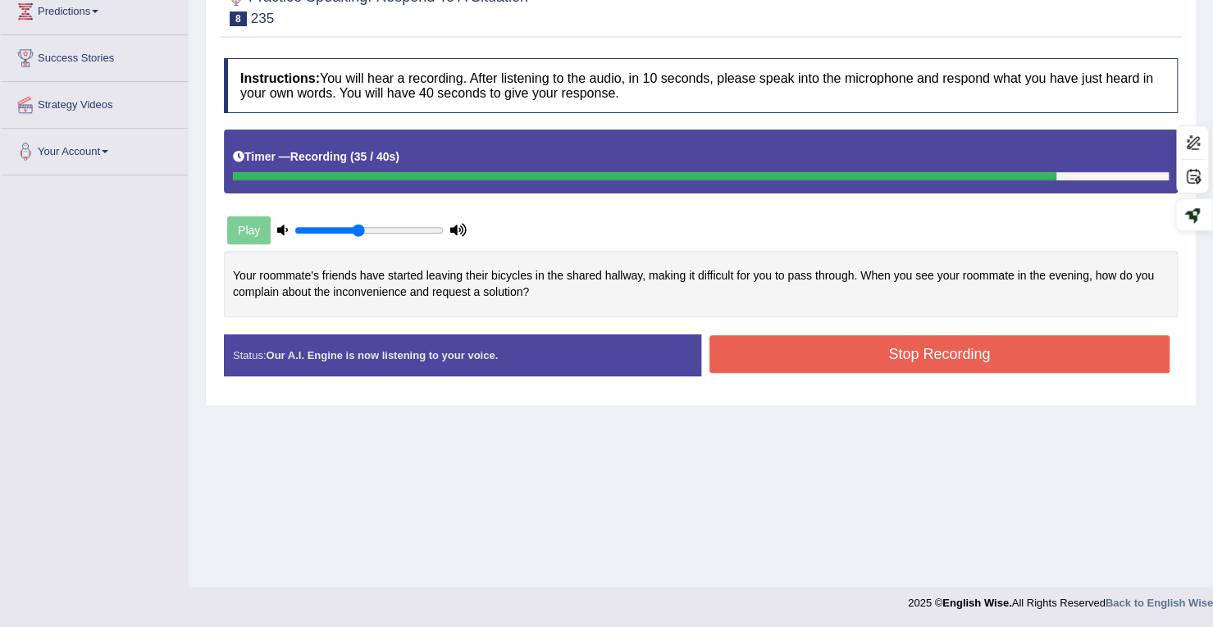
click at [901, 340] on button "Stop Recording" at bounding box center [939, 354] width 461 height 38
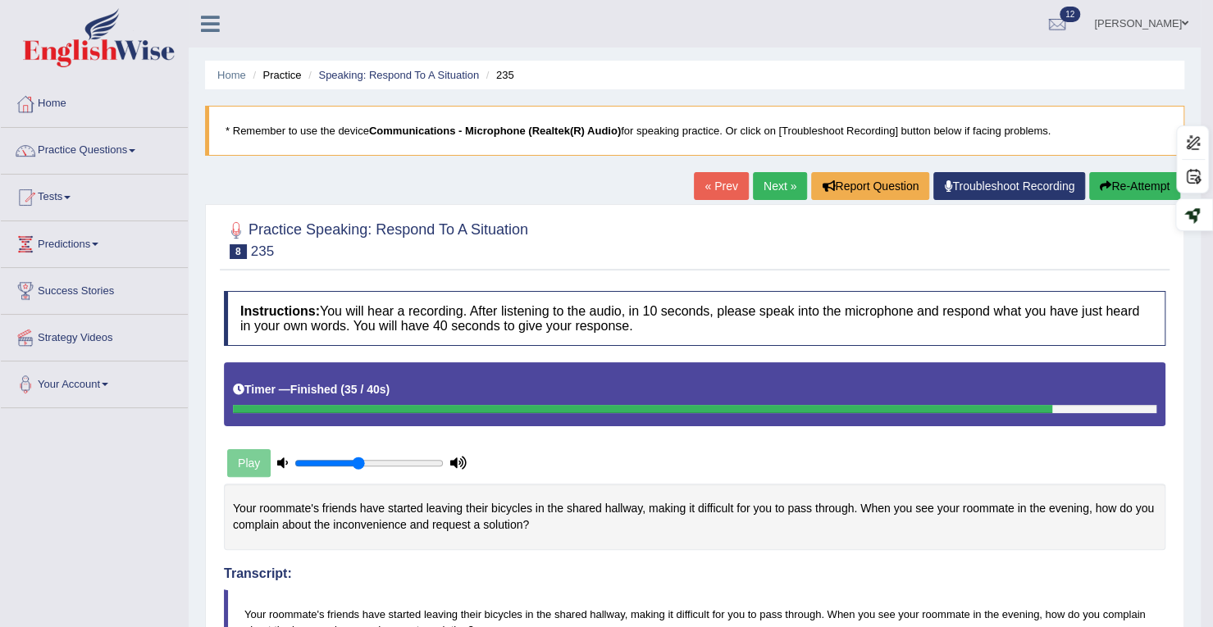
click at [756, 187] on link "Next »" at bounding box center [780, 186] width 54 height 28
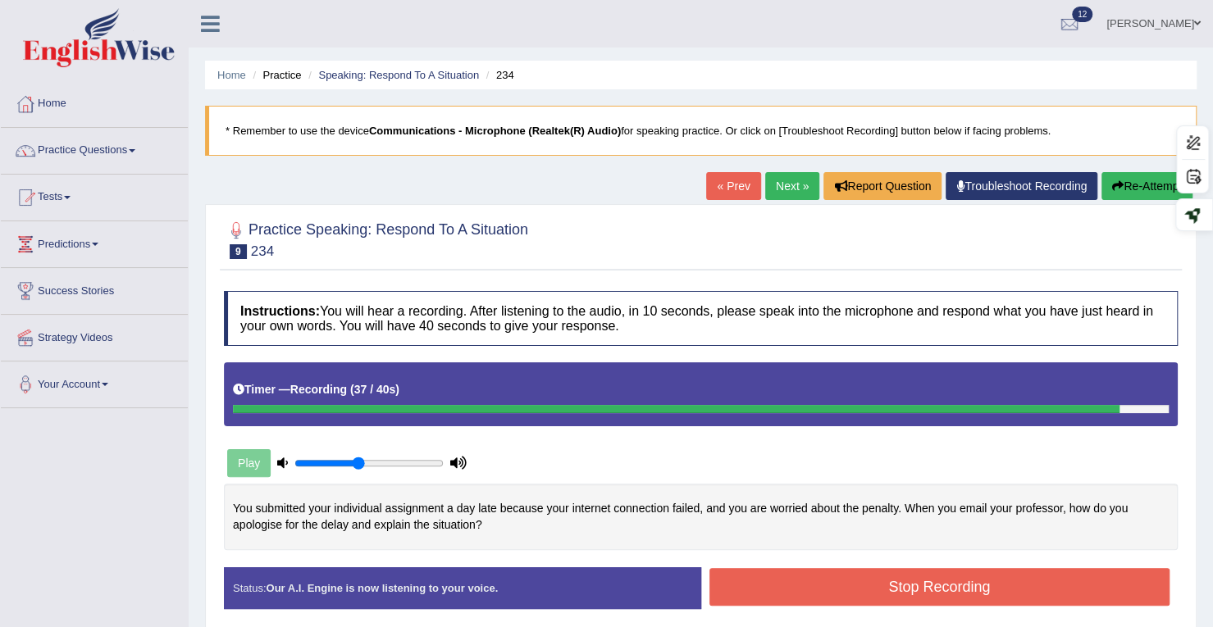
click at [1114, 177] on button "Re-Attempt" at bounding box center [1147, 186] width 91 height 28
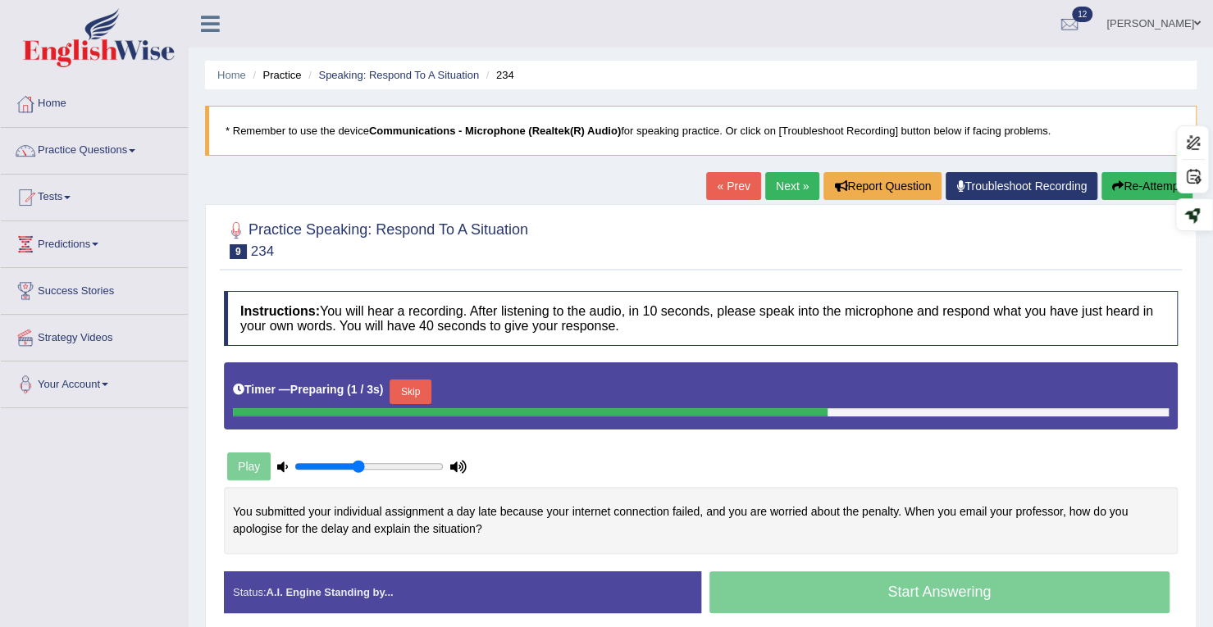
click at [431, 384] on button "Skip" at bounding box center [410, 392] width 41 height 25
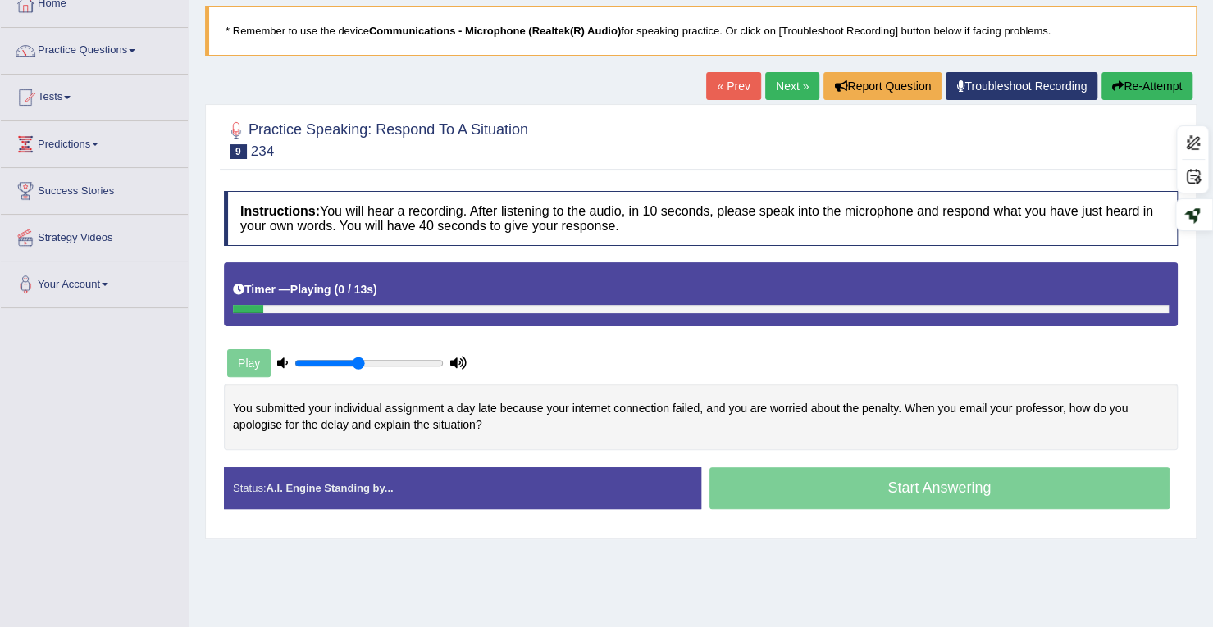
scroll to position [233, 0]
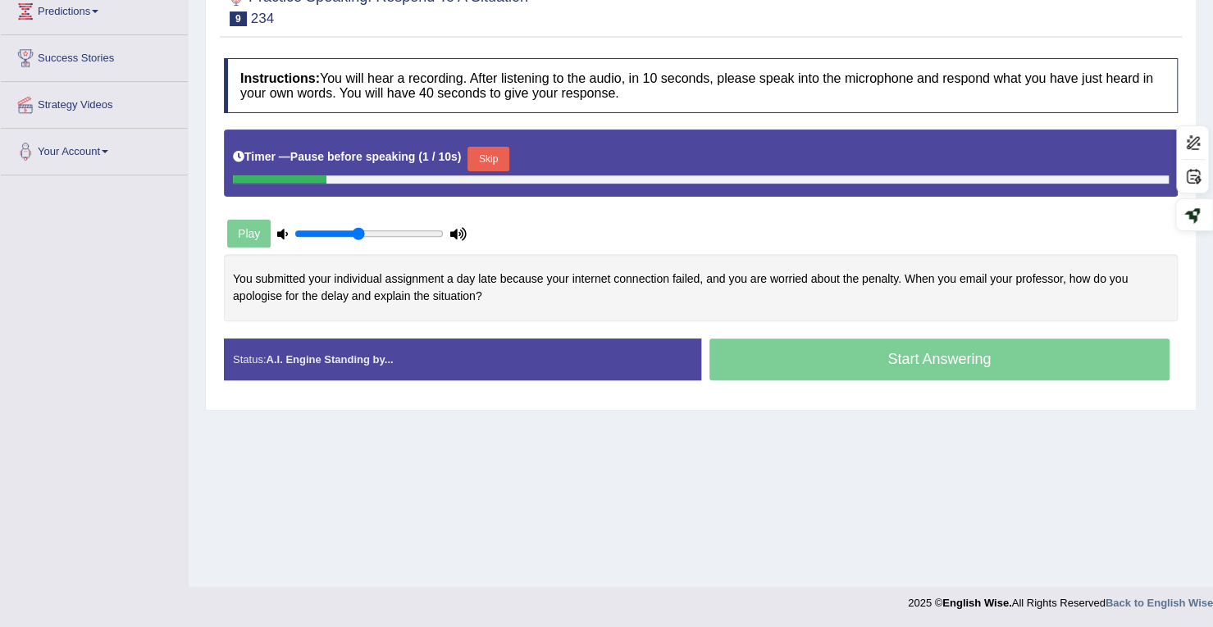
click at [492, 152] on button "Skip" at bounding box center [488, 159] width 41 height 25
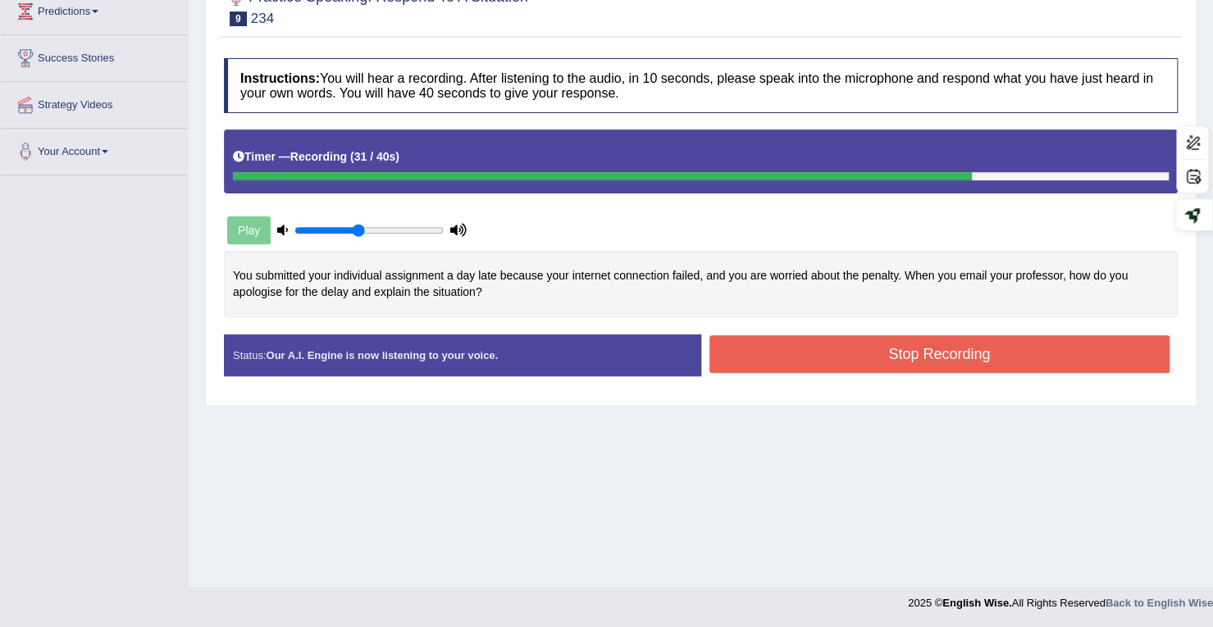
click at [748, 353] on button "Stop Recording" at bounding box center [939, 354] width 461 height 38
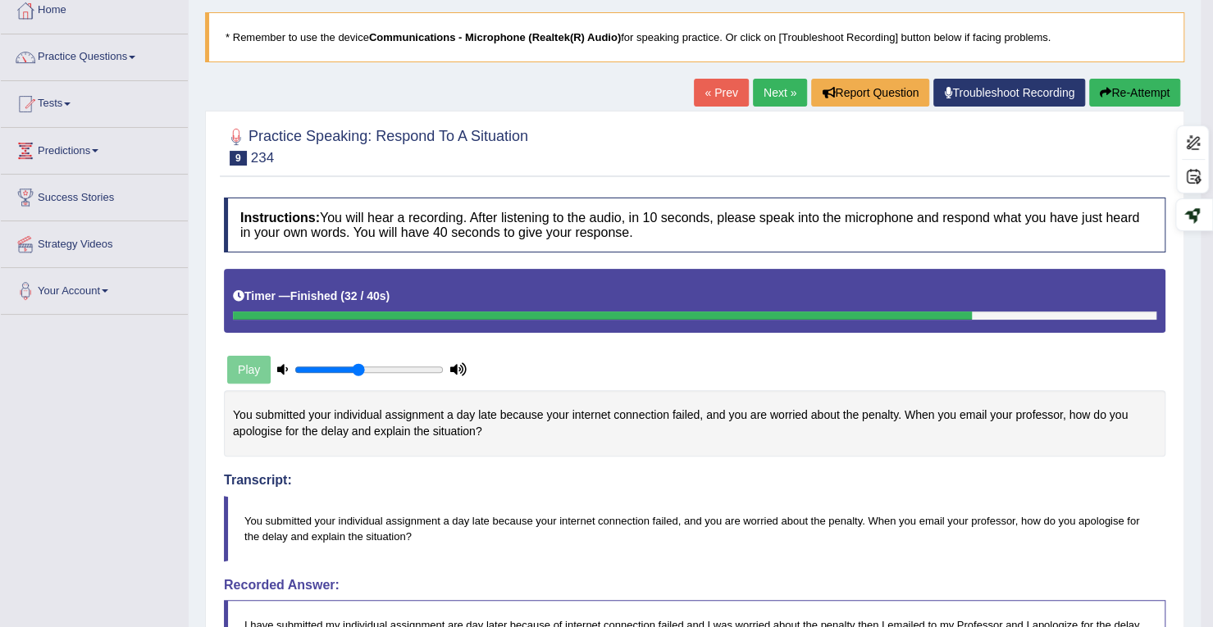
scroll to position [69, 0]
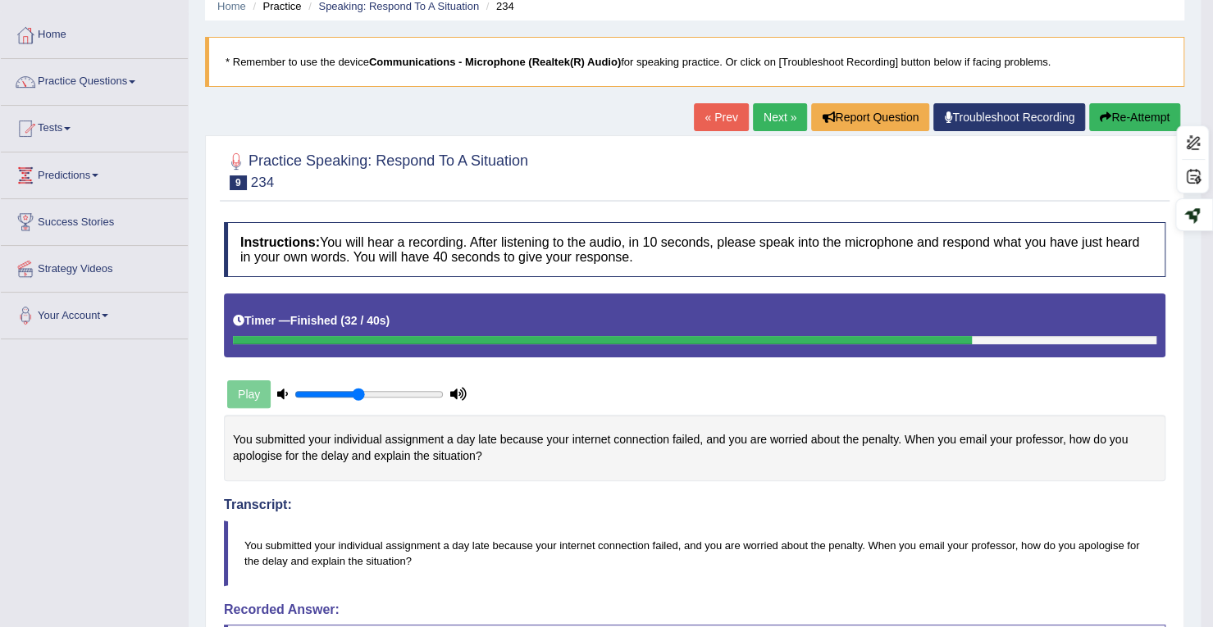
click at [763, 126] on link "Next »" at bounding box center [780, 117] width 54 height 28
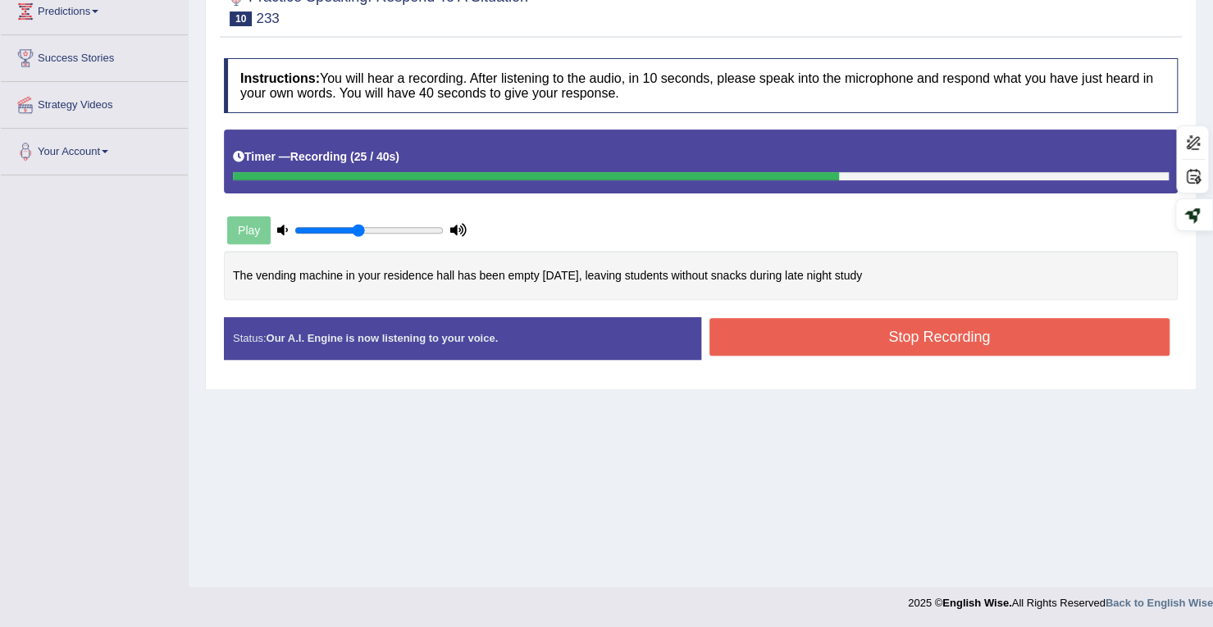
click at [853, 345] on button "Stop Recording" at bounding box center [939, 337] width 461 height 38
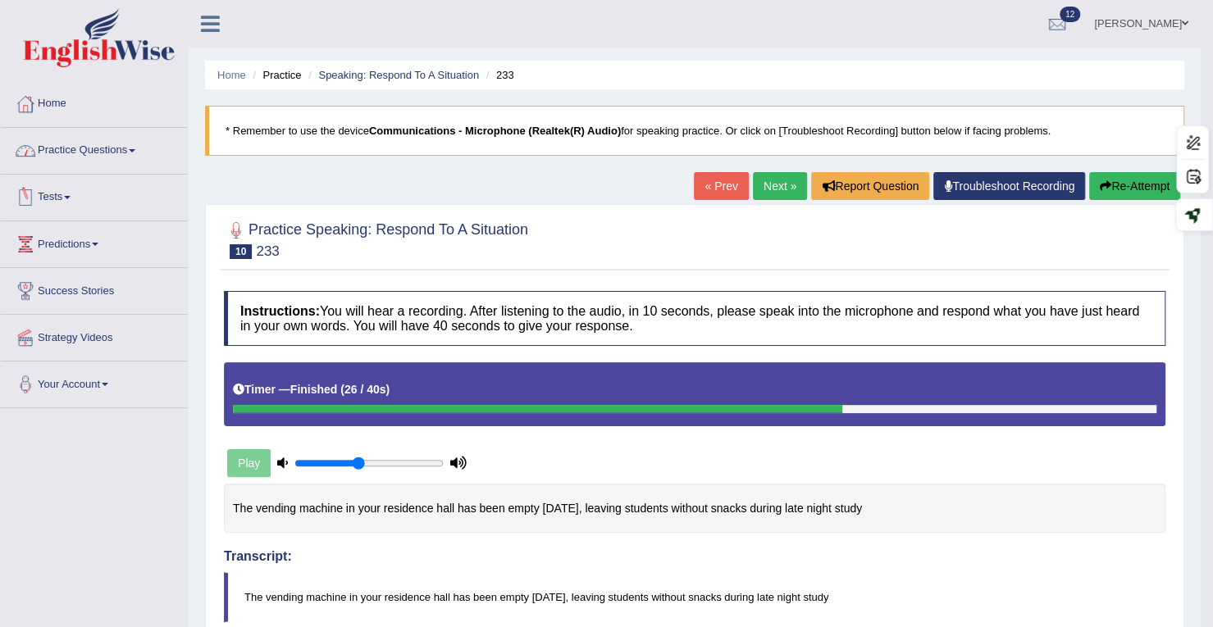
click at [80, 139] on link "Practice Questions" at bounding box center [94, 148] width 187 height 41
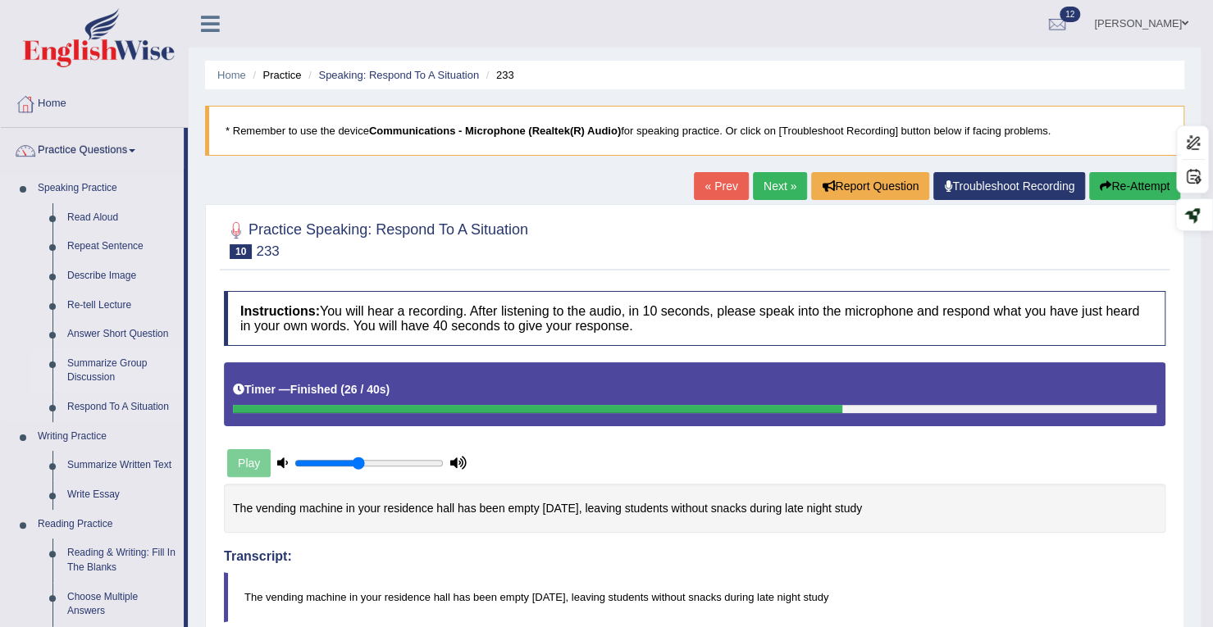
click at [115, 365] on link "Summarize Group Discussion" at bounding box center [122, 370] width 124 height 43
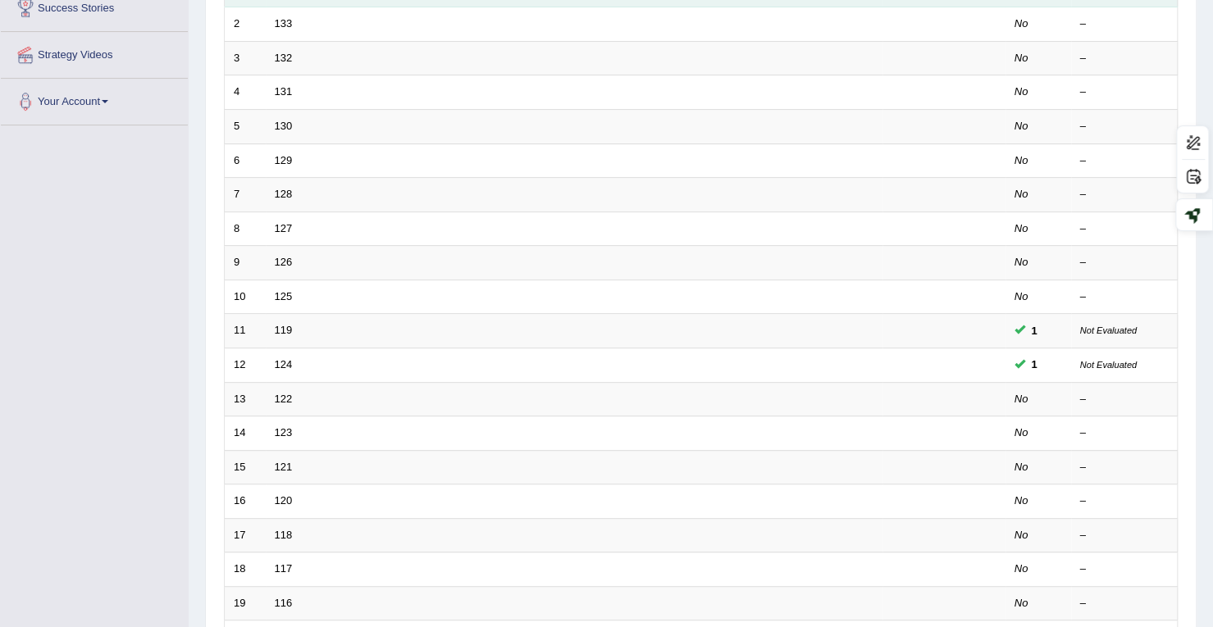
scroll to position [450, 0]
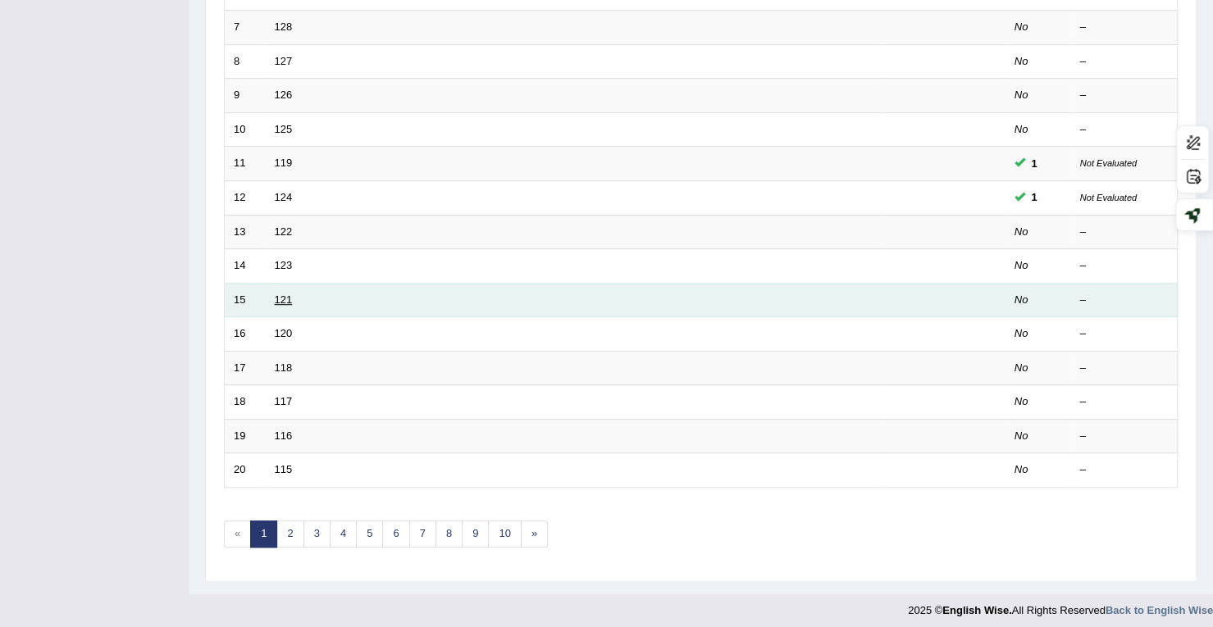
click at [286, 294] on link "121" at bounding box center [284, 300] width 18 height 12
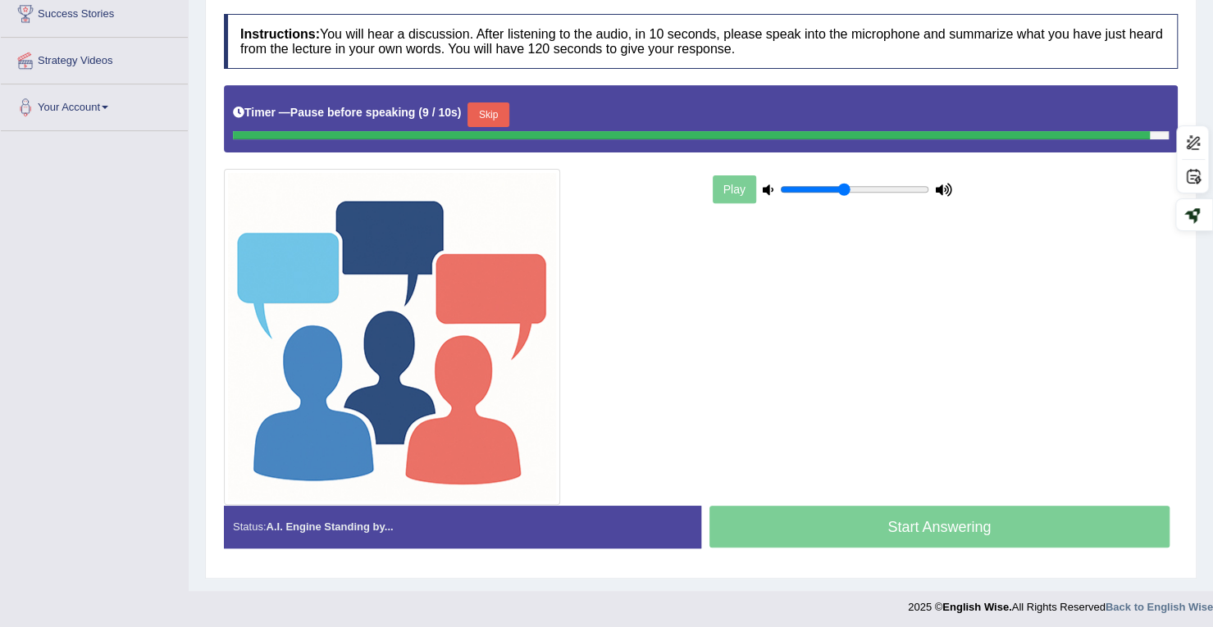
scroll to position [274, 0]
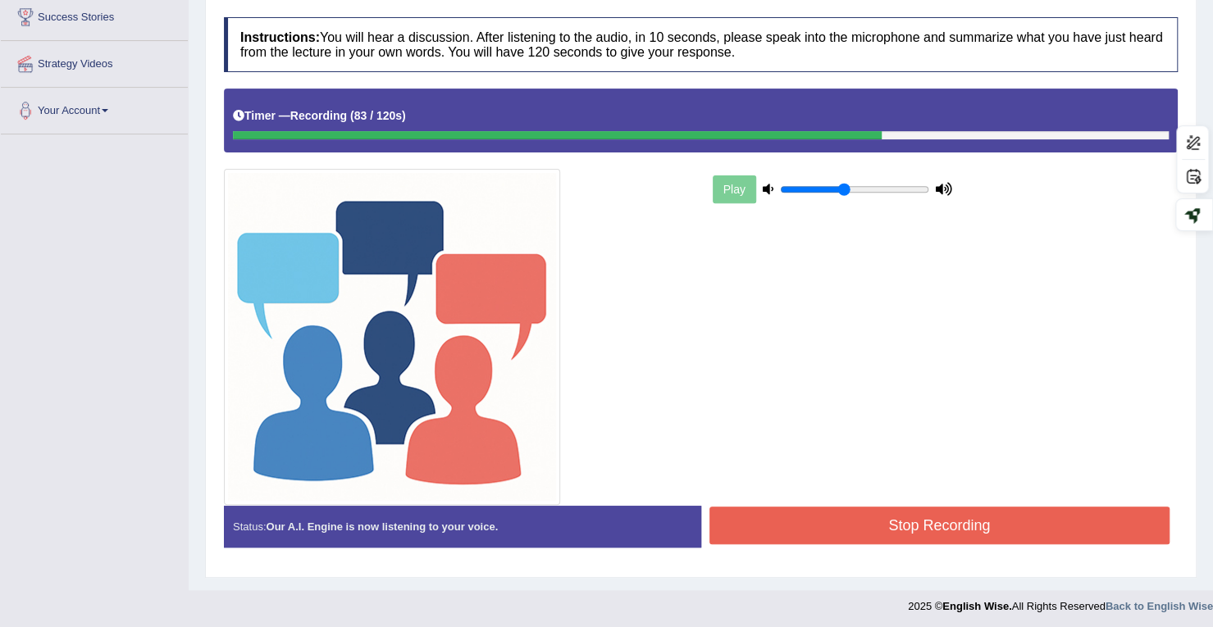
click at [901, 526] on button "Stop Recording" at bounding box center [939, 526] width 461 height 38
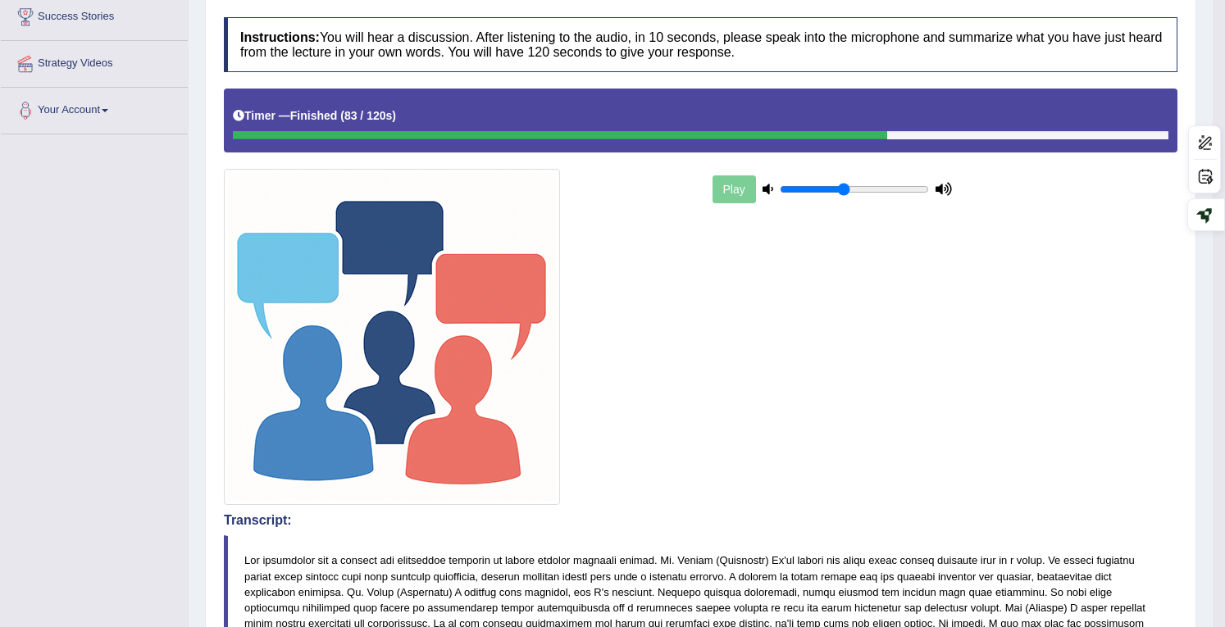
click at [894, 354] on body "Toggle navigation Home Practice Questions Speaking Practice Read Aloud Repeat S…" at bounding box center [612, 39] width 1225 height 627
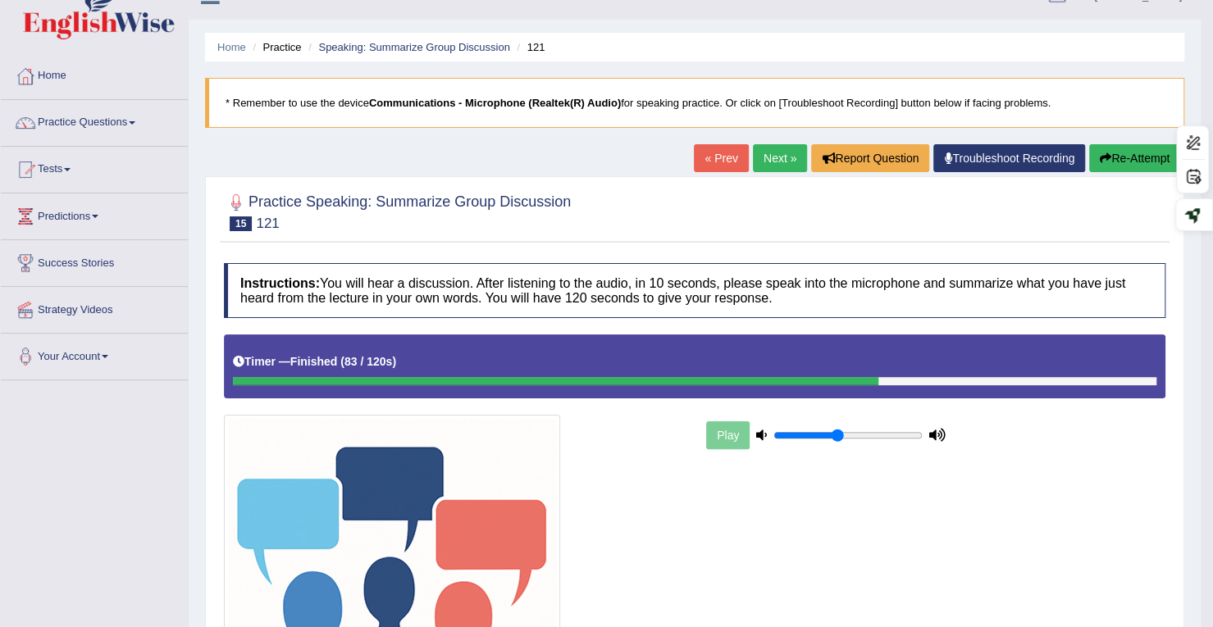
scroll to position [0, 0]
